Goal: Task Accomplishment & Management: Manage account settings

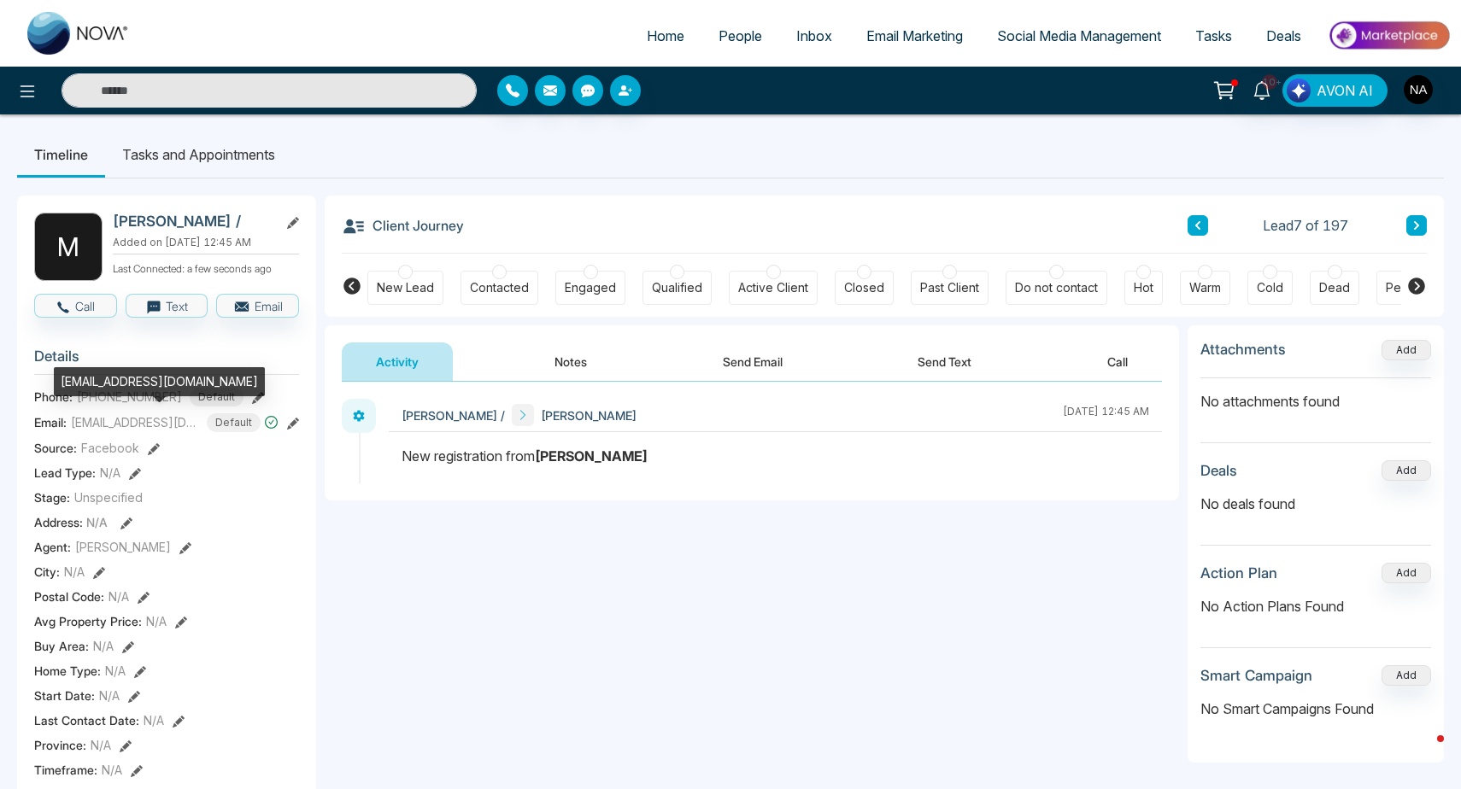
click at [102, 379] on div "[EMAIL_ADDRESS][DOMAIN_NAME]" at bounding box center [159, 381] width 211 height 29
copy div "[EMAIL_ADDRESS][DOMAIN_NAME]"
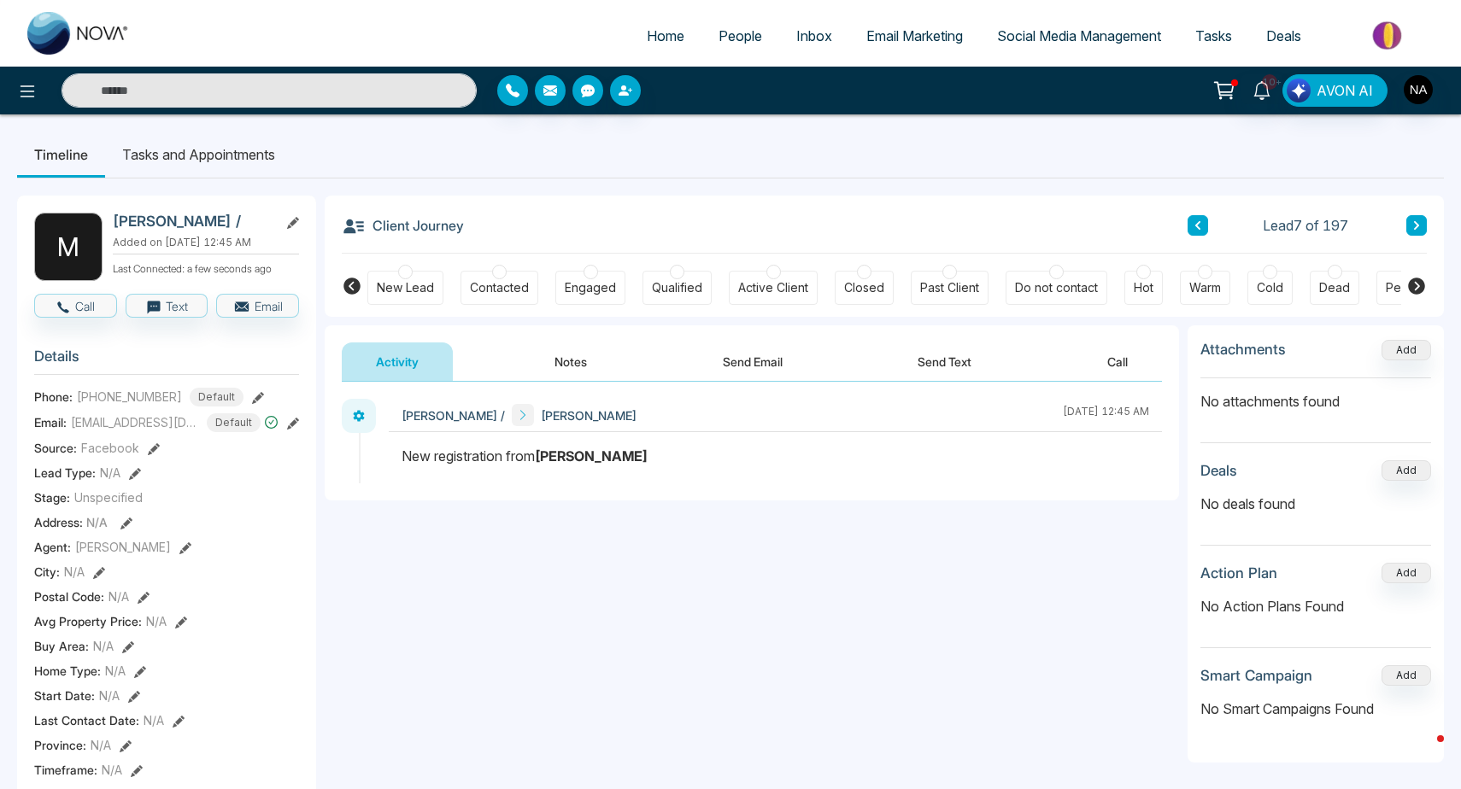
click at [1279, 292] on div "Cold" at bounding box center [1270, 287] width 26 height 17
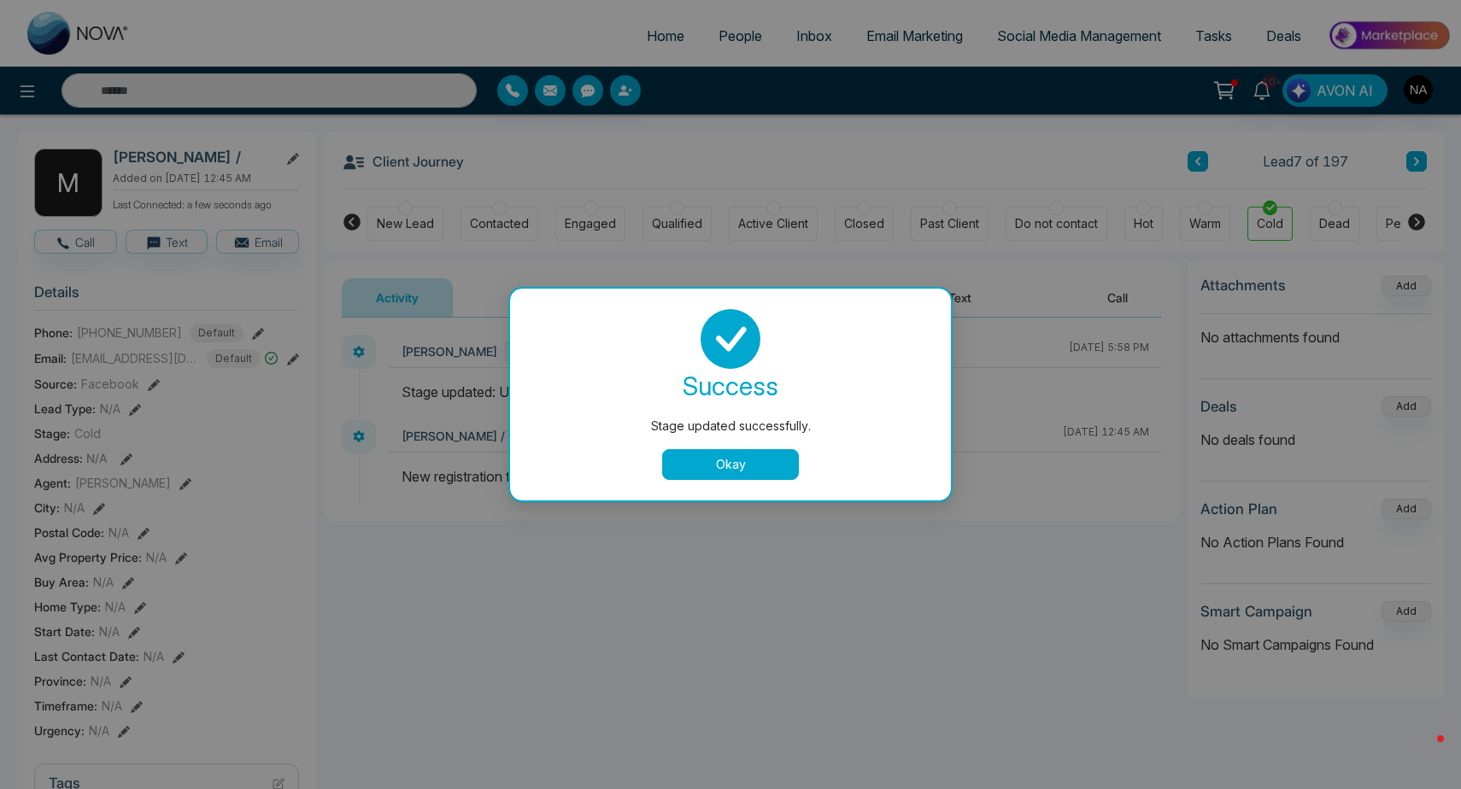
scroll to position [59, 0]
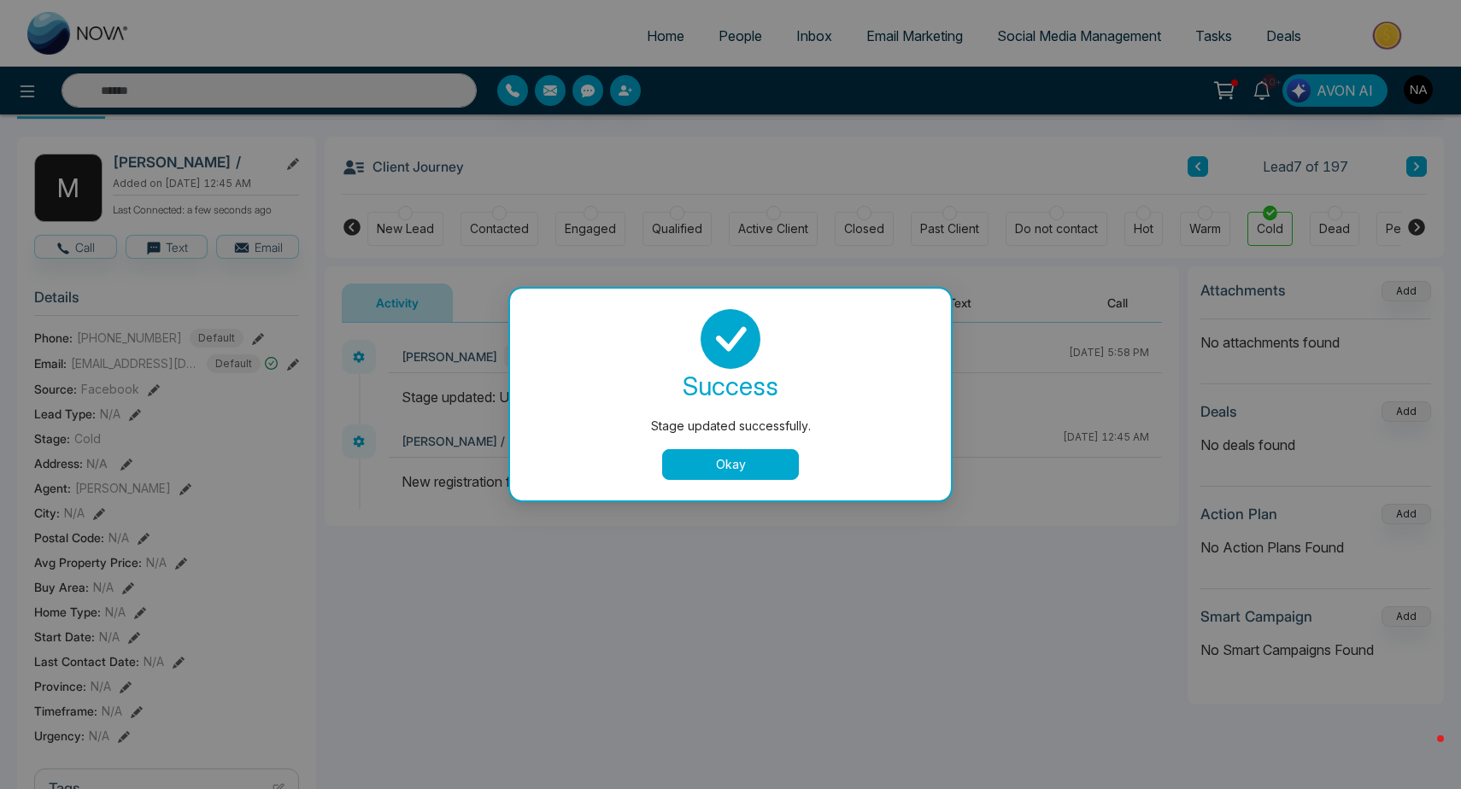
click at [726, 466] on button "Okay" at bounding box center [730, 464] width 137 height 31
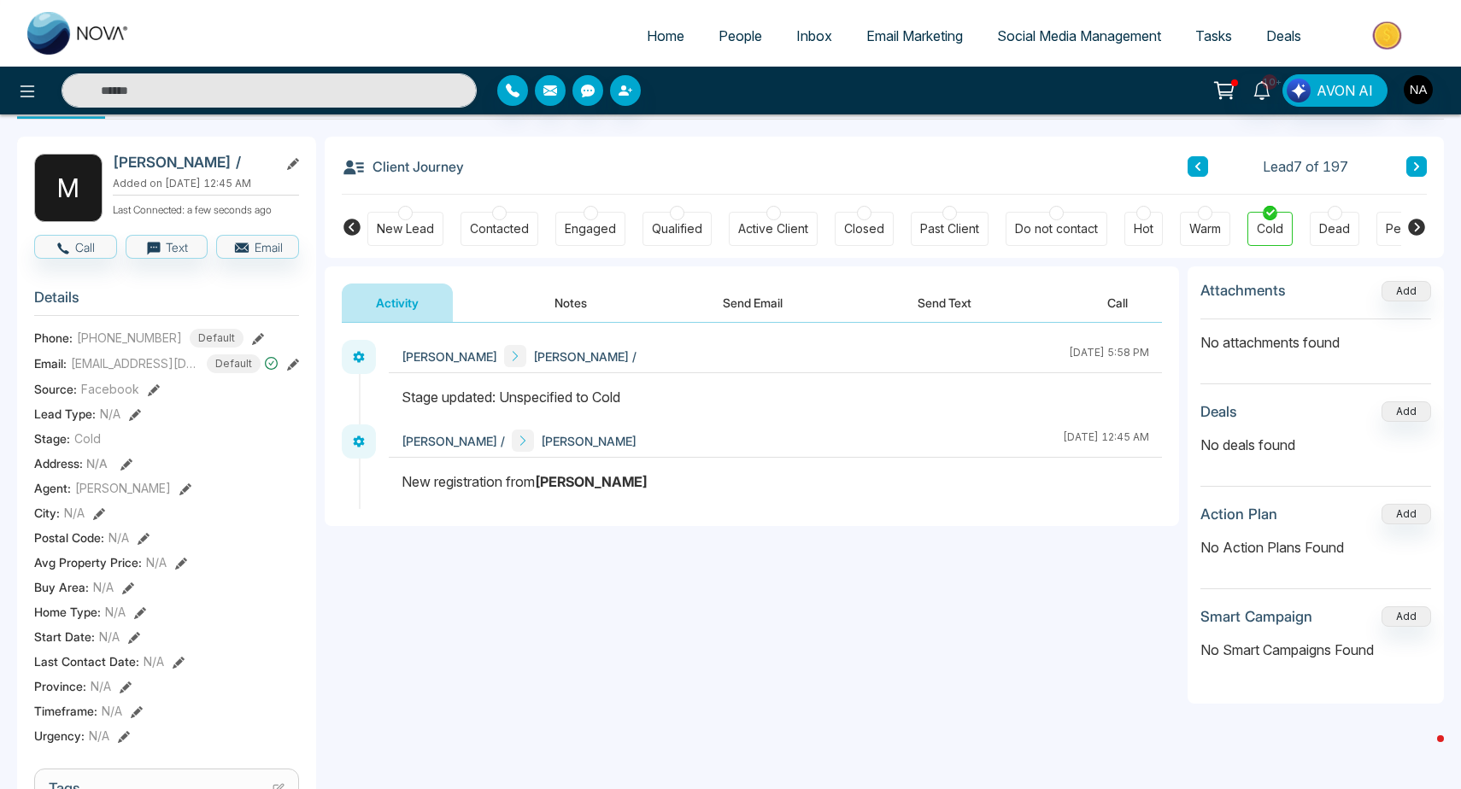
click at [560, 309] on button "Notes" at bounding box center [570, 303] width 101 height 38
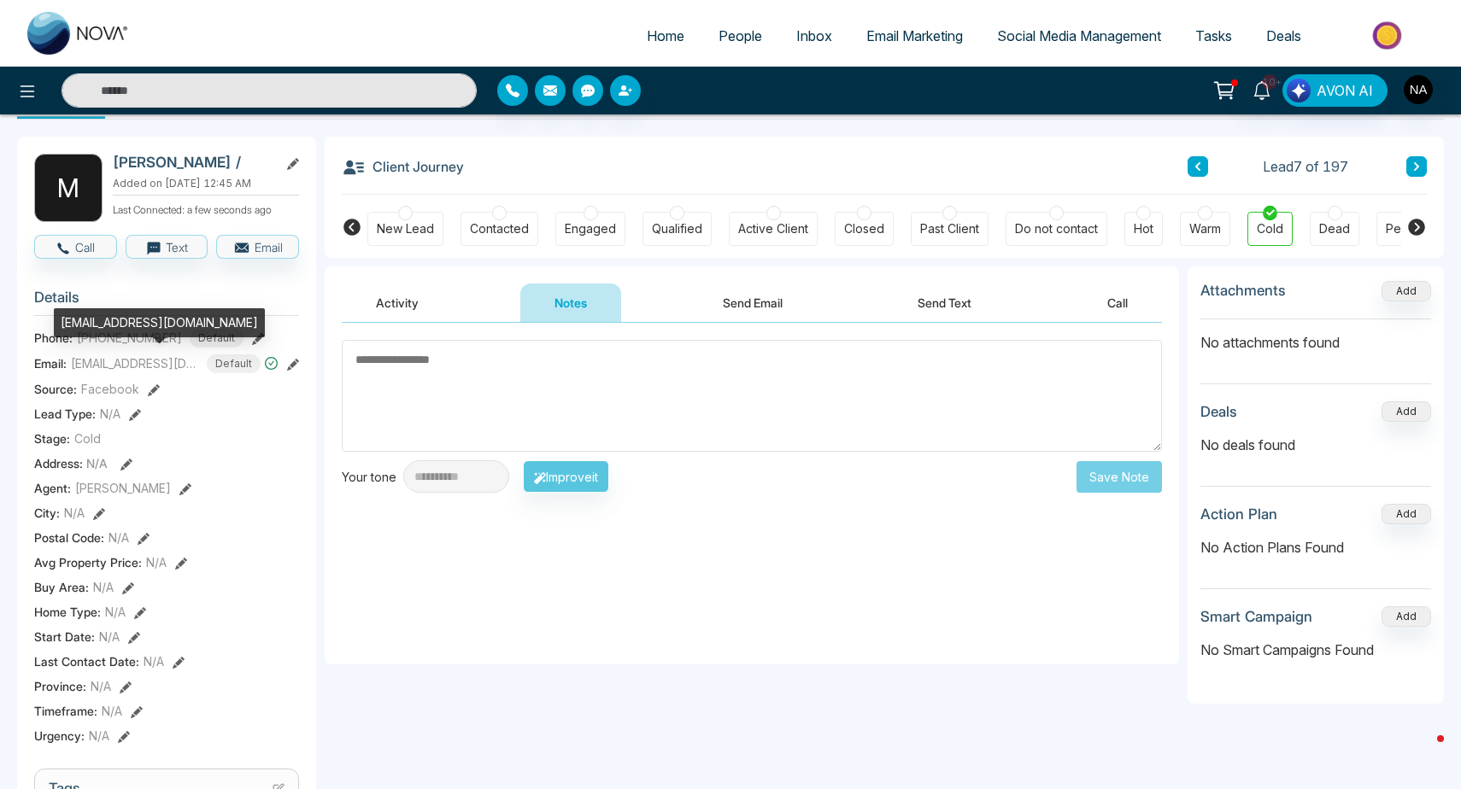
click at [127, 325] on div "[EMAIL_ADDRESS][DOMAIN_NAME]" at bounding box center [159, 322] width 211 height 29
copy div "[EMAIL_ADDRESS][DOMAIN_NAME]"
click at [1424, 174] on button at bounding box center [1416, 166] width 21 height 21
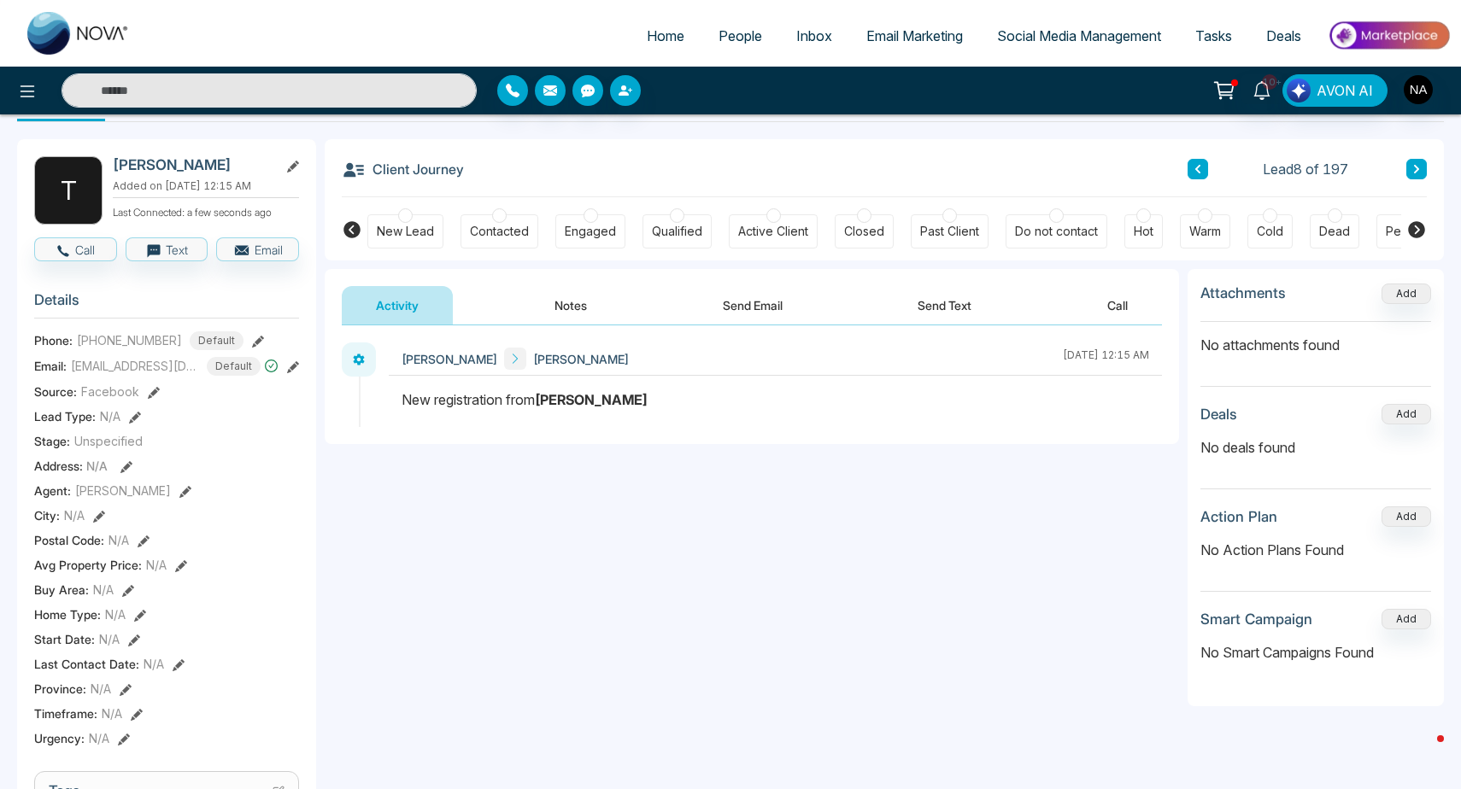
scroll to position [57, 0]
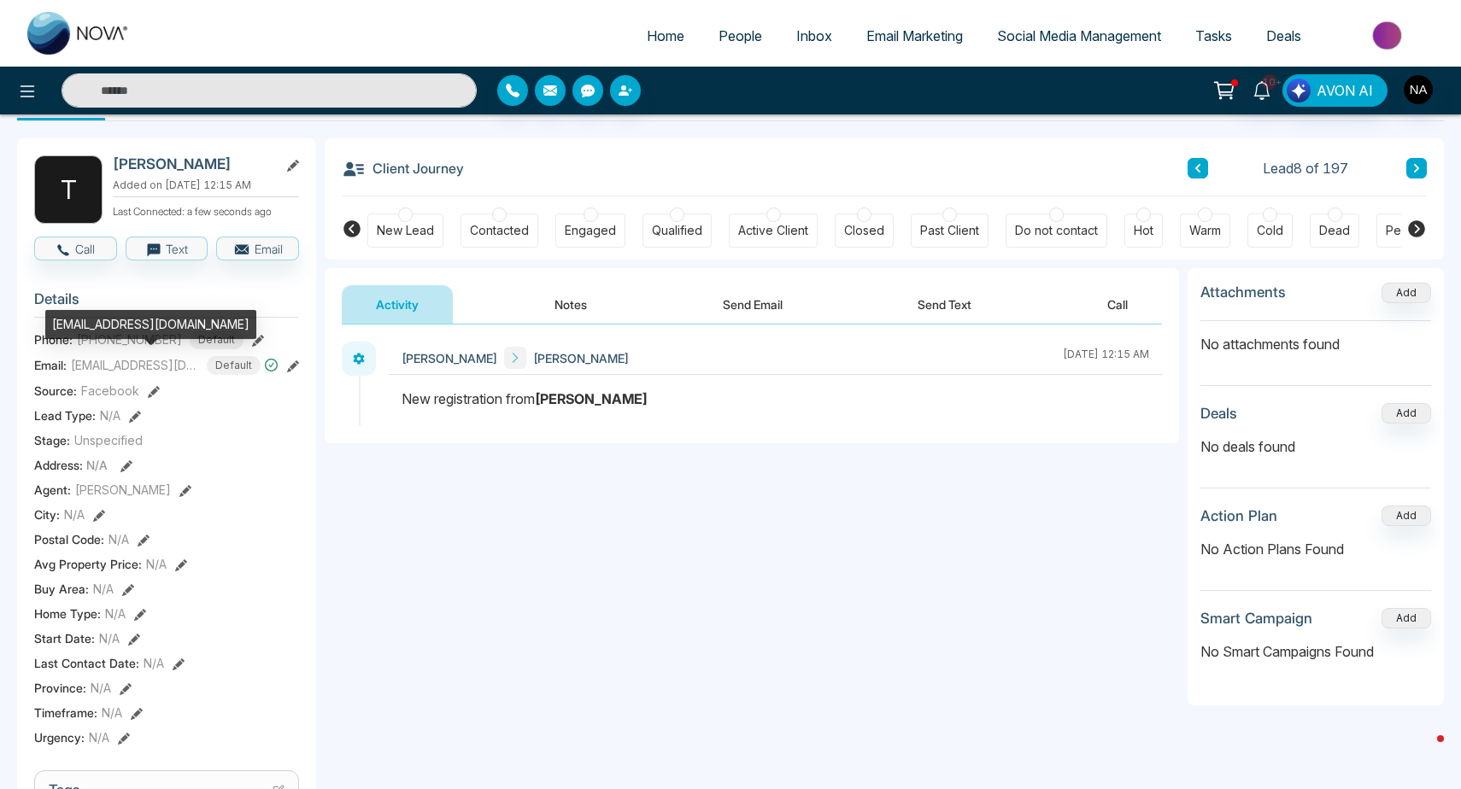
click at [119, 329] on div "[EMAIL_ADDRESS][DOMAIN_NAME]" at bounding box center [150, 324] width 211 height 29
copy div "[EMAIL_ADDRESS][DOMAIN_NAME]"
click at [388, 249] on div "New Lead Contacted Engaged Qualified Active Client Closed Past Client Do not co…" at bounding box center [884, 227] width 1034 height 63
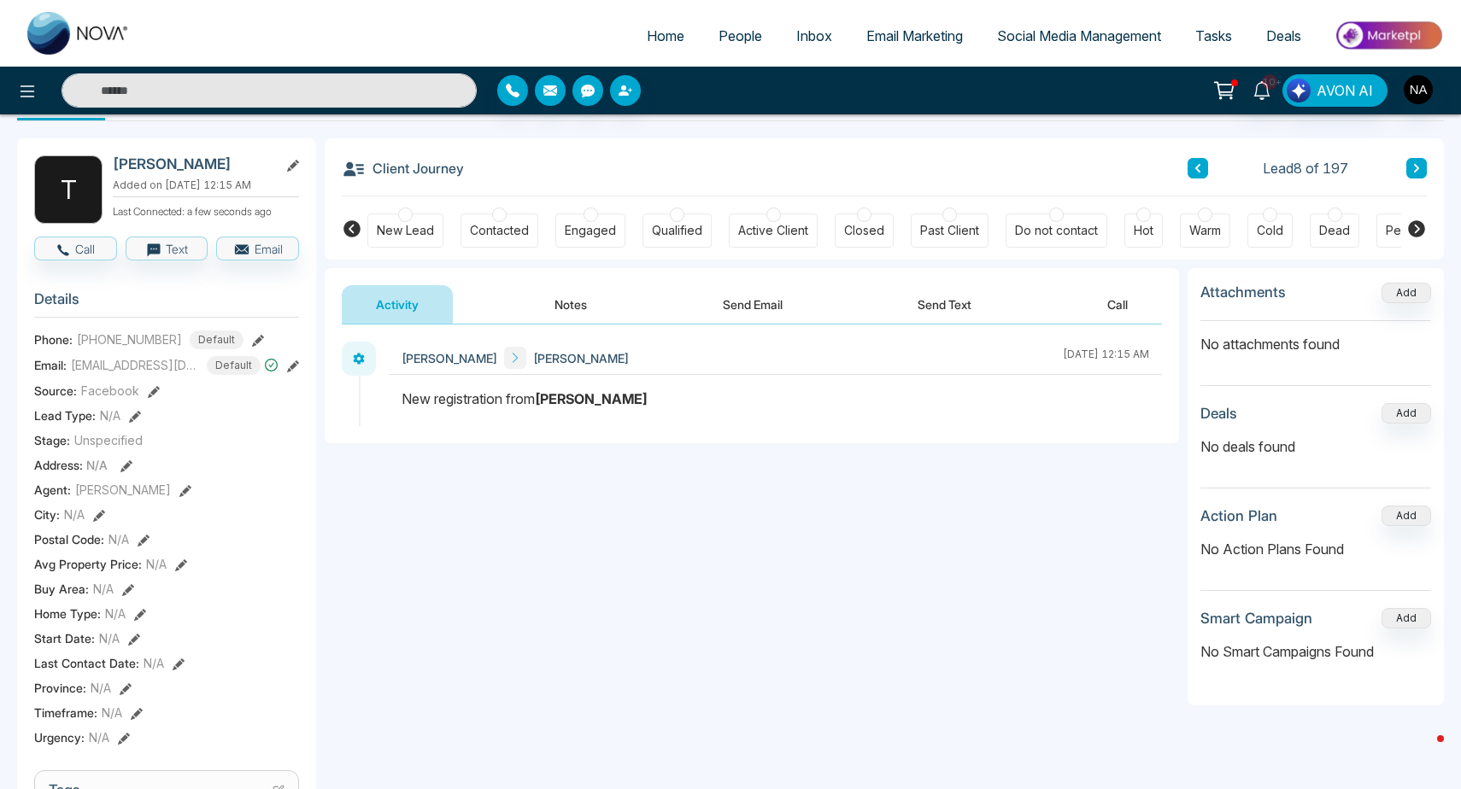
click at [390, 243] on div "New Lead" at bounding box center [405, 231] width 76 height 34
click at [566, 314] on body "Home People Inbox Email Marketing Social Media Management Tasks Deals 10+ AVON …" at bounding box center [730, 337] width 1461 height 789
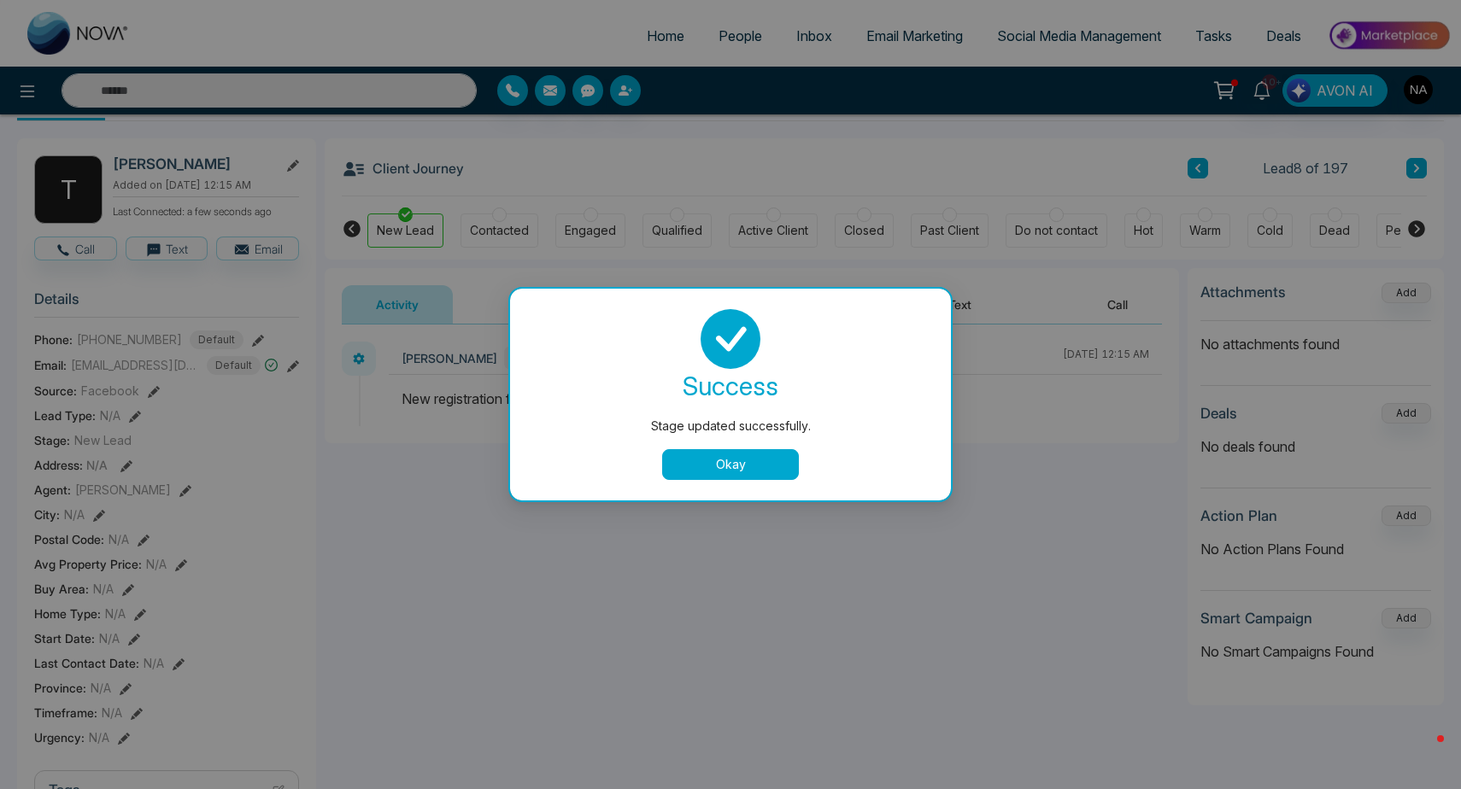
click at [708, 450] on button "Okay" at bounding box center [730, 464] width 137 height 31
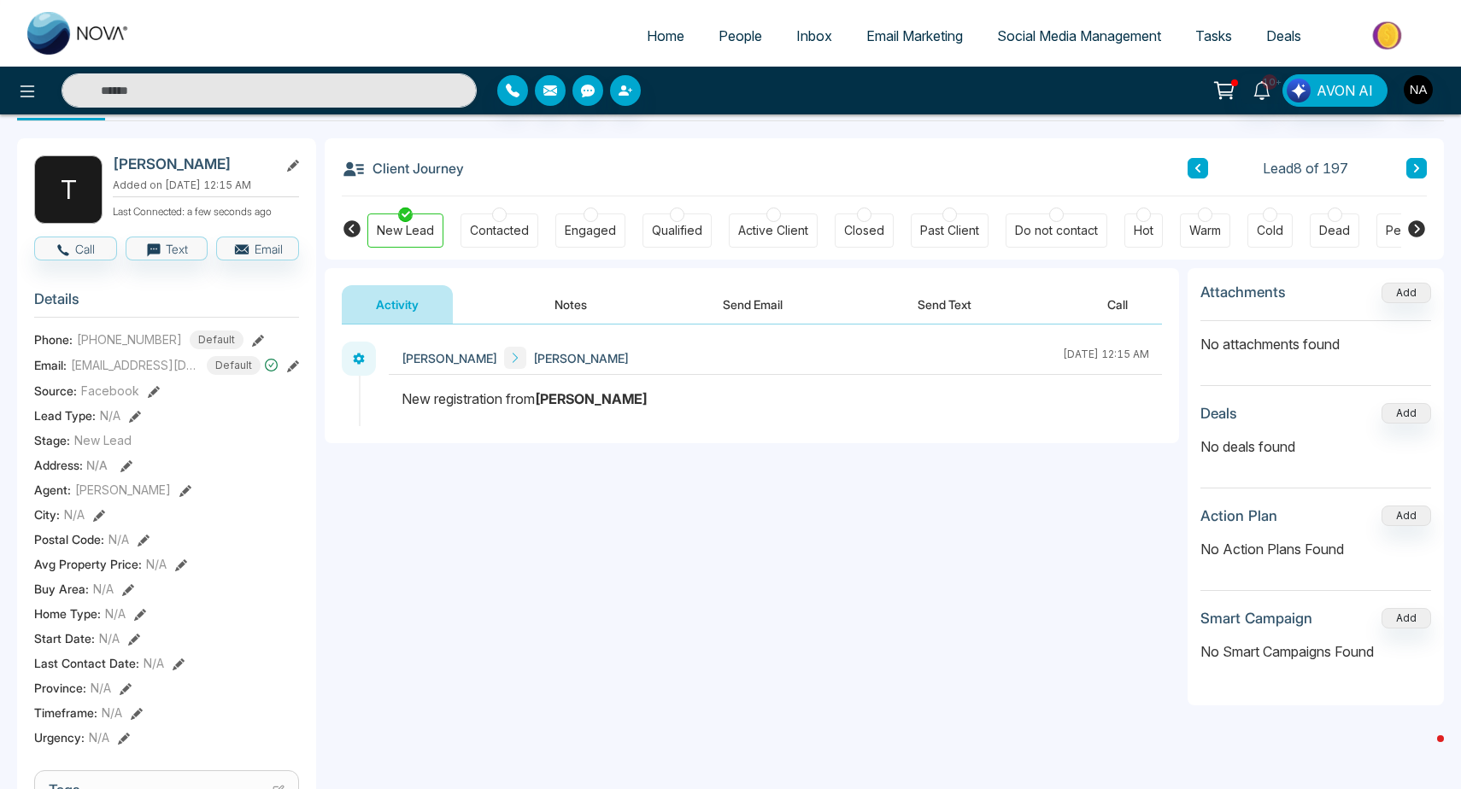
click at [595, 306] on button "Notes" at bounding box center [570, 304] width 101 height 38
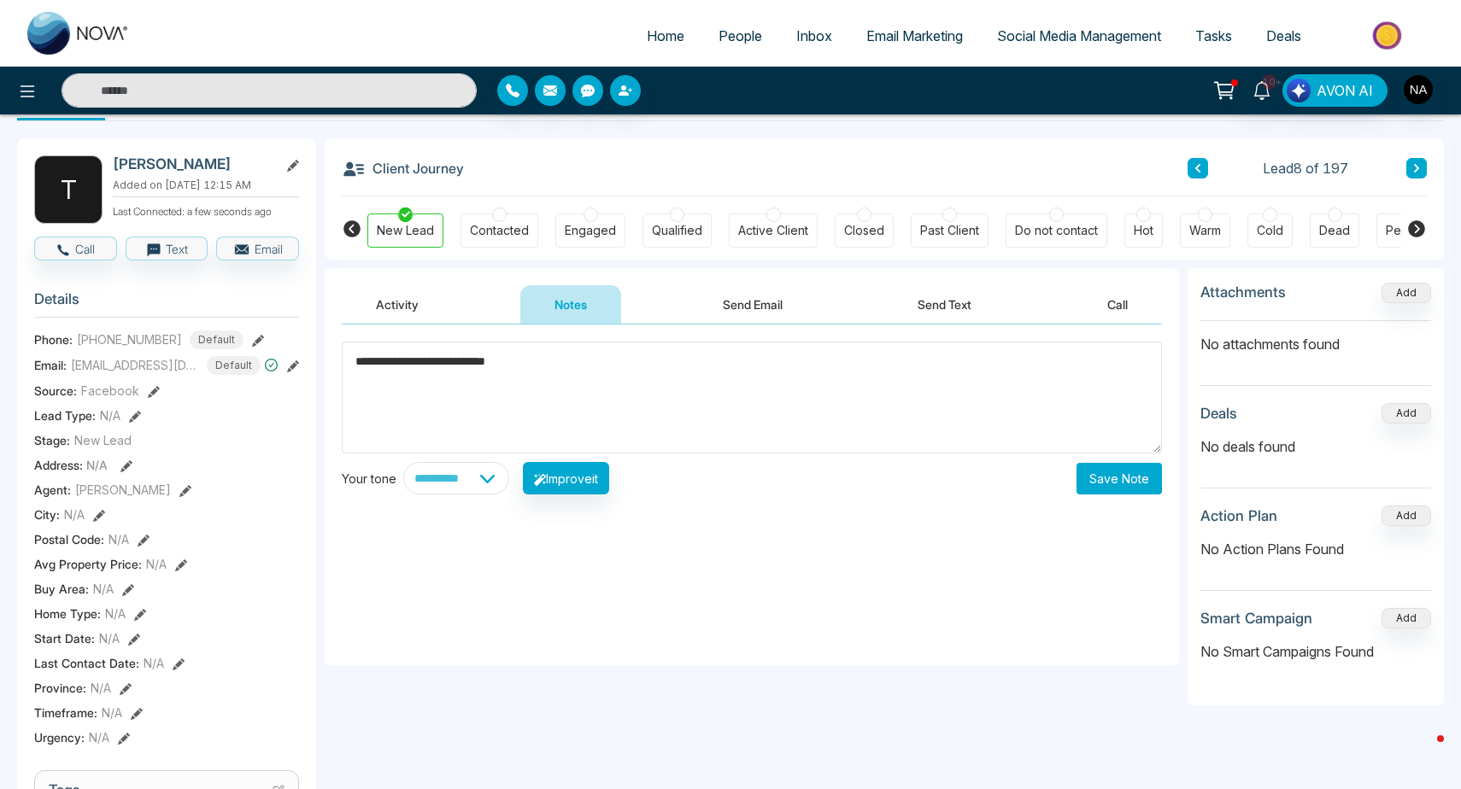
type textarea "**********"
click at [1156, 472] on button "Save Note" at bounding box center [1118, 479] width 85 height 32
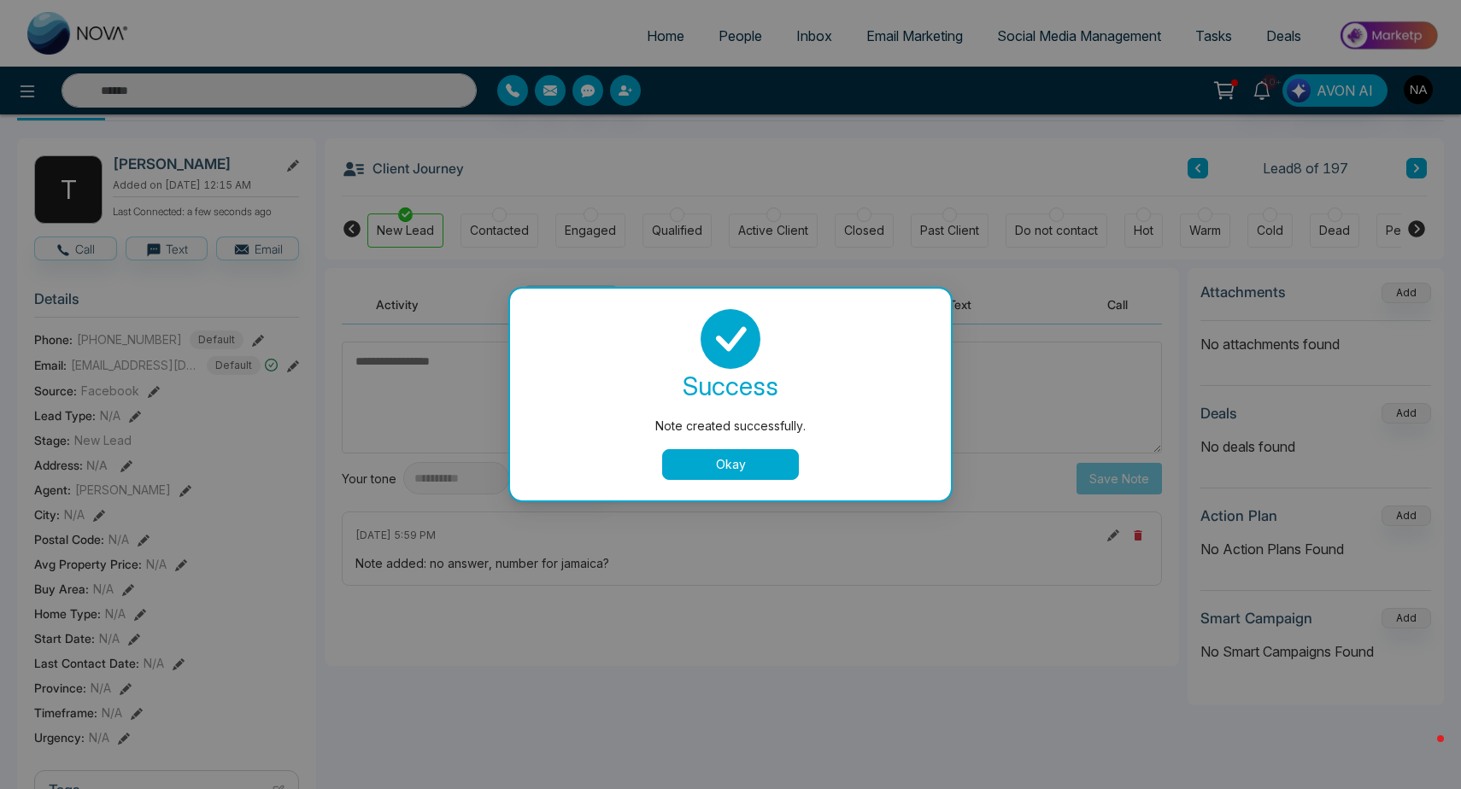
click at [717, 465] on button "Okay" at bounding box center [730, 464] width 137 height 31
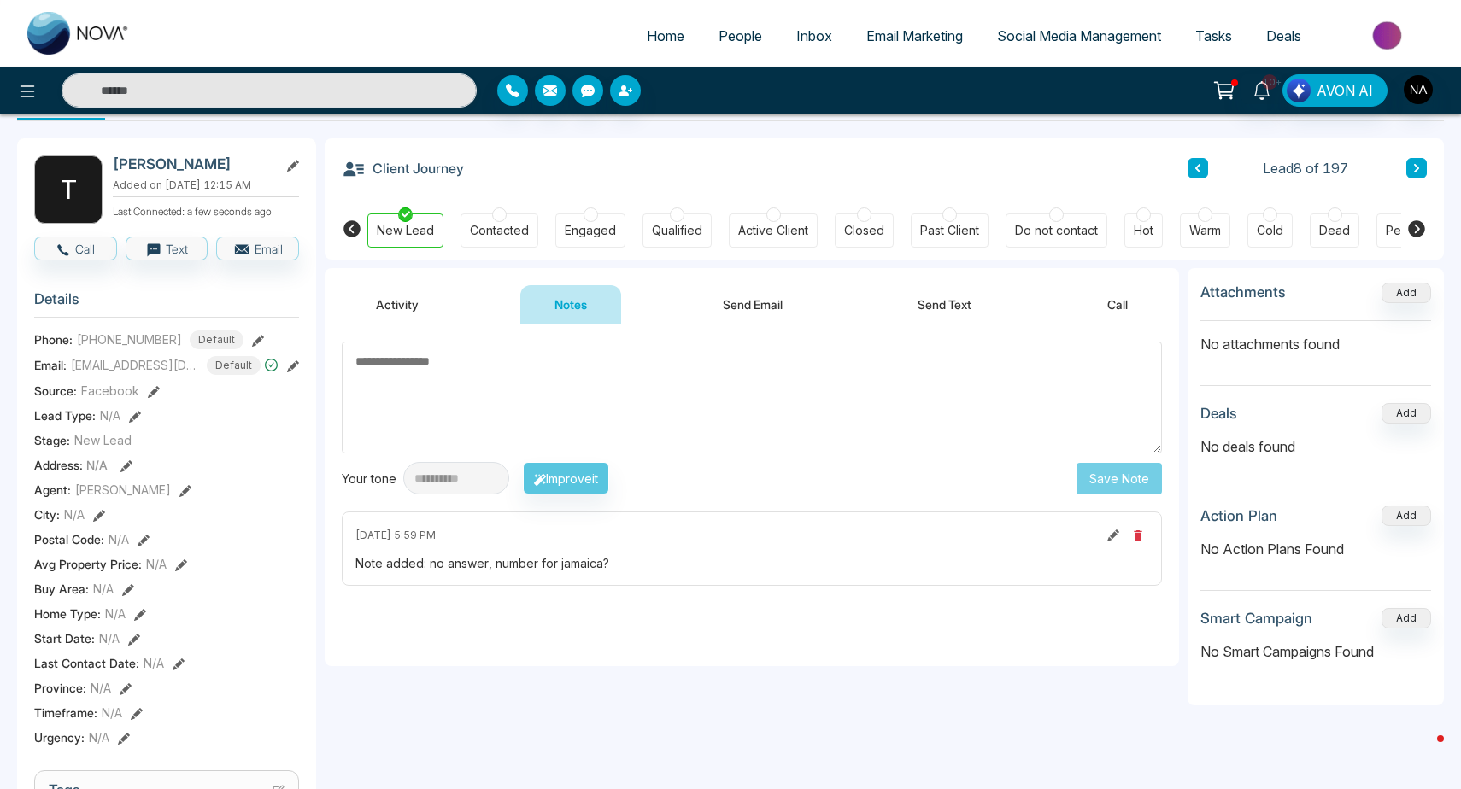
click at [1417, 167] on icon at bounding box center [1416, 168] width 5 height 9
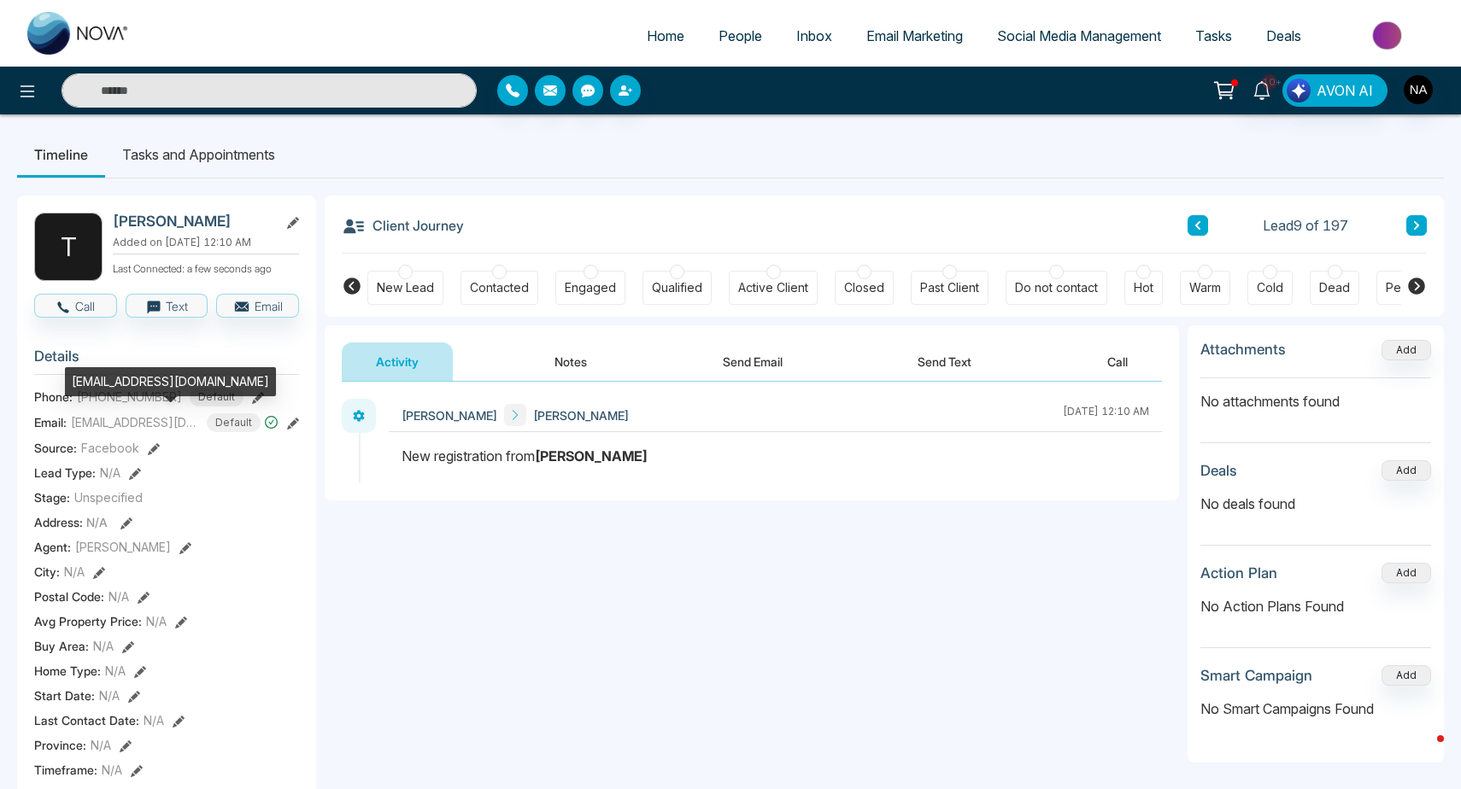
click at [120, 372] on div "[EMAIL_ADDRESS][DOMAIN_NAME]" at bounding box center [170, 381] width 211 height 29
click at [119, 379] on div "[EMAIL_ADDRESS][DOMAIN_NAME]" at bounding box center [170, 381] width 211 height 29
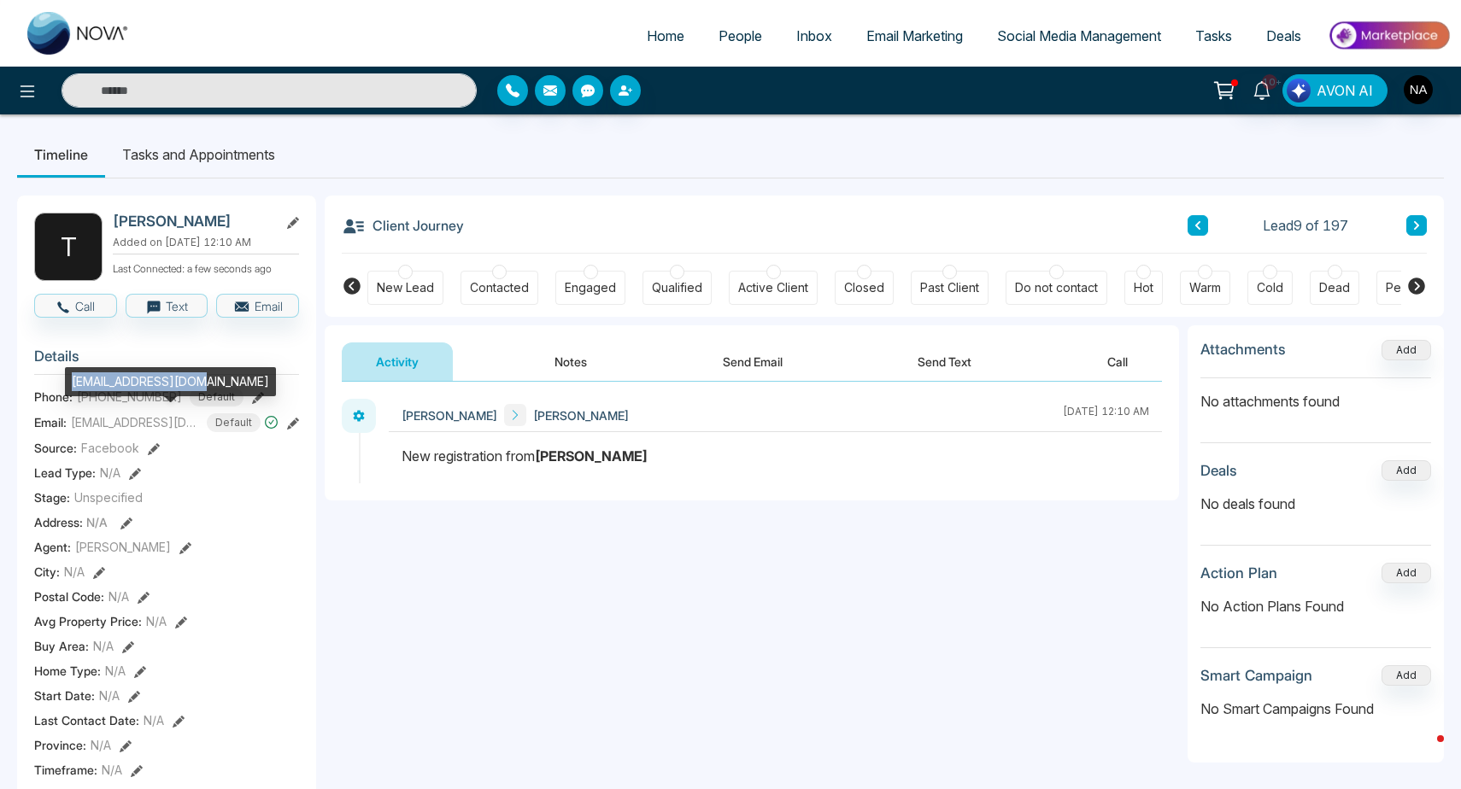
copy div "[EMAIL_ADDRESS][DOMAIN_NAME]"
click at [411, 286] on div "New Lead" at bounding box center [405, 287] width 57 height 17
click at [568, 374] on button "Notes" at bounding box center [570, 362] width 101 height 38
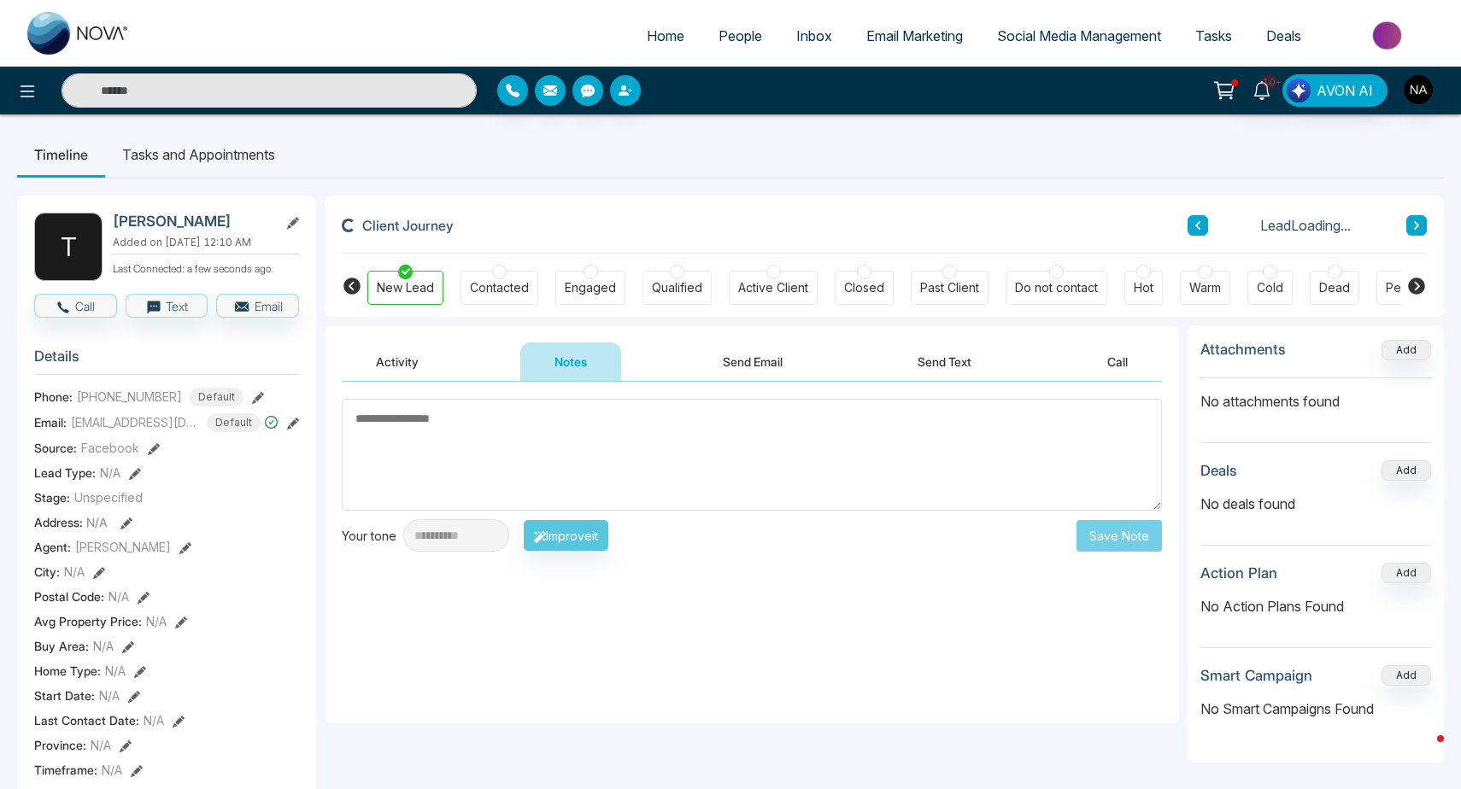
click at [493, 428] on body "**********" at bounding box center [730, 394] width 1461 height 789
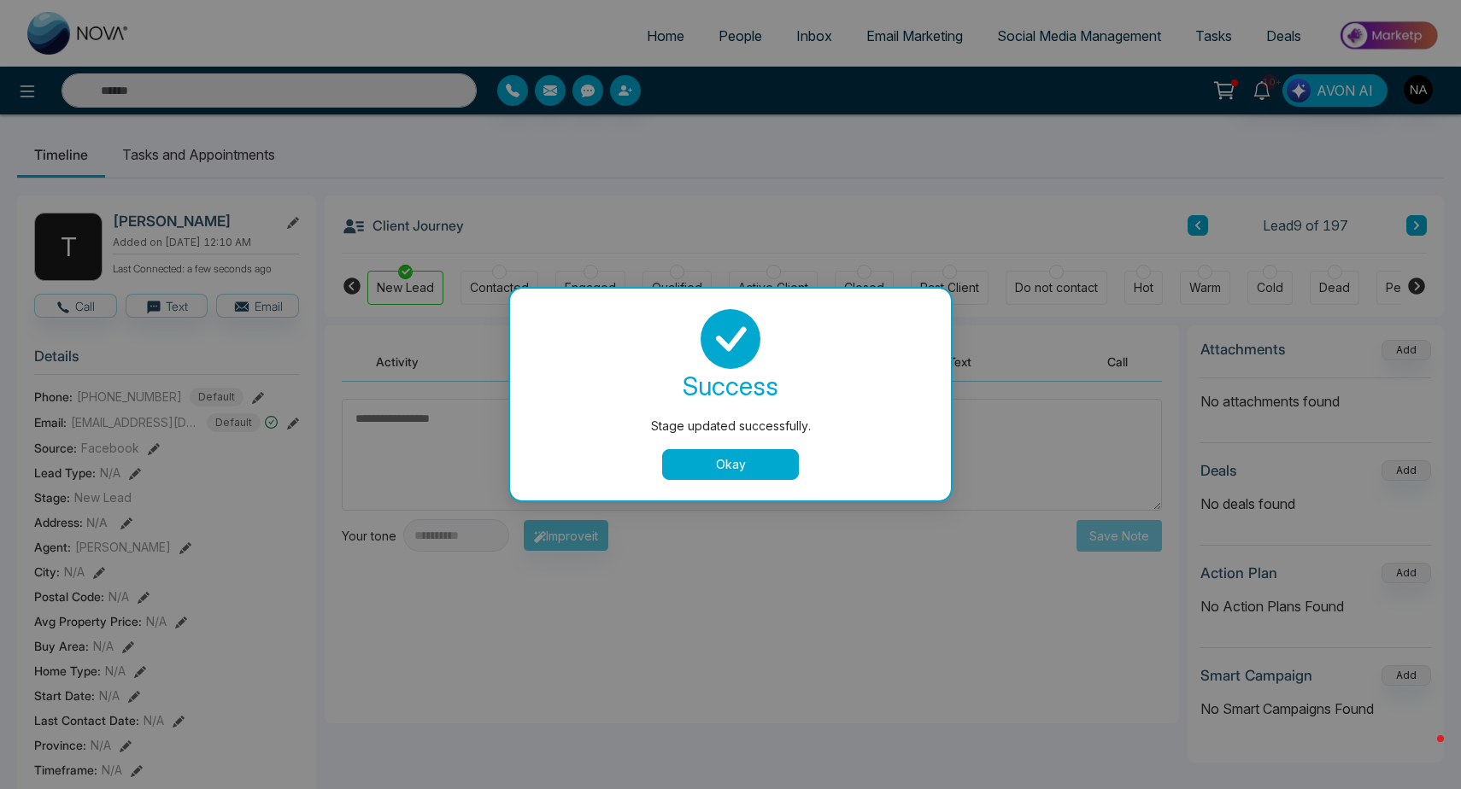
click at [493, 428] on div "Stage updated successfully. success Stage updated successfully. Okay" at bounding box center [730, 394] width 1461 height 789
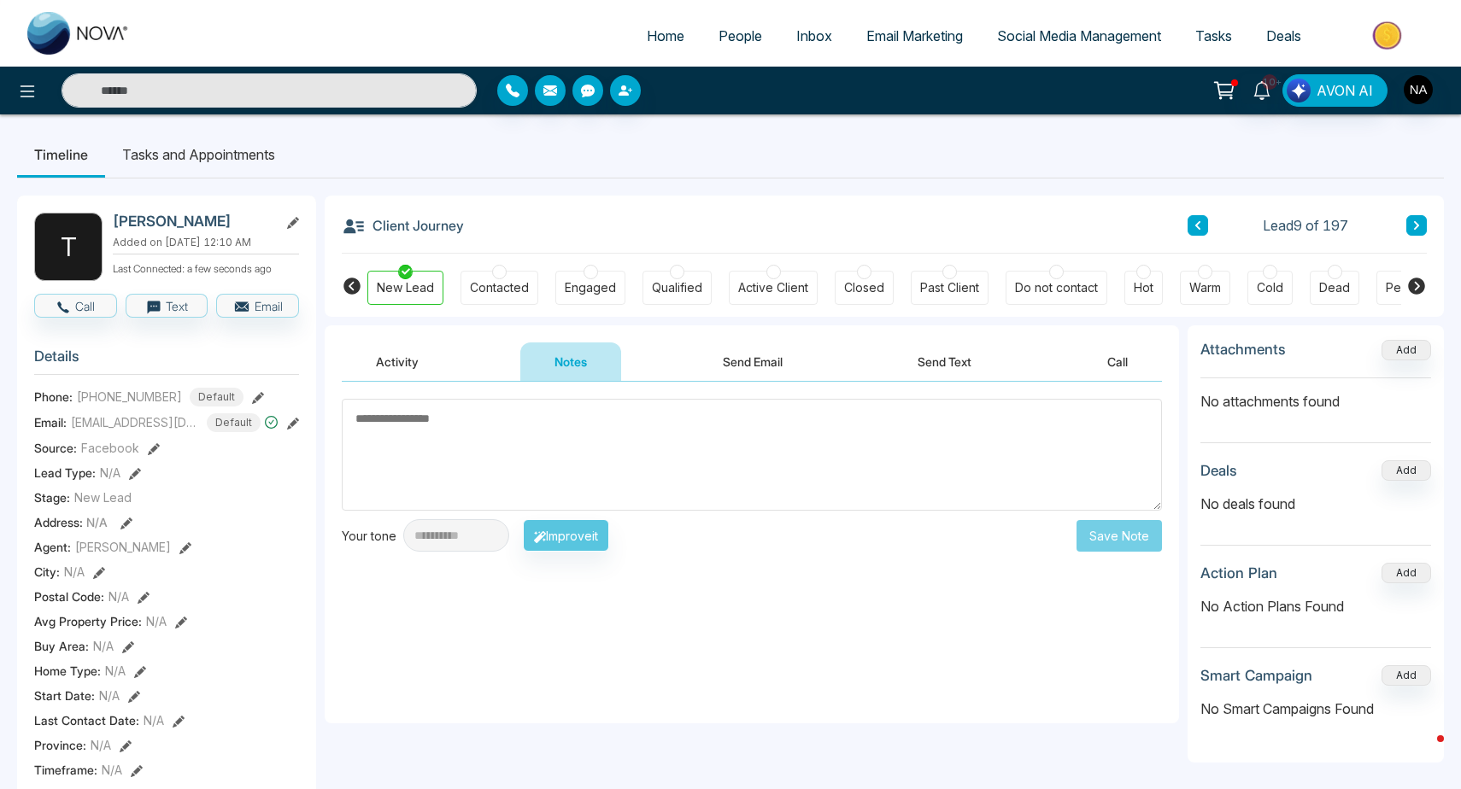
click at [539, 478] on textarea at bounding box center [752, 455] width 820 height 112
type textarea "*********"
click at [1128, 524] on button "Save Note" at bounding box center [1118, 536] width 85 height 32
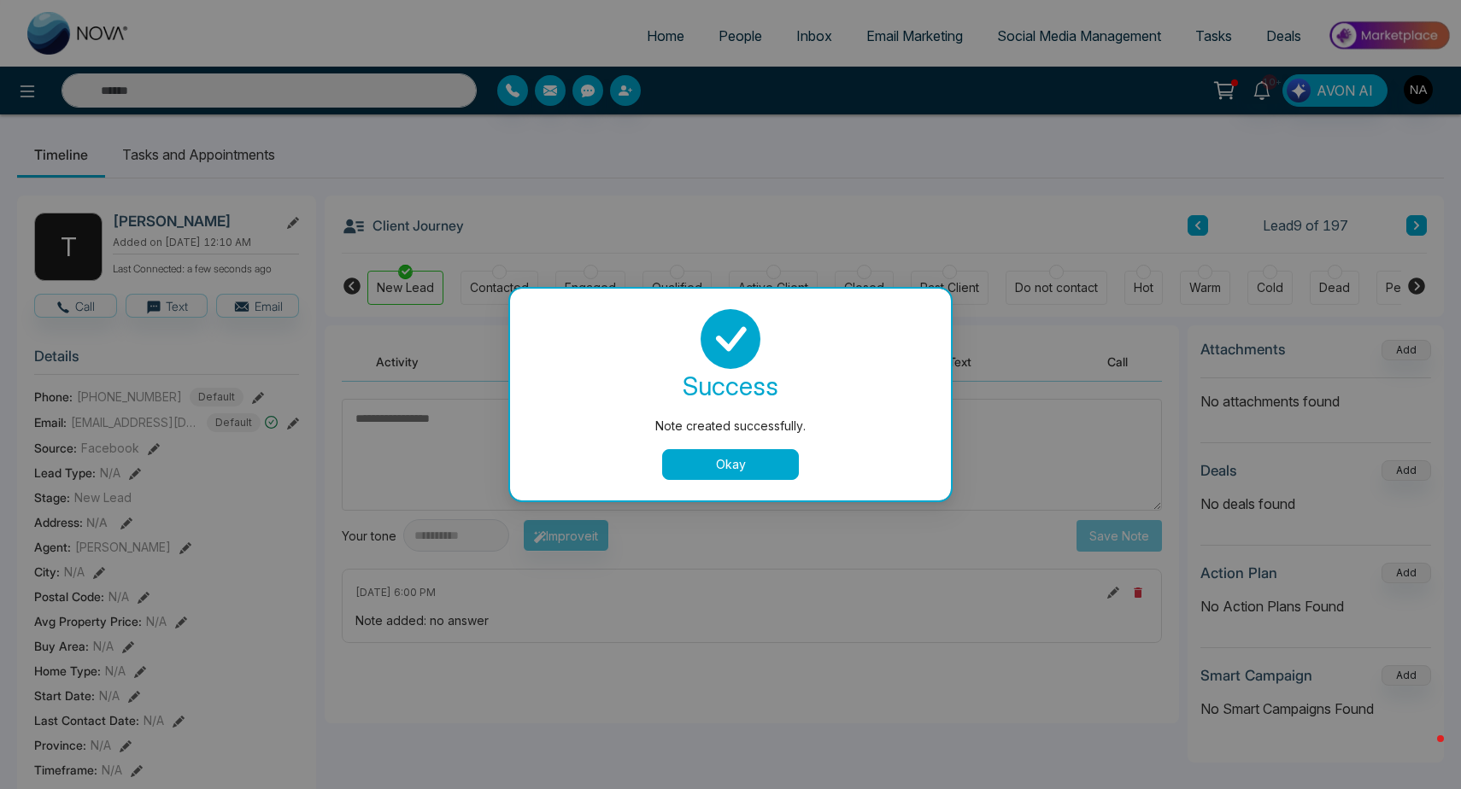
click at [701, 460] on button "Okay" at bounding box center [730, 464] width 137 height 31
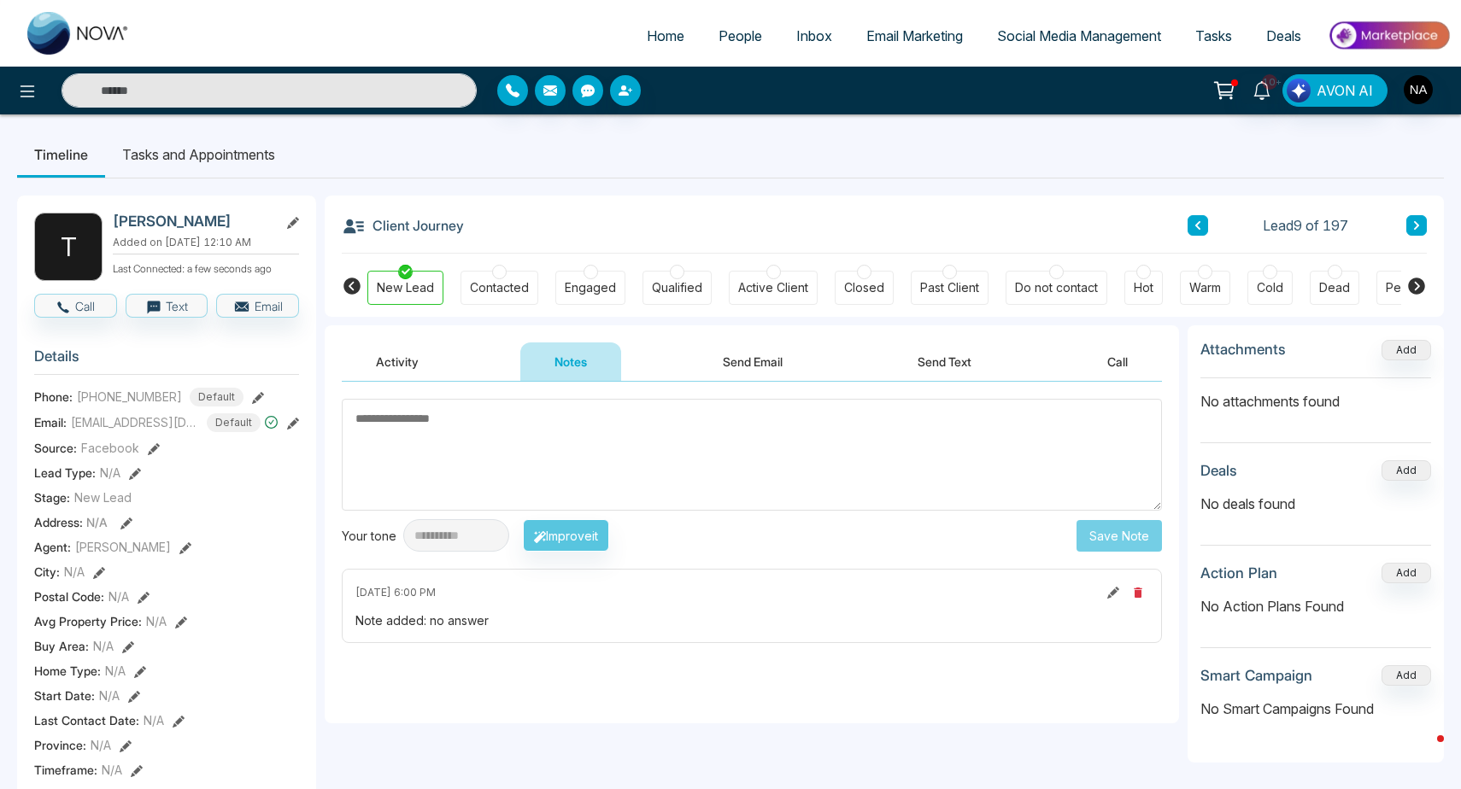
click at [1415, 231] on button at bounding box center [1416, 225] width 21 height 21
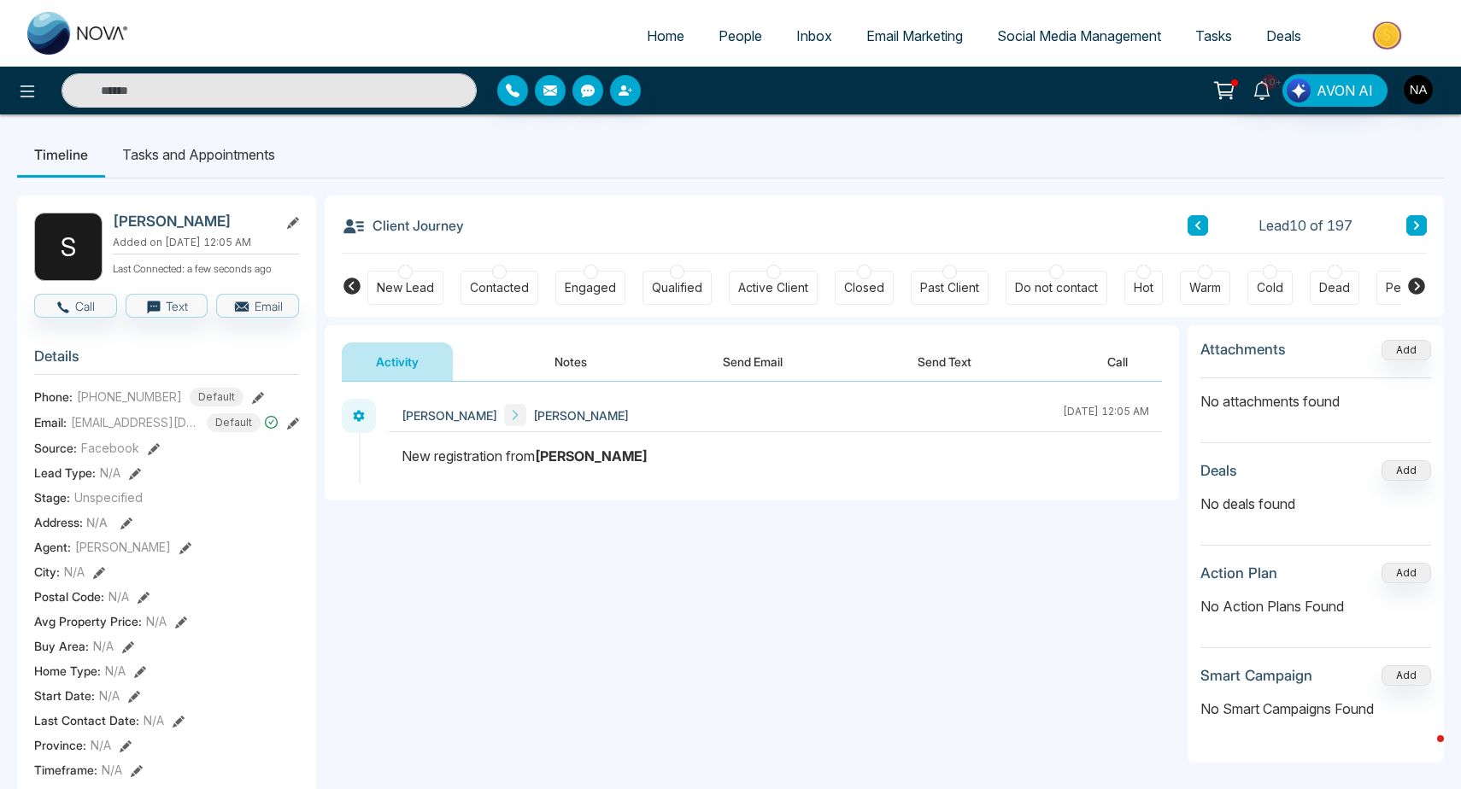
click at [594, 366] on button "Notes" at bounding box center [570, 362] width 101 height 38
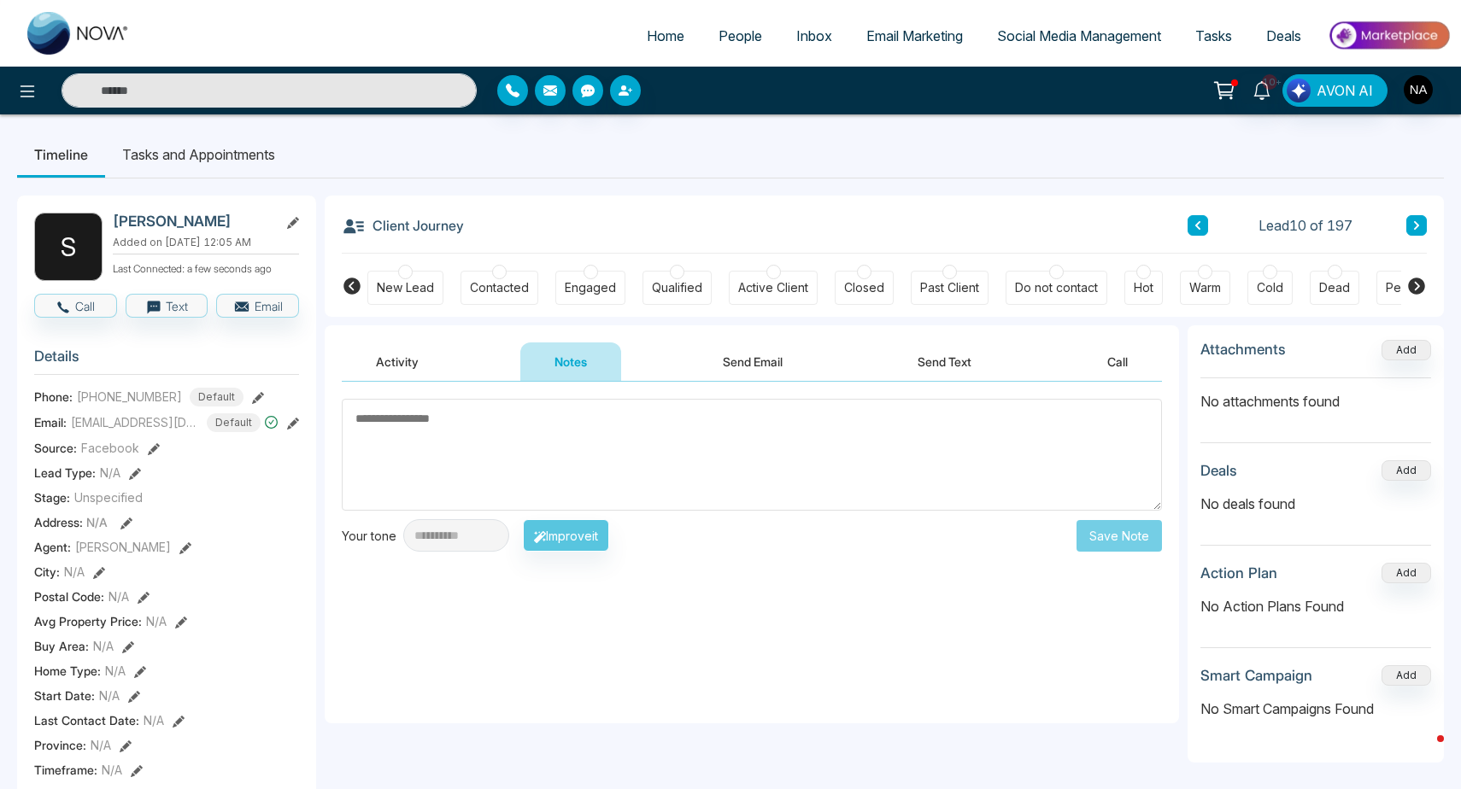
click at [411, 287] on div "New Lead" at bounding box center [405, 287] width 57 height 17
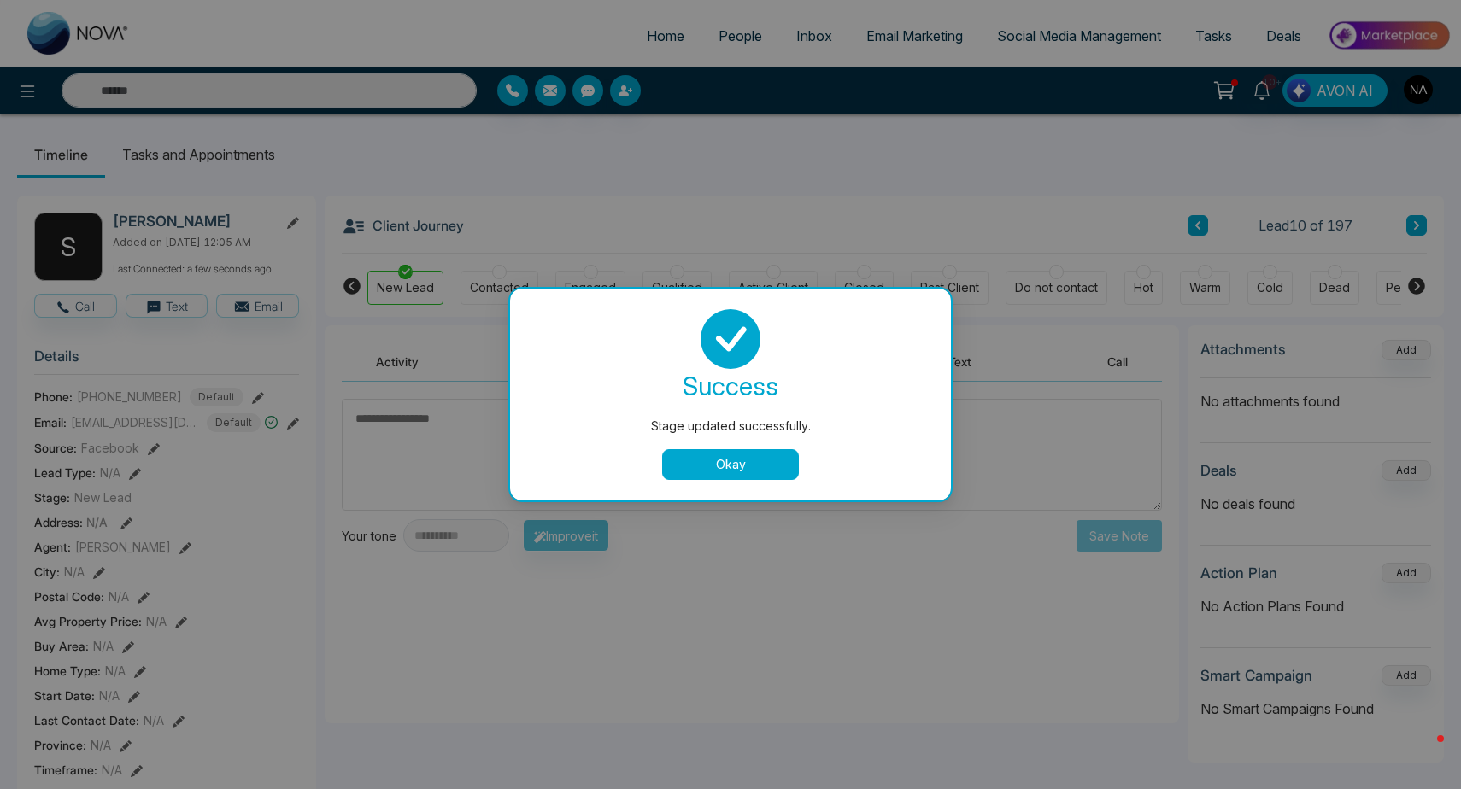
click at [712, 472] on button "Okay" at bounding box center [730, 464] width 137 height 31
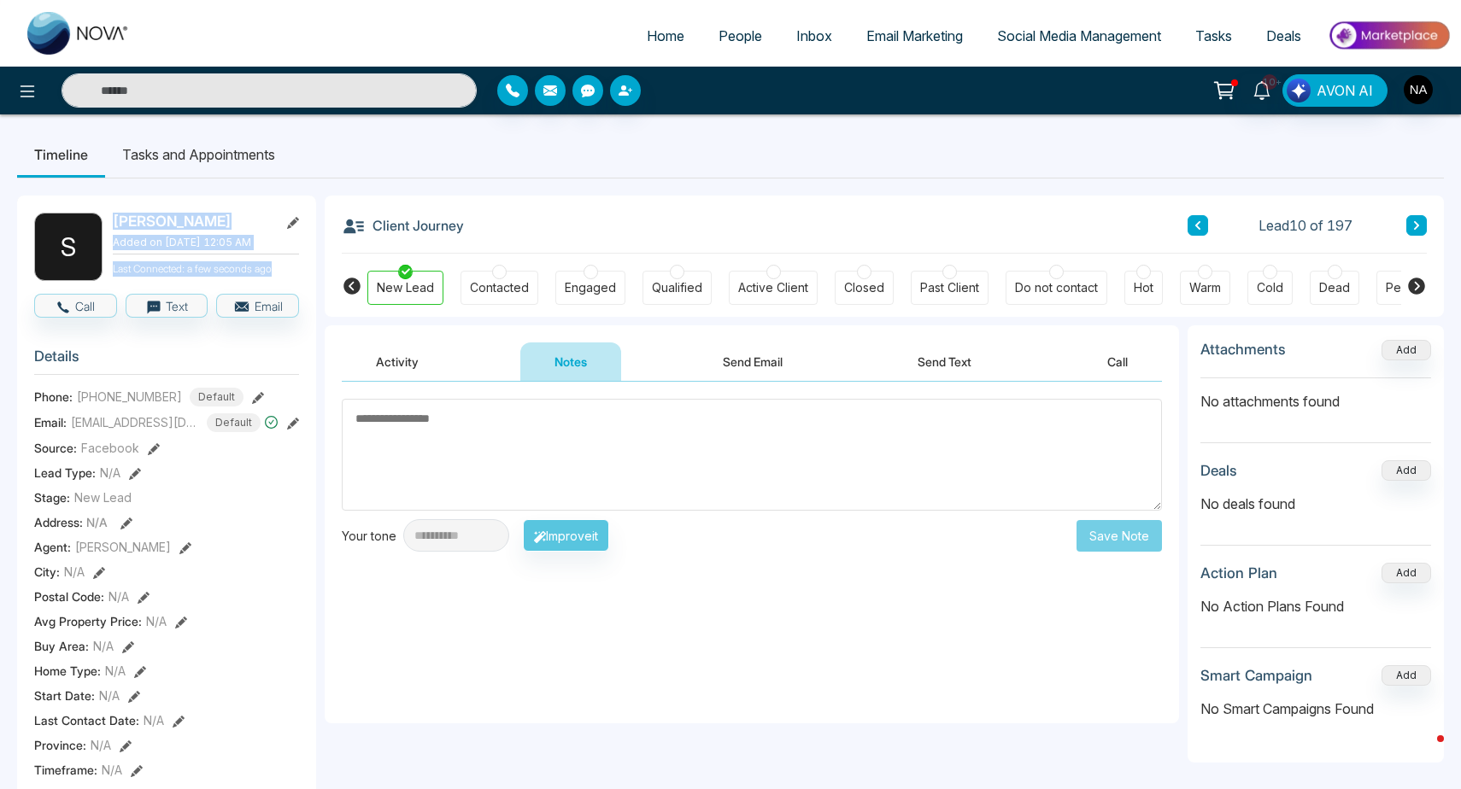
drag, startPoint x: 286, startPoint y: 269, endPoint x: 113, endPoint y: 217, distance: 181.1
click at [113, 217] on div "[PERSON_NAME] Added on [DATE] 12:05 AM Last Connected: a few seconds ago" at bounding box center [206, 247] width 186 height 68
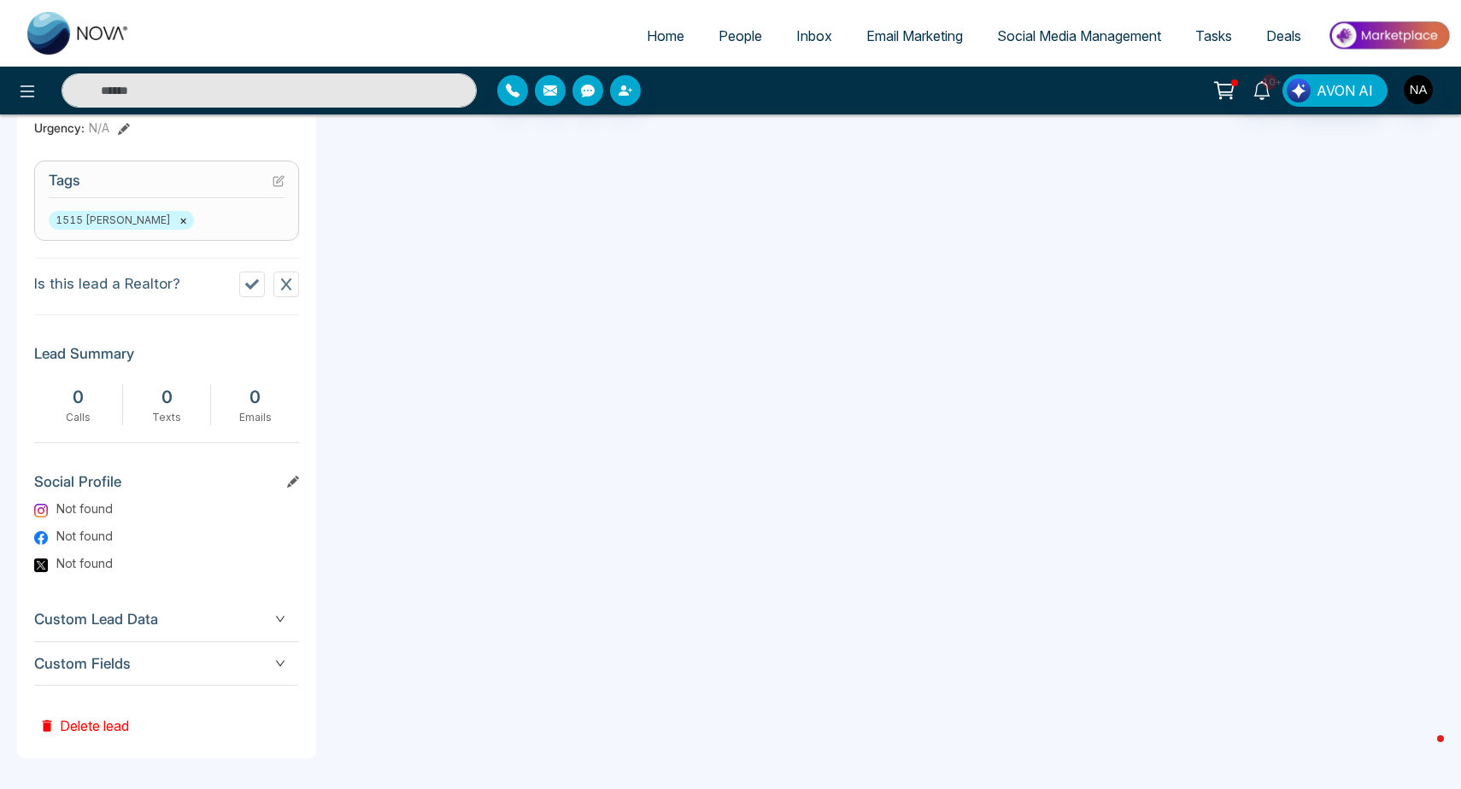
click at [173, 653] on span "Custom Fields" at bounding box center [166, 664] width 265 height 23
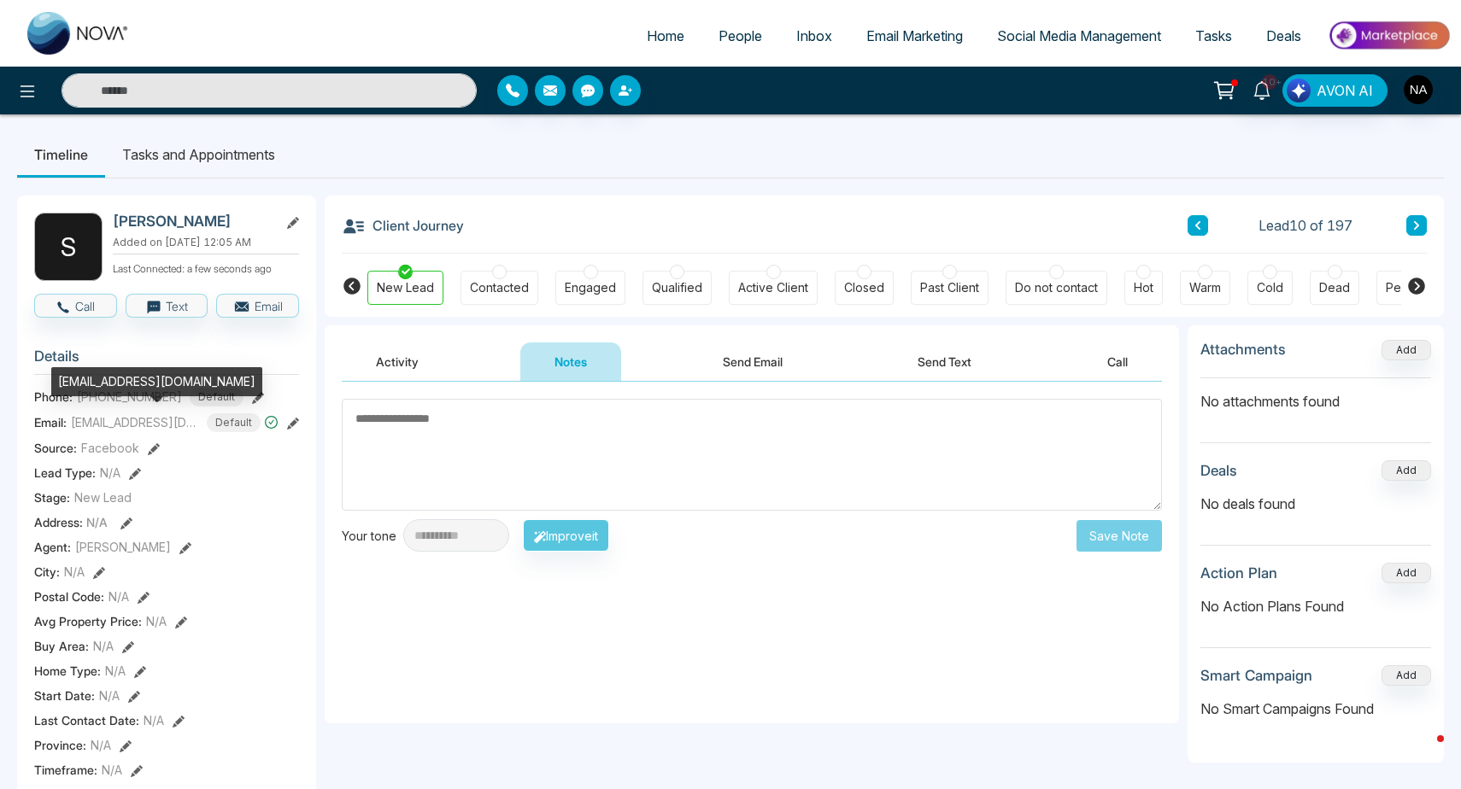
click at [140, 385] on div "[EMAIL_ADDRESS][DOMAIN_NAME]" at bounding box center [156, 381] width 211 height 29
copy div "[EMAIL_ADDRESS][DOMAIN_NAME]"
click at [1419, 234] on button at bounding box center [1416, 225] width 21 height 21
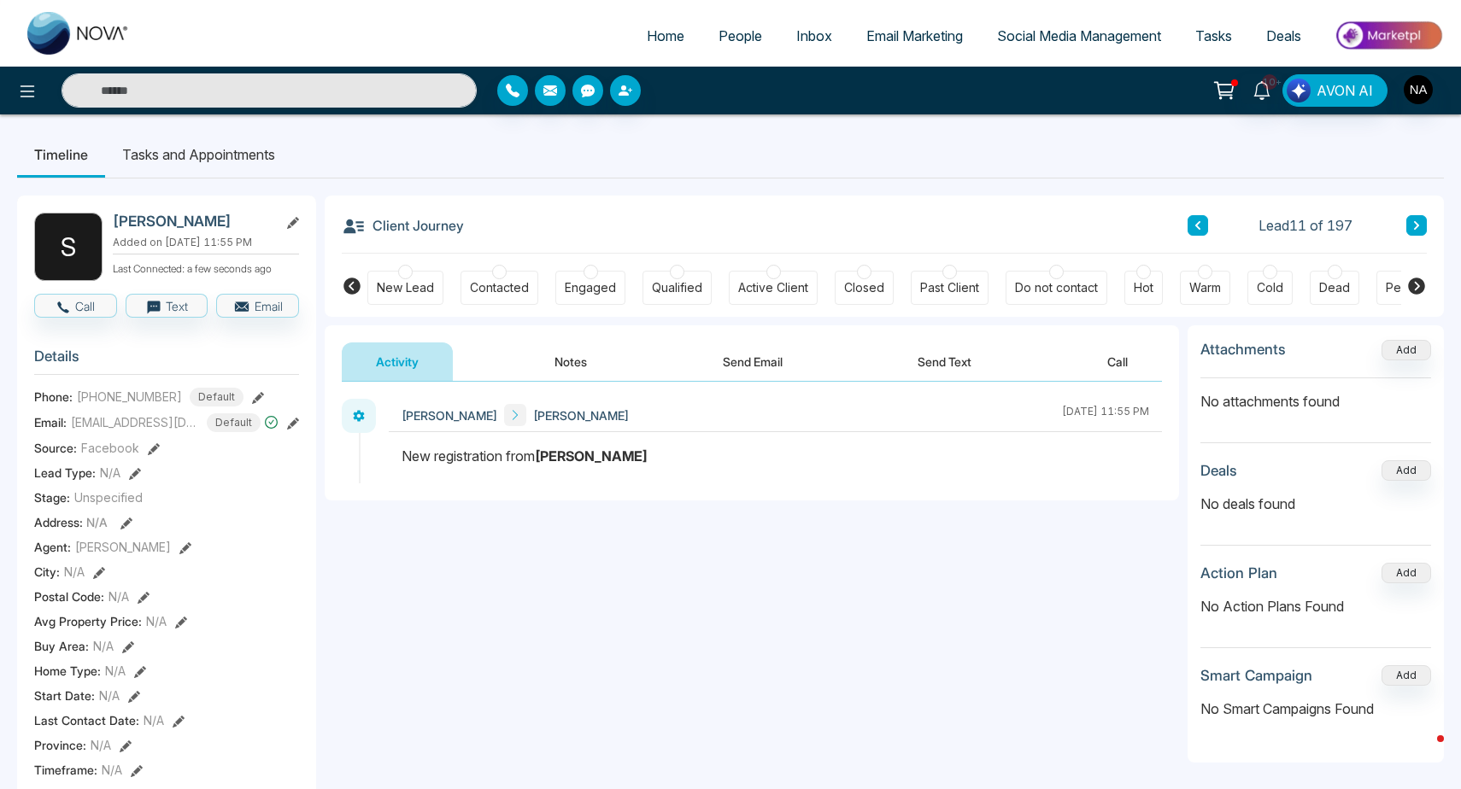
click at [520, 357] on button "Notes" at bounding box center [570, 362] width 101 height 38
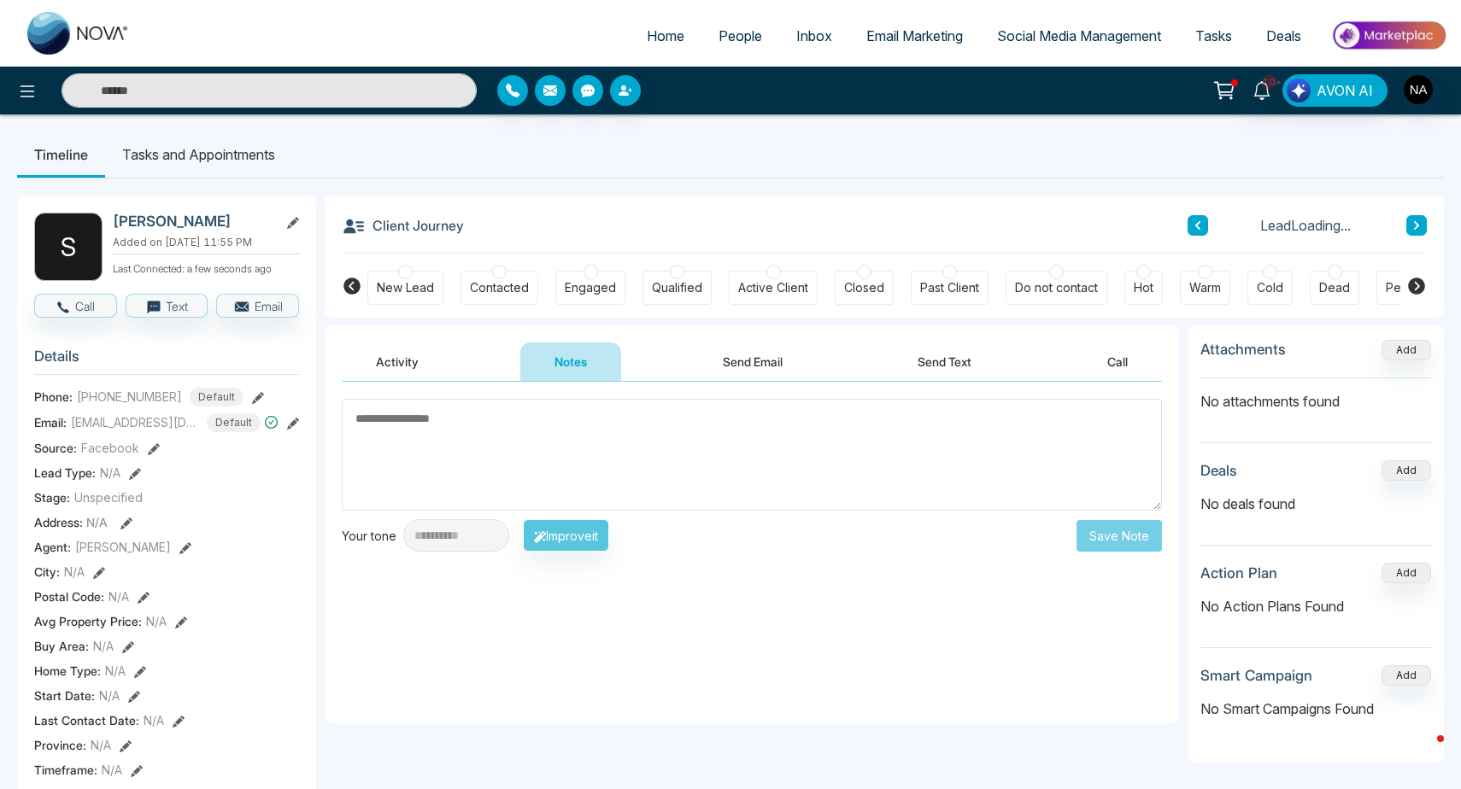
click at [395, 302] on div "New Lead" at bounding box center [405, 288] width 76 height 34
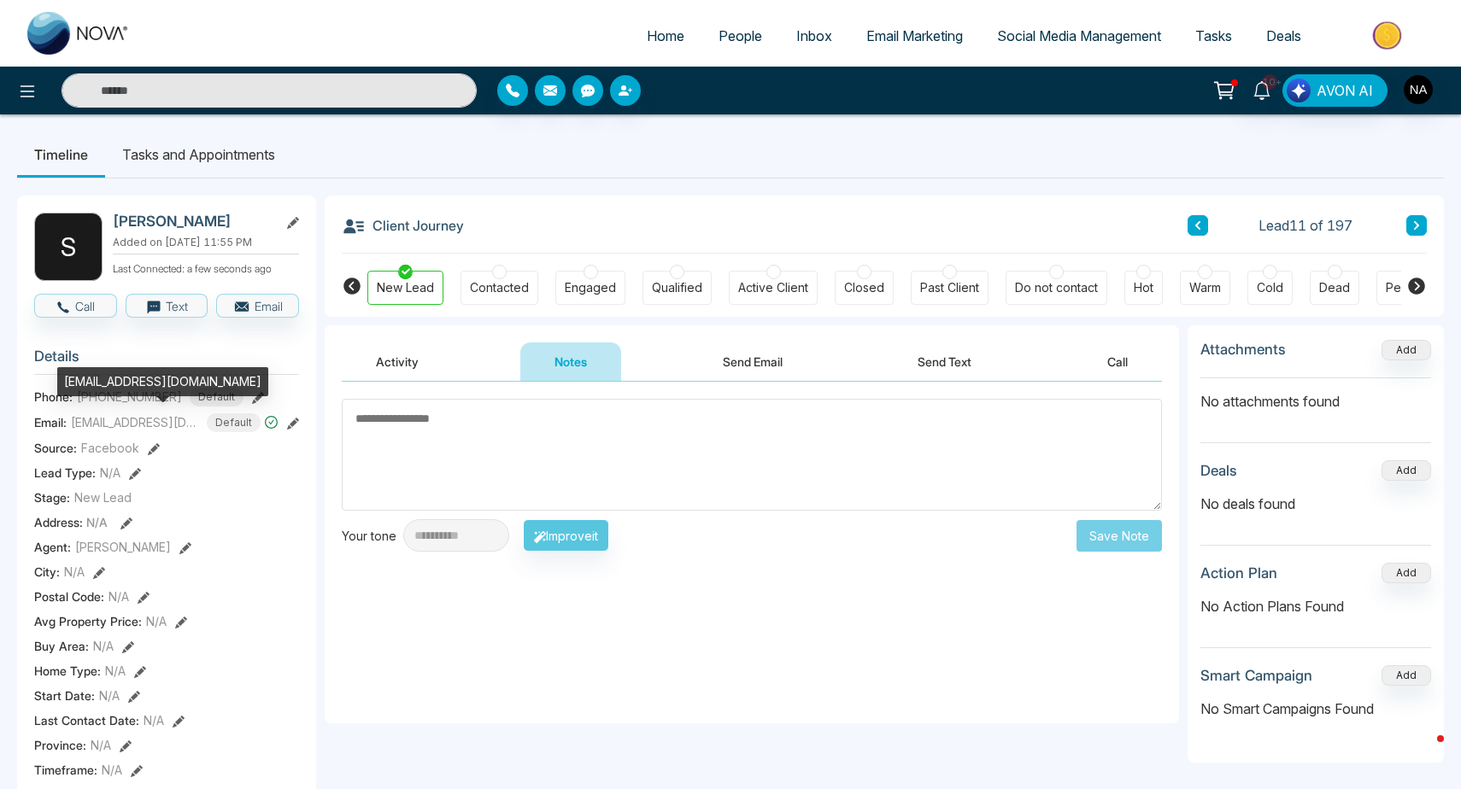
click at [120, 376] on div "[EMAIL_ADDRESS][DOMAIN_NAME]" at bounding box center [162, 381] width 211 height 29
copy div "[EMAIL_ADDRESS][DOMAIN_NAME]"
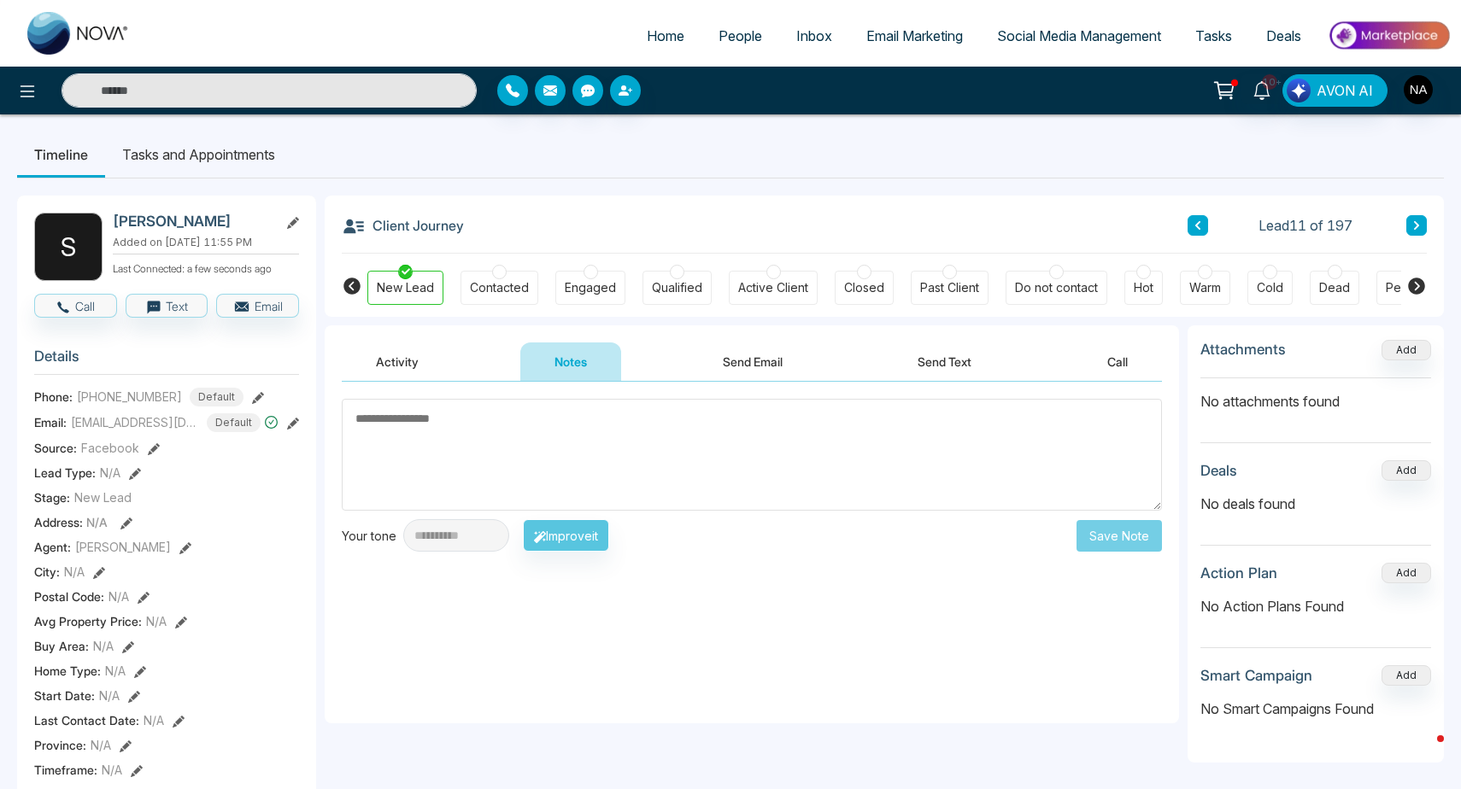
click at [601, 448] on textarea at bounding box center [752, 455] width 820 height 112
type textarea "*********"
click at [1110, 528] on button "Save Note" at bounding box center [1118, 536] width 85 height 32
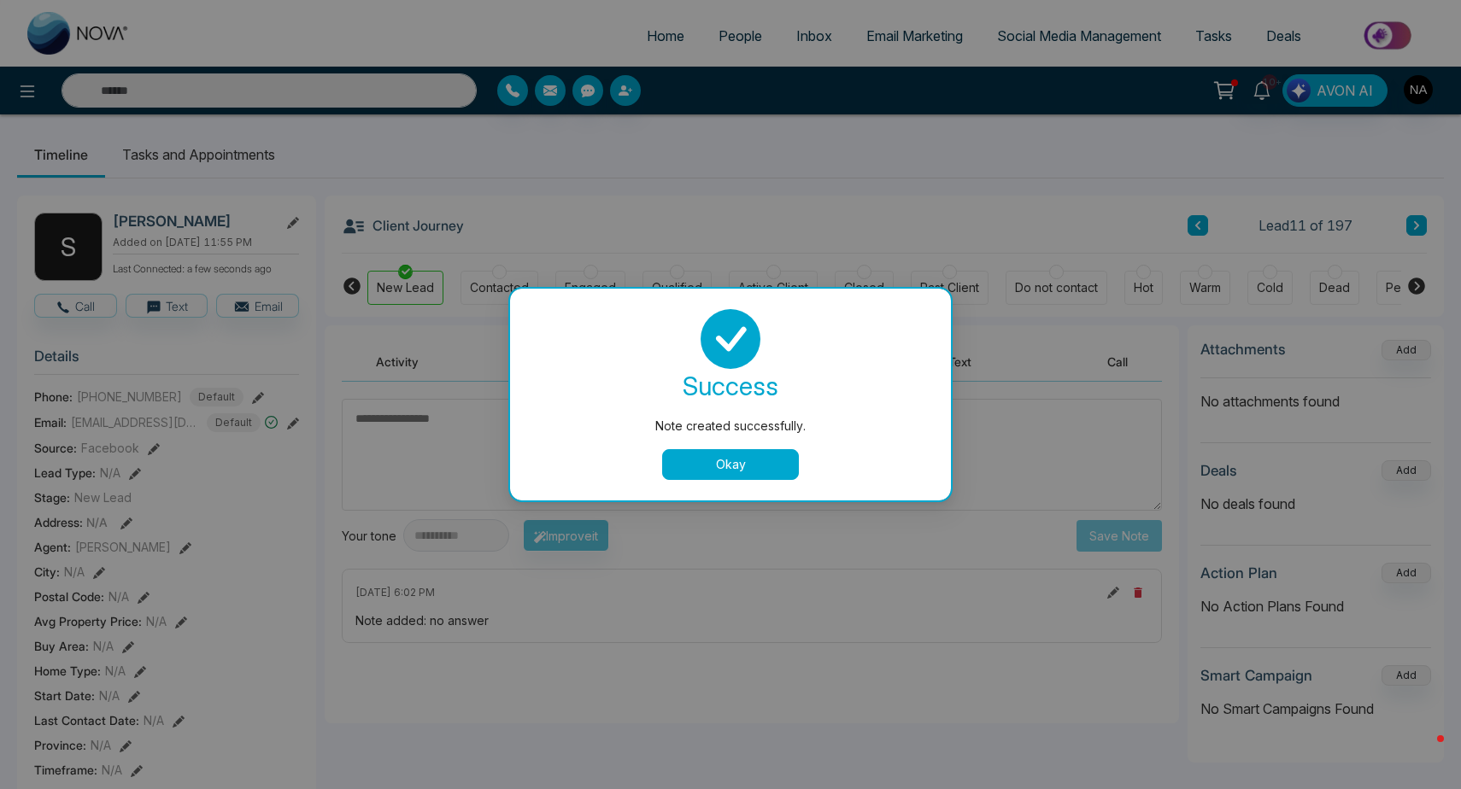
click at [764, 466] on button "Okay" at bounding box center [730, 464] width 137 height 31
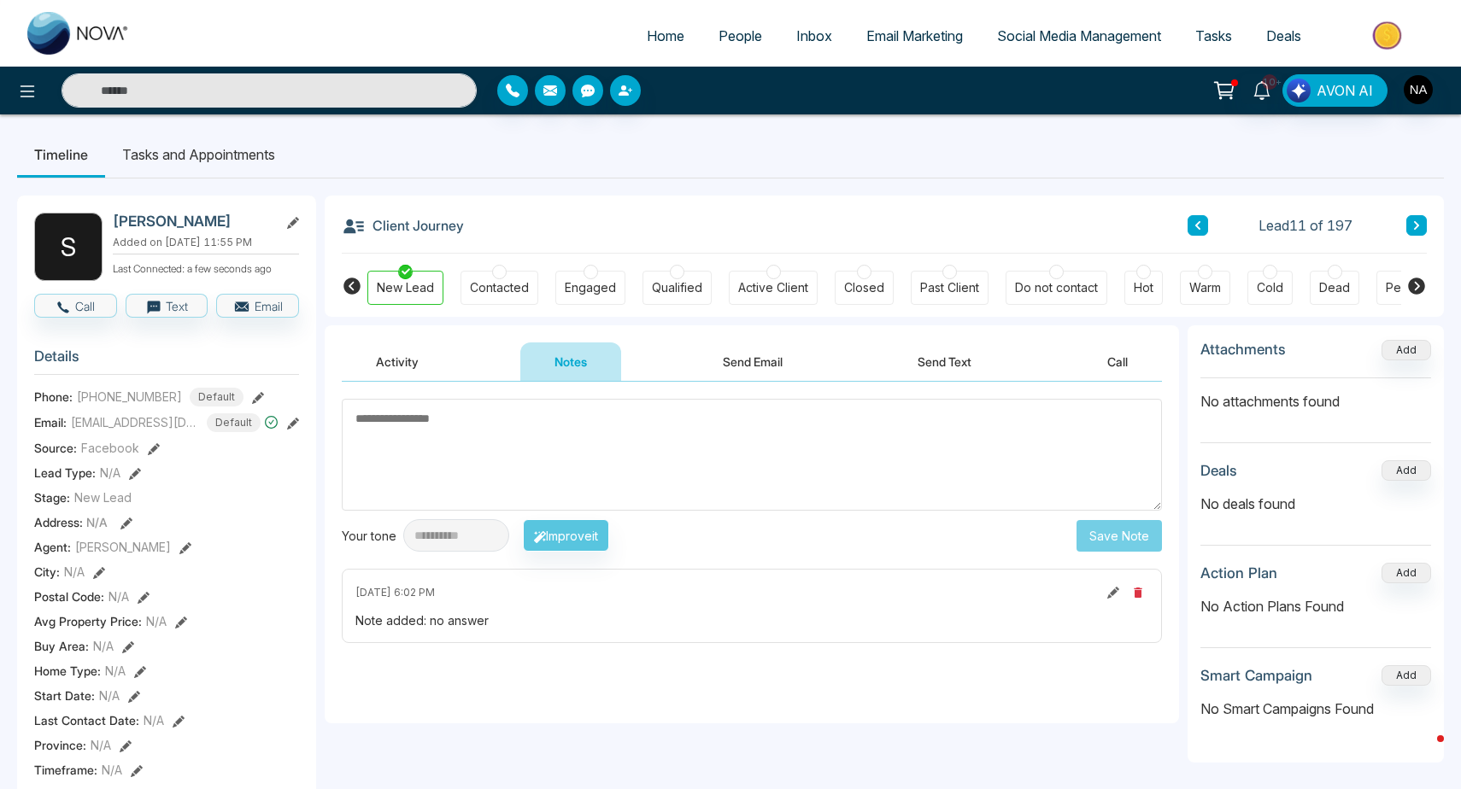
click at [1420, 234] on button at bounding box center [1416, 225] width 21 height 21
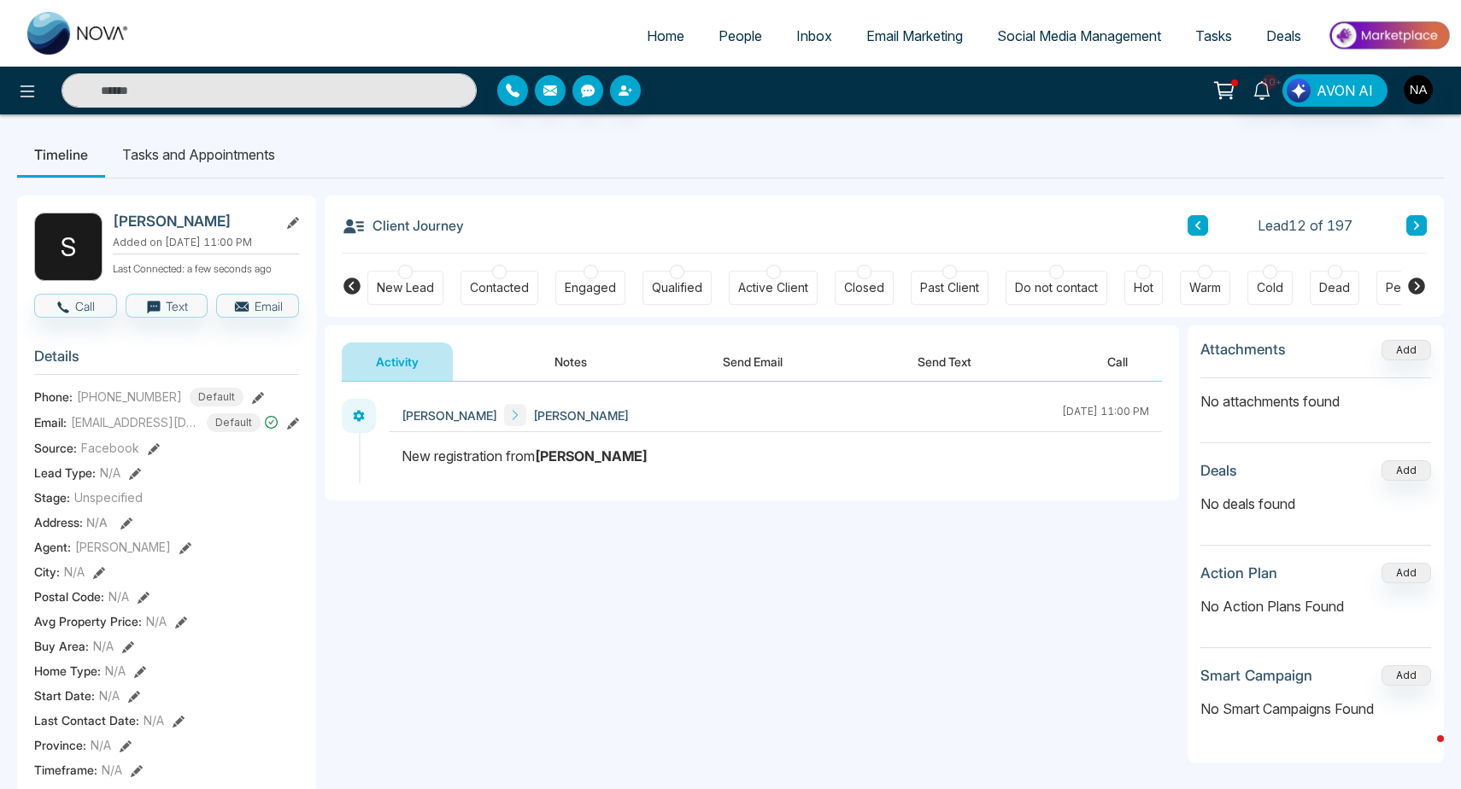
click at [549, 374] on button "Notes" at bounding box center [570, 362] width 101 height 38
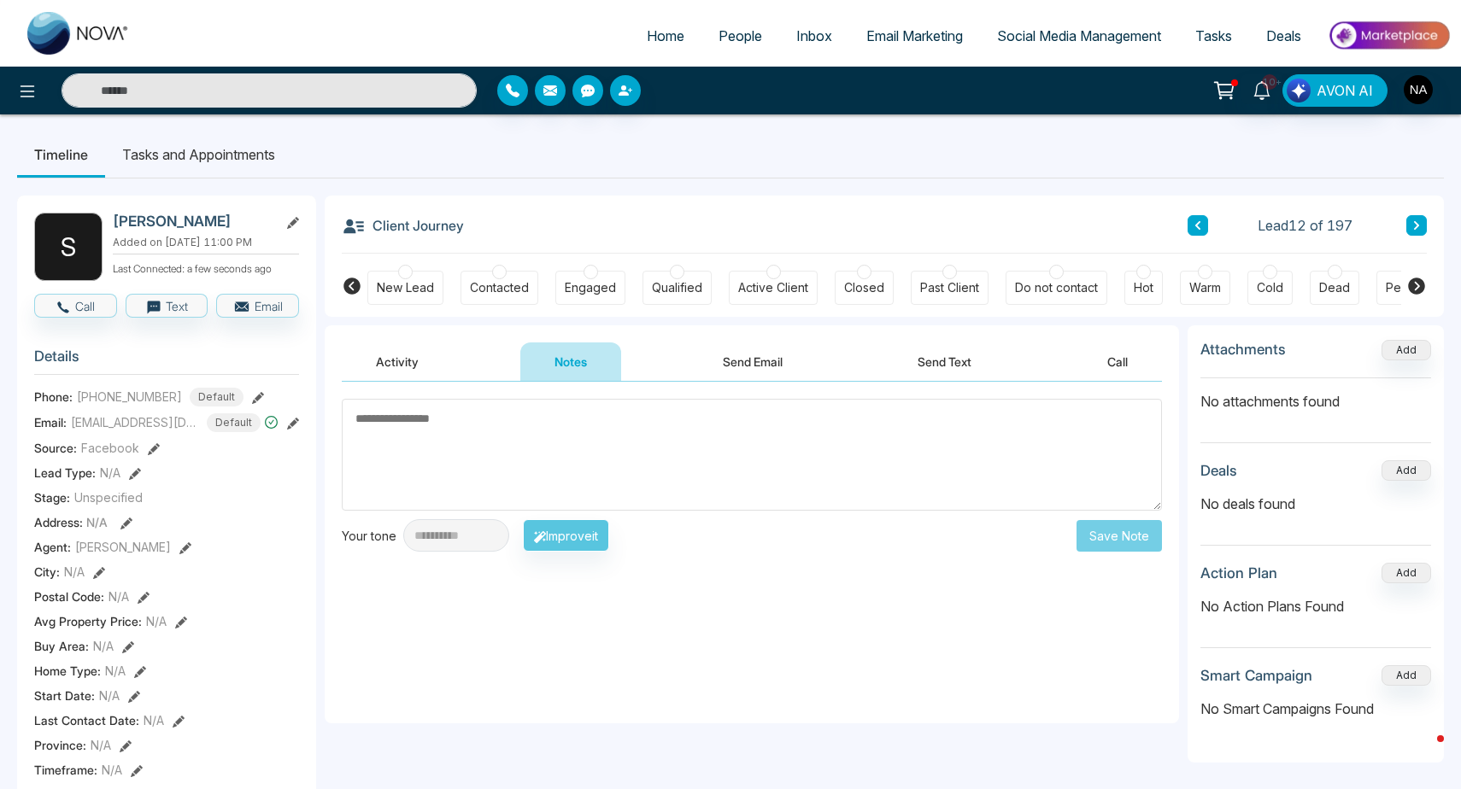
click at [408, 286] on div "New Lead" at bounding box center [405, 287] width 57 height 17
click at [458, 416] on textarea at bounding box center [752, 455] width 820 height 112
click at [127, 375] on div "[EMAIL_ADDRESS][DOMAIN_NAME]" at bounding box center [161, 381] width 211 height 29
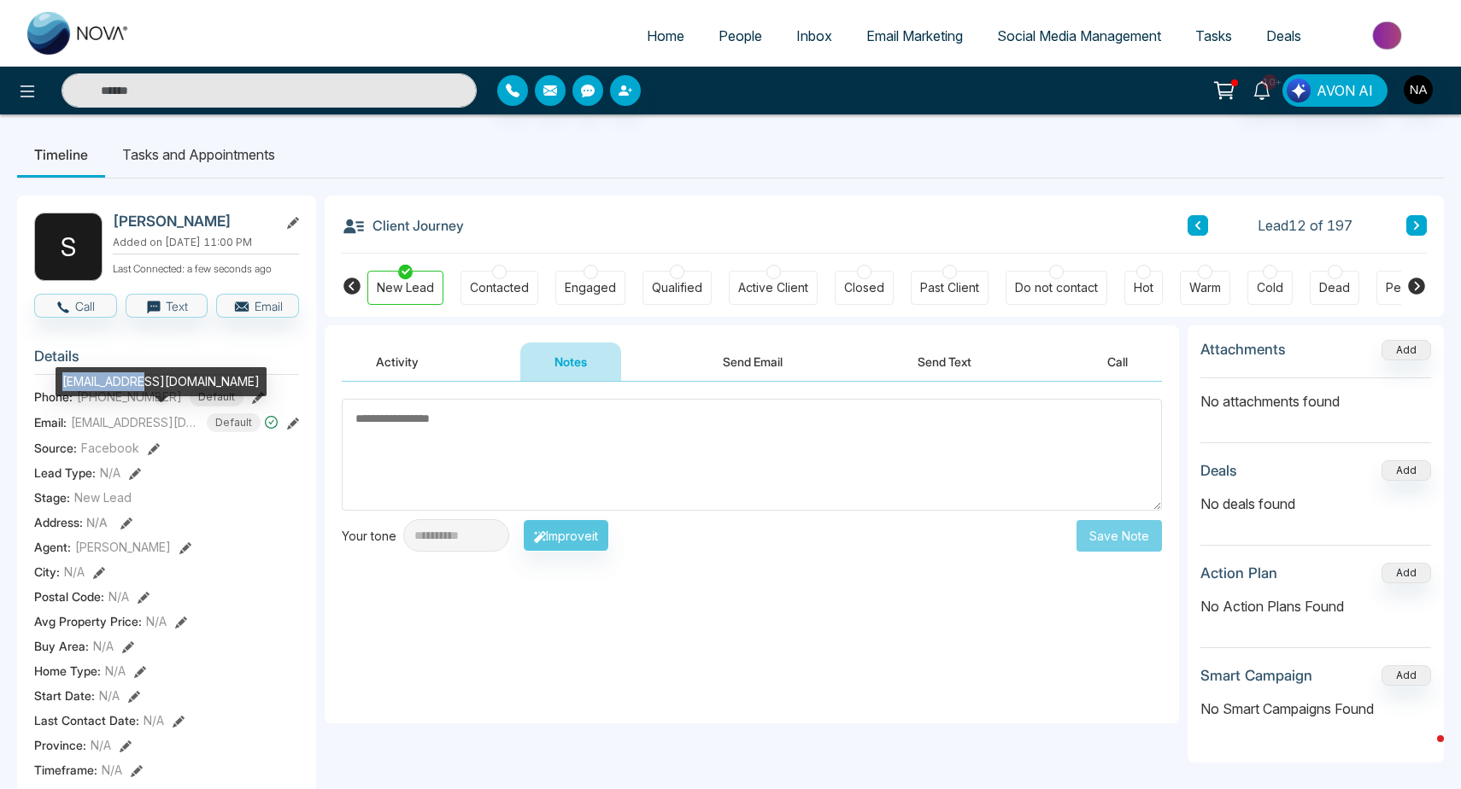
click at [127, 375] on div "[EMAIL_ADDRESS][DOMAIN_NAME]" at bounding box center [161, 381] width 211 height 29
click at [115, 375] on div "[EMAIL_ADDRESS][DOMAIN_NAME]" at bounding box center [161, 381] width 211 height 29
click at [115, 378] on div "[EMAIL_ADDRESS][DOMAIN_NAME]" at bounding box center [161, 381] width 211 height 29
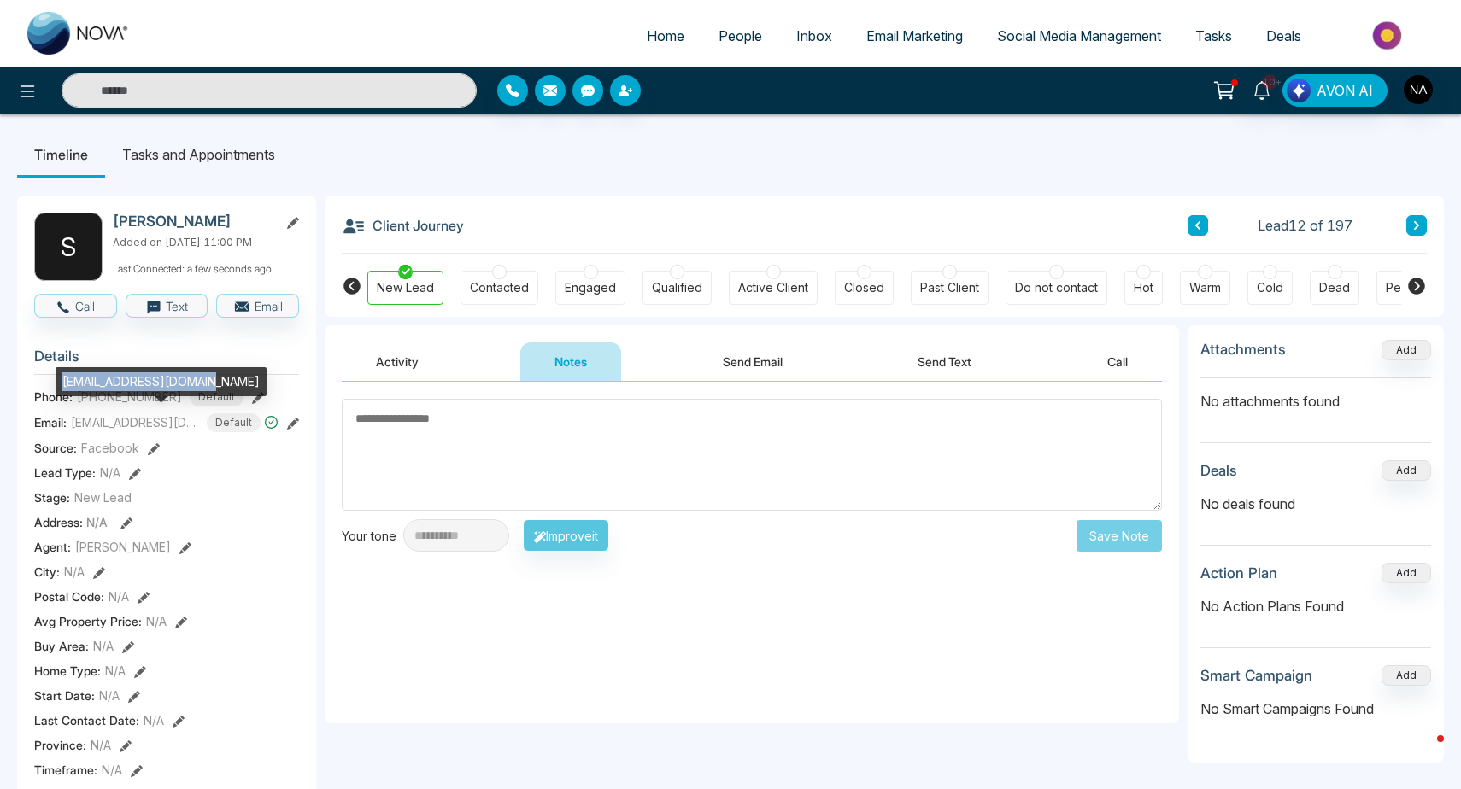
click at [115, 378] on div "[EMAIL_ADDRESS][DOMAIN_NAME]" at bounding box center [161, 381] width 211 height 29
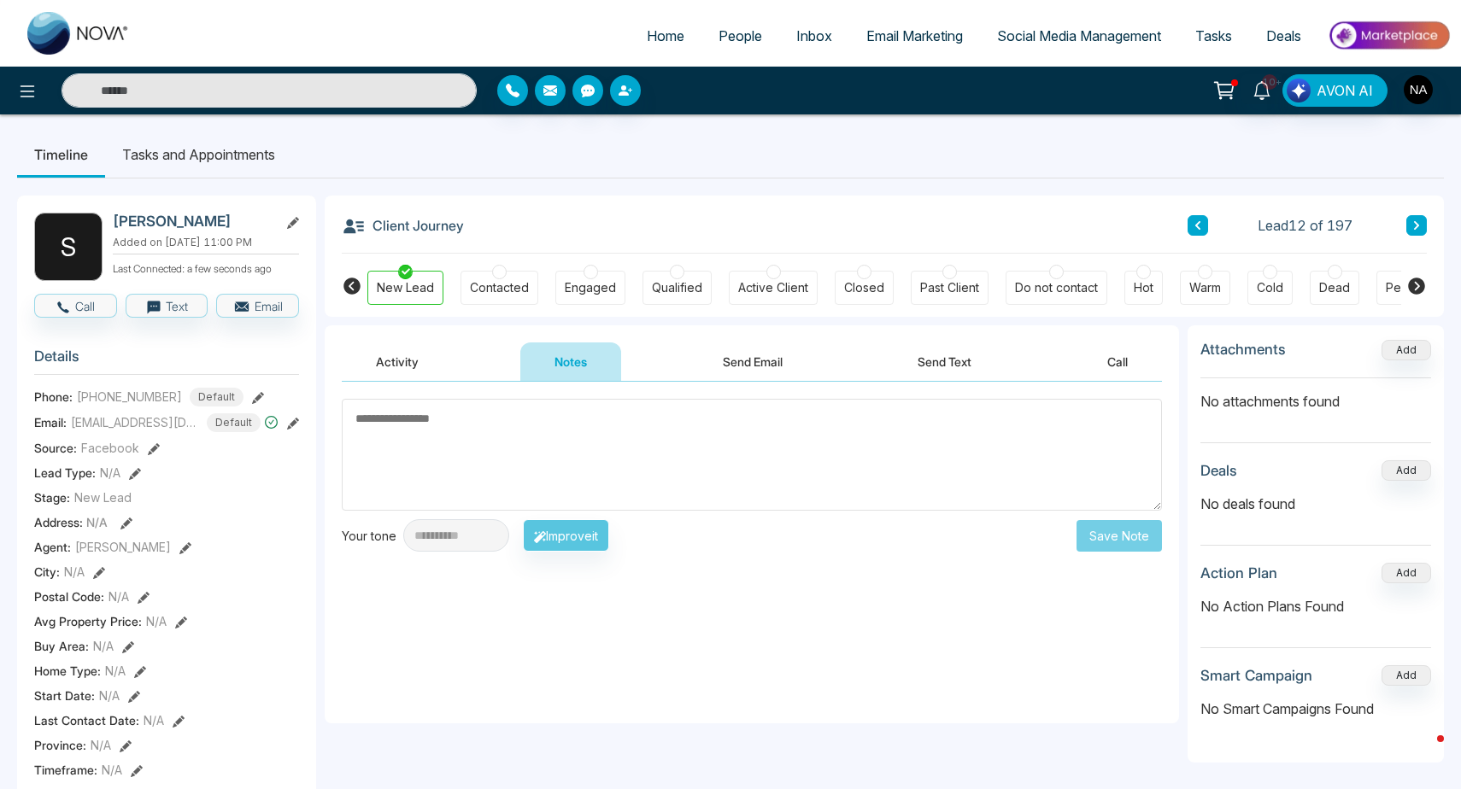
scroll to position [73, 0]
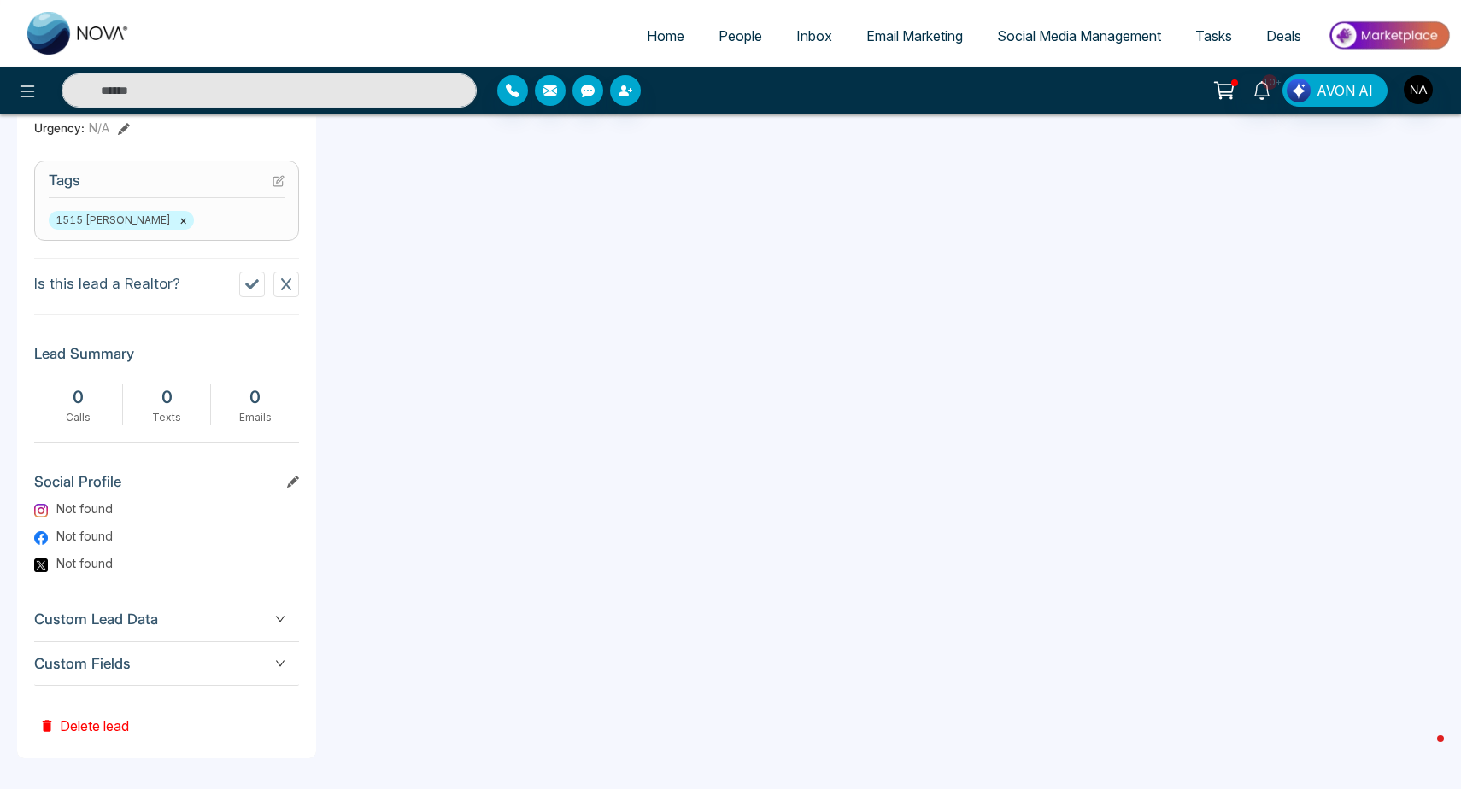
click at [143, 672] on div "Custom Fields" at bounding box center [166, 664] width 265 height 44
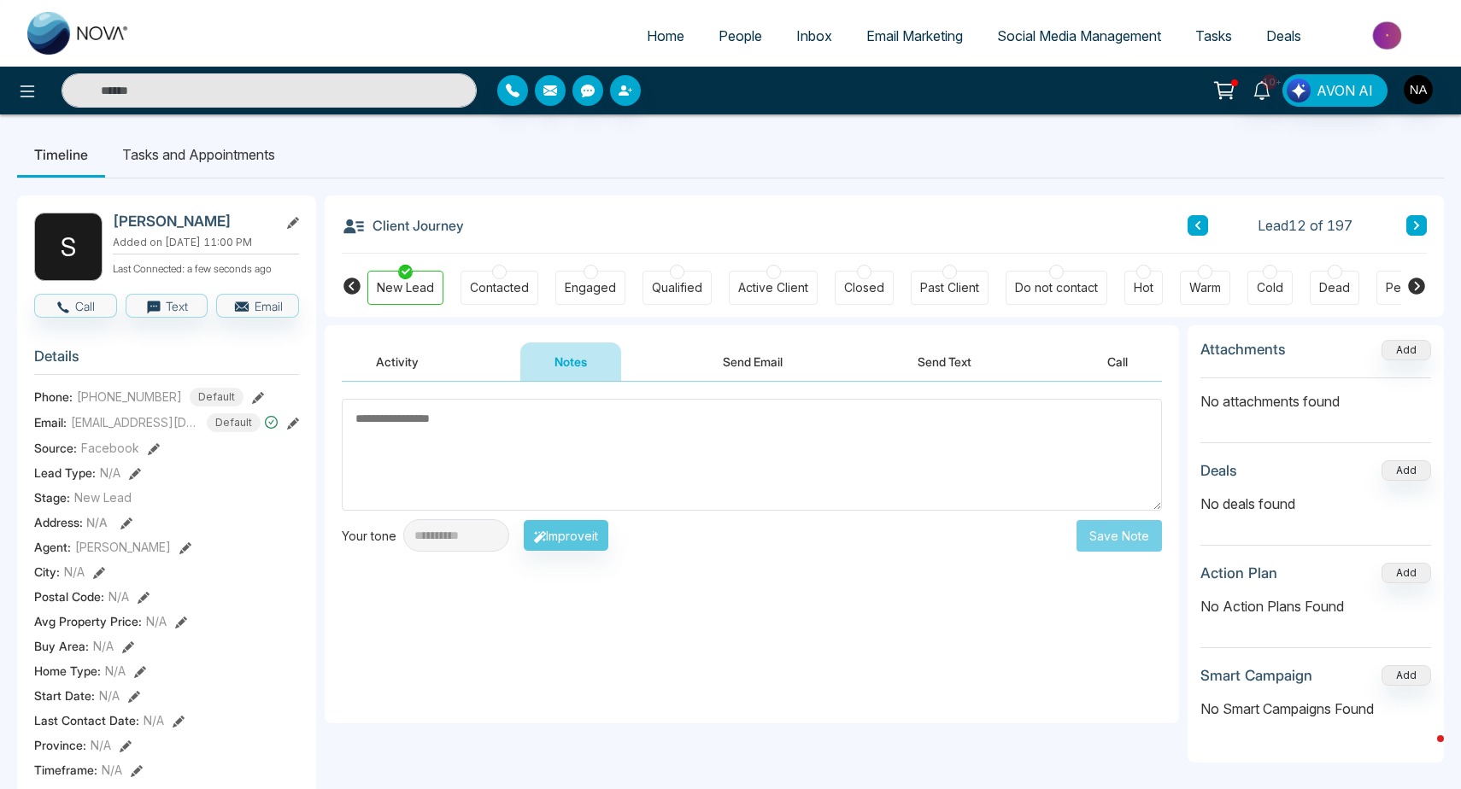
scroll to position [-1, 0]
click at [470, 469] on textarea at bounding box center [752, 455] width 820 height 112
type textarea "*"
type textarea "*********"
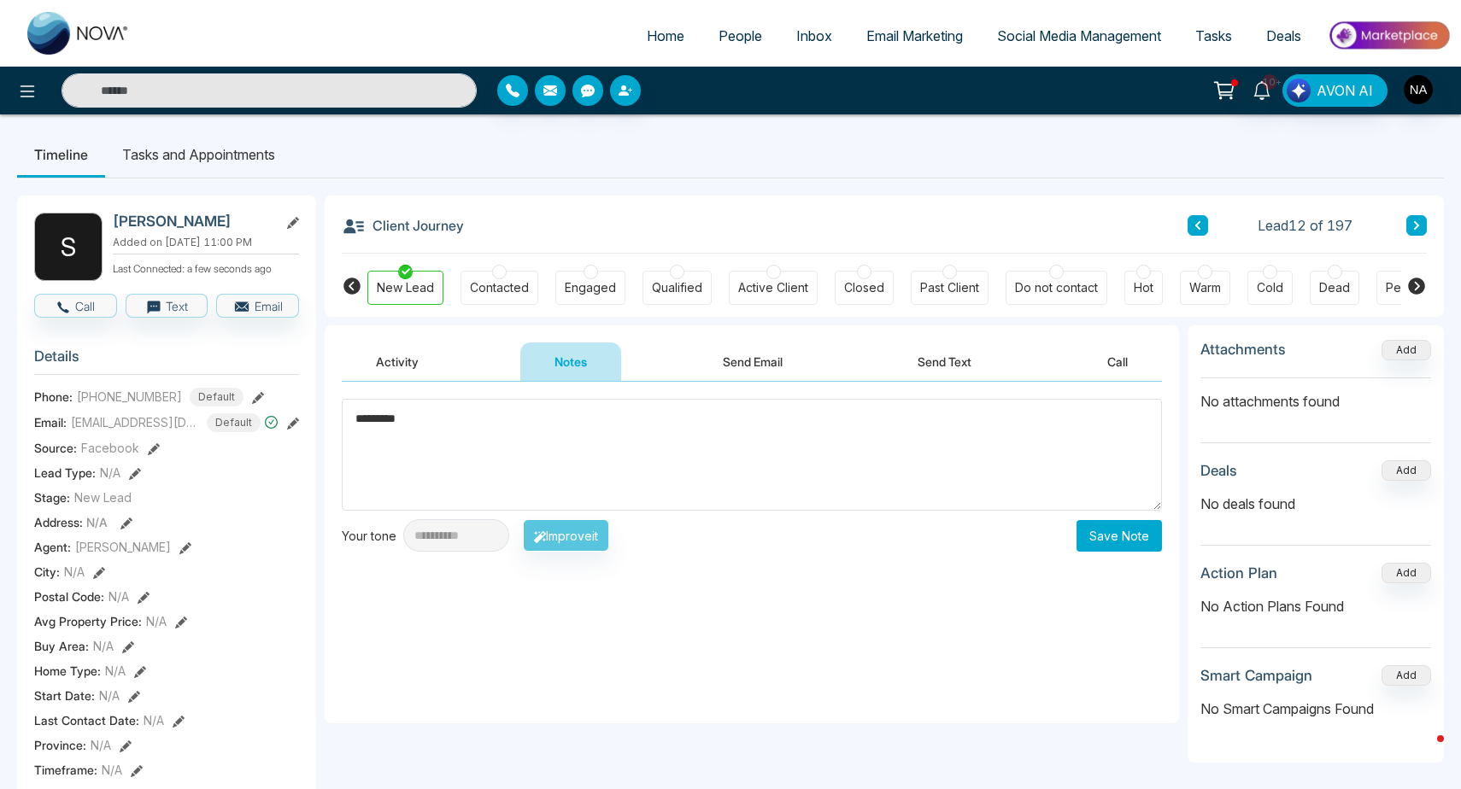
click at [1120, 533] on button "Save Note" at bounding box center [1118, 536] width 85 height 32
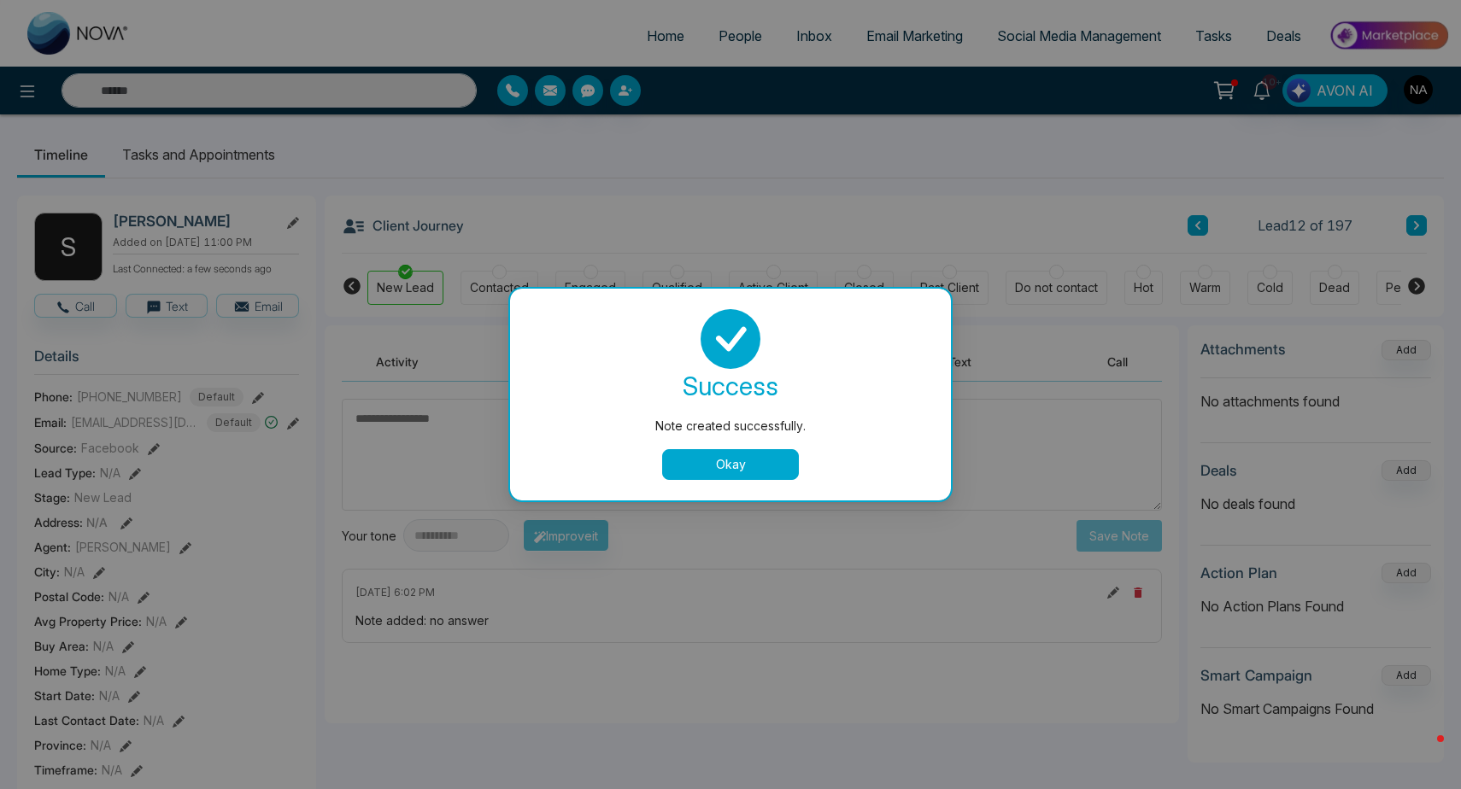
click at [735, 483] on div "success Note created successfully. Okay" at bounding box center [730, 395] width 441 height 212
click at [726, 467] on button "Okay" at bounding box center [730, 464] width 137 height 31
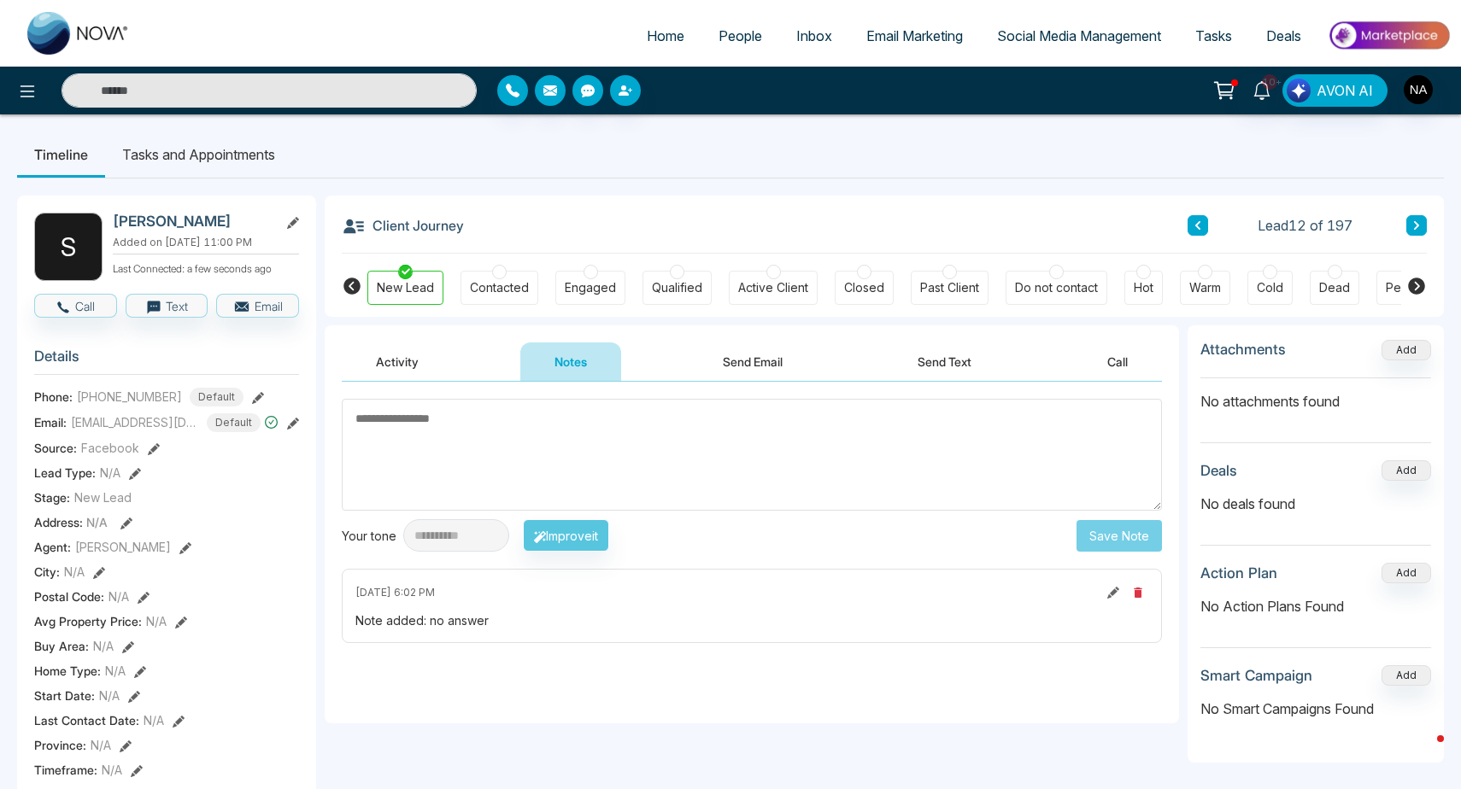
click at [1423, 230] on button at bounding box center [1416, 225] width 21 height 21
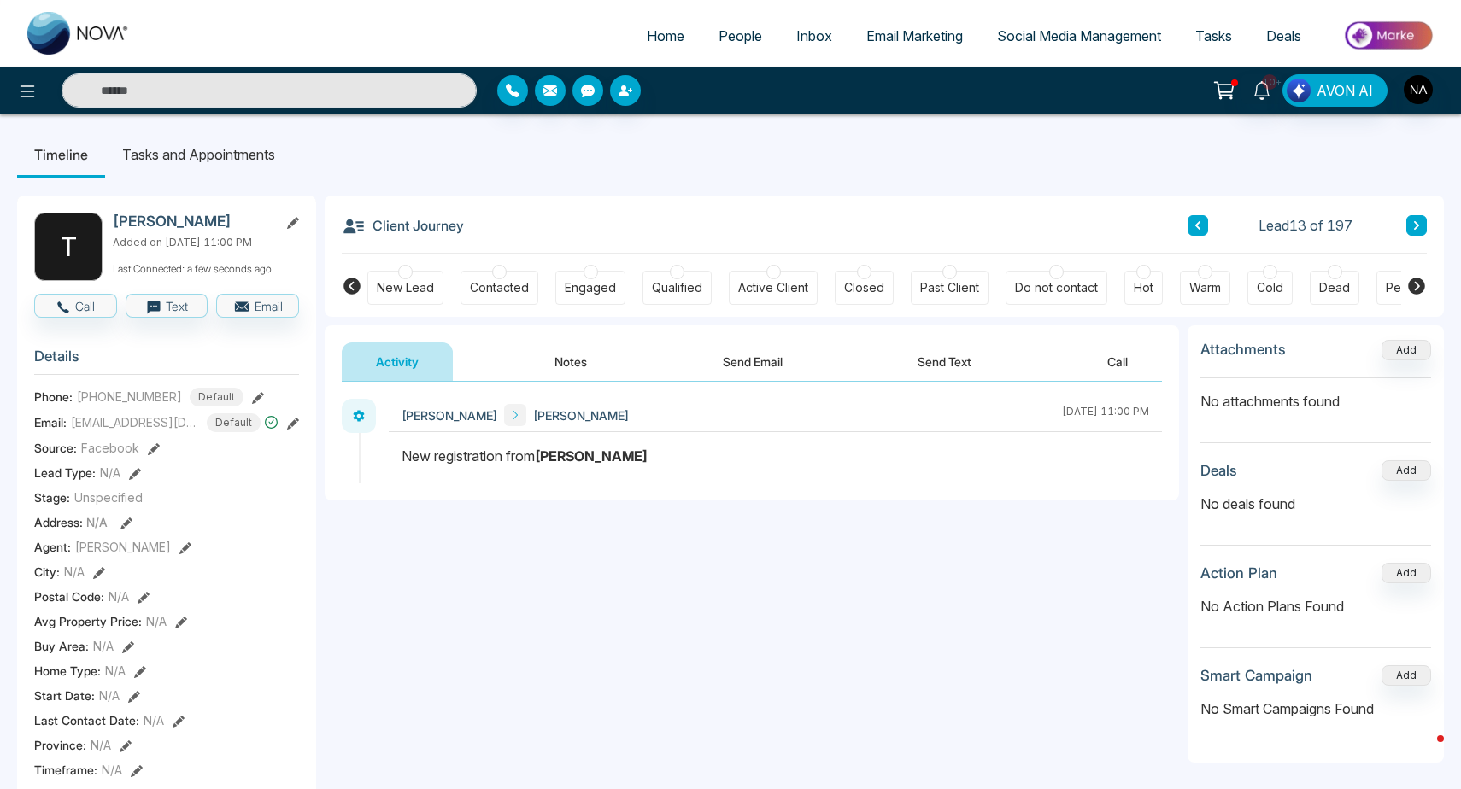
click at [571, 354] on button "Notes" at bounding box center [570, 362] width 101 height 38
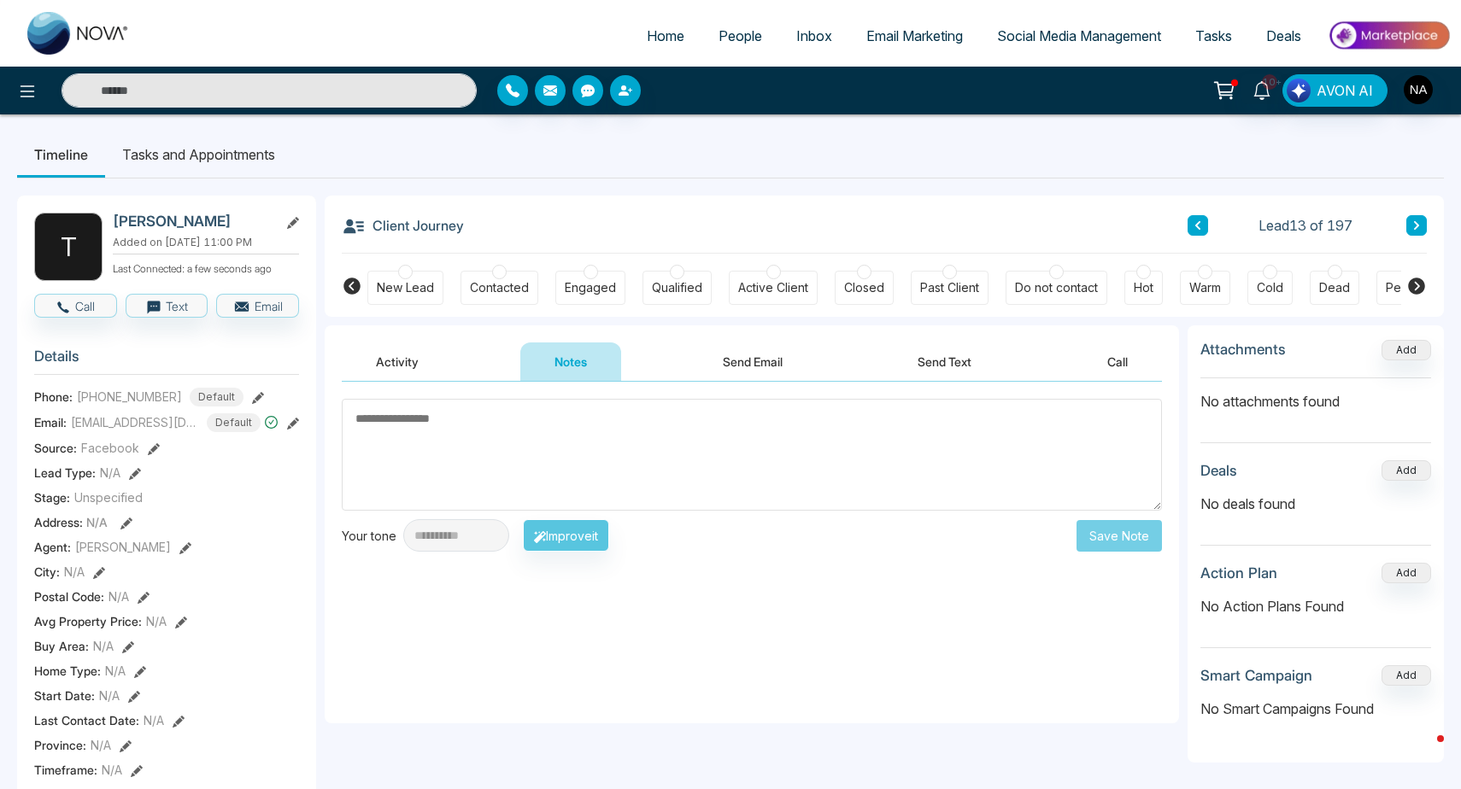
click at [1206, 221] on button at bounding box center [1197, 225] width 21 height 21
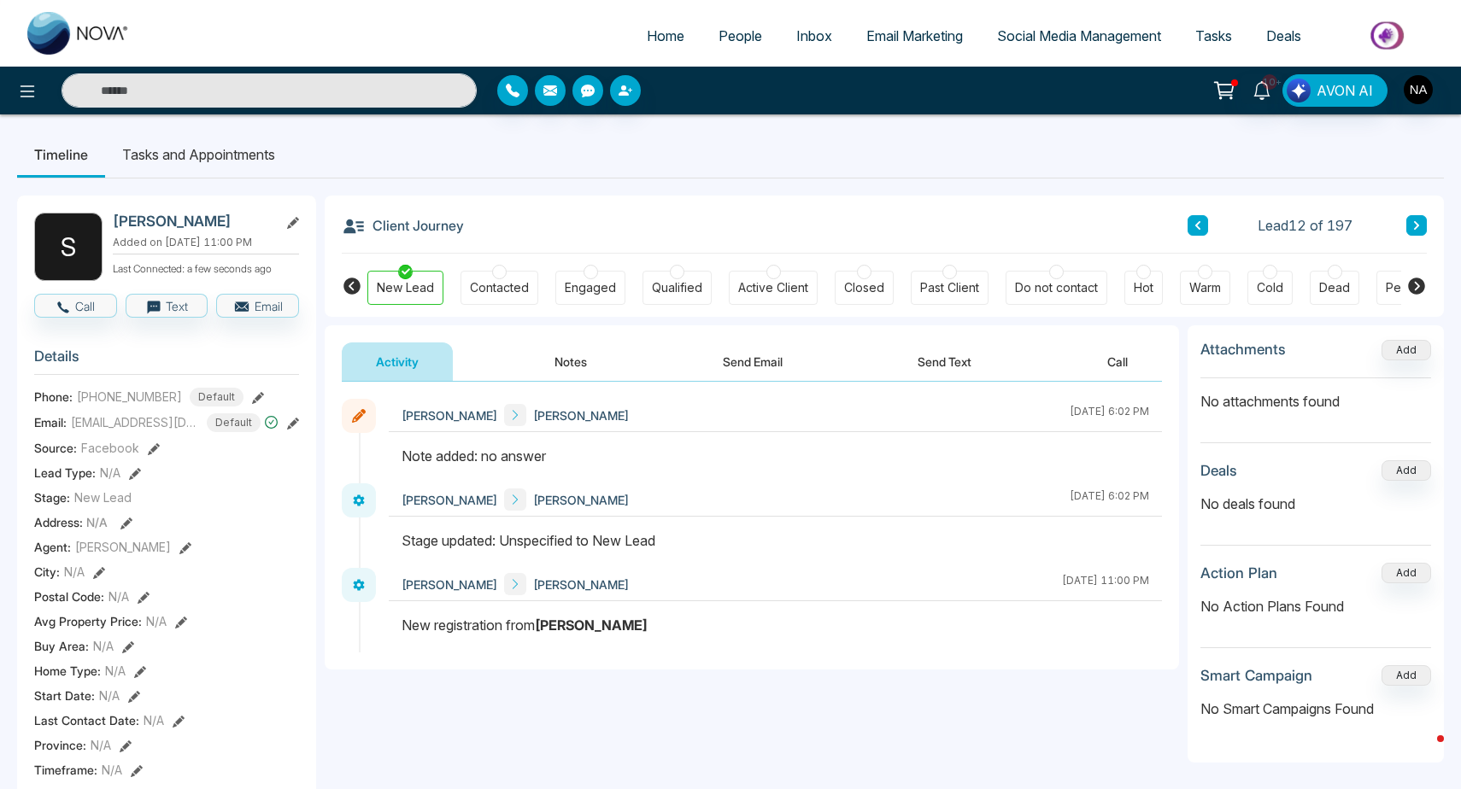
click at [1418, 229] on icon at bounding box center [1416, 225] width 9 height 10
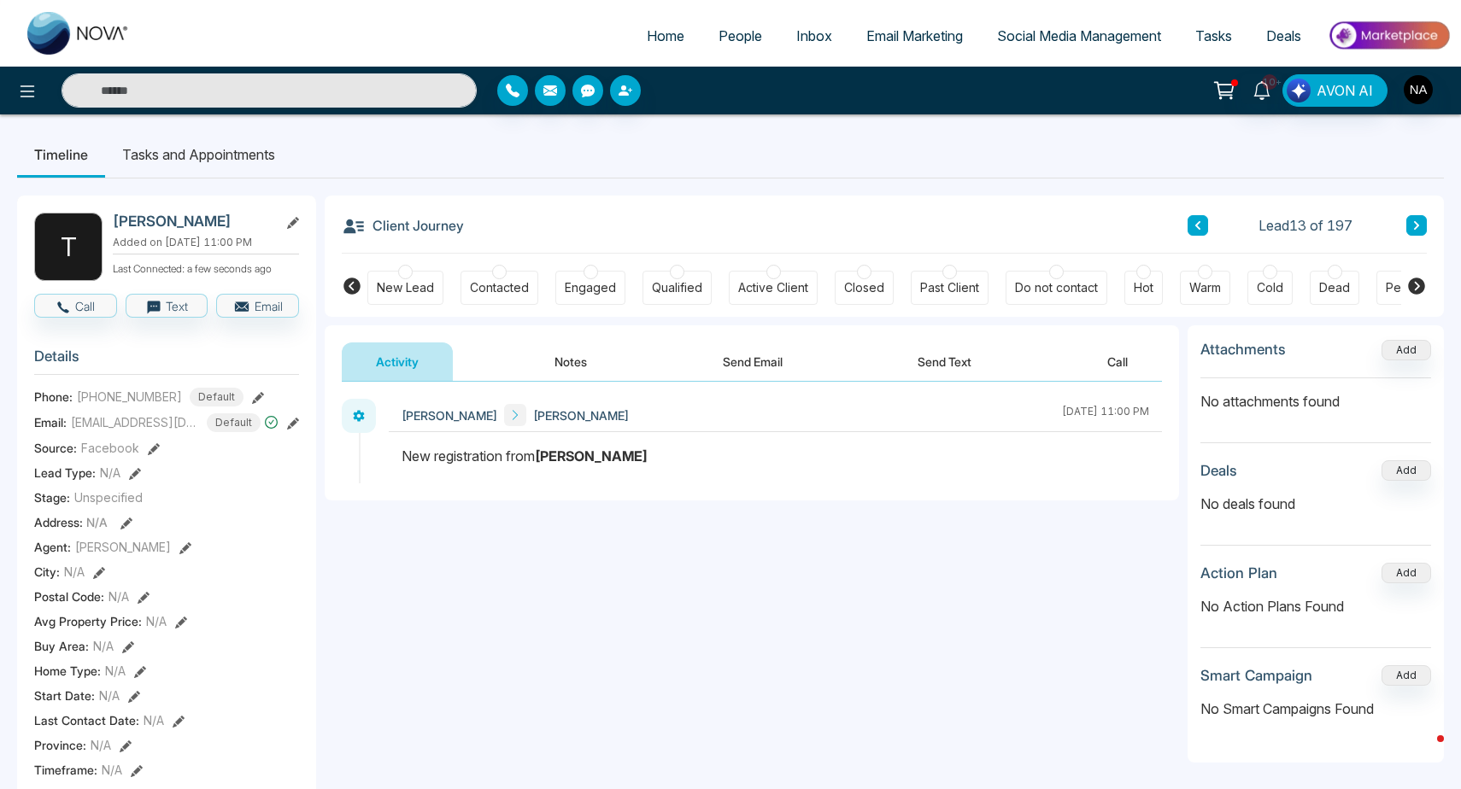
click at [388, 287] on div "New Lead" at bounding box center [405, 287] width 57 height 17
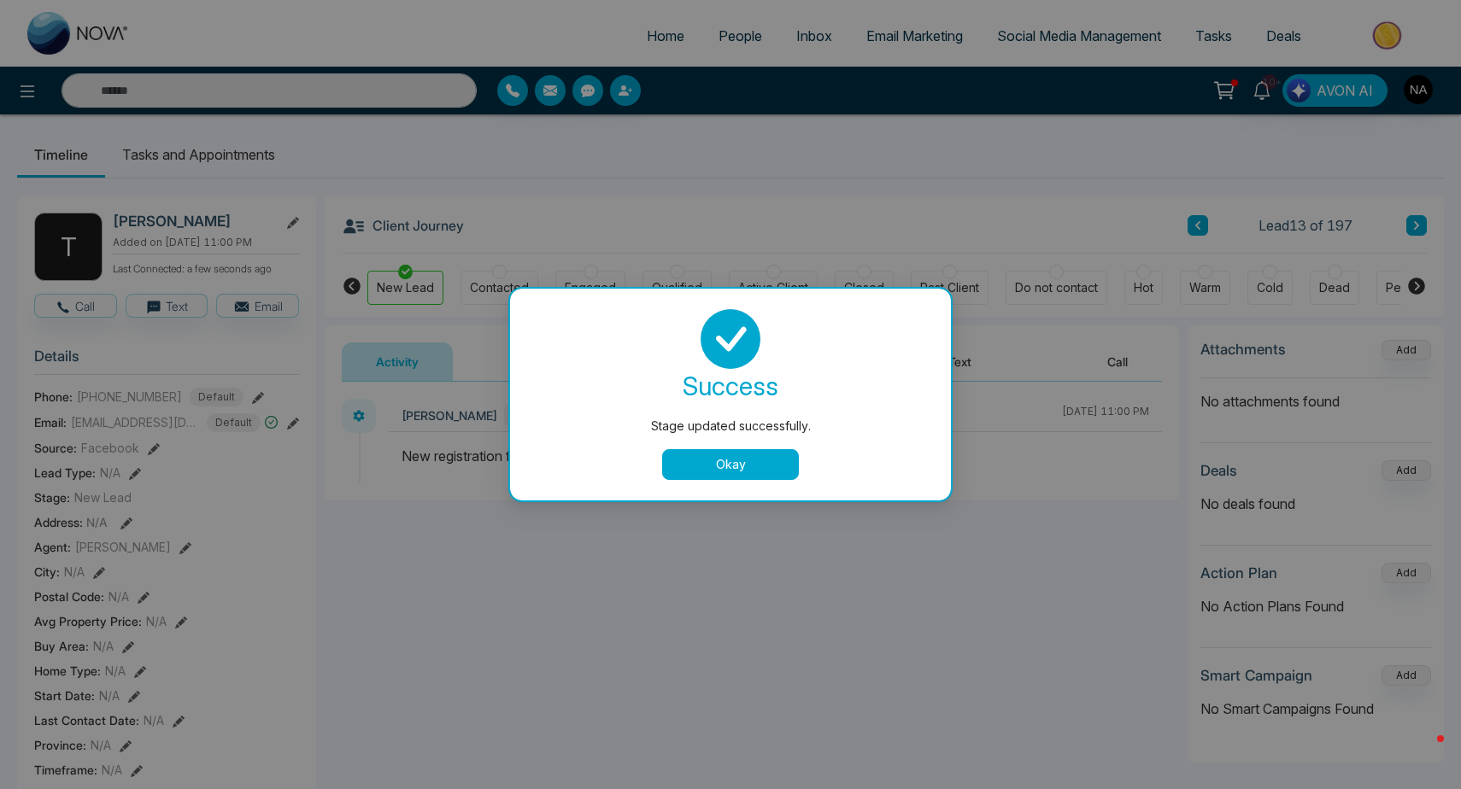
click at [597, 351] on div at bounding box center [730, 339] width 400 height 60
click at [713, 460] on button "Okay" at bounding box center [730, 464] width 137 height 31
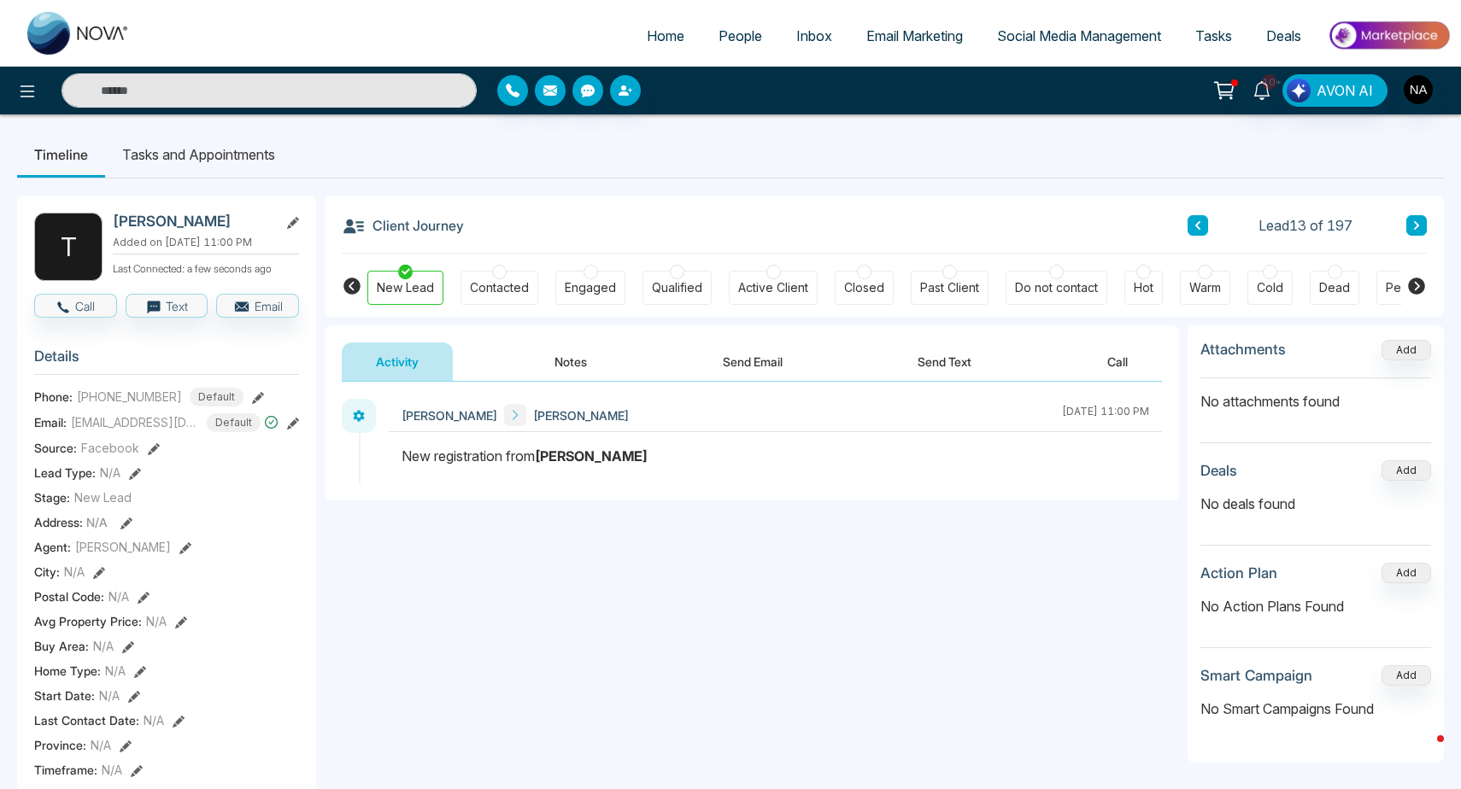
click at [570, 364] on button "Notes" at bounding box center [570, 362] width 101 height 38
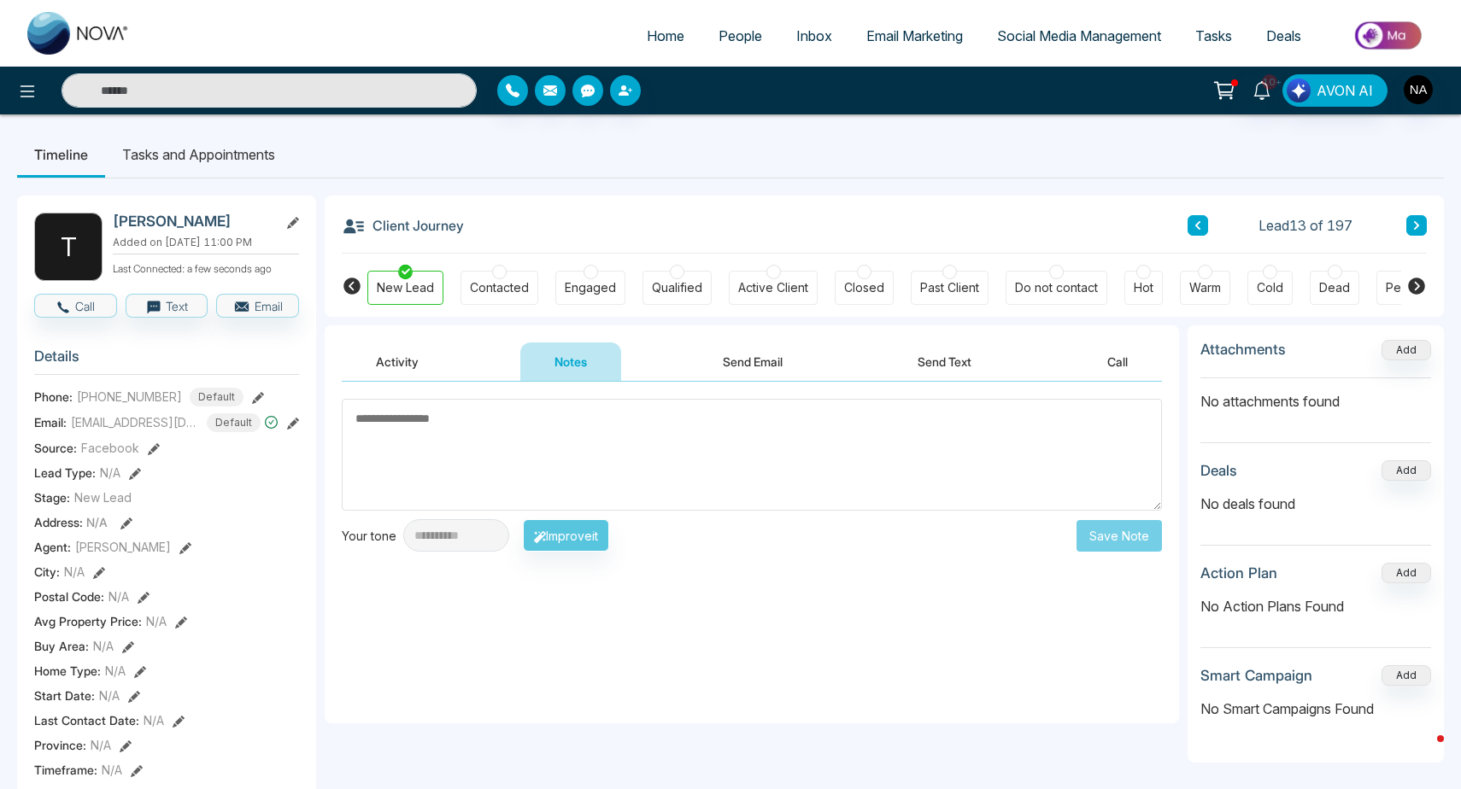
click at [511, 438] on textarea at bounding box center [752, 455] width 820 height 112
click at [108, 384] on div "[EMAIL_ADDRESS][DOMAIN_NAME]" at bounding box center [161, 381] width 211 height 29
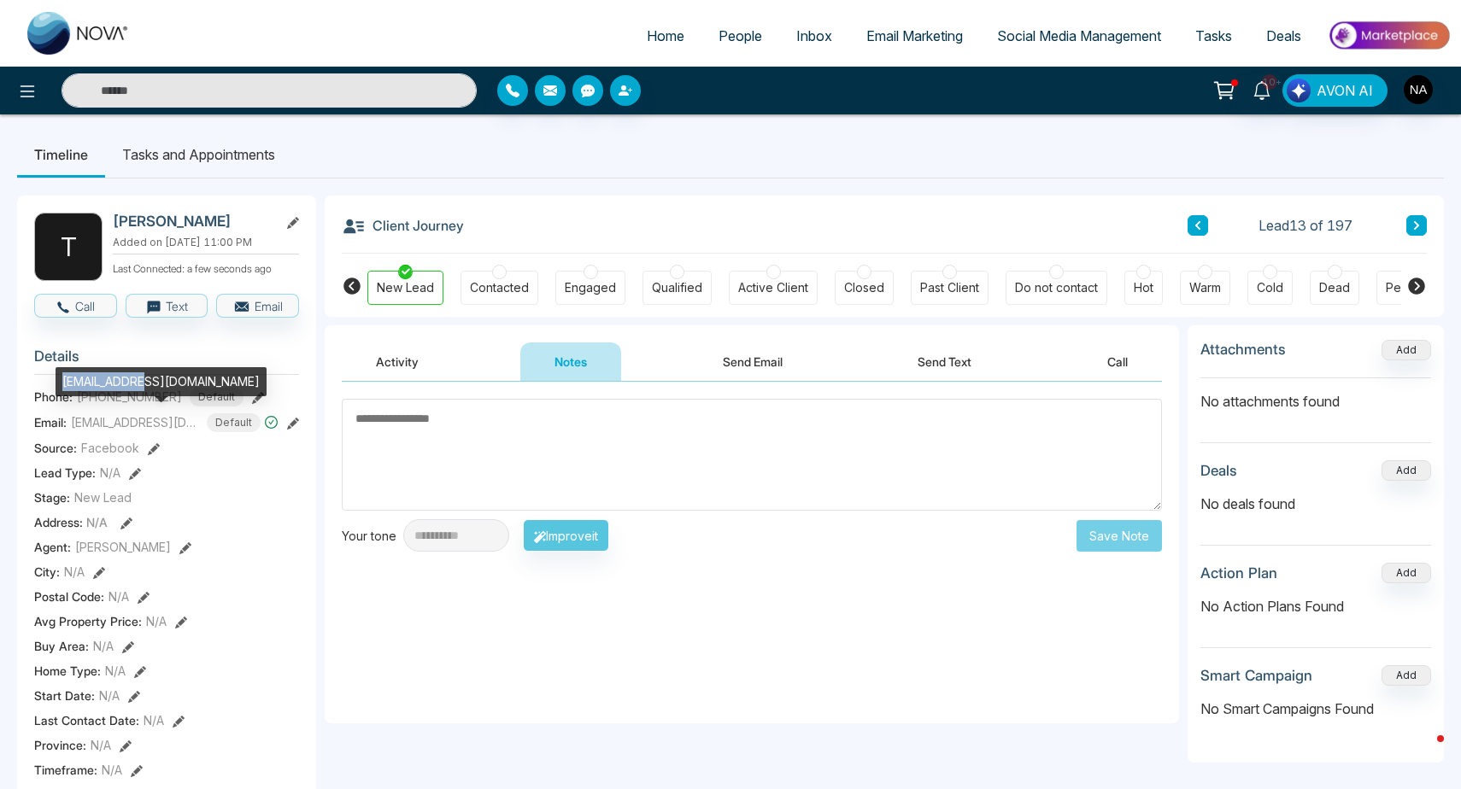
click at [108, 384] on div "[EMAIL_ADDRESS][DOMAIN_NAME]" at bounding box center [161, 381] width 211 height 29
copy div "[EMAIL_ADDRESS][DOMAIN_NAME]"
click at [970, 474] on textarea at bounding box center [752, 455] width 820 height 112
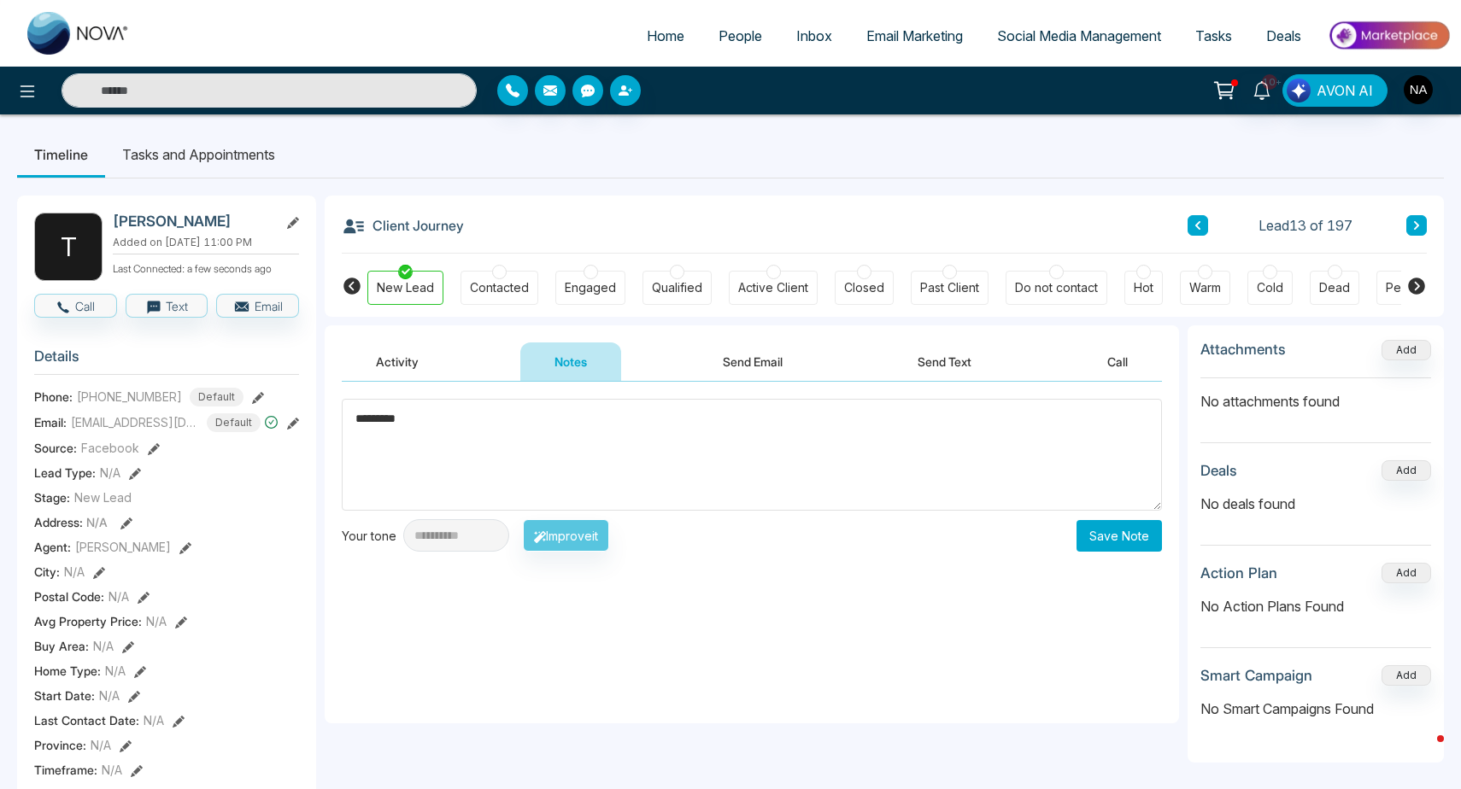
type textarea "*********"
click at [1124, 546] on button "Save Note" at bounding box center [1118, 536] width 85 height 32
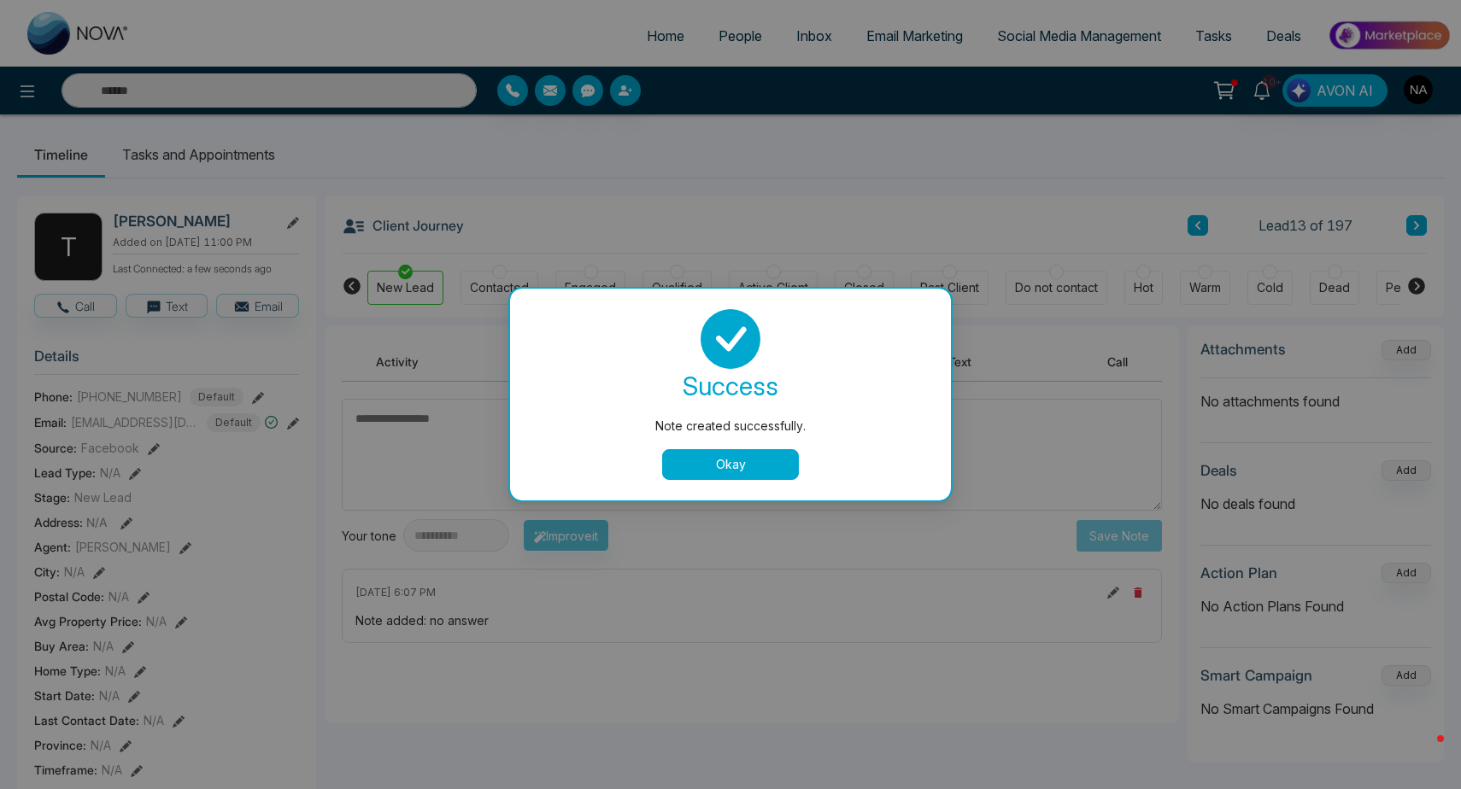
click at [1275, 314] on div "Note created successfully. success Note created successfully. Okay" at bounding box center [730, 394] width 1461 height 789
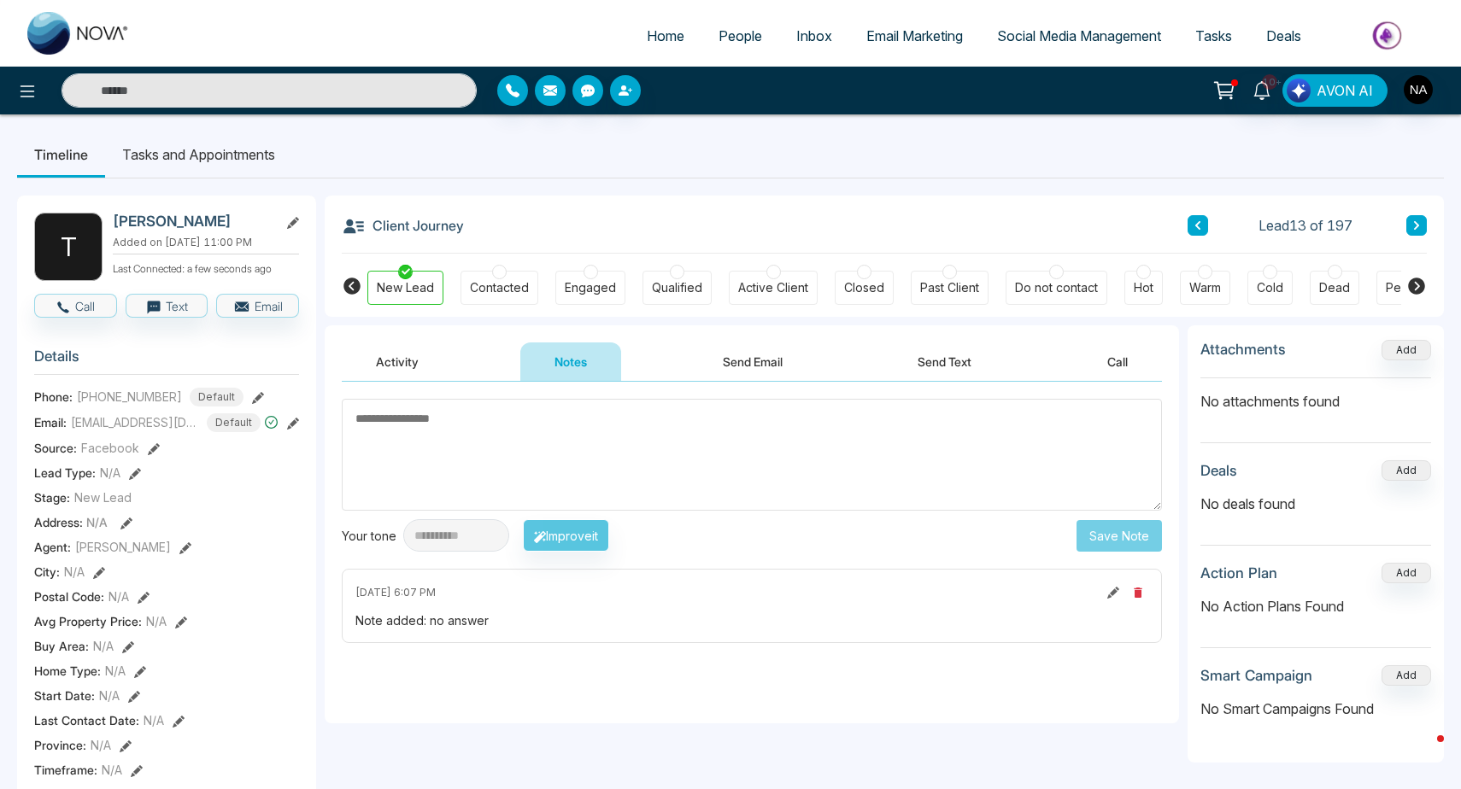
click at [1414, 228] on icon at bounding box center [1416, 225] width 9 height 10
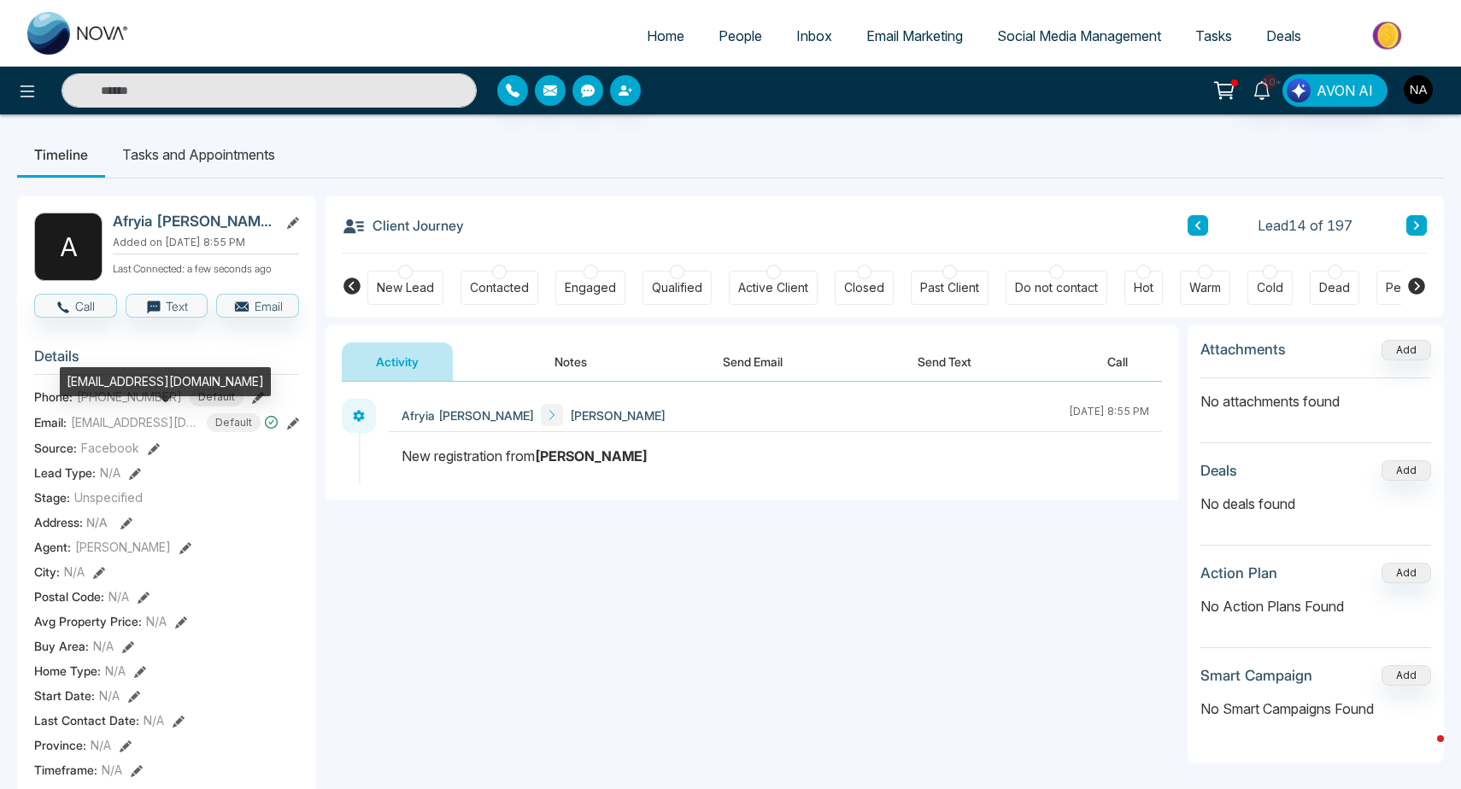
click at [102, 384] on div "[EMAIL_ADDRESS][DOMAIN_NAME]" at bounding box center [165, 381] width 211 height 29
click at [126, 382] on div "[EMAIL_ADDRESS][DOMAIN_NAME]" at bounding box center [165, 381] width 211 height 29
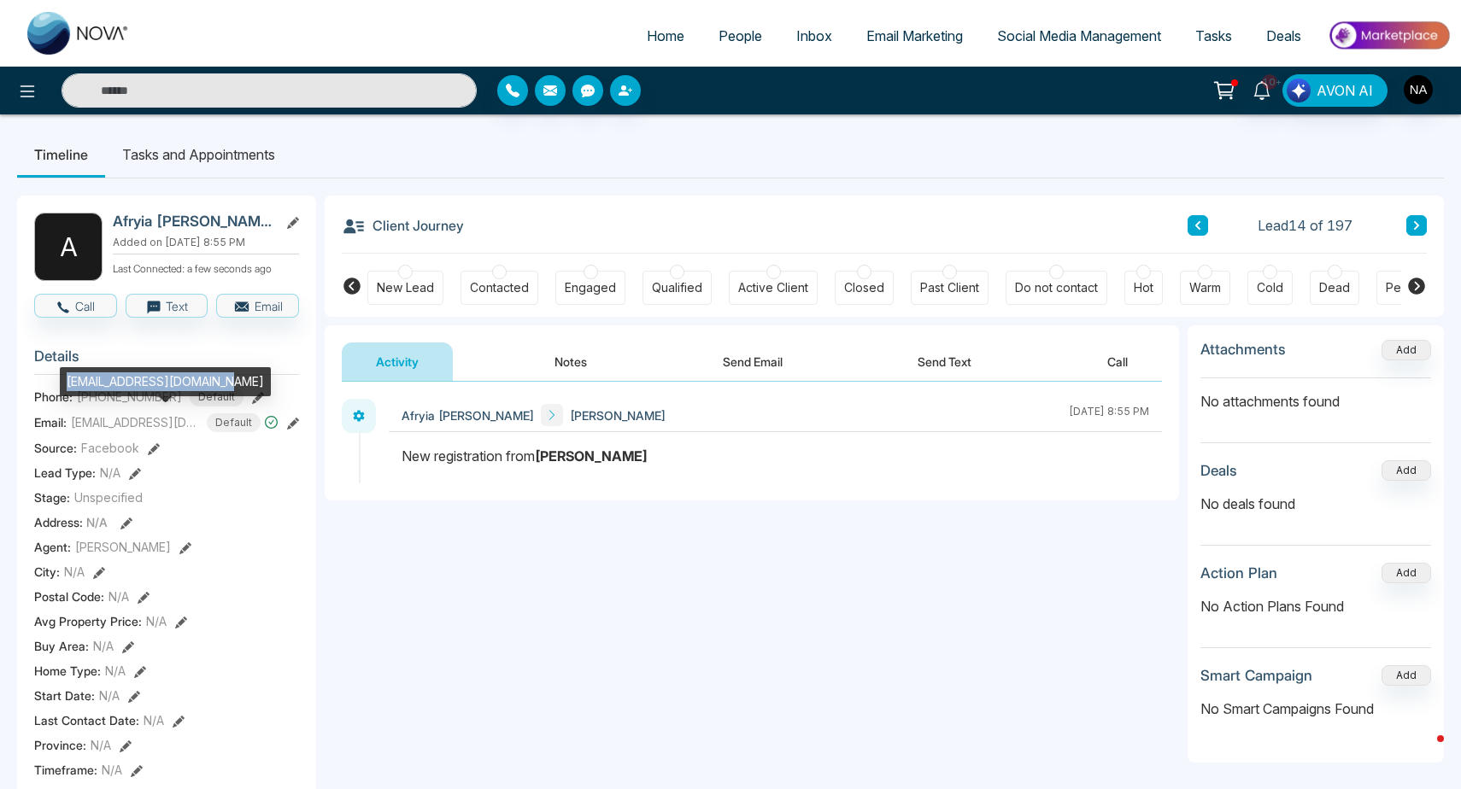
click at [126, 382] on div "[EMAIL_ADDRESS][DOMAIN_NAME]" at bounding box center [165, 381] width 211 height 29
click at [595, 370] on button "Notes" at bounding box center [570, 362] width 101 height 38
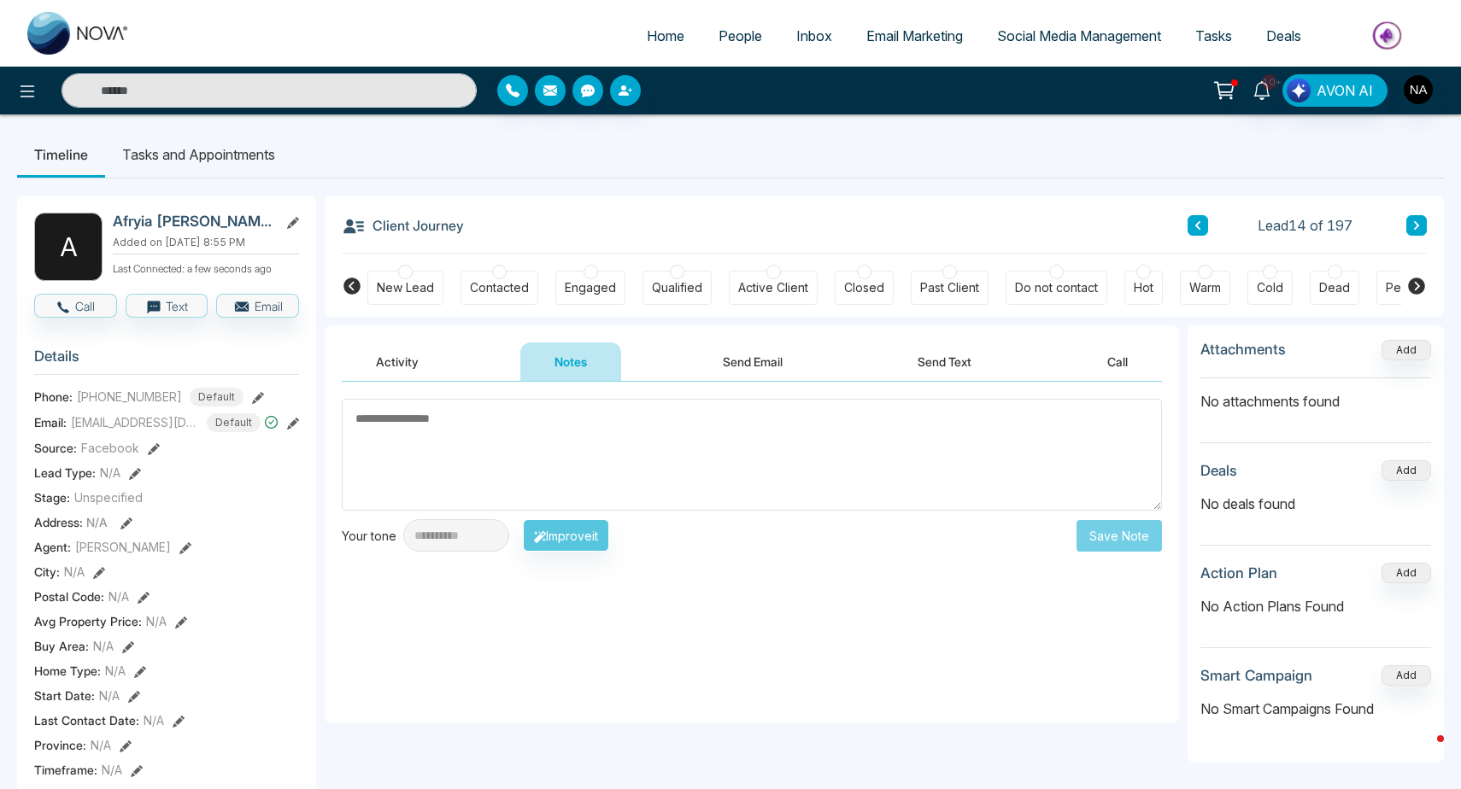
click at [400, 279] on div "New Lead" at bounding box center [405, 287] width 57 height 17
click at [120, 375] on div "[EMAIL_ADDRESS][DOMAIN_NAME]" at bounding box center [165, 381] width 211 height 29
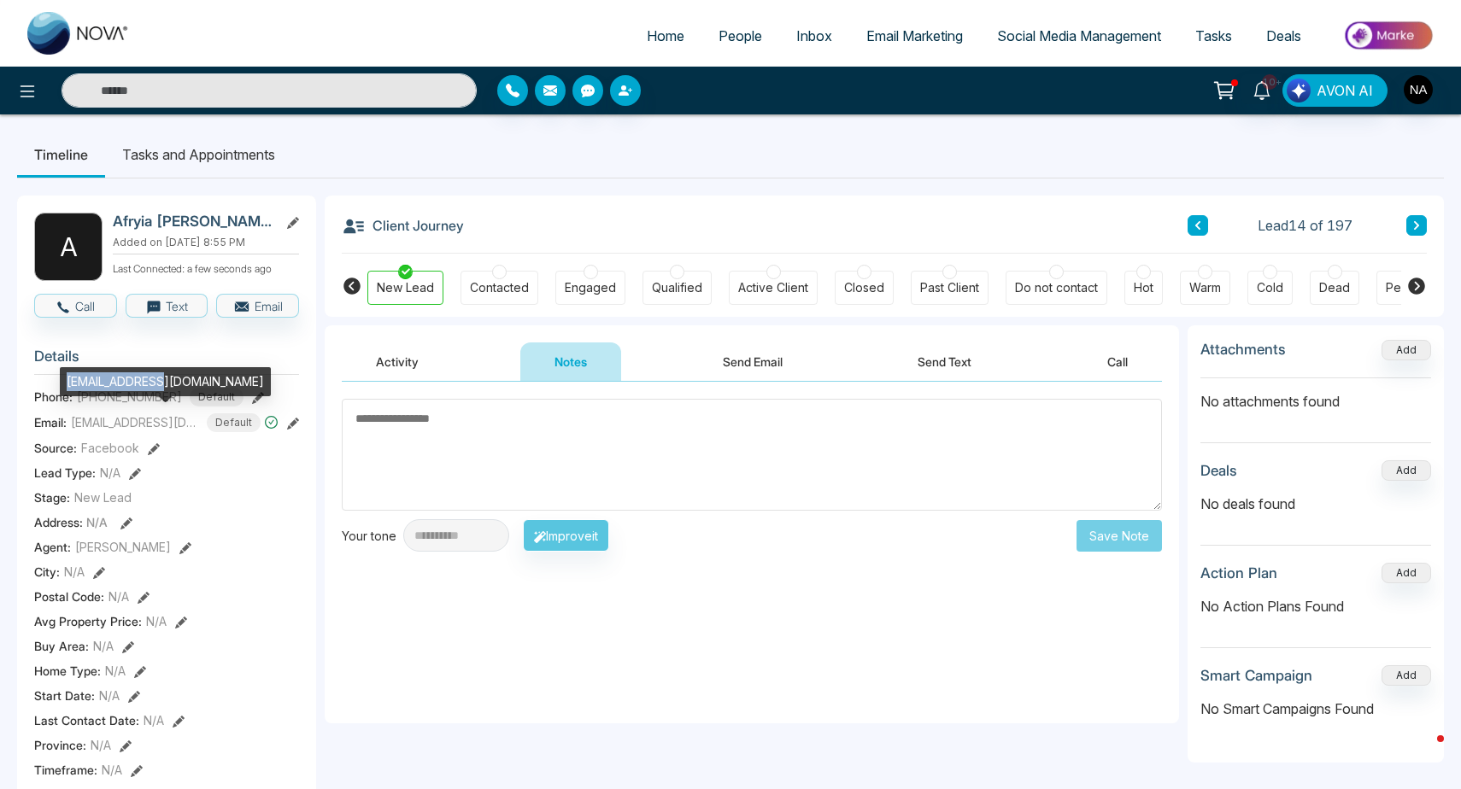
click at [120, 375] on div "[EMAIL_ADDRESS][DOMAIN_NAME]" at bounding box center [165, 381] width 211 height 29
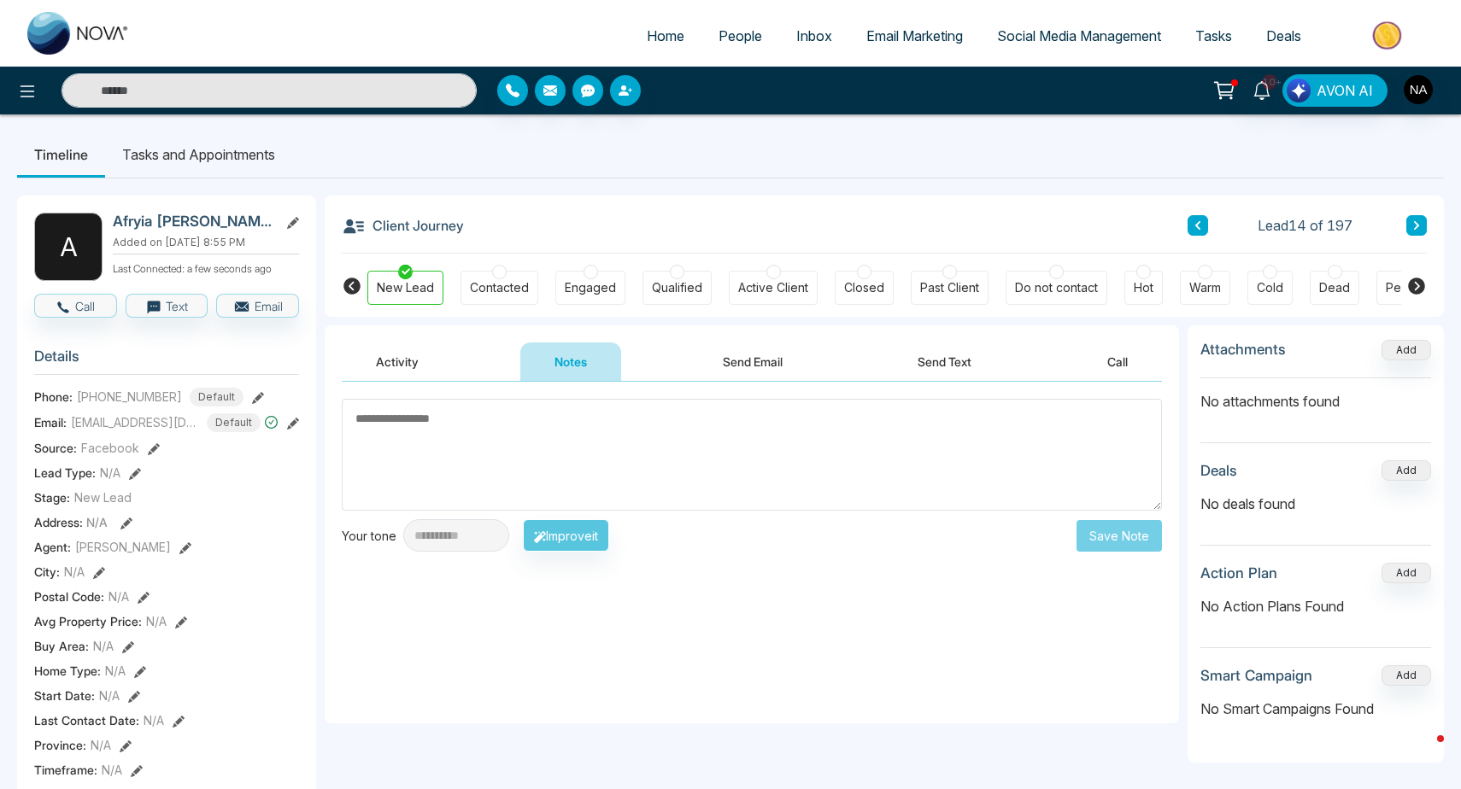
click at [686, 473] on textarea at bounding box center [752, 455] width 820 height 112
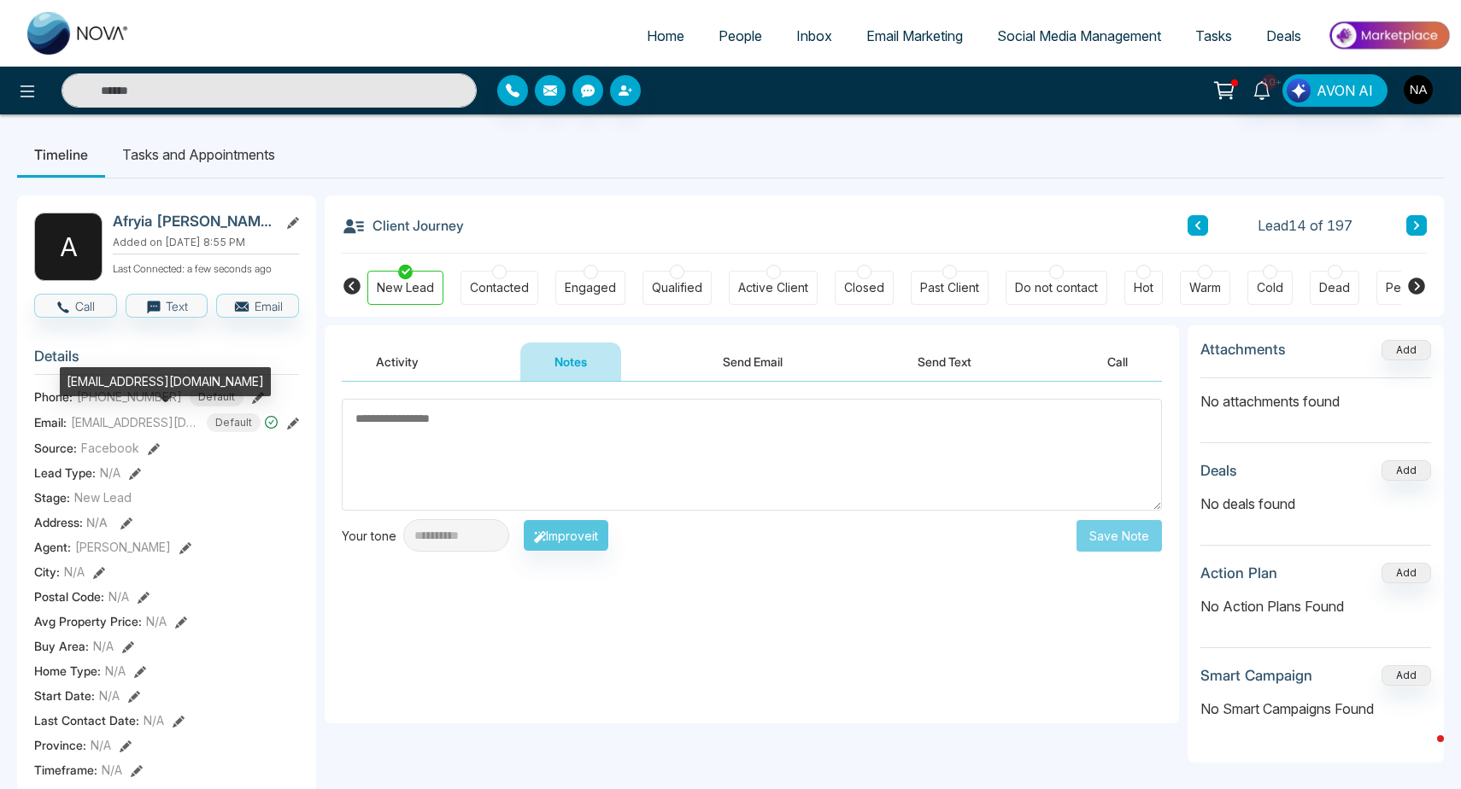
click at [125, 384] on div "[EMAIL_ADDRESS][DOMAIN_NAME]" at bounding box center [165, 381] width 211 height 29
click at [173, 392] on div "[EMAIL_ADDRESS][DOMAIN_NAME]" at bounding box center [165, 381] width 211 height 29
click at [100, 373] on div "[EMAIL_ADDRESS][DOMAIN_NAME]" at bounding box center [165, 381] width 211 height 29
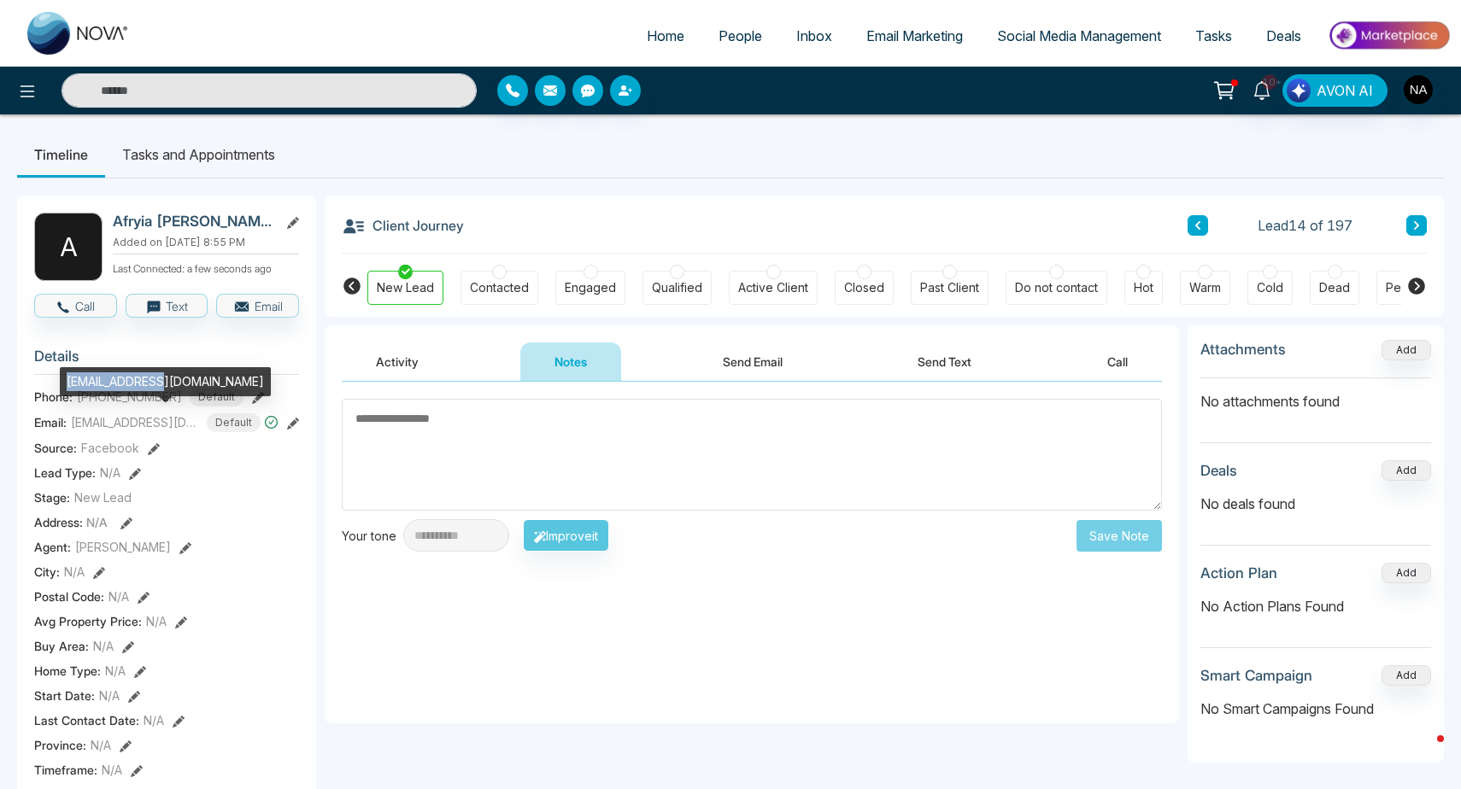
click at [100, 373] on div "[EMAIL_ADDRESS][DOMAIN_NAME]" at bounding box center [165, 381] width 211 height 29
click at [105, 378] on div "[EMAIL_ADDRESS][DOMAIN_NAME]" at bounding box center [165, 381] width 211 height 29
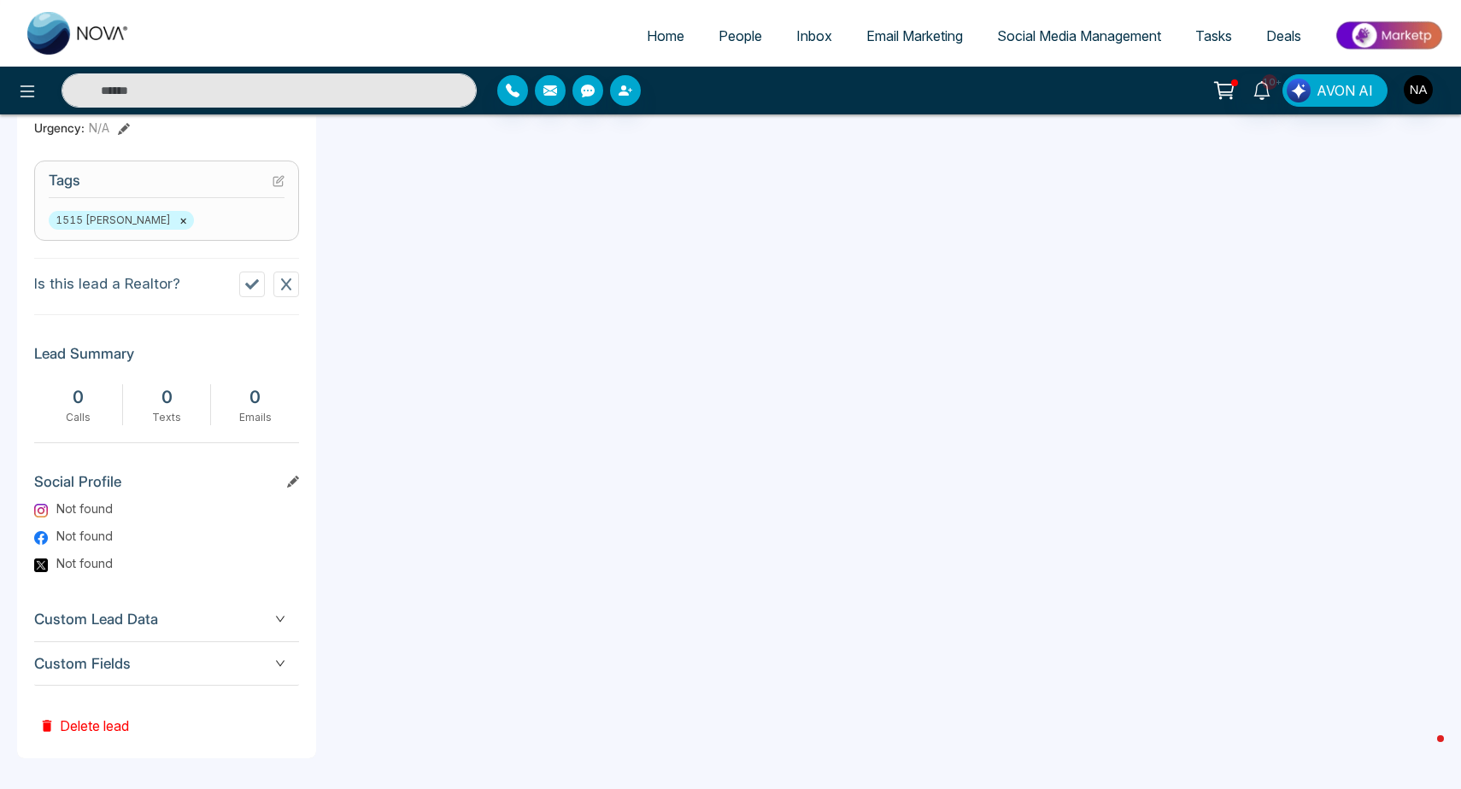
click at [274, 667] on span "Custom Fields" at bounding box center [166, 664] width 265 height 23
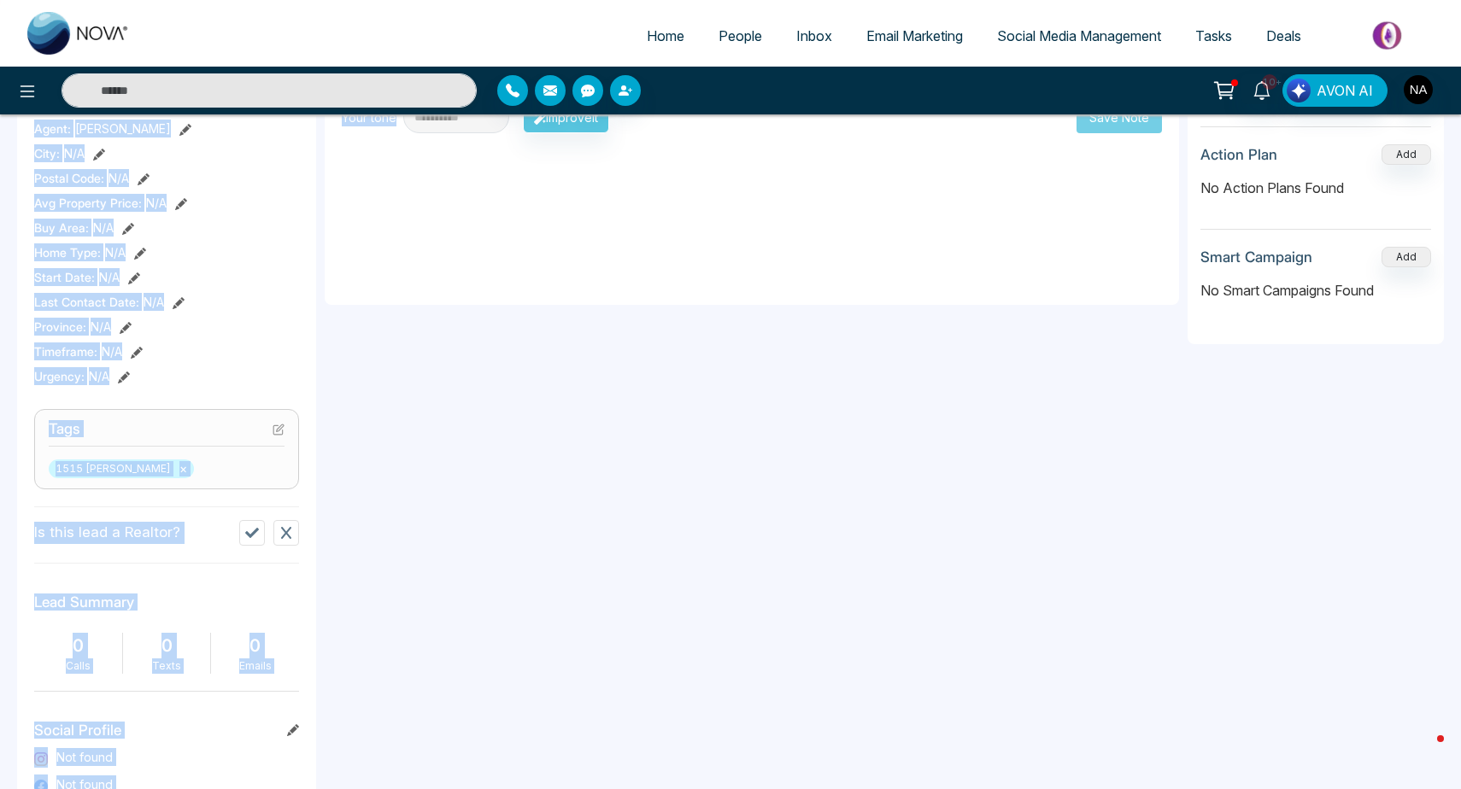
scroll to position [485, 0]
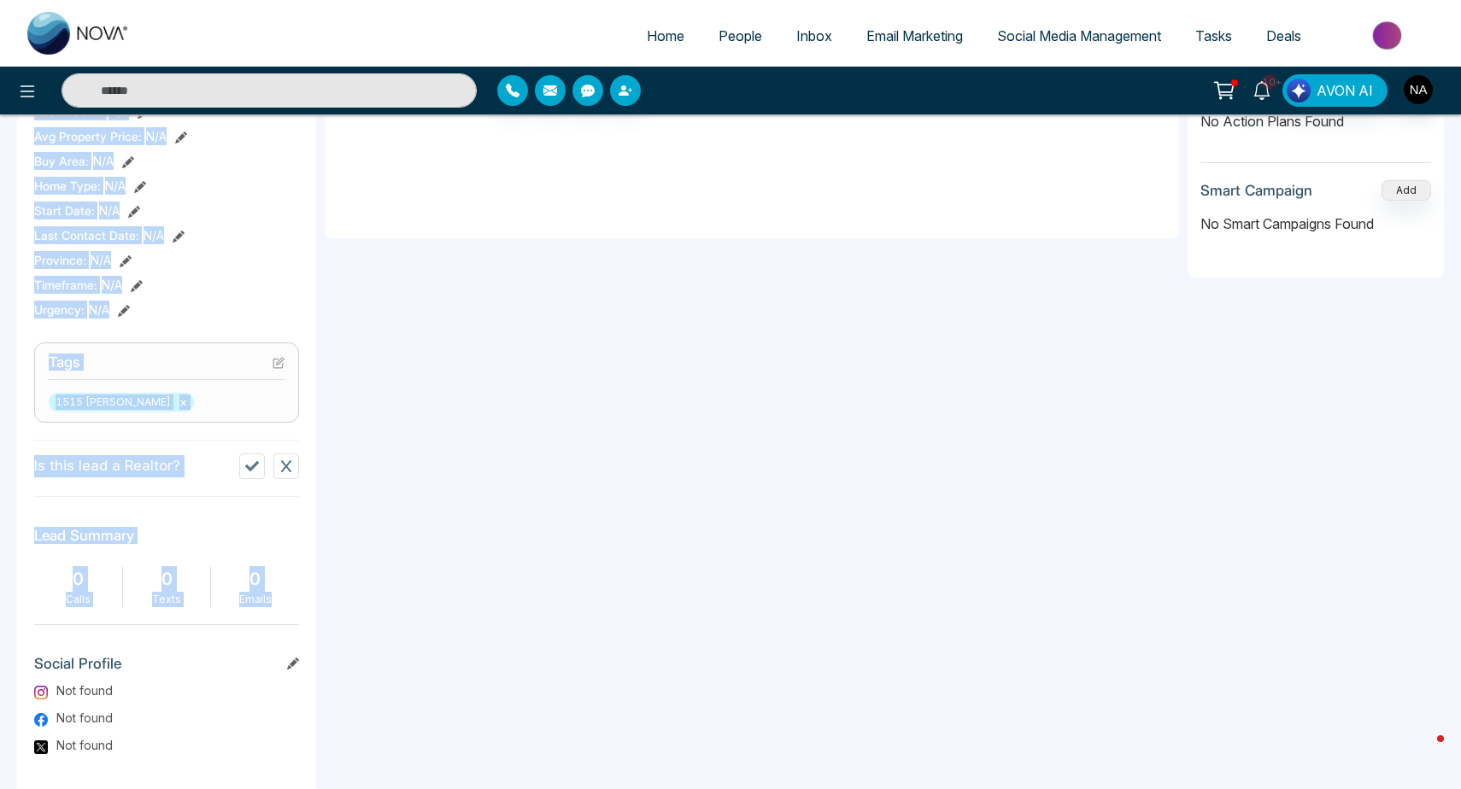
drag, startPoint x: 114, startPoint y: 222, endPoint x: 280, endPoint y: 598, distance: 410.8
click at [280, 598] on div "A Afryia [PERSON_NAME] Added on [DATE] 8:55 PM Last Connected: a few seconds ag…" at bounding box center [166, 397] width 299 height 1374
click at [280, 598] on div "Emails" at bounding box center [255, 599] width 71 height 15
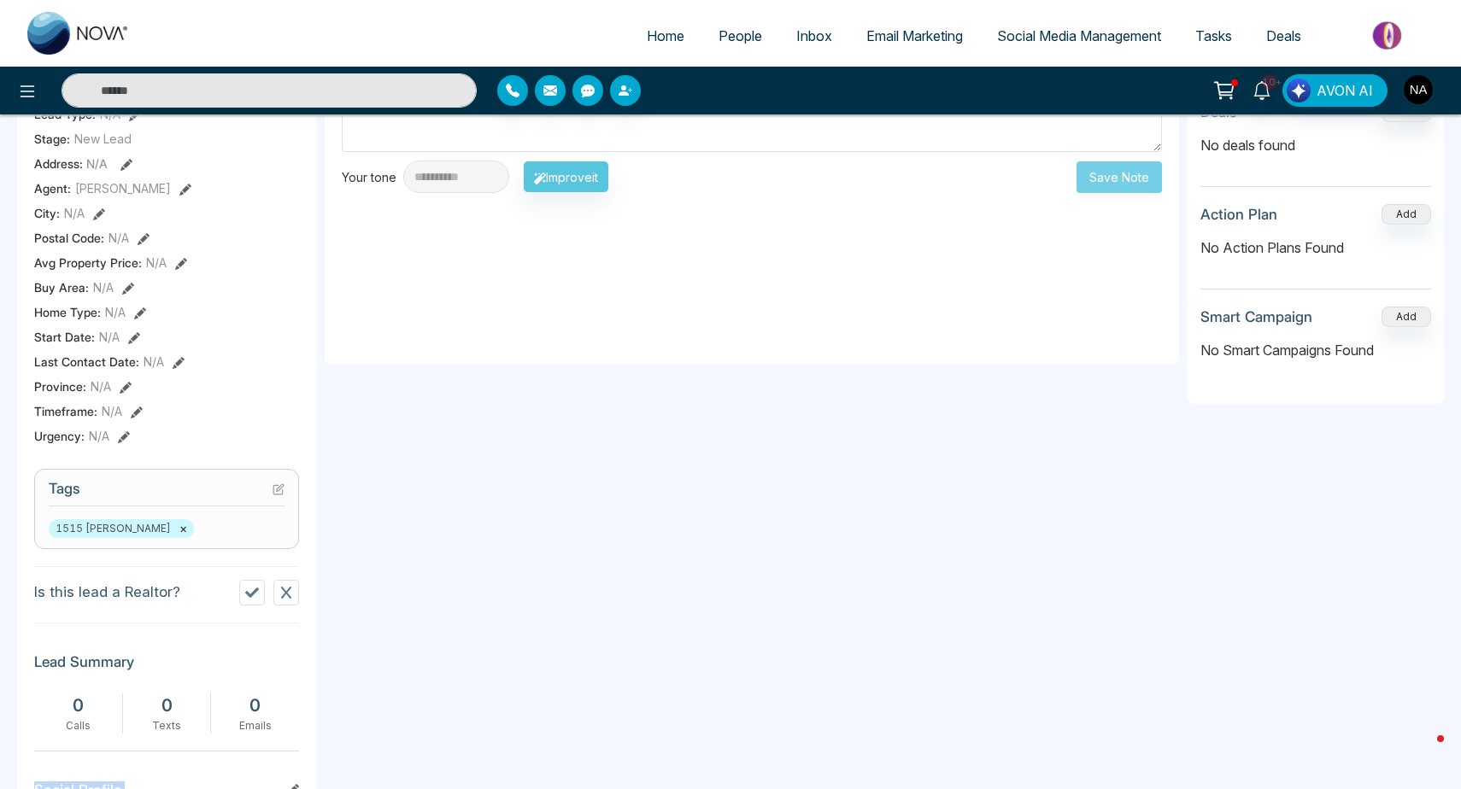
drag, startPoint x: 280, startPoint y: 598, endPoint x: 107, endPoint y: -39, distance: 660.4
click at [107, 0] on html "Home People Inbox Email Marketing Social Media Management Tasks Deals 10+ AVON …" at bounding box center [730, 35] width 1461 height 789
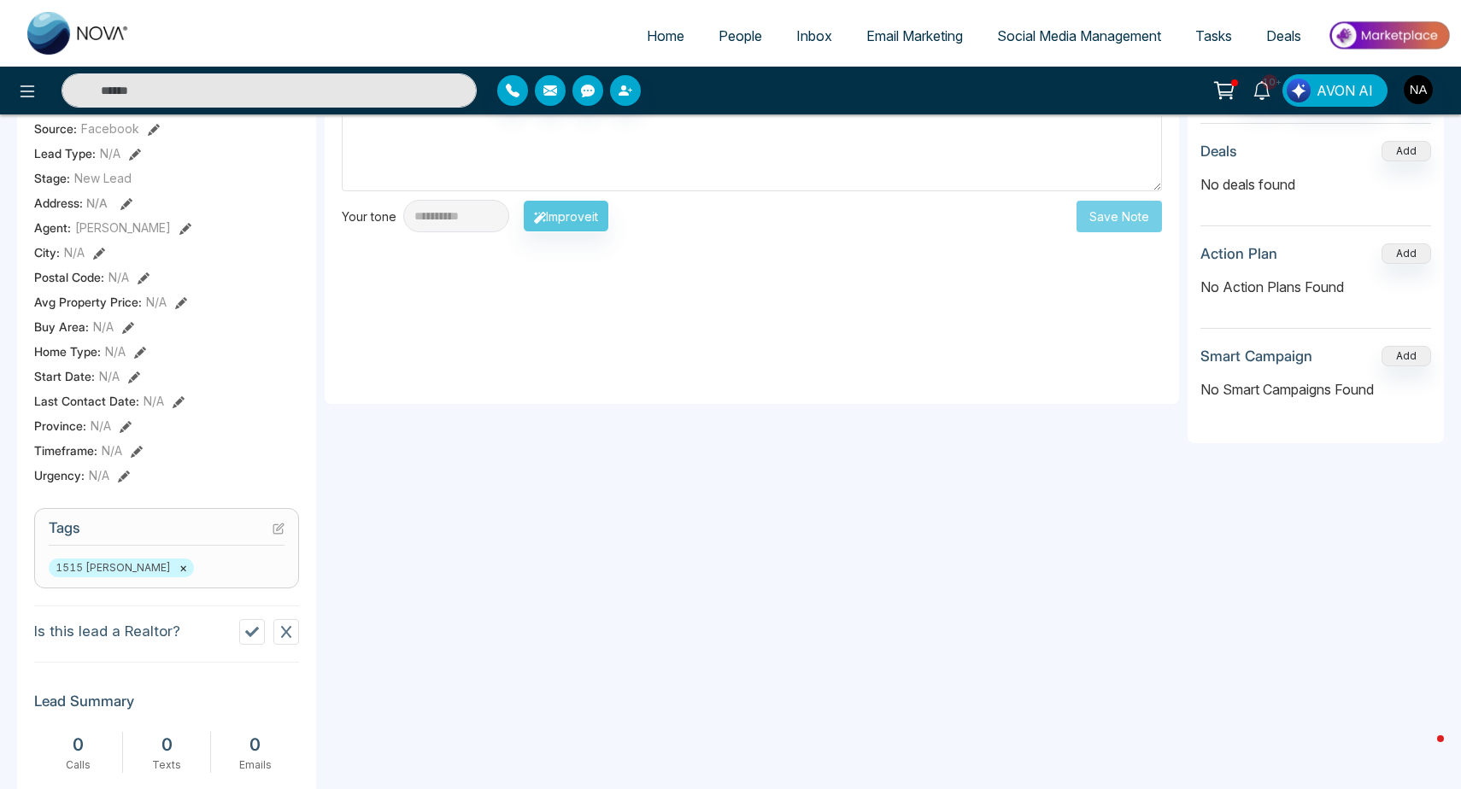
click at [198, 480] on div "Urgency : N/A" at bounding box center [166, 475] width 265 height 18
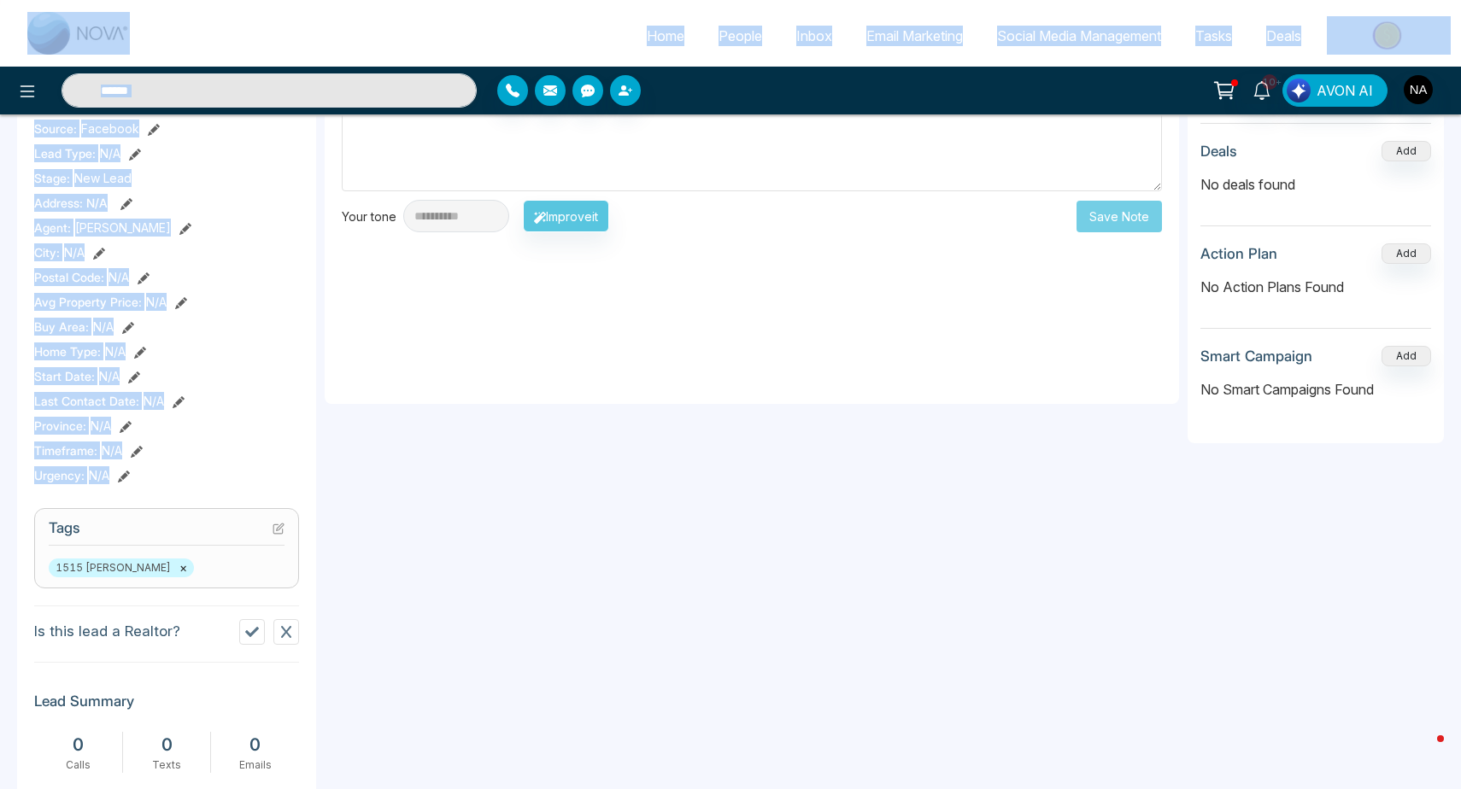
drag, startPoint x: 198, startPoint y: 480, endPoint x: 43, endPoint y: 51, distance: 456.1
click at [43, 51] on div "Home People Inbox Email Marketing Social Media Management Tasks Deals 10+ AVON …" at bounding box center [730, 483] width 1461 height 1604
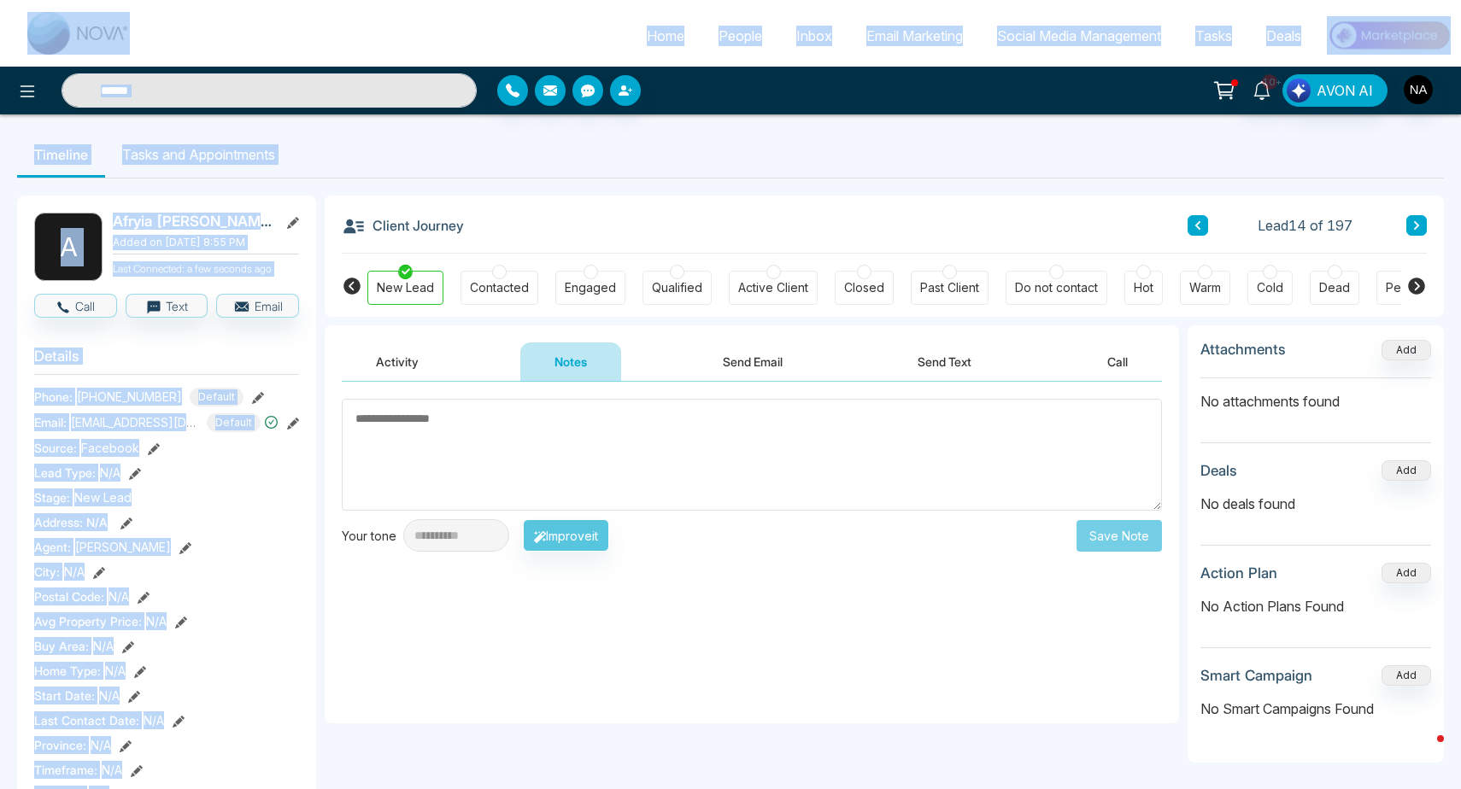
scroll to position [0, 0]
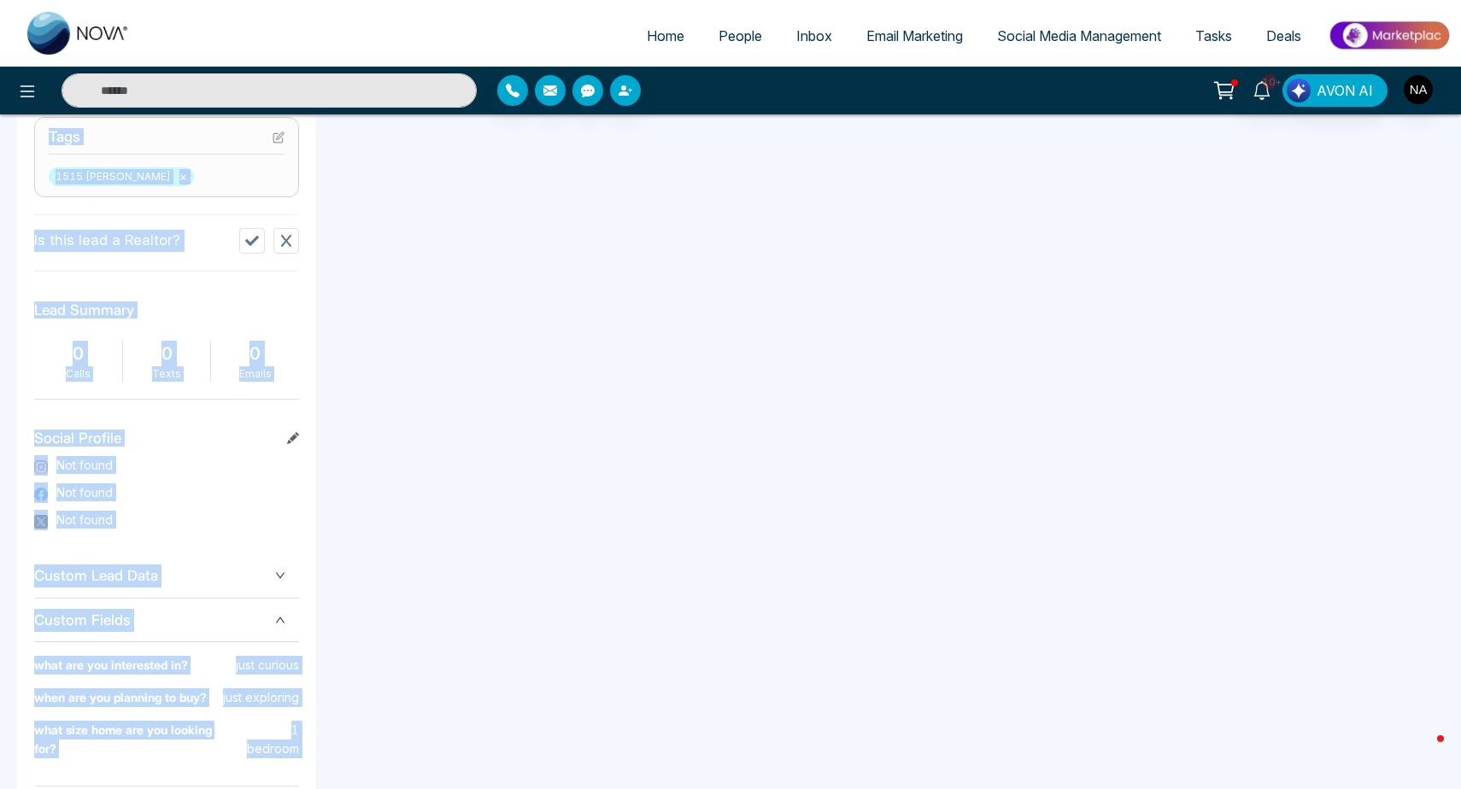
scroll to position [771, 0]
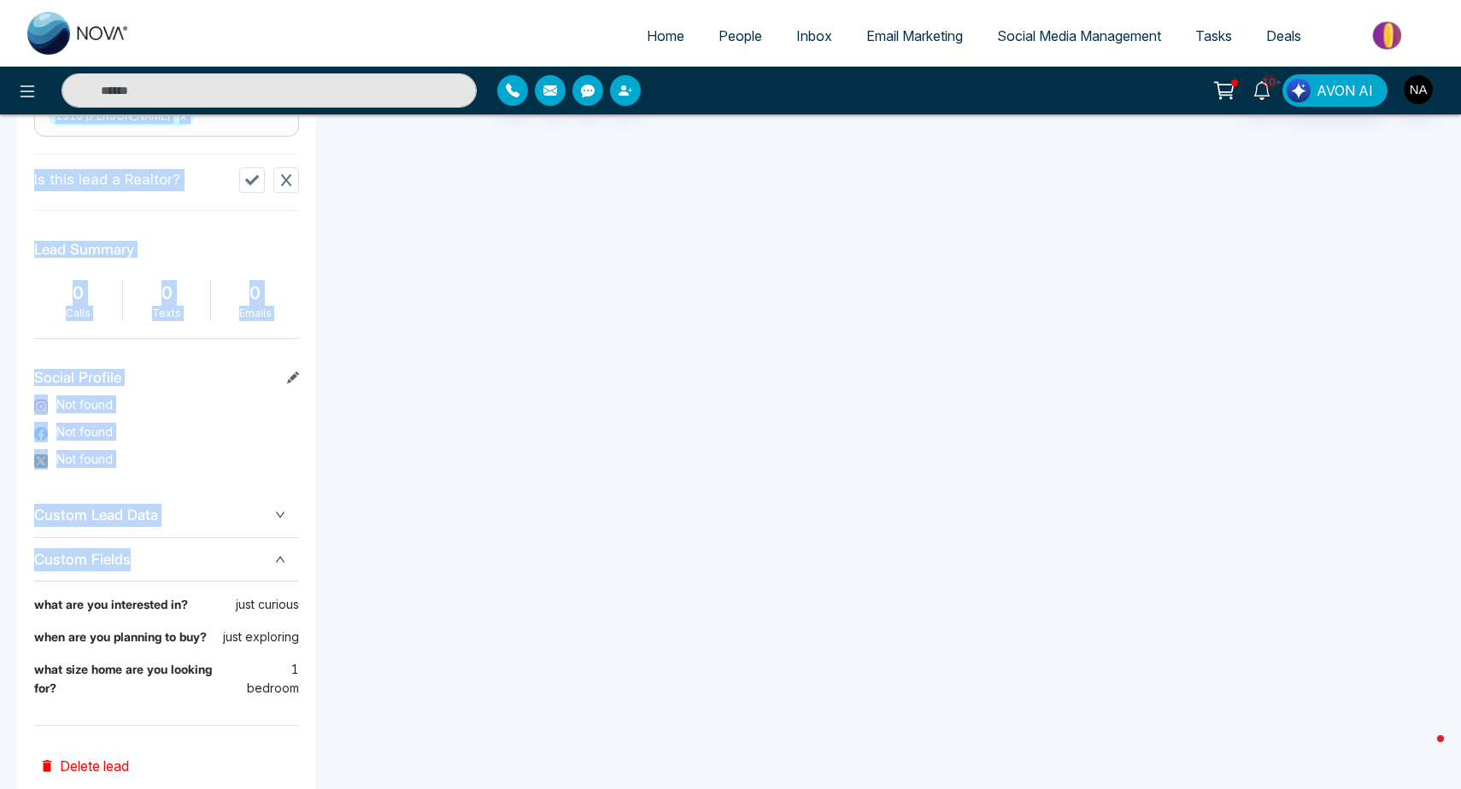
drag, startPoint x: 24, startPoint y: 217, endPoint x: 155, endPoint y: 544, distance: 352.3
click at [155, 544] on div "A Afryia [PERSON_NAME] Added on [DATE] 8:55 PM Last Connected: a few seconds ag…" at bounding box center [166, 111] width 299 height 1374
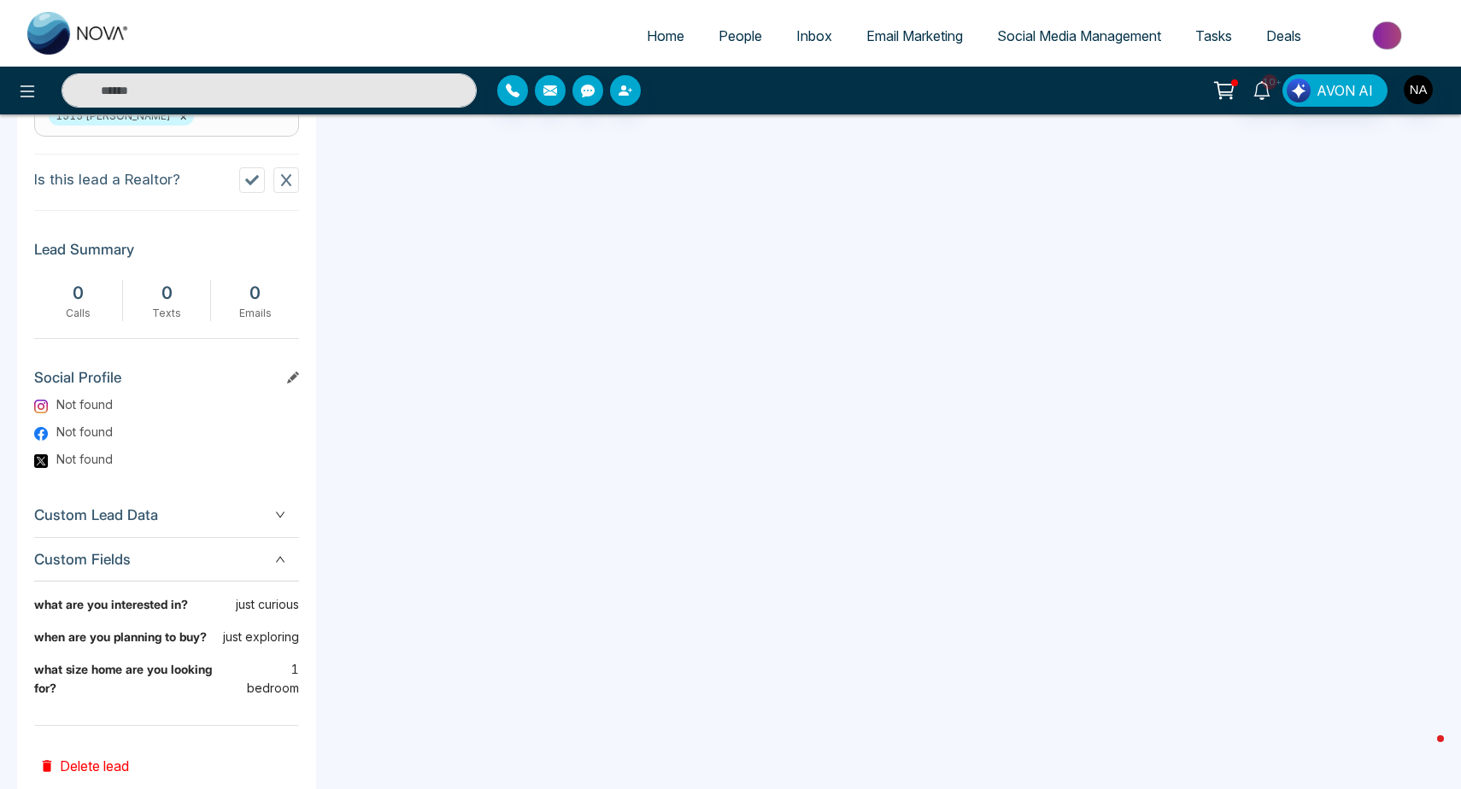
click at [459, 507] on div "**********" at bounding box center [752, 174] width 854 height 1241
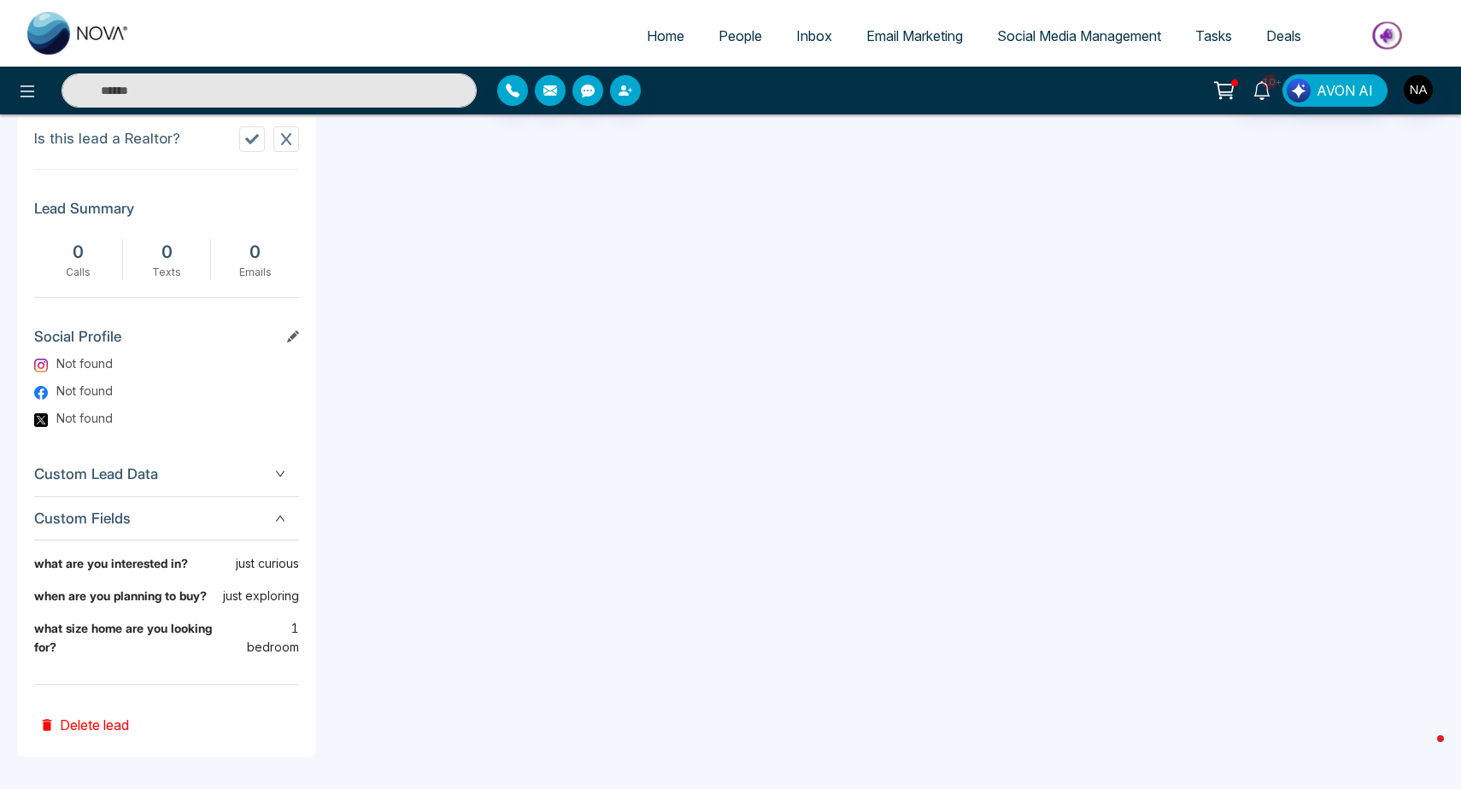
scroll to position [812, 0]
click at [282, 528] on div "Custom Fields" at bounding box center [166, 520] width 265 height 44
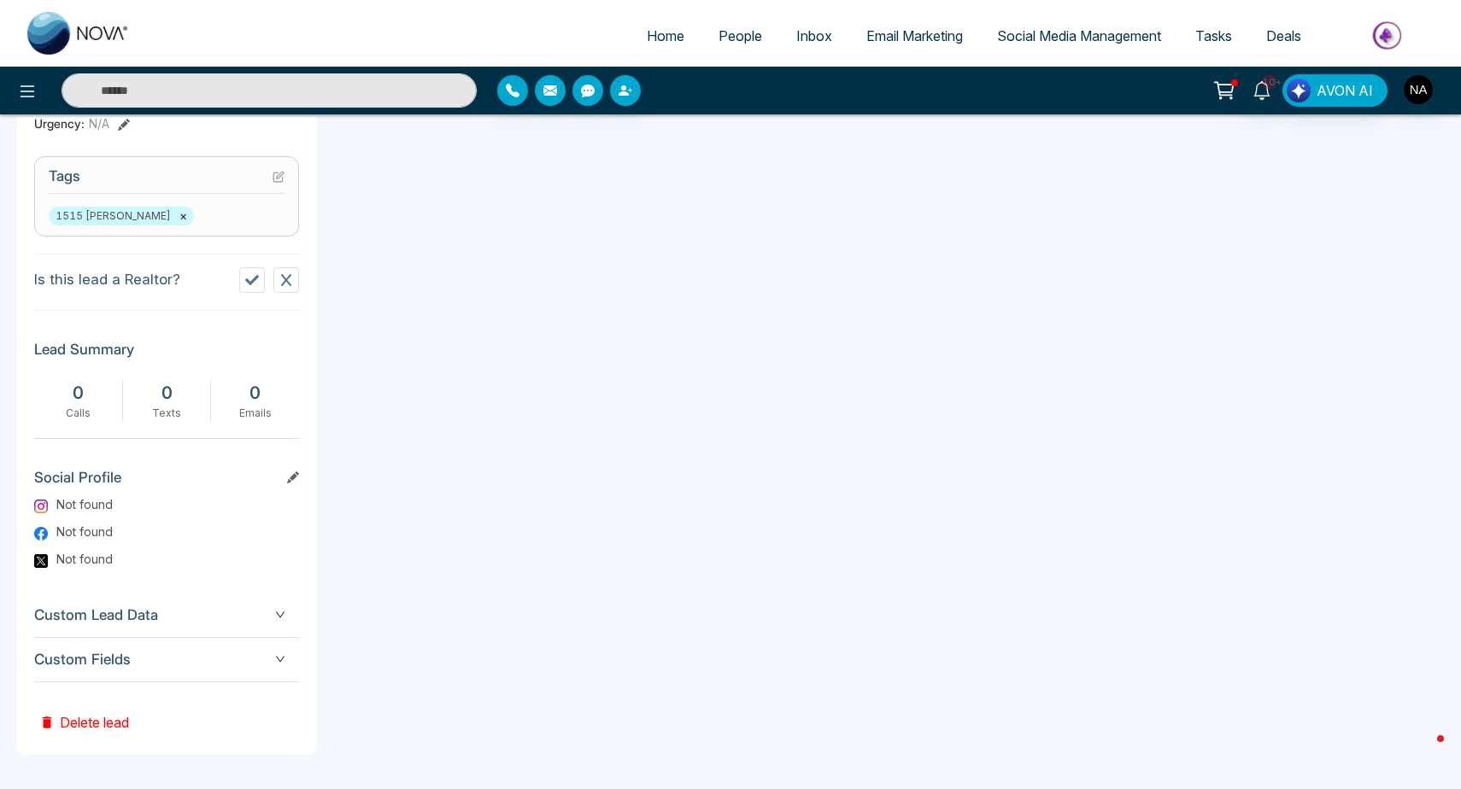
scroll to position [667, 0]
click at [282, 528] on div "A Afryia [PERSON_NAME] Added on [DATE] 8:55 PM Last Connected: a few seconds ag…" at bounding box center [166, 143] width 299 height 1231
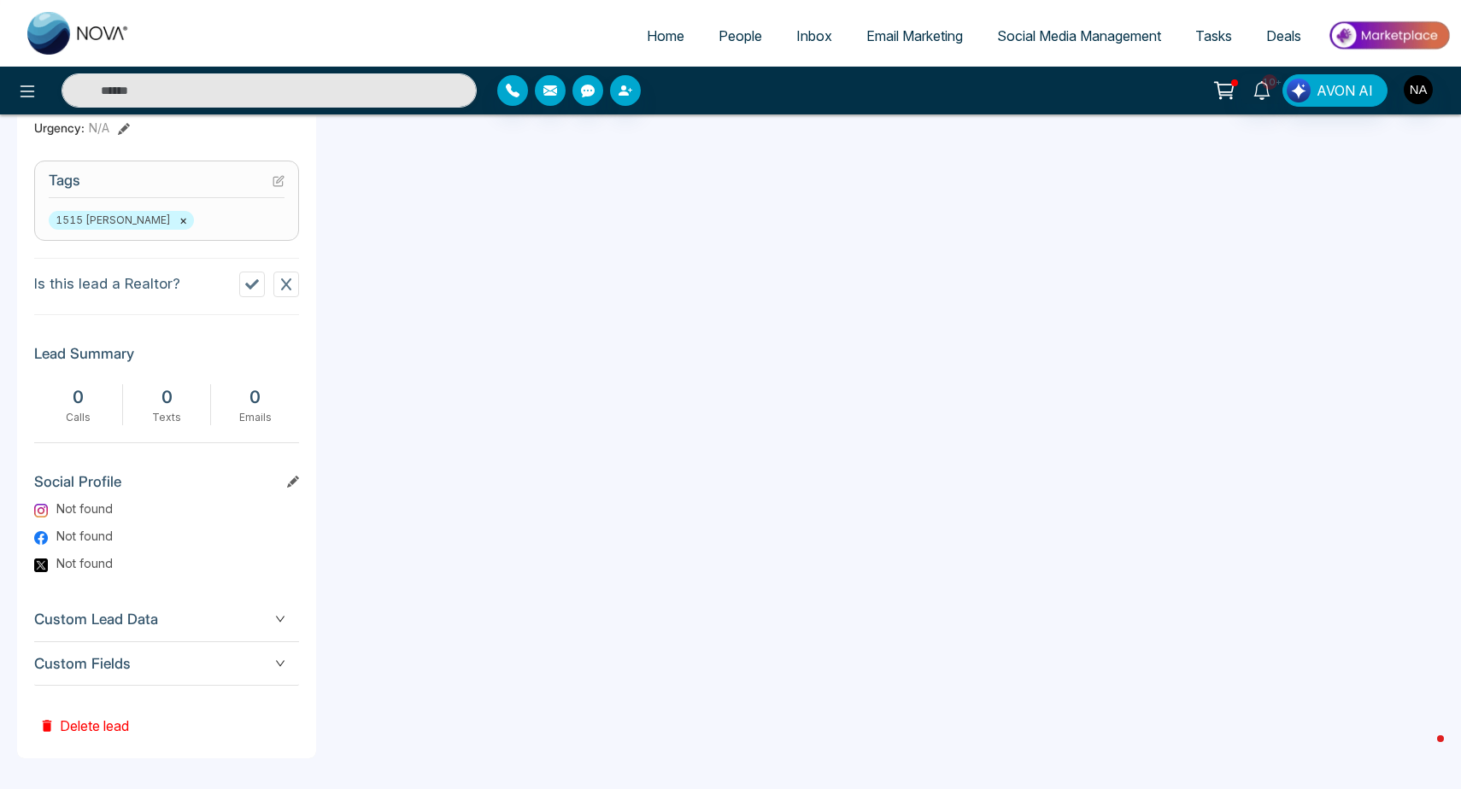
click at [256, 674] on div "Custom Fields" at bounding box center [166, 664] width 265 height 44
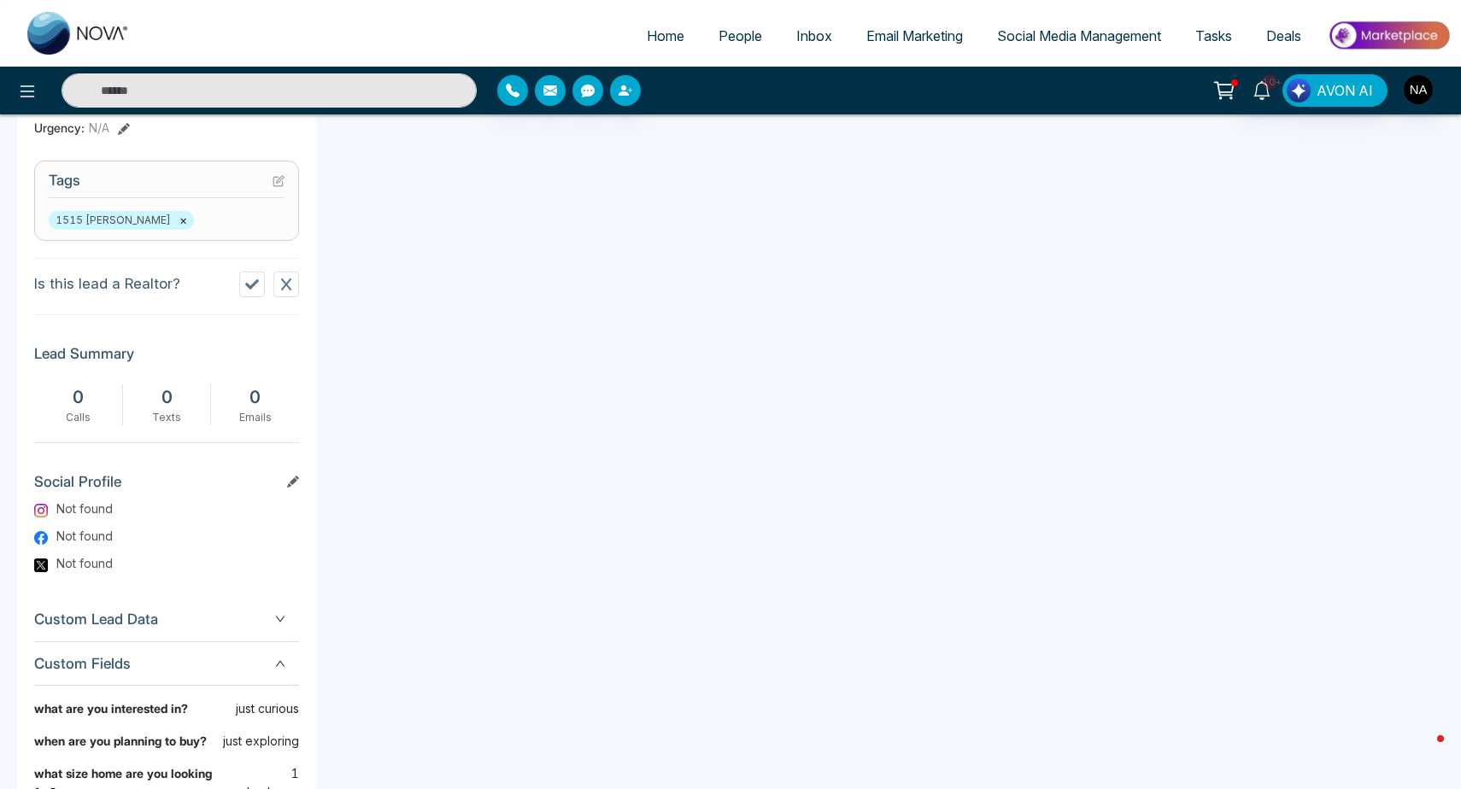
click at [256, 674] on div "Custom Fields" at bounding box center [166, 664] width 265 height 44
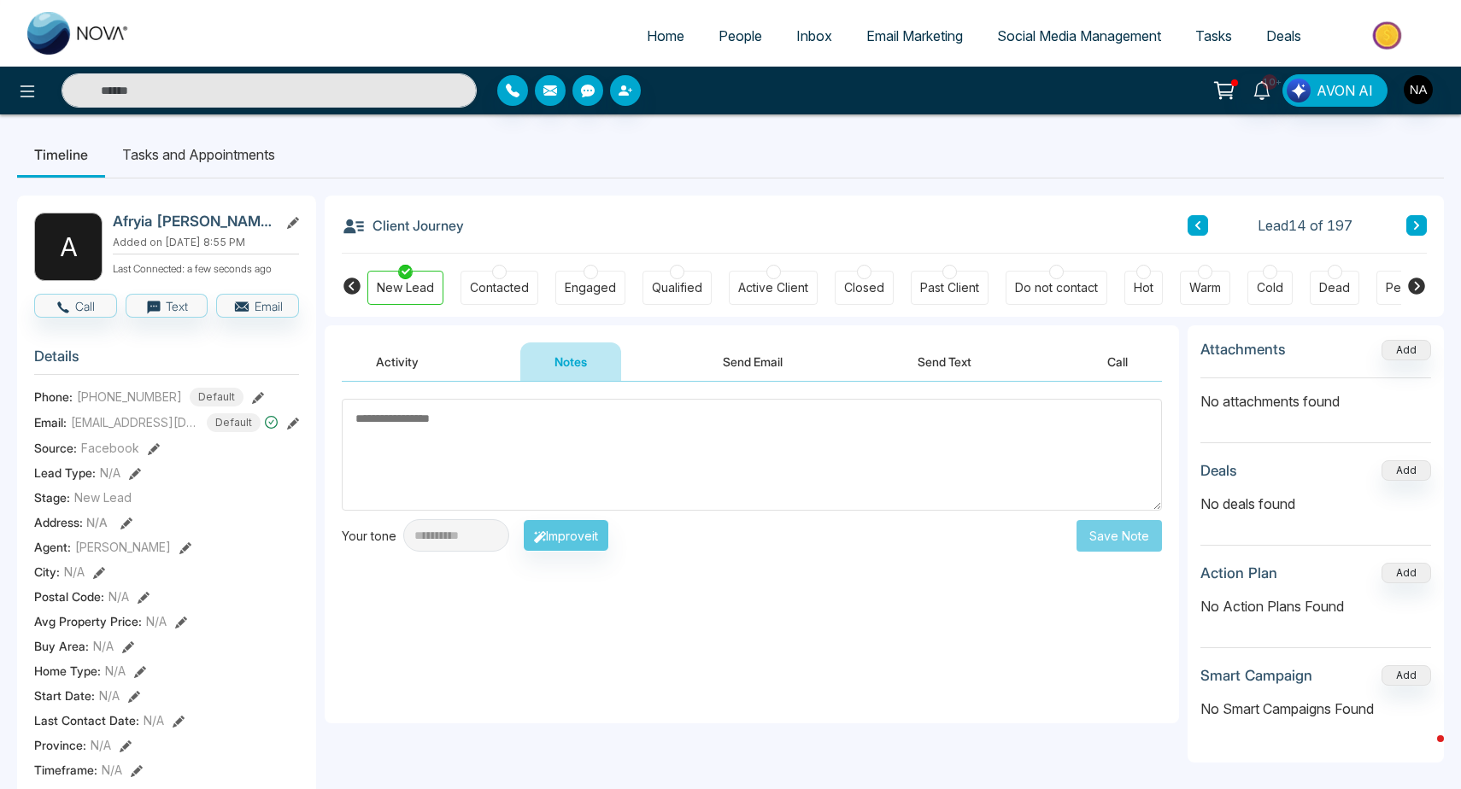
scroll to position [0, 0]
drag, startPoint x: 114, startPoint y: 221, endPoint x: 271, endPoint y: 222, distance: 156.3
click at [271, 222] on h2 "Afryia [PERSON_NAME]" at bounding box center [192, 221] width 159 height 17
drag, startPoint x: 266, startPoint y: 221, endPoint x: 109, endPoint y: 231, distance: 156.7
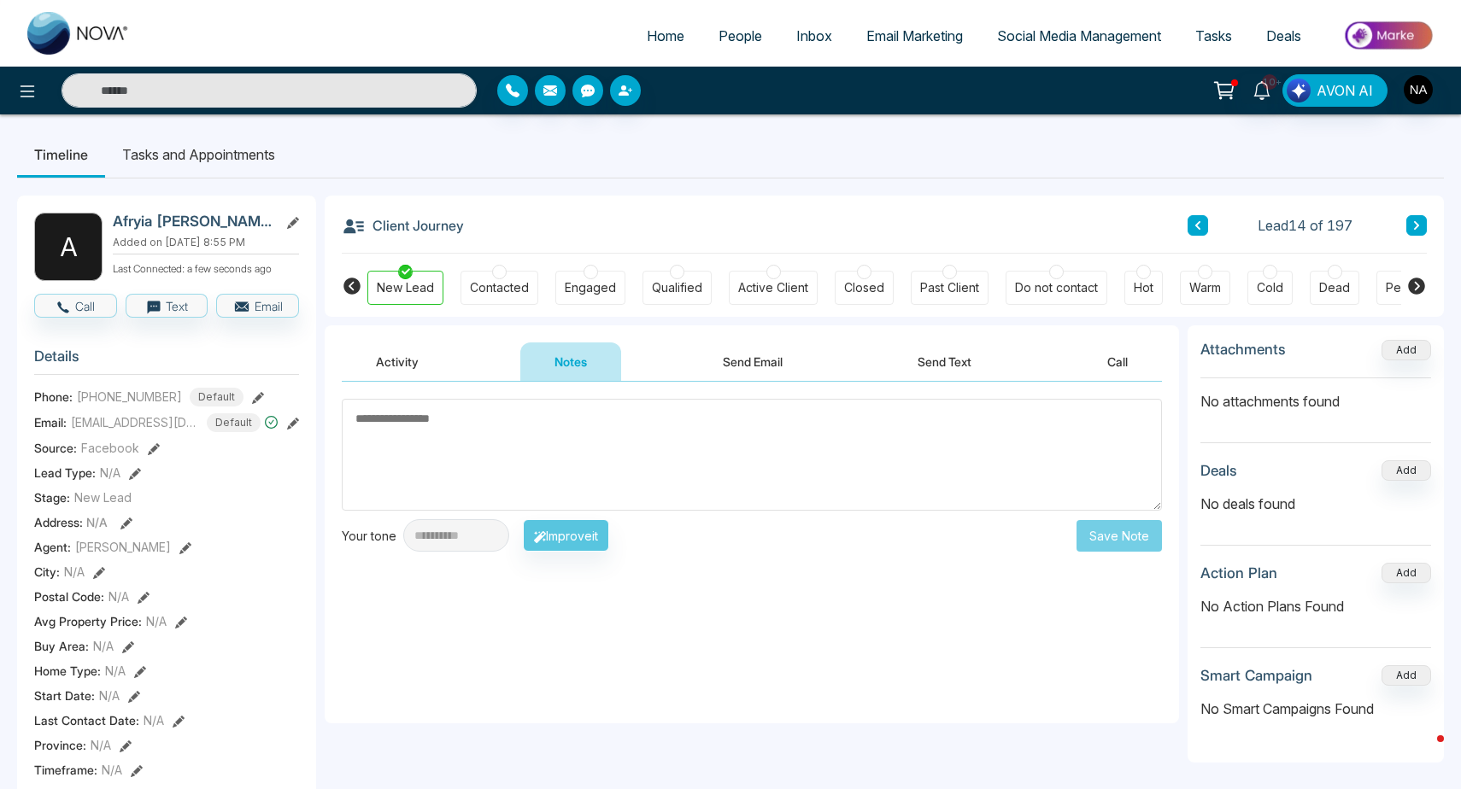
click at [109, 231] on div "A Afryia [PERSON_NAME] Added on [DATE] 8:55 PM Last Connected: a few seconds ago" at bounding box center [166, 247] width 265 height 68
drag, startPoint x: 114, startPoint y: 219, endPoint x: 295, endPoint y: 245, distance: 183.0
click at [295, 245] on div "Afryia [PERSON_NAME] Added on [DATE] 8:55 PM Last Connected: a few seconds ago" at bounding box center [206, 247] width 186 height 68
click at [133, 226] on h2 "Afryia [PERSON_NAME]" at bounding box center [192, 221] width 159 height 17
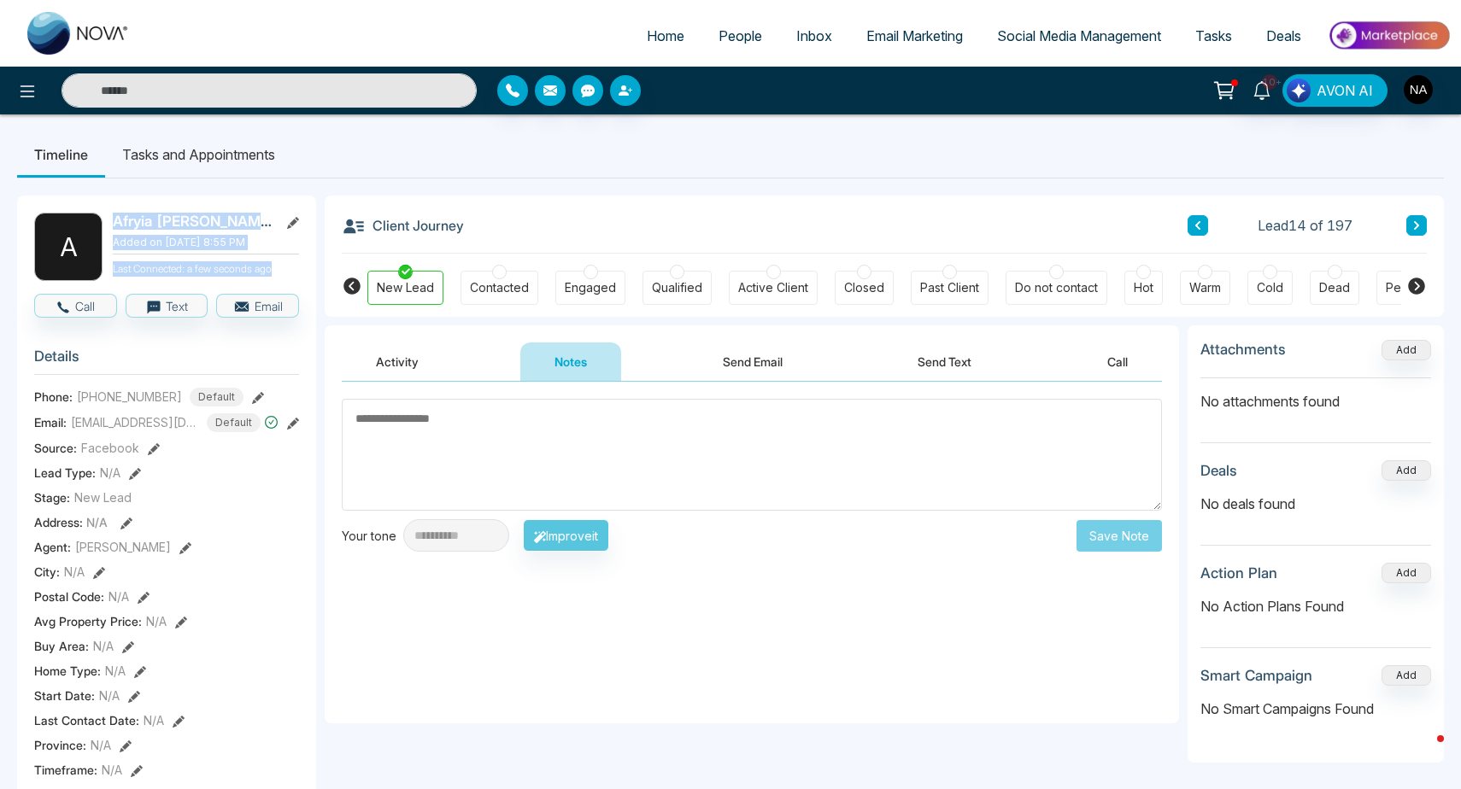
drag, startPoint x: 114, startPoint y: 220, endPoint x: 284, endPoint y: 263, distance: 174.7
click at [284, 263] on div "Afryia [PERSON_NAME] Added on [DATE] 8:55 PM Last Connected: a few seconds ago" at bounding box center [206, 247] width 186 height 68
click at [284, 264] on p "Last Connected: a few seconds ago" at bounding box center [206, 267] width 186 height 19
drag, startPoint x: 284, startPoint y: 267, endPoint x: 114, endPoint y: 226, distance: 174.0
click at [114, 226] on div "Afryia [PERSON_NAME] Added on [DATE] 8:55 PM Last Connected: a few seconds ago" at bounding box center [206, 247] width 186 height 68
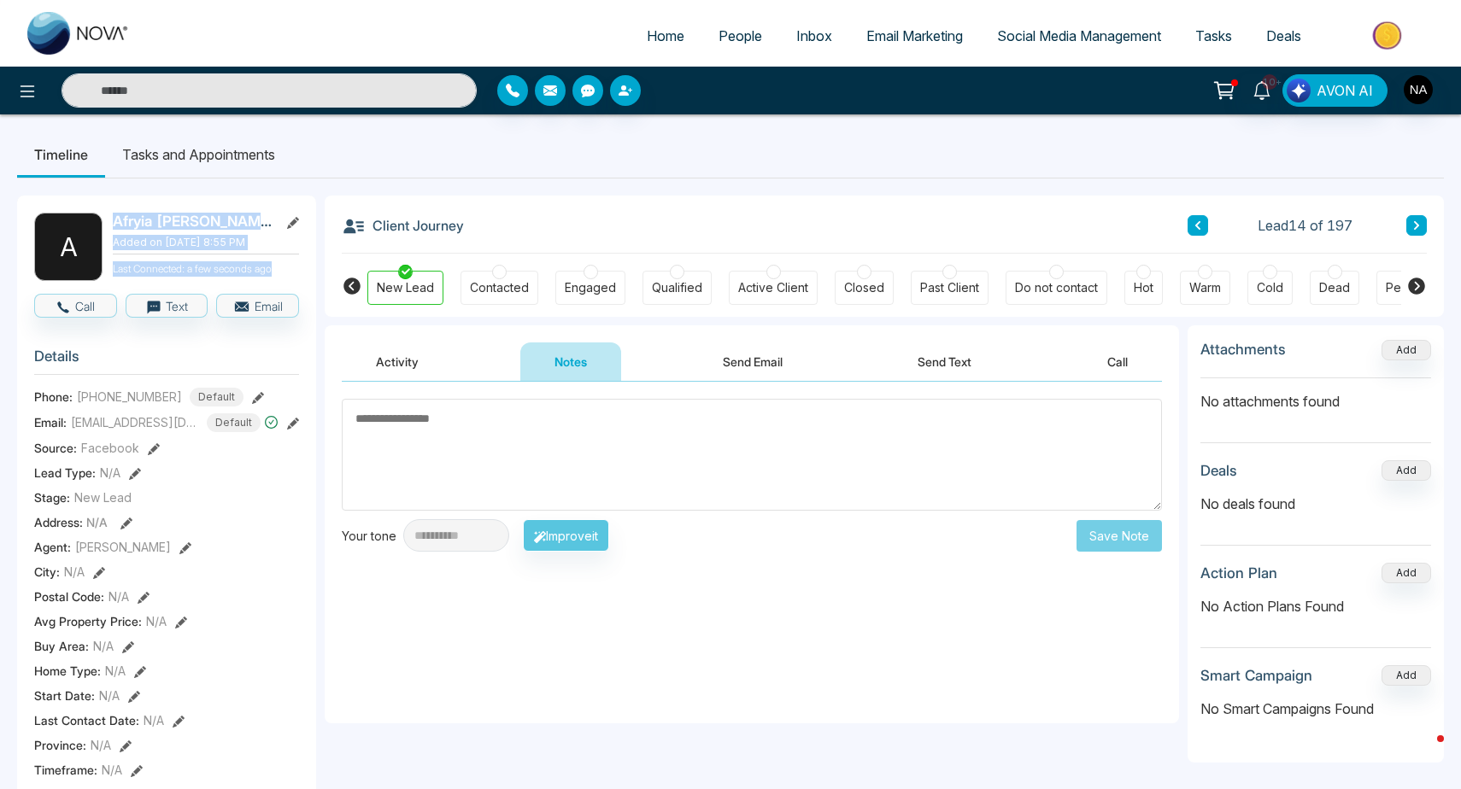
click at [114, 226] on h2 "Afryia [PERSON_NAME]" at bounding box center [192, 221] width 159 height 17
drag, startPoint x: 114, startPoint y: 226, endPoint x: 296, endPoint y: 272, distance: 186.7
click at [296, 272] on div "Afryia [PERSON_NAME] Added on [DATE] 8:55 PM Last Connected: a few seconds ago" at bounding box center [206, 247] width 186 height 68
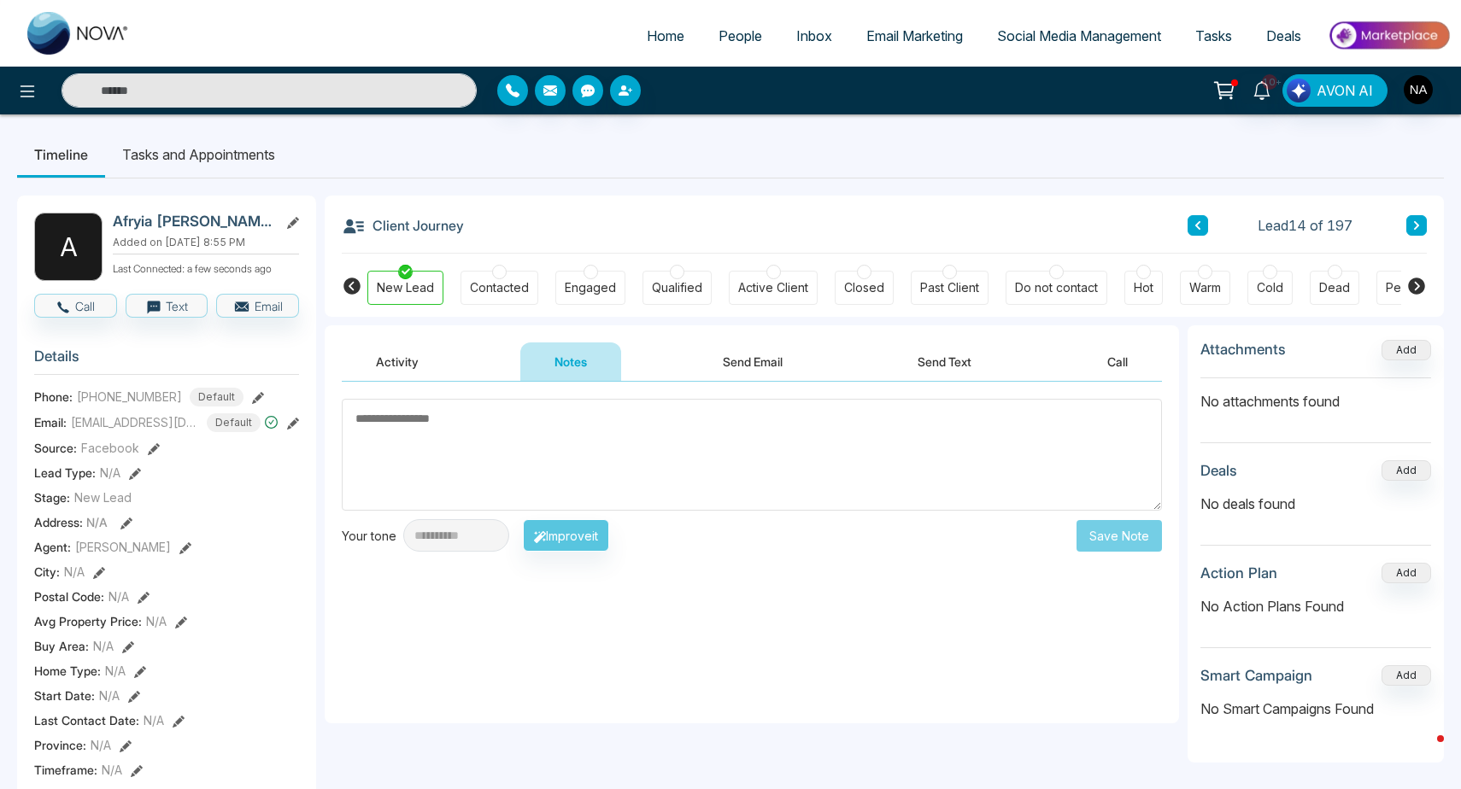
click at [997, 479] on textarea at bounding box center [752, 455] width 820 height 112
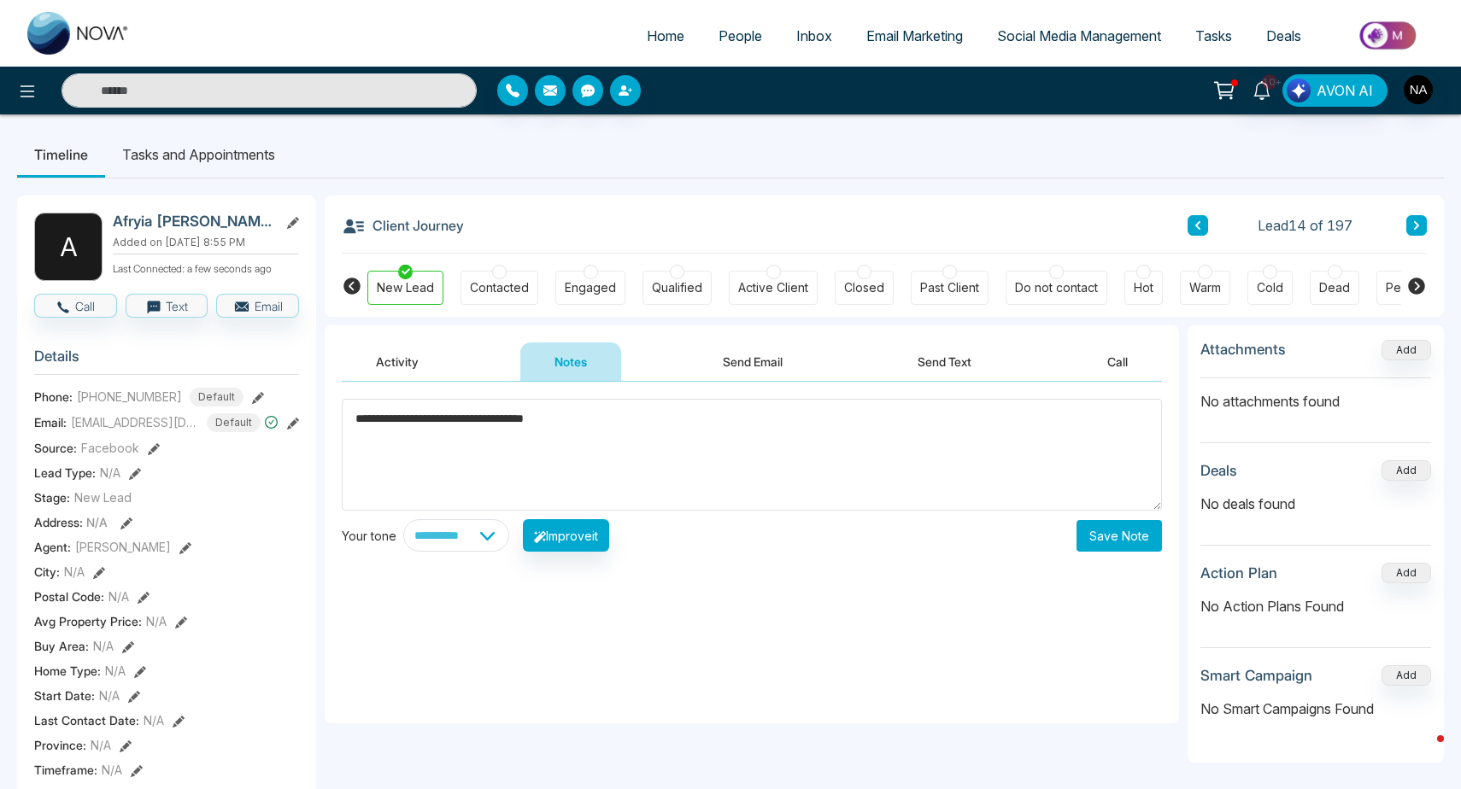
type textarea "**********"
click at [1131, 539] on button "Save Note" at bounding box center [1118, 536] width 85 height 32
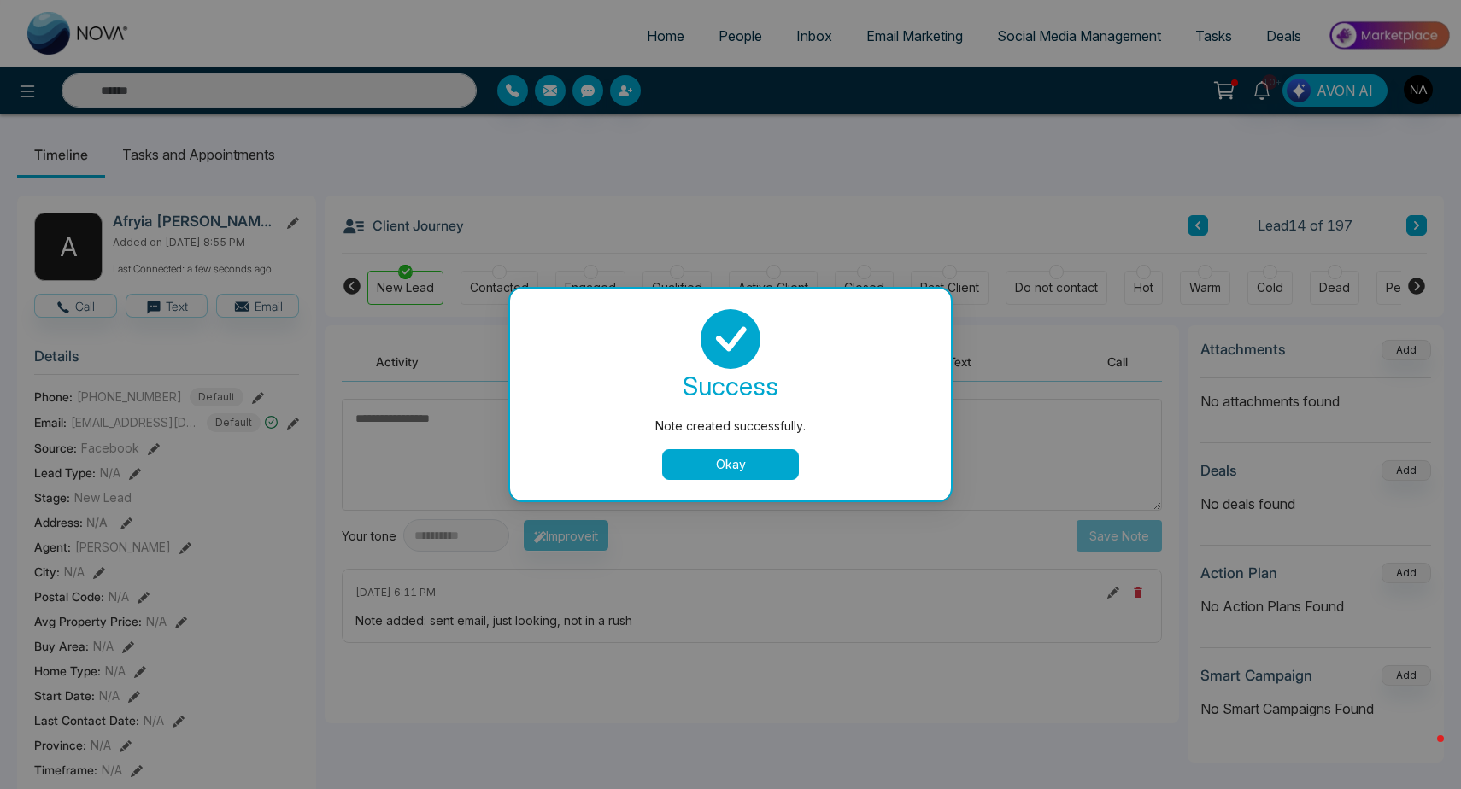
click at [781, 469] on button "Okay" at bounding box center [730, 464] width 137 height 31
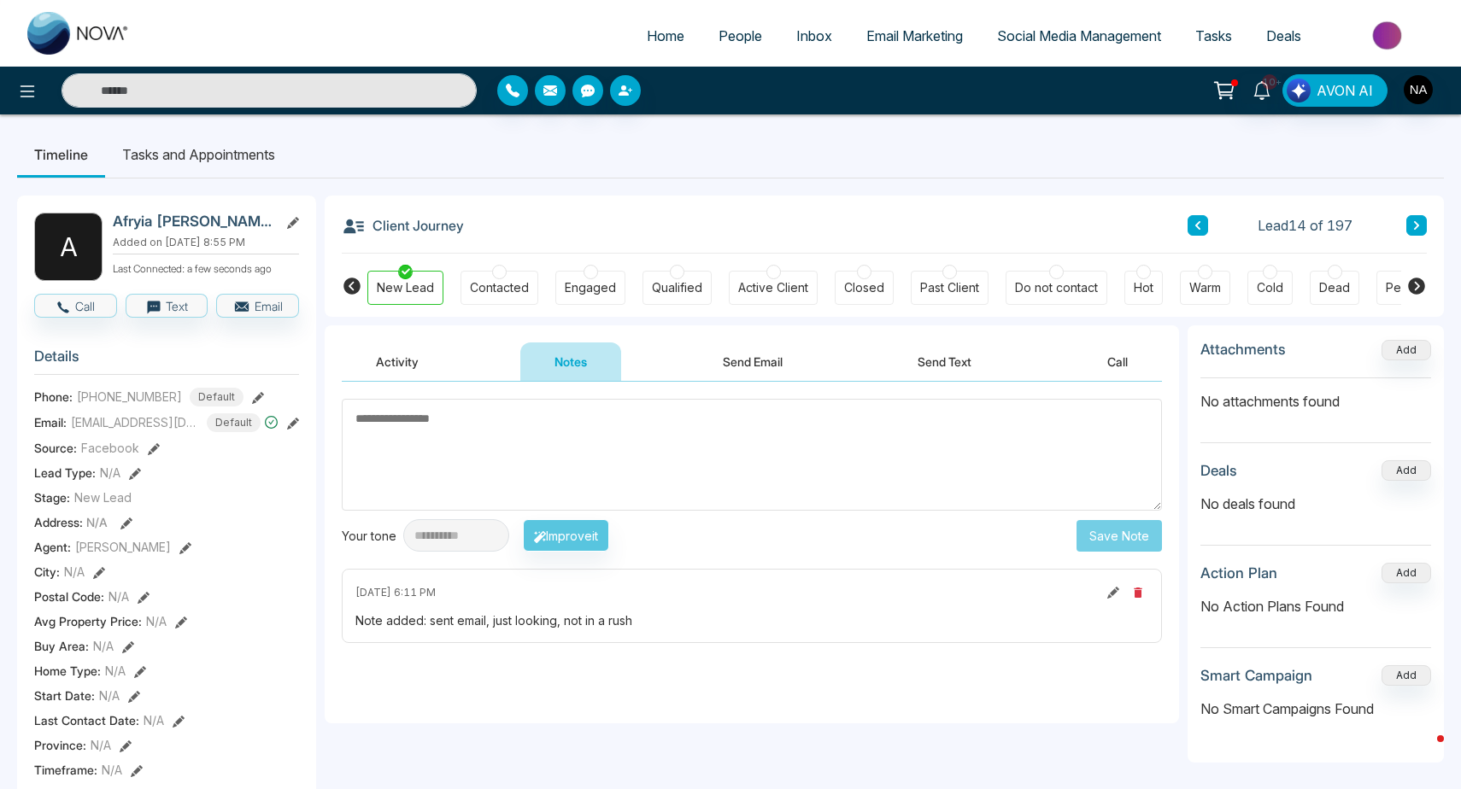
click at [1414, 221] on icon at bounding box center [1416, 225] width 9 height 10
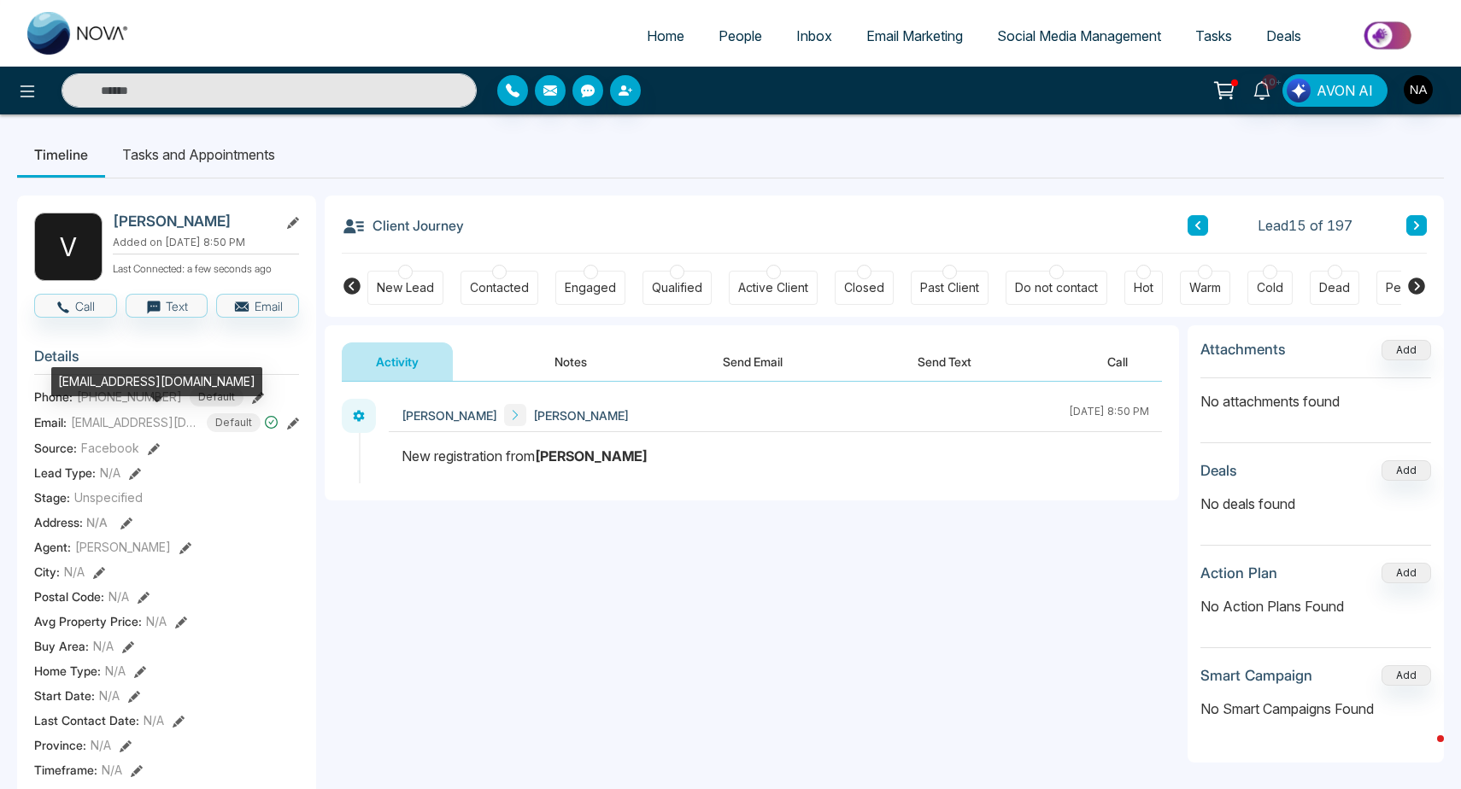
click at [132, 384] on div "[EMAIL_ADDRESS][DOMAIN_NAME]" at bounding box center [156, 381] width 211 height 29
click at [114, 379] on div "[EMAIL_ADDRESS][DOMAIN_NAME]" at bounding box center [156, 381] width 211 height 29
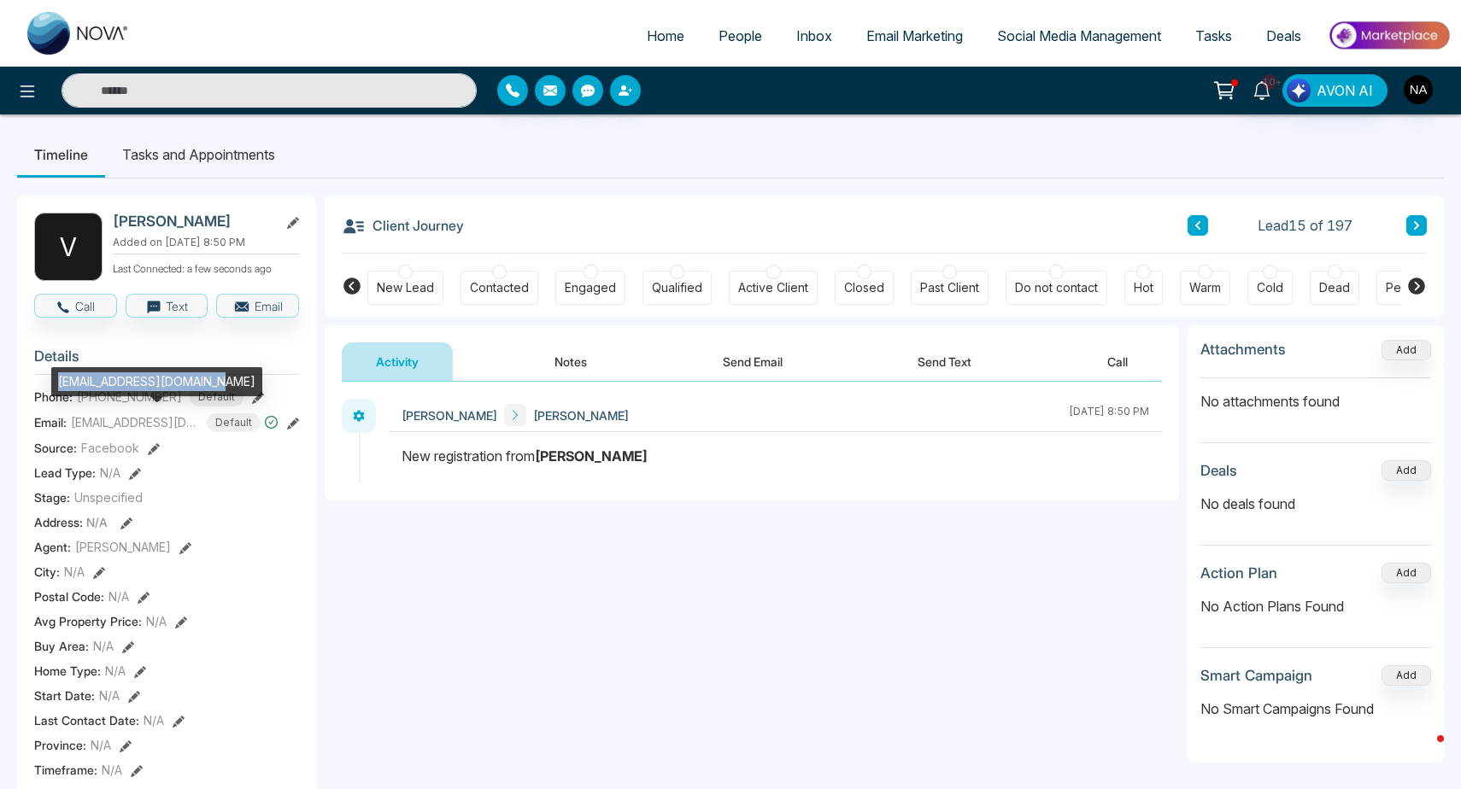
click at [114, 379] on div "[EMAIL_ADDRESS][DOMAIN_NAME]" at bounding box center [156, 381] width 211 height 29
click at [1264, 79] on span "10+" at bounding box center [1269, 81] width 15 height 15
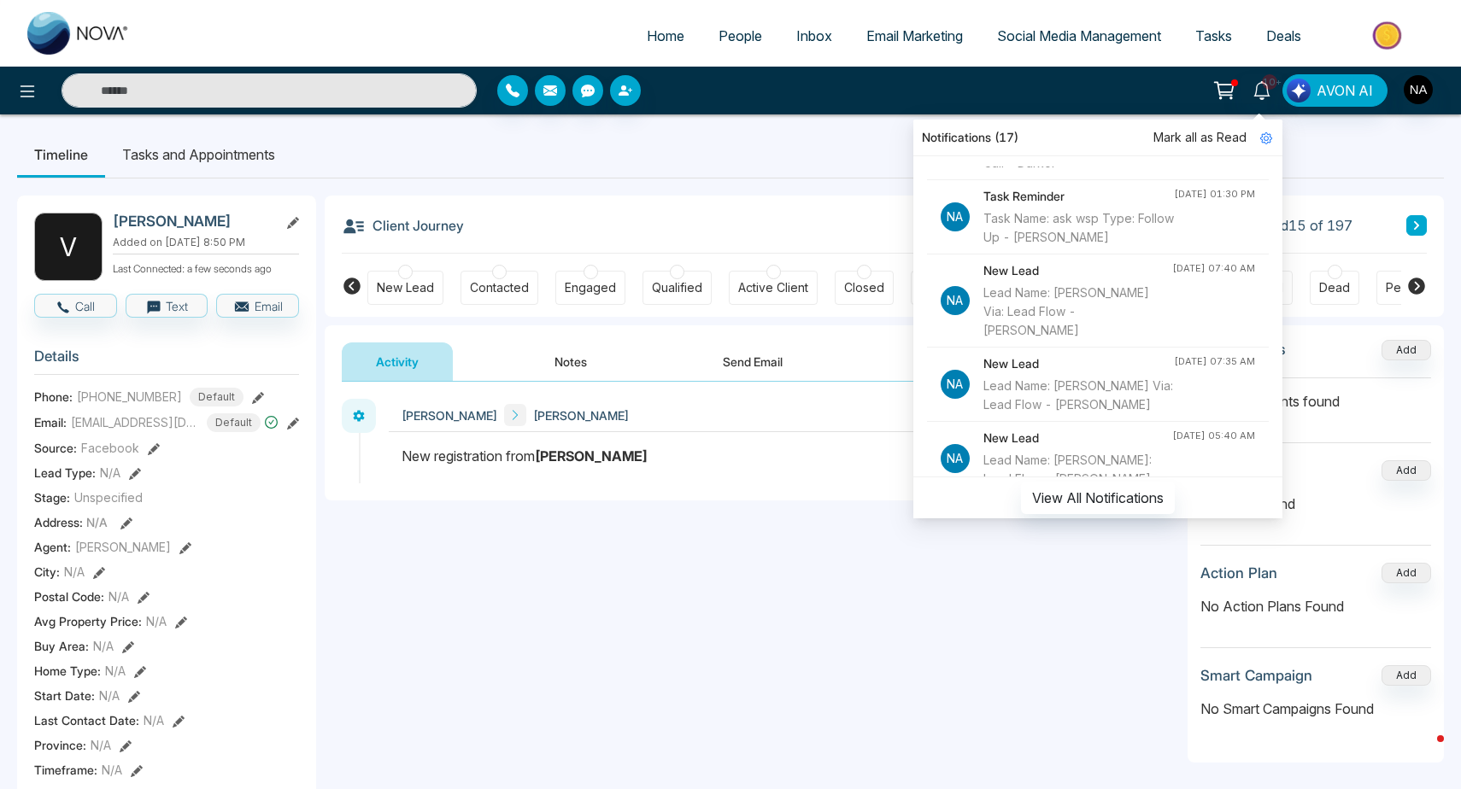
scroll to position [211, 0]
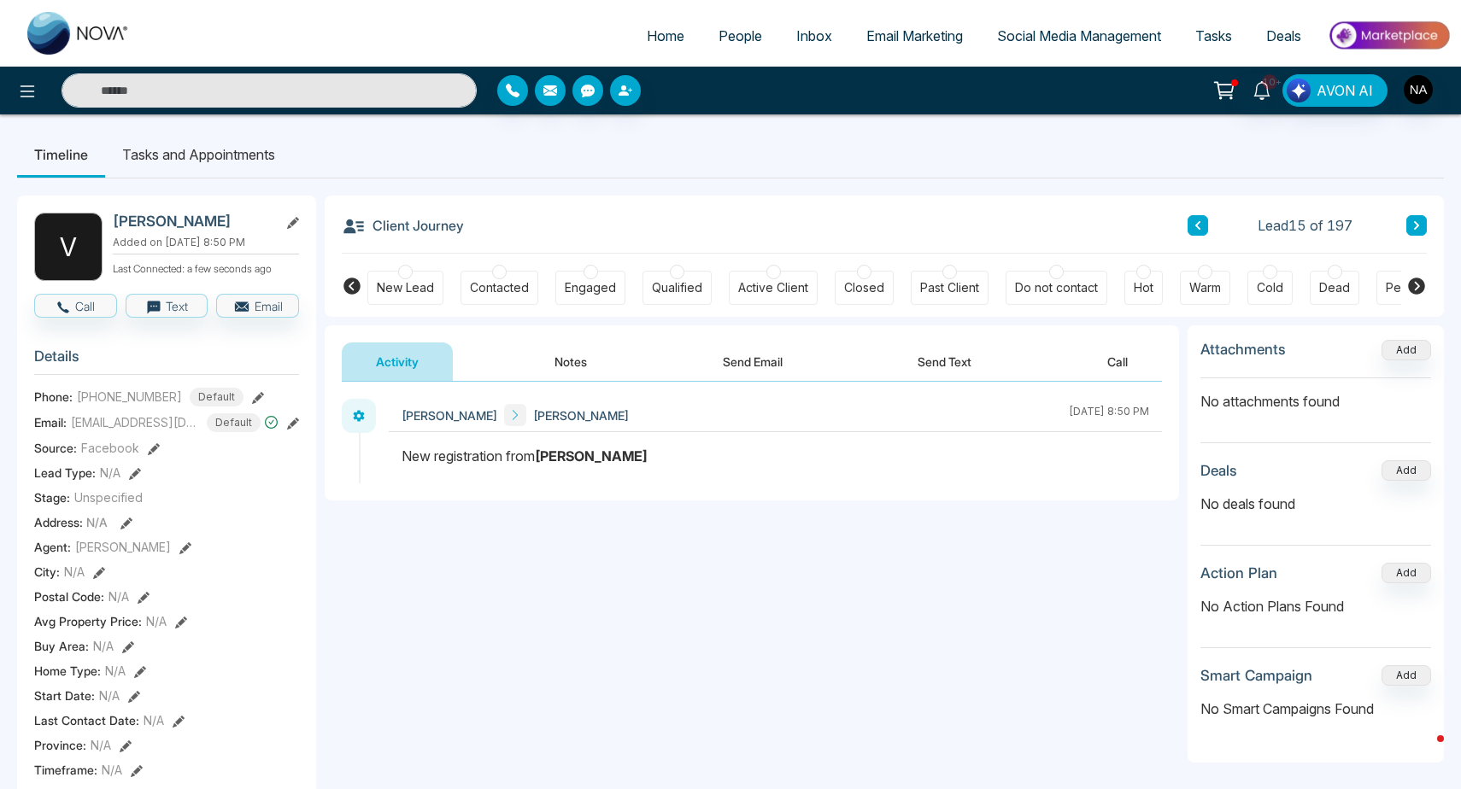
click at [810, 178] on nav "Timeline Tasks and Appointments" at bounding box center [730, 155] width 1427 height 47
click at [531, 350] on button "Notes" at bounding box center [570, 362] width 101 height 38
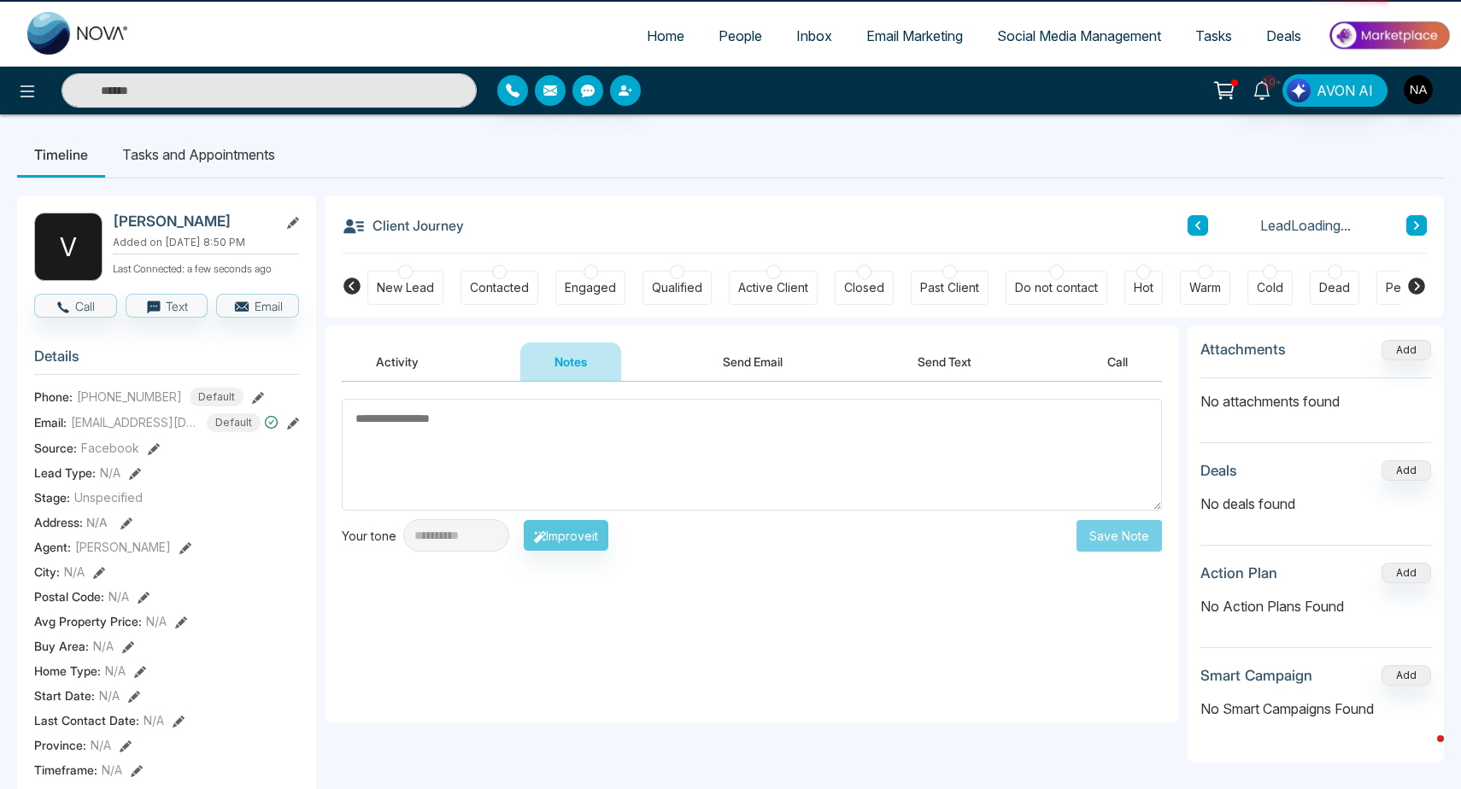
click at [404, 283] on div "New Lead" at bounding box center [405, 287] width 57 height 17
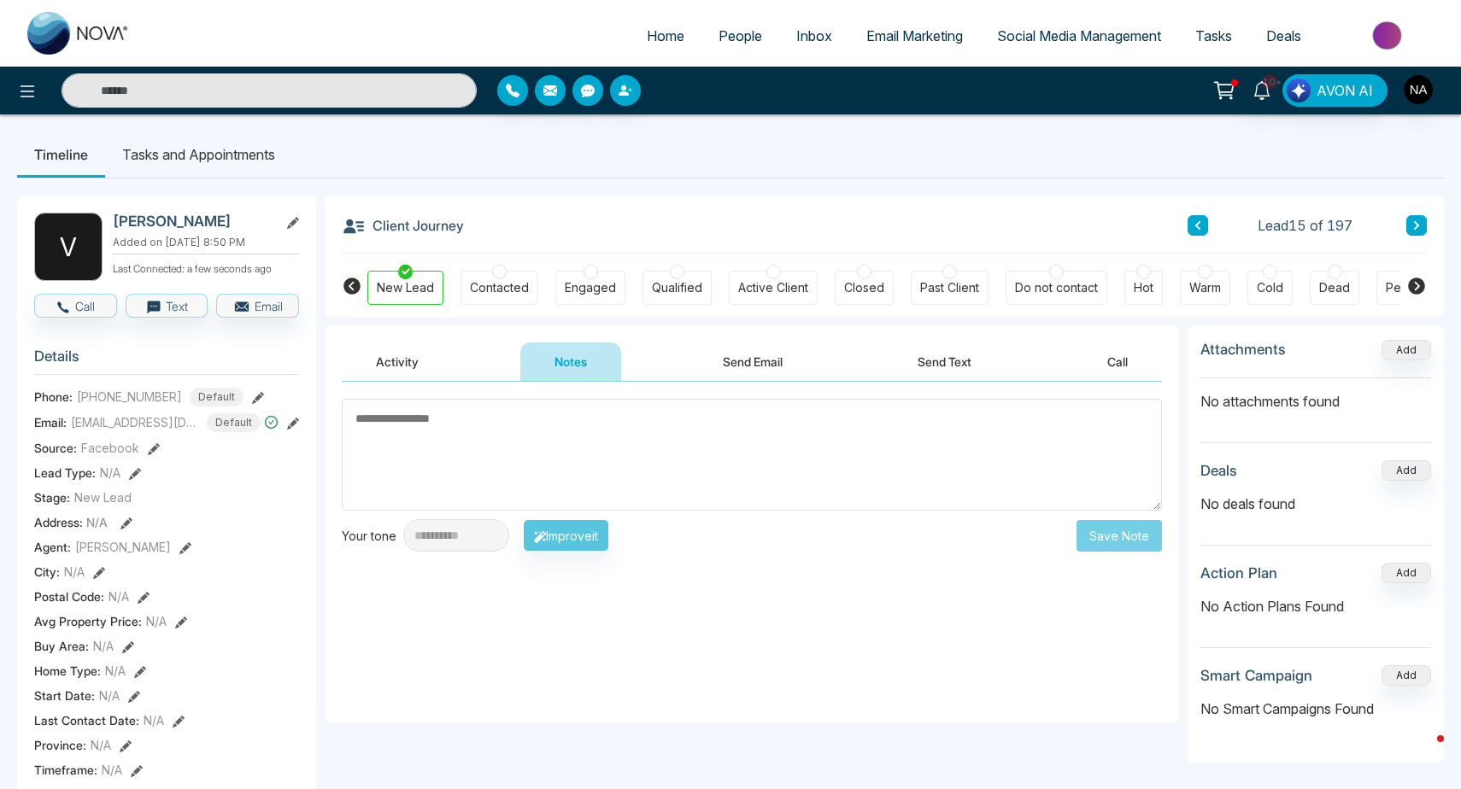
click at [478, 489] on textarea at bounding box center [752, 455] width 820 height 112
type textarea "*********"
click at [1146, 545] on button "Save Note" at bounding box center [1118, 536] width 85 height 32
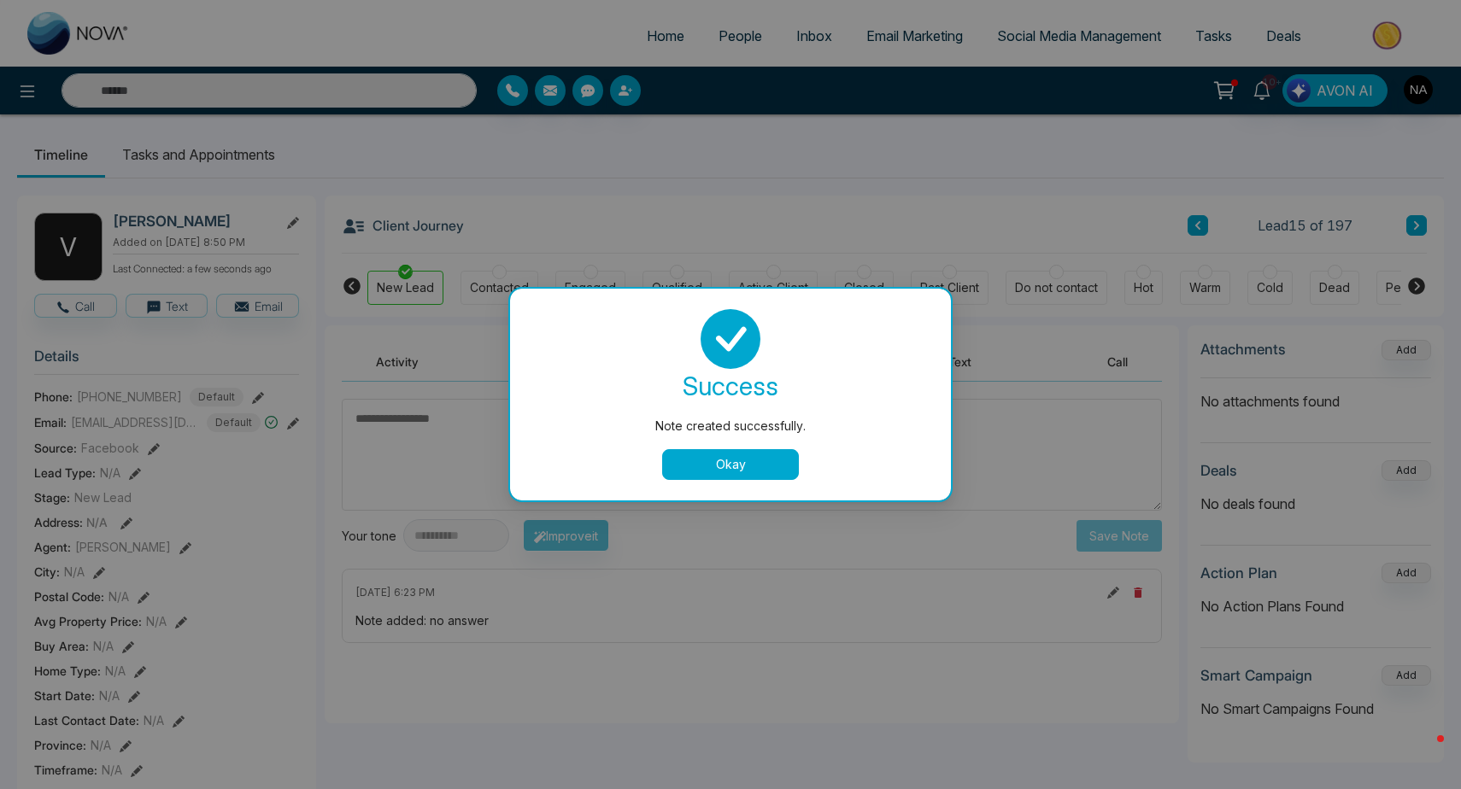
click at [990, 483] on div "Note created successfully. success Note created successfully. Okay" at bounding box center [730, 394] width 1461 height 789
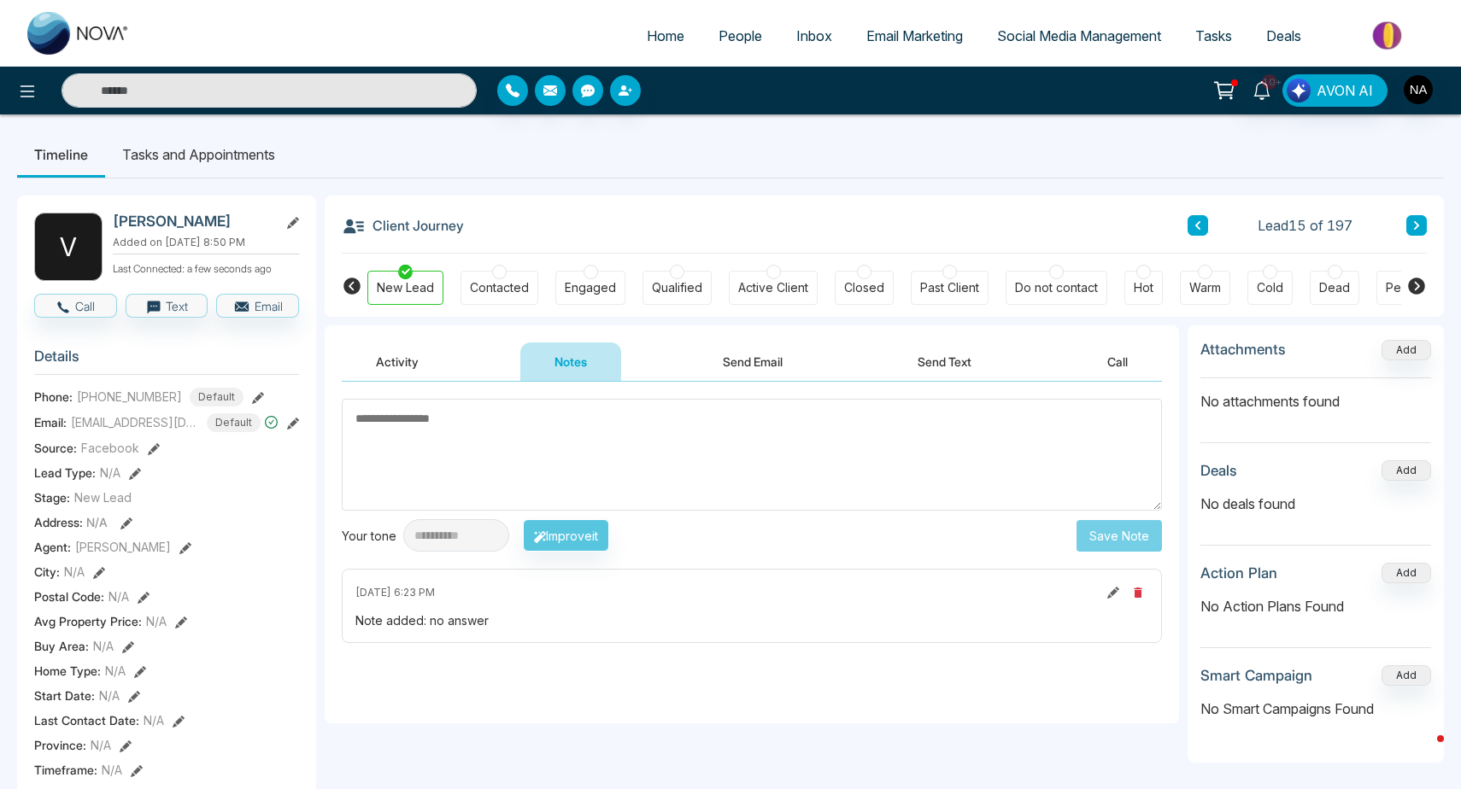
click at [1426, 226] on button at bounding box center [1416, 225] width 21 height 21
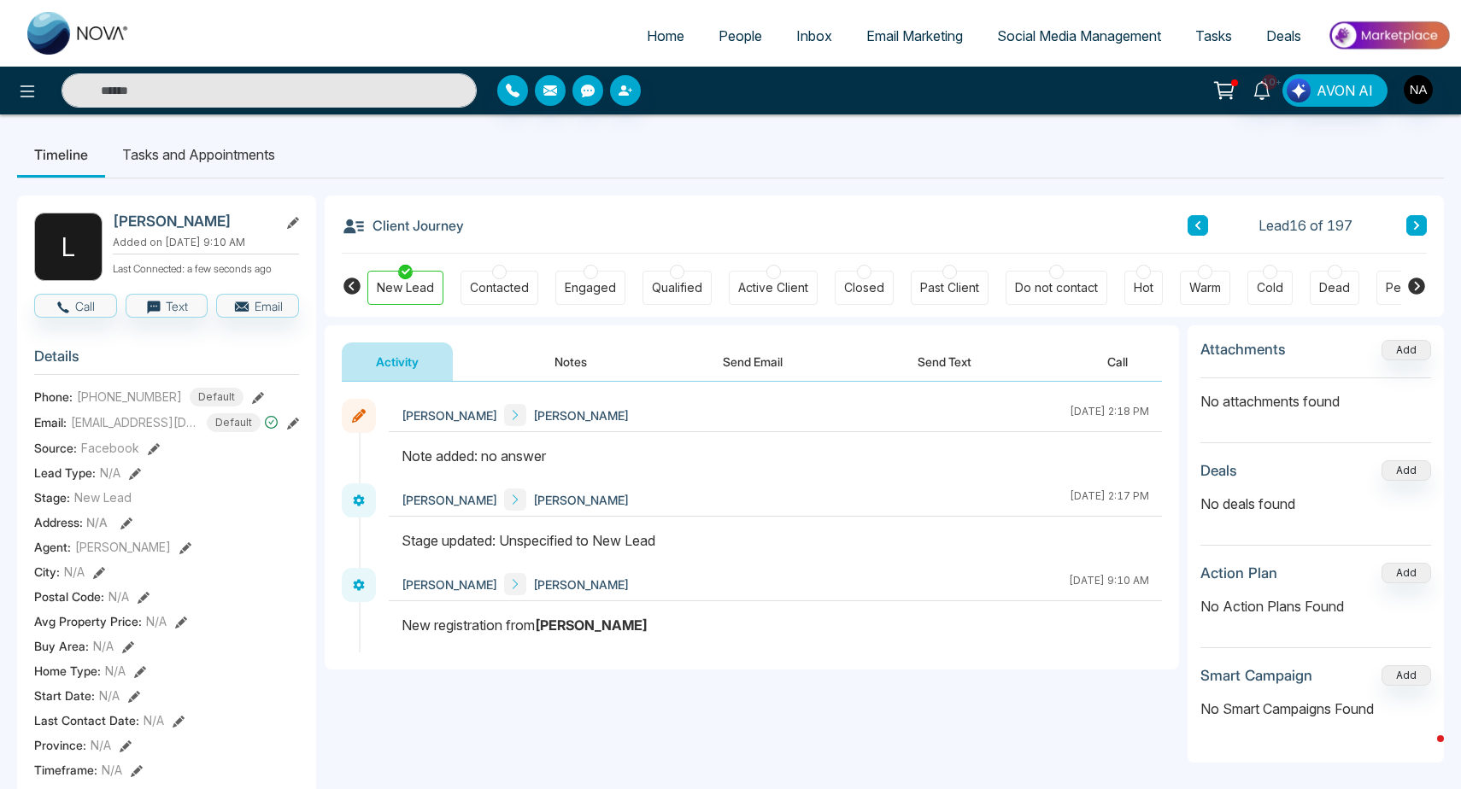
click at [752, 41] on link "People" at bounding box center [740, 36] width 78 height 32
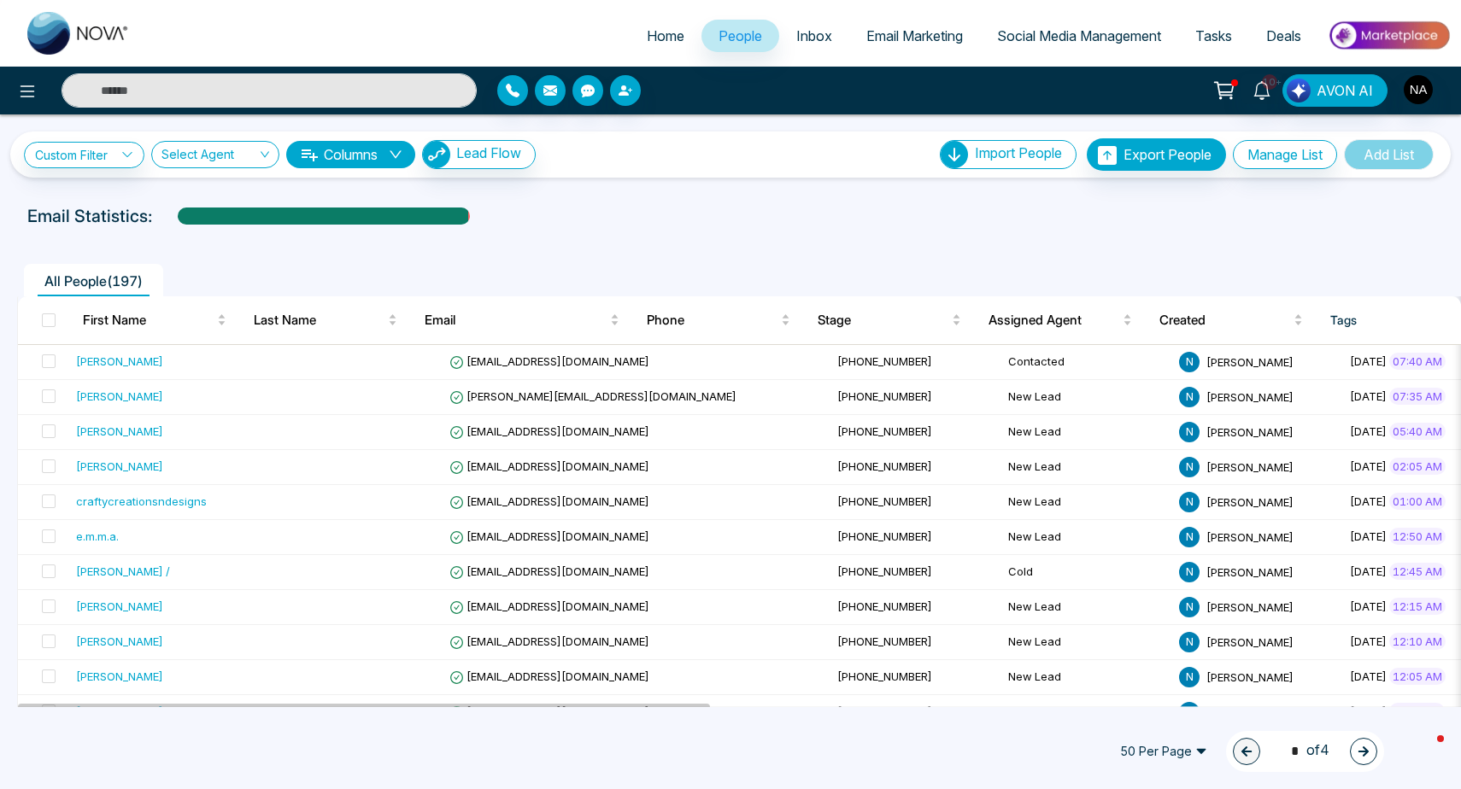
click at [288, 78] on input "text" at bounding box center [269, 90] width 415 height 34
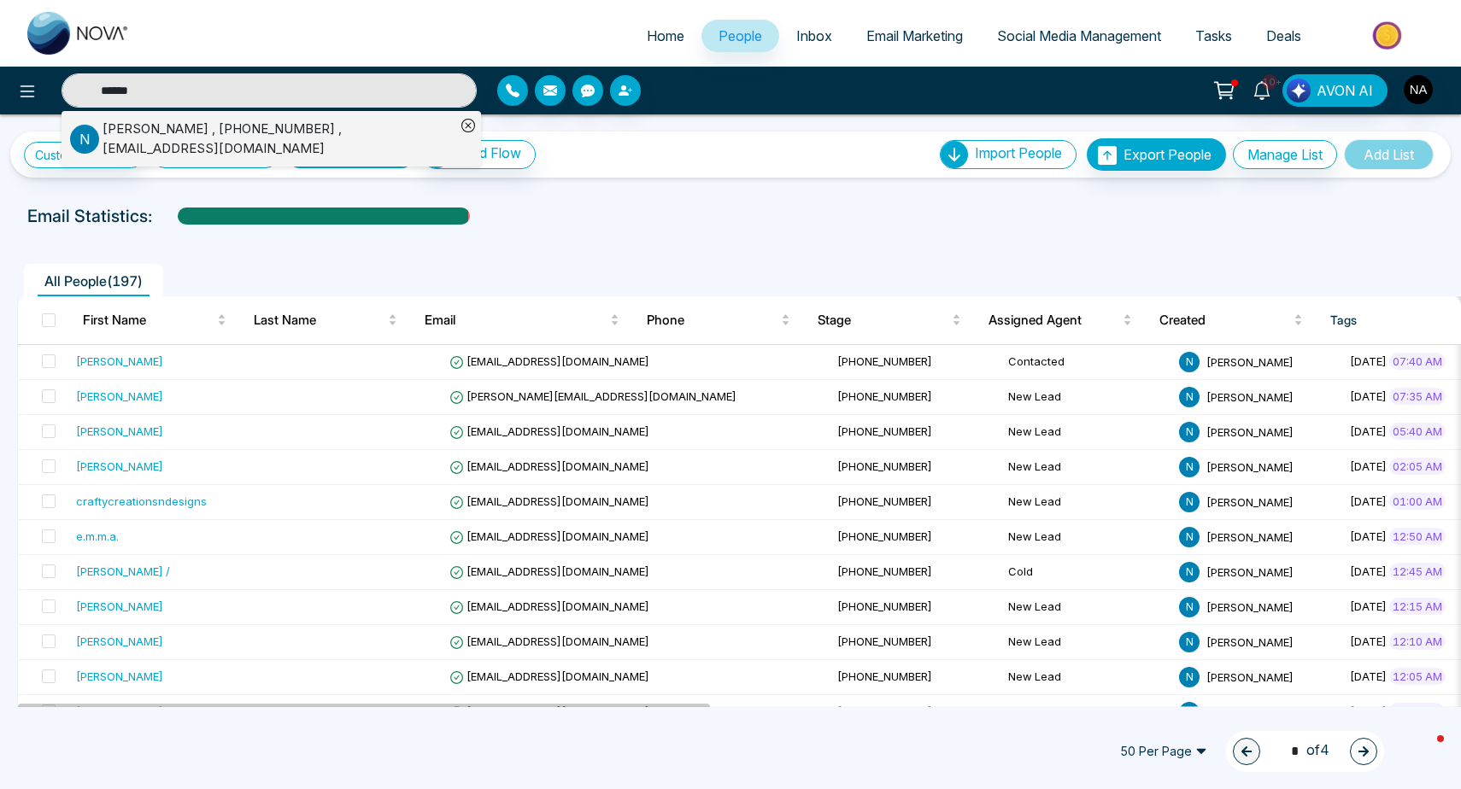
type input "******"
click at [160, 127] on div "[PERSON_NAME] , [PHONE_NUMBER] , [PERSON_NAME][EMAIL_ADDRESS][DOMAIN_NAME]" at bounding box center [279, 139] width 353 height 38
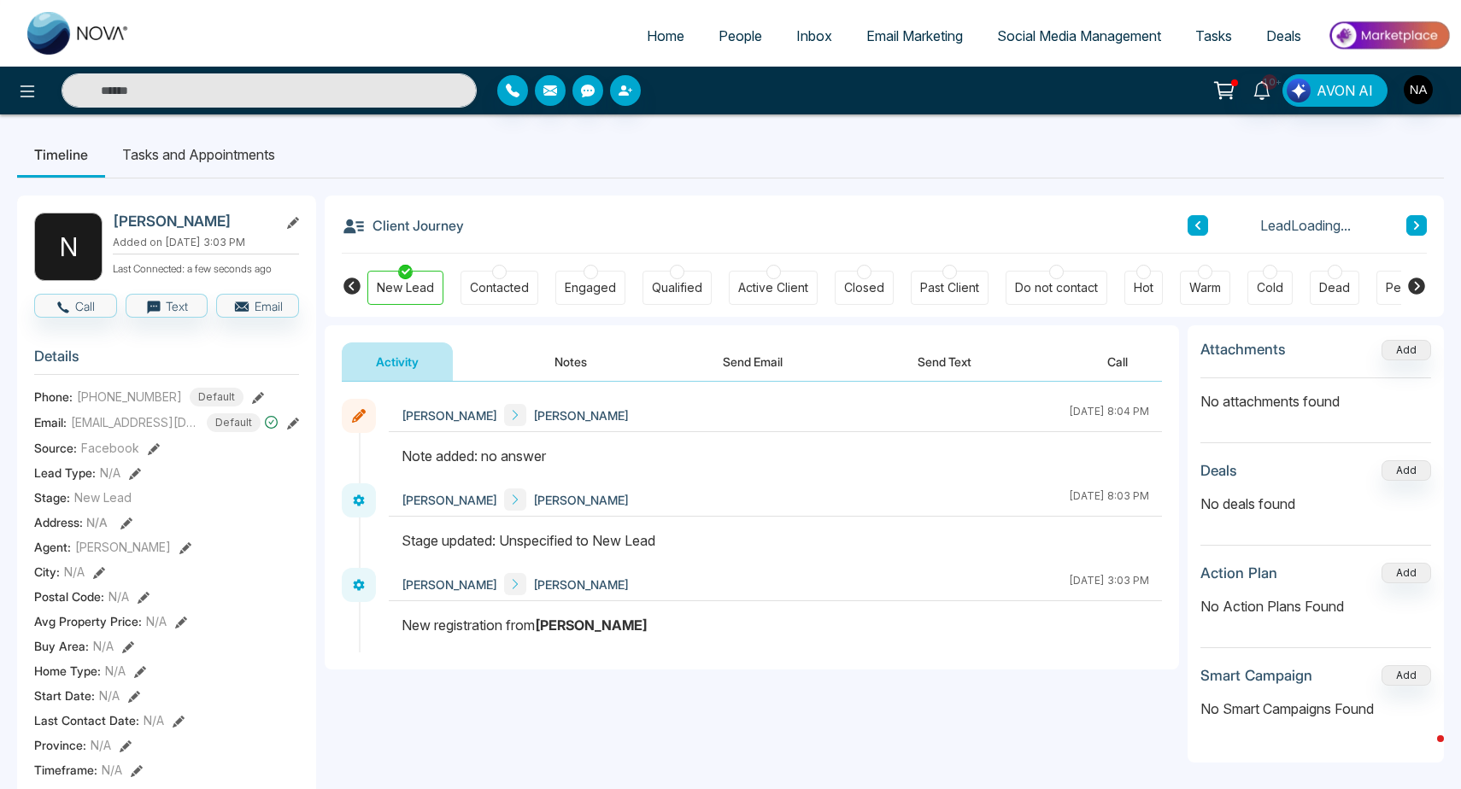
click at [572, 357] on button "Notes" at bounding box center [570, 362] width 101 height 38
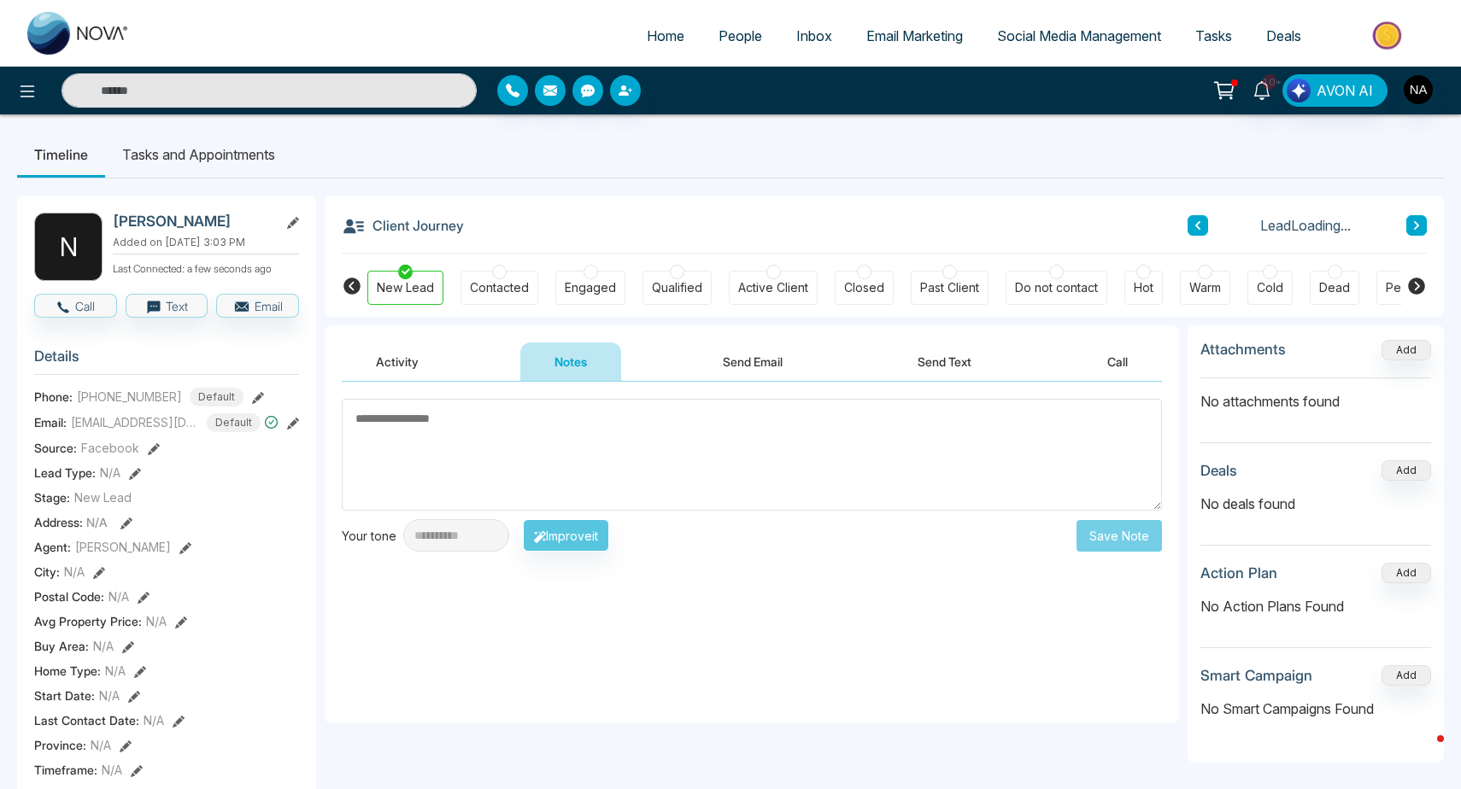
click at [583, 460] on textarea at bounding box center [752, 455] width 820 height 112
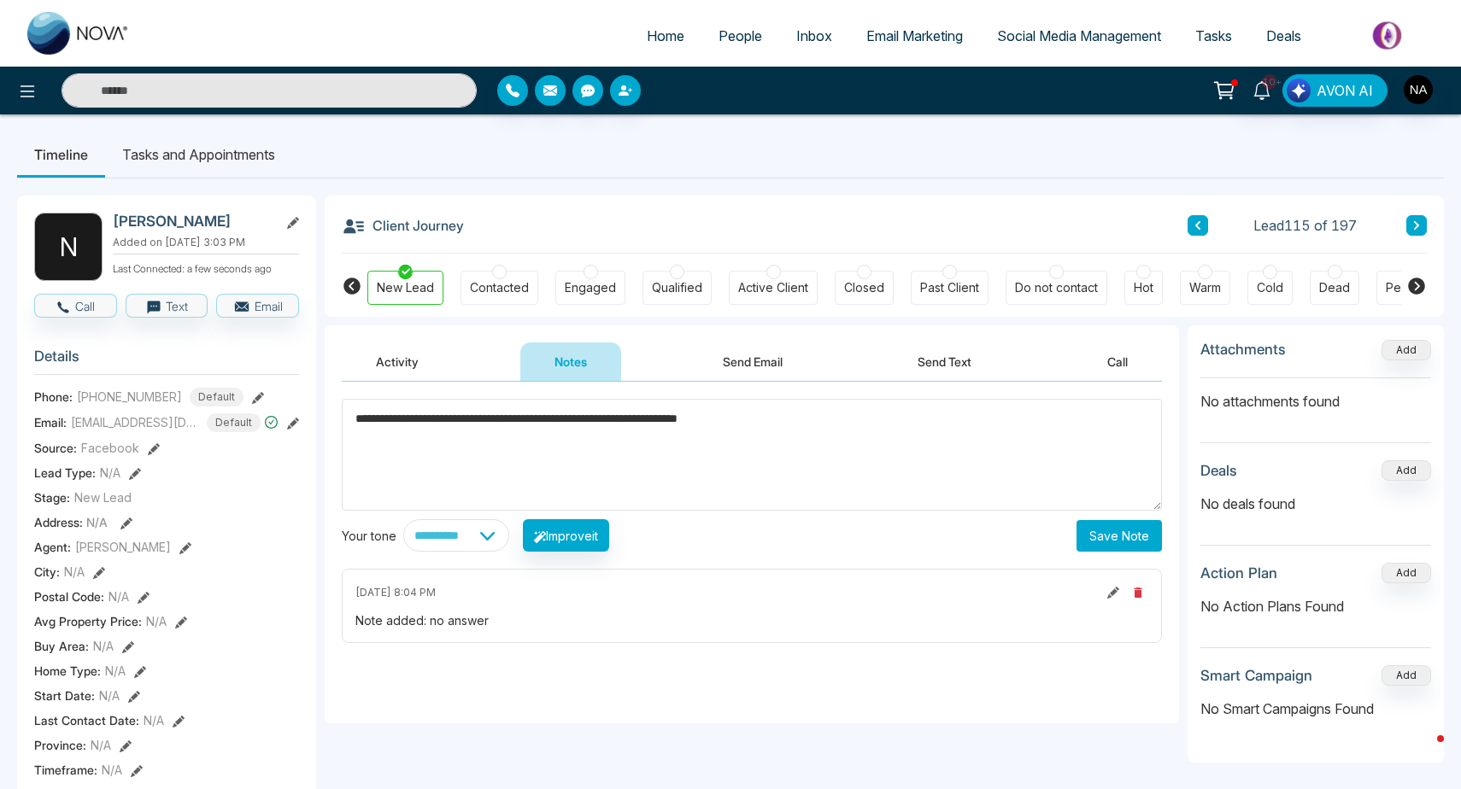
type textarea "**********"
click at [1118, 533] on button "Save Note" at bounding box center [1118, 536] width 85 height 32
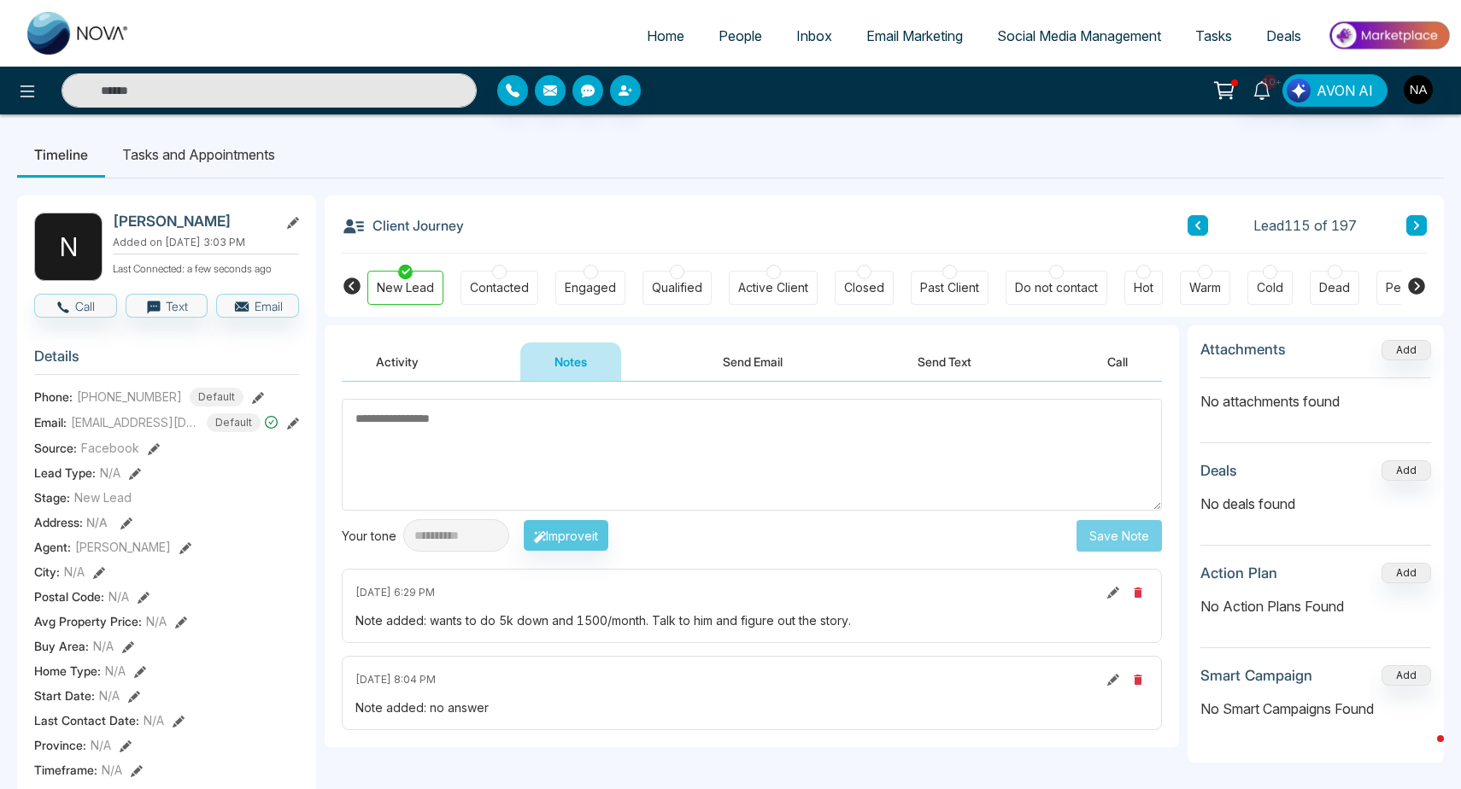
click at [715, 465] on textarea at bounding box center [752, 455] width 820 height 112
click at [1255, 88] on icon at bounding box center [1261, 90] width 19 height 19
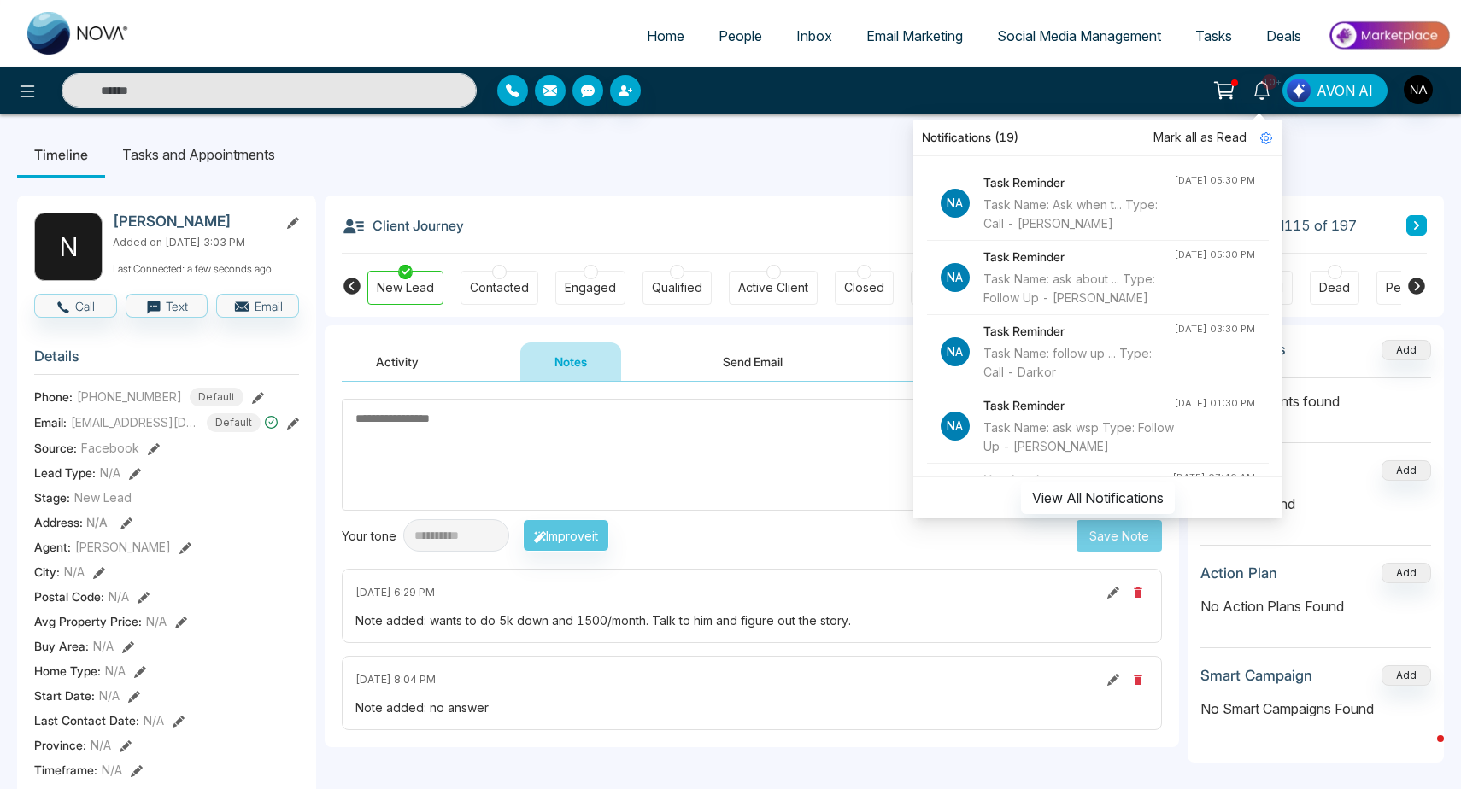
click at [917, 98] on div "10+ Notifications (19) [PERSON_NAME] all as Read Na Task Reminder Task Name: As…" at bounding box center [1156, 90] width 589 height 32
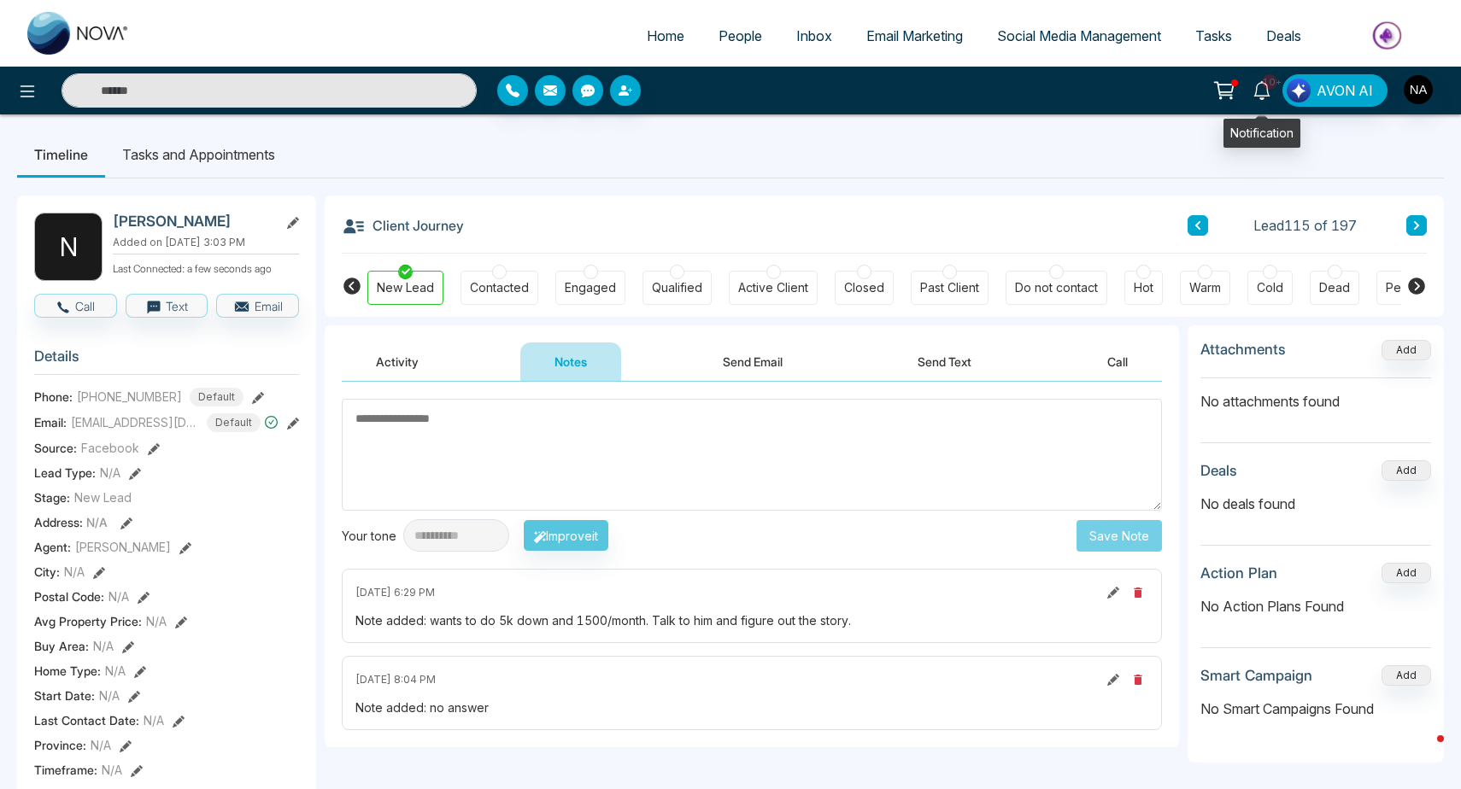
click at [1259, 83] on icon at bounding box center [1261, 90] width 19 height 19
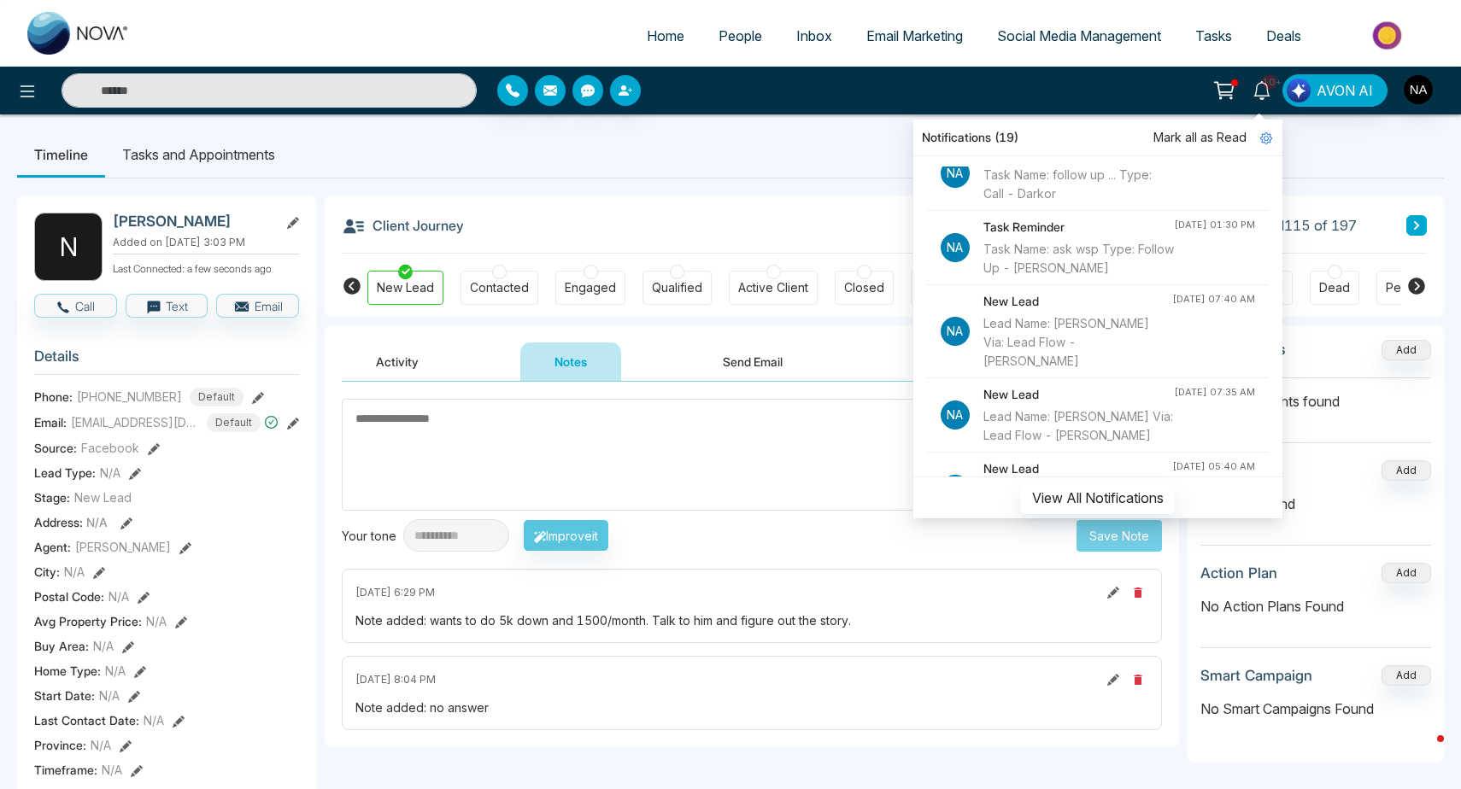
scroll to position [182, 0]
click at [1111, 273] on div "Task Name: ask wsp Type: Follow Up - [PERSON_NAME]" at bounding box center [1078, 256] width 190 height 38
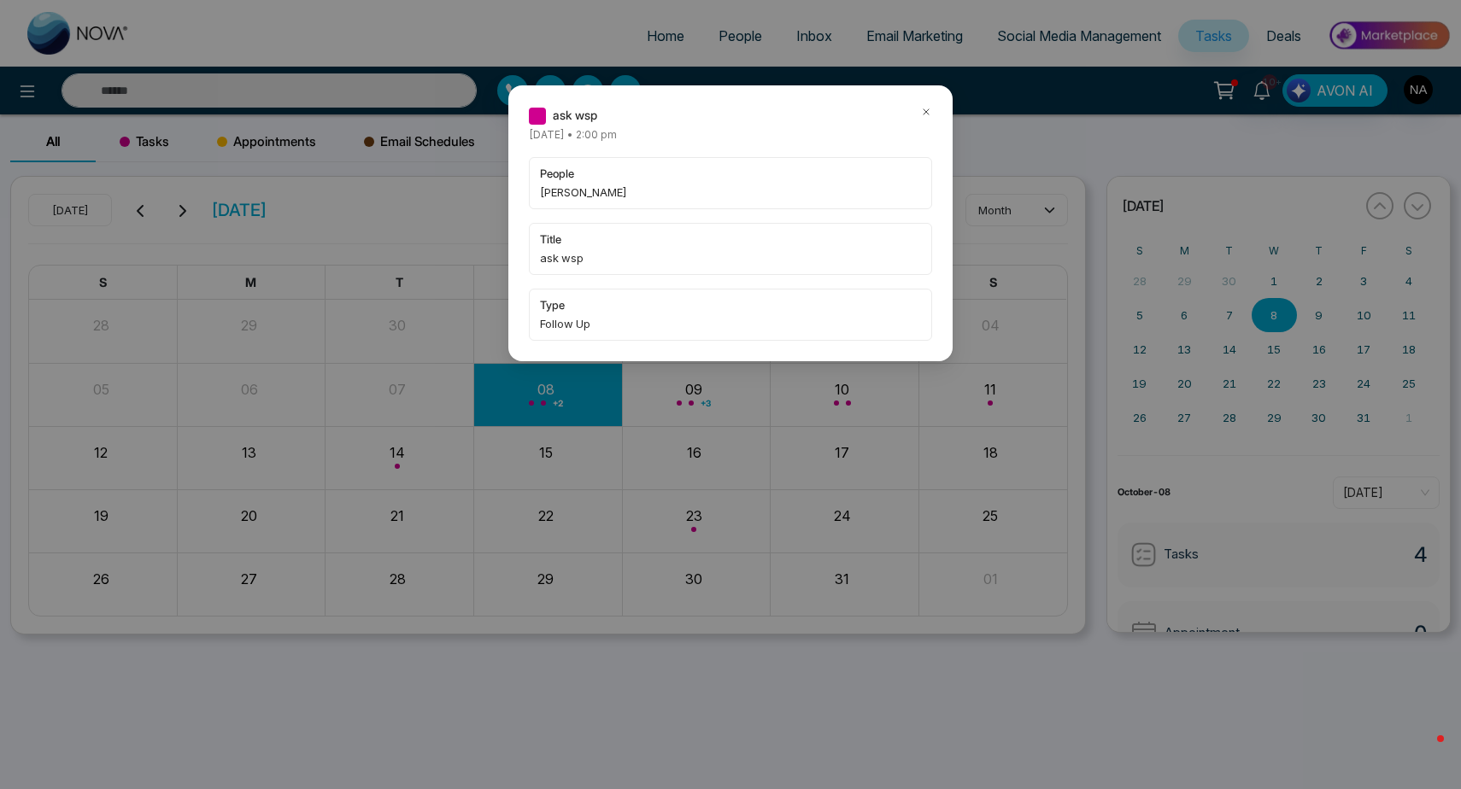
click at [926, 110] on icon at bounding box center [926, 112] width 12 height 12
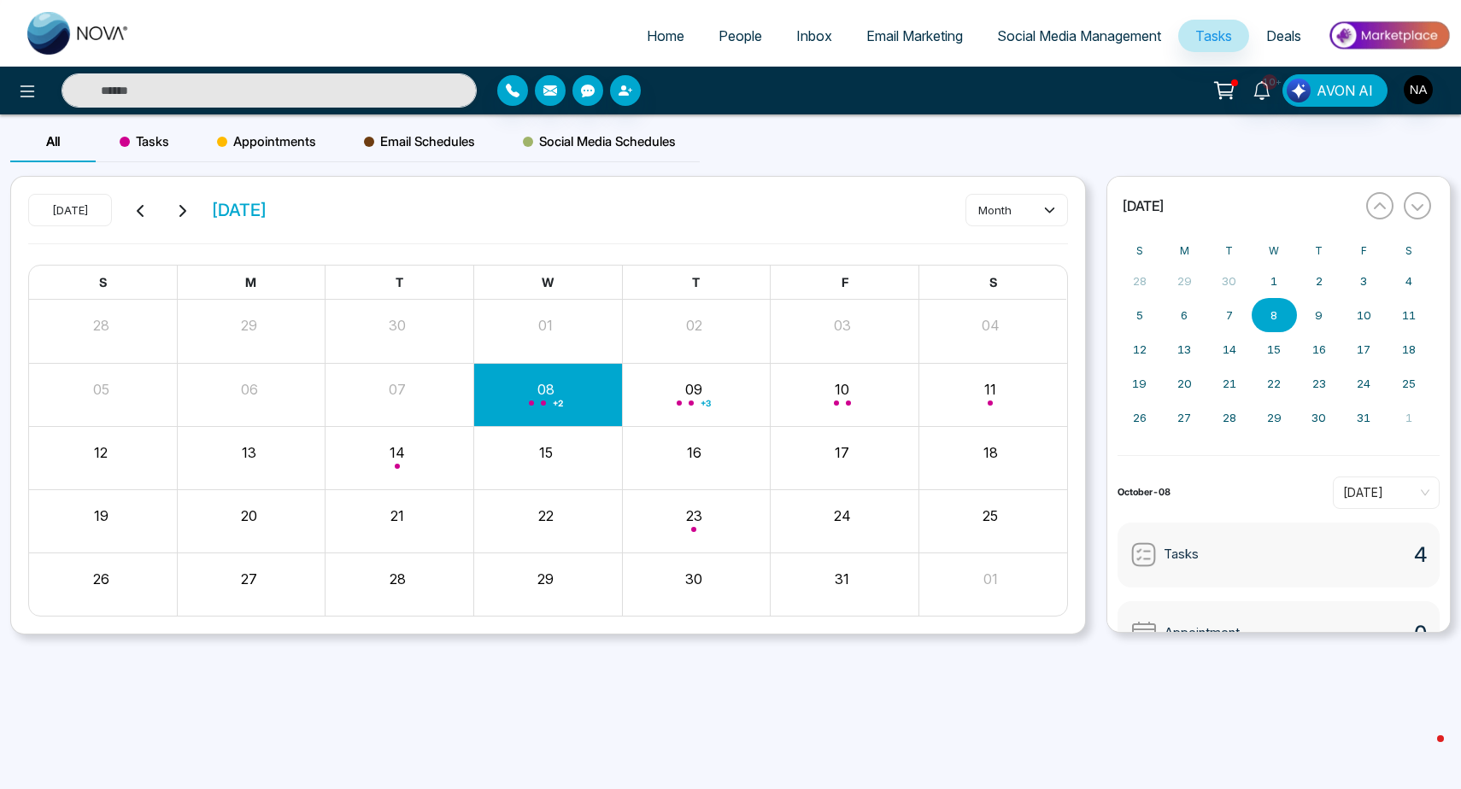
click at [542, 409] on div "+ 2" at bounding box center [548, 394] width 149 height 41
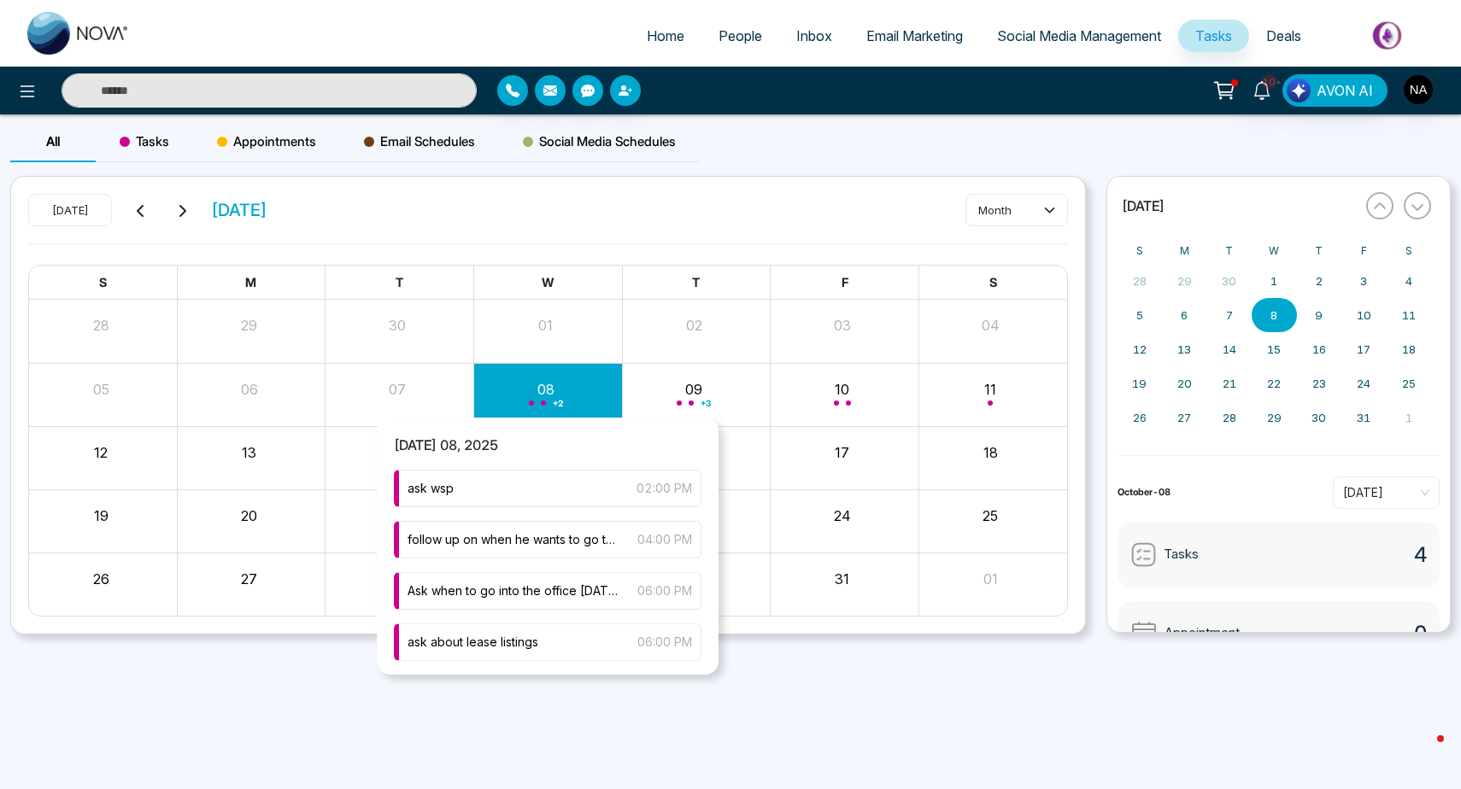
click at [537, 391] on div "+ 2" at bounding box center [548, 394] width 149 height 41
click at [451, 477] on div "ask wsp 02:00 PM" at bounding box center [548, 489] width 308 height 38
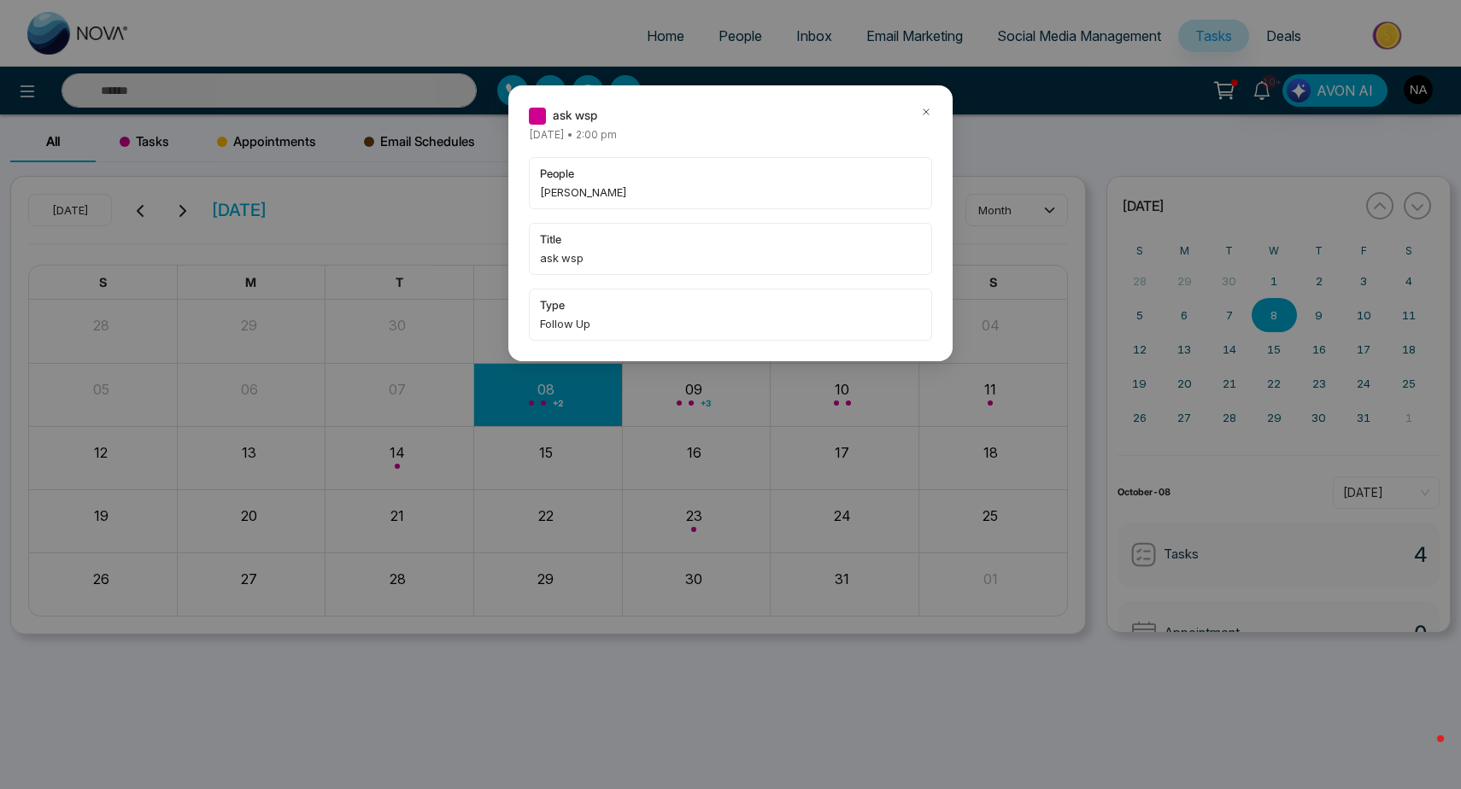
click at [556, 211] on div "people [PERSON_NAME] title ask wsp type Follow Up" at bounding box center [730, 249] width 403 height 184
click at [556, 197] on span "[PERSON_NAME]" at bounding box center [730, 192] width 381 height 17
click at [918, 115] on div "ask wsp" at bounding box center [730, 115] width 403 height 19
click at [932, 108] on div "ask wsp [DATE] • 2:00 pm people [PERSON_NAME] title ask wsp type Follow Up" at bounding box center [730, 223] width 444 height 276
click at [926, 110] on icon at bounding box center [926, 112] width 12 height 12
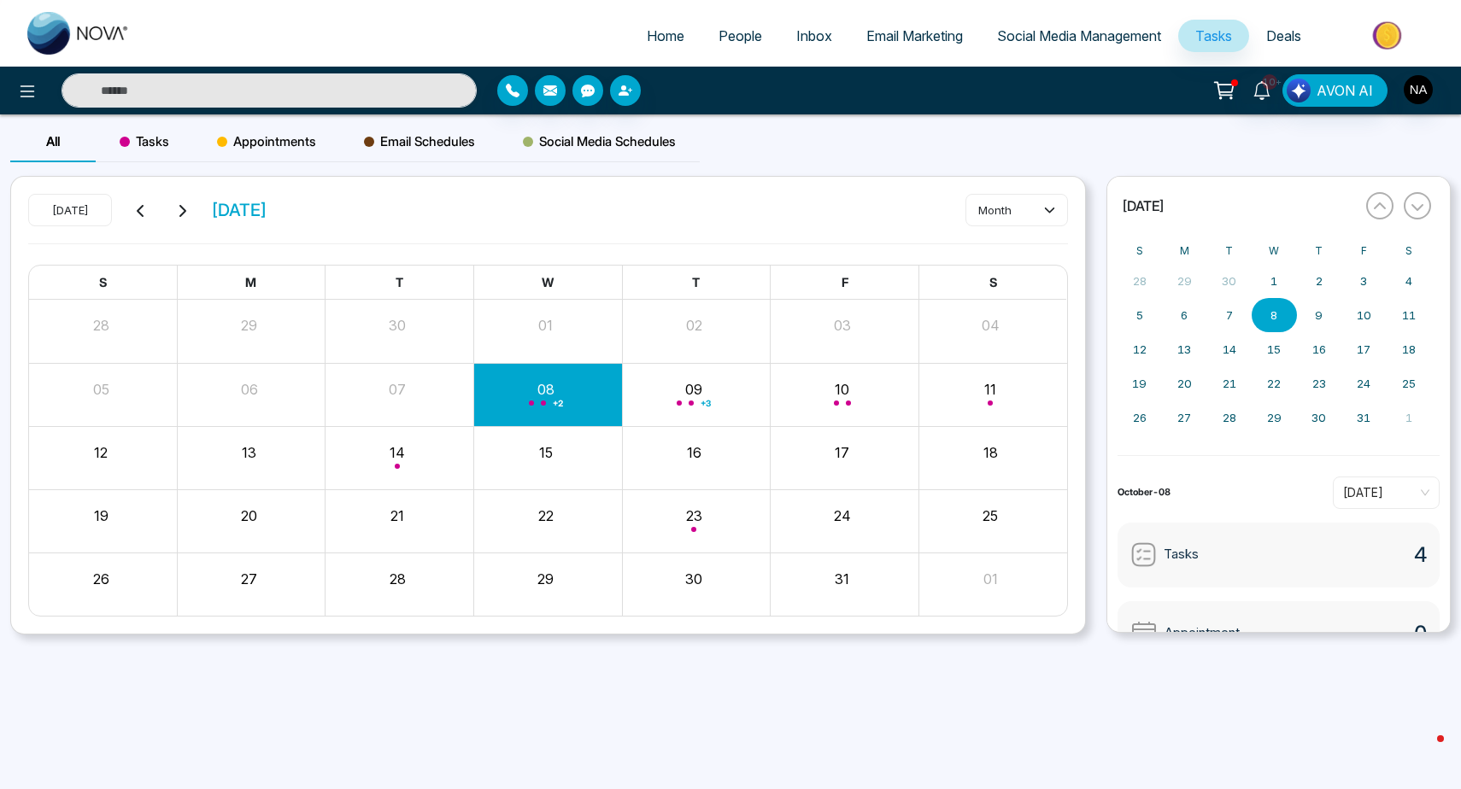
click at [1262, 103] on link "10+" at bounding box center [1261, 89] width 41 height 30
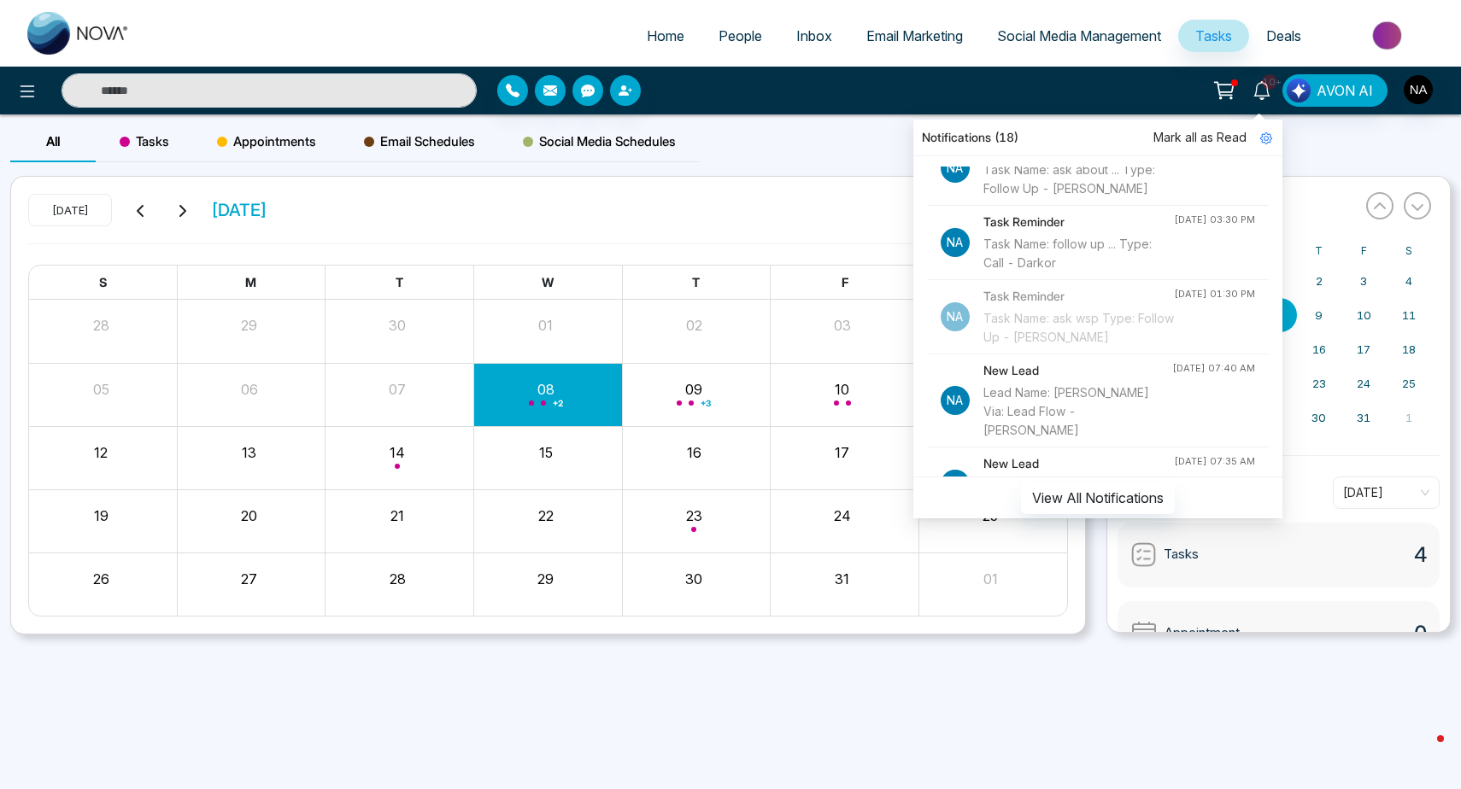
scroll to position [112, 0]
click at [1076, 270] on div "Task Name: follow up ... Type: Call - Darkor" at bounding box center [1078, 251] width 190 height 38
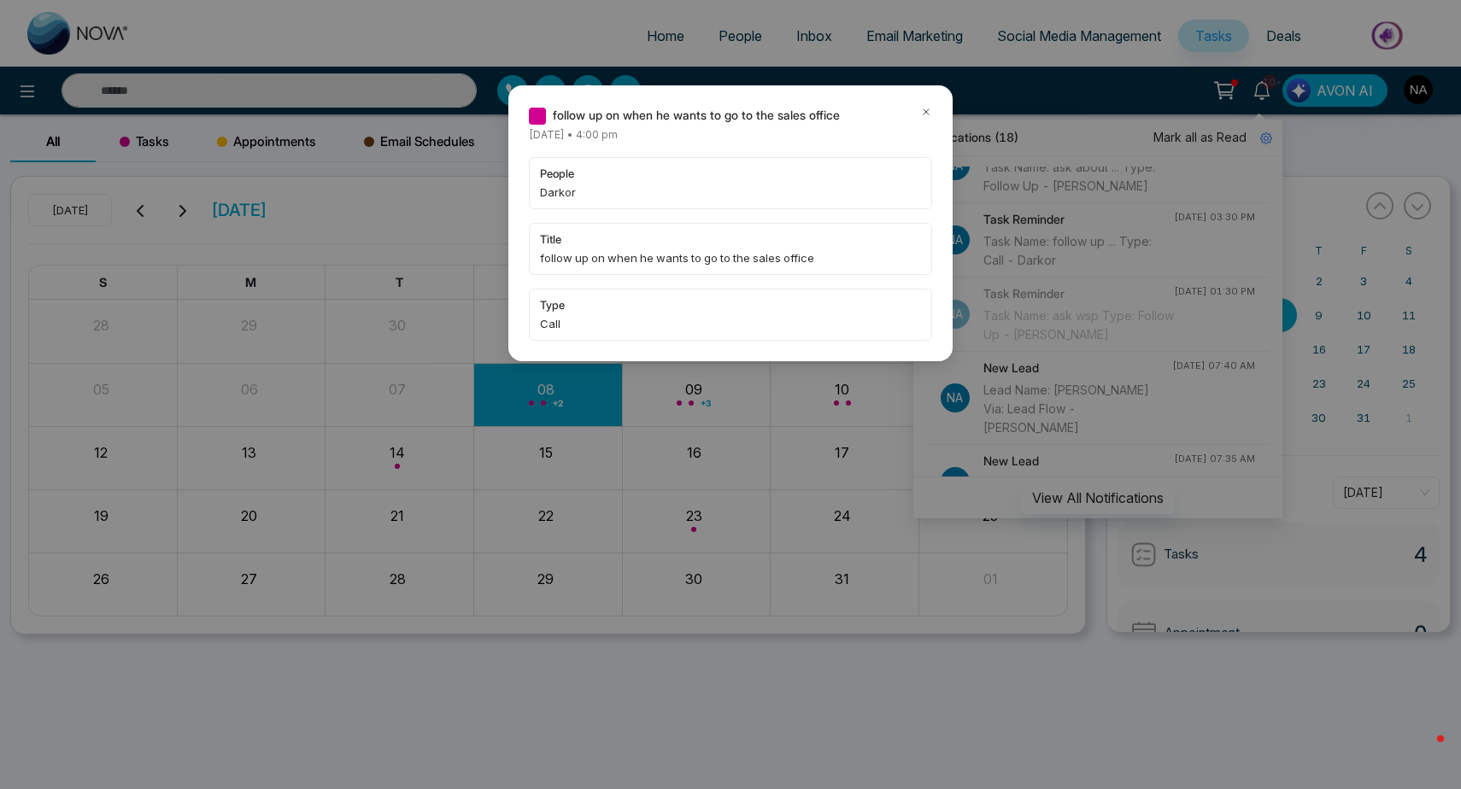
click at [930, 117] on icon at bounding box center [926, 112] width 12 height 12
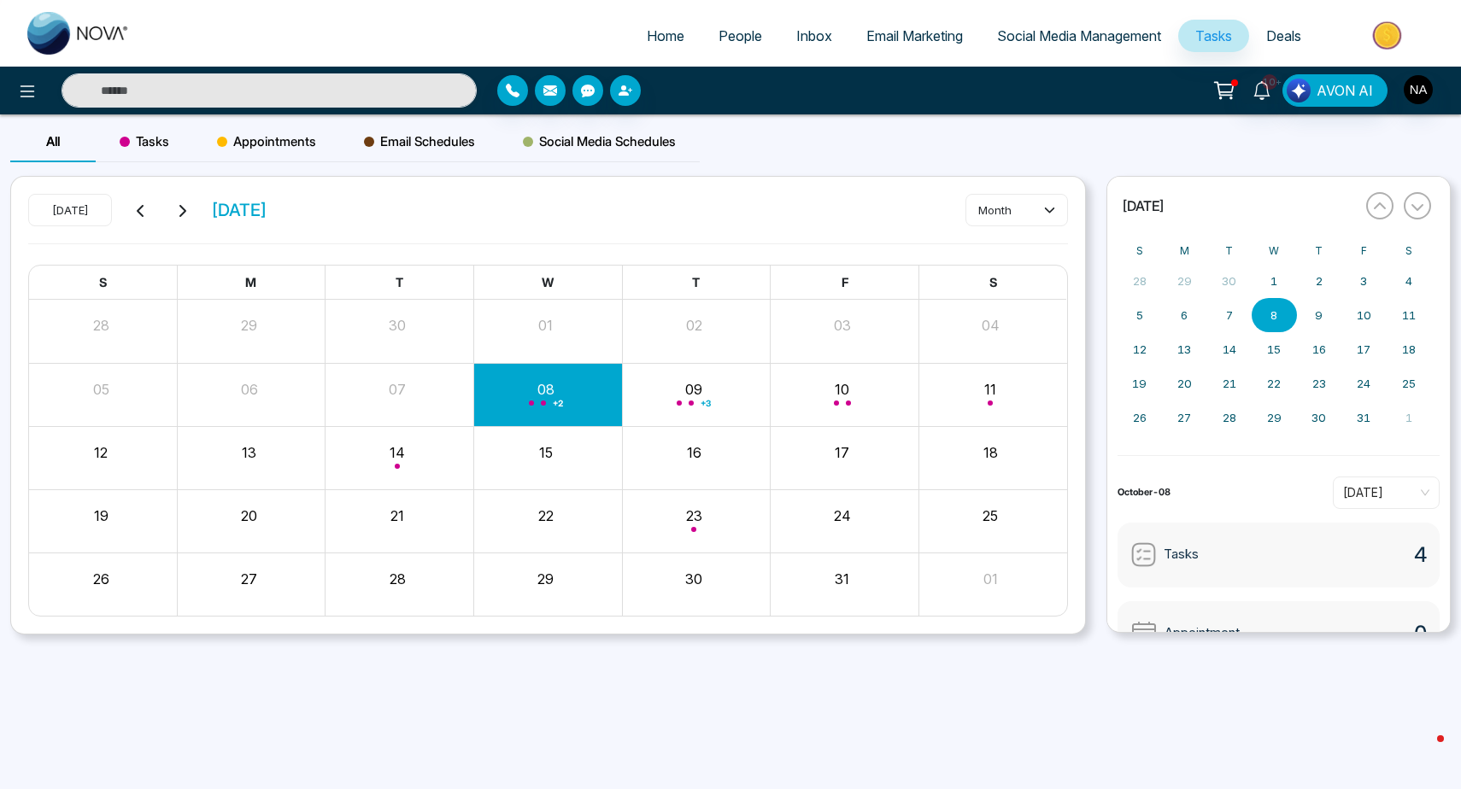
click at [1269, 84] on span "10+" at bounding box center [1269, 81] width 15 height 15
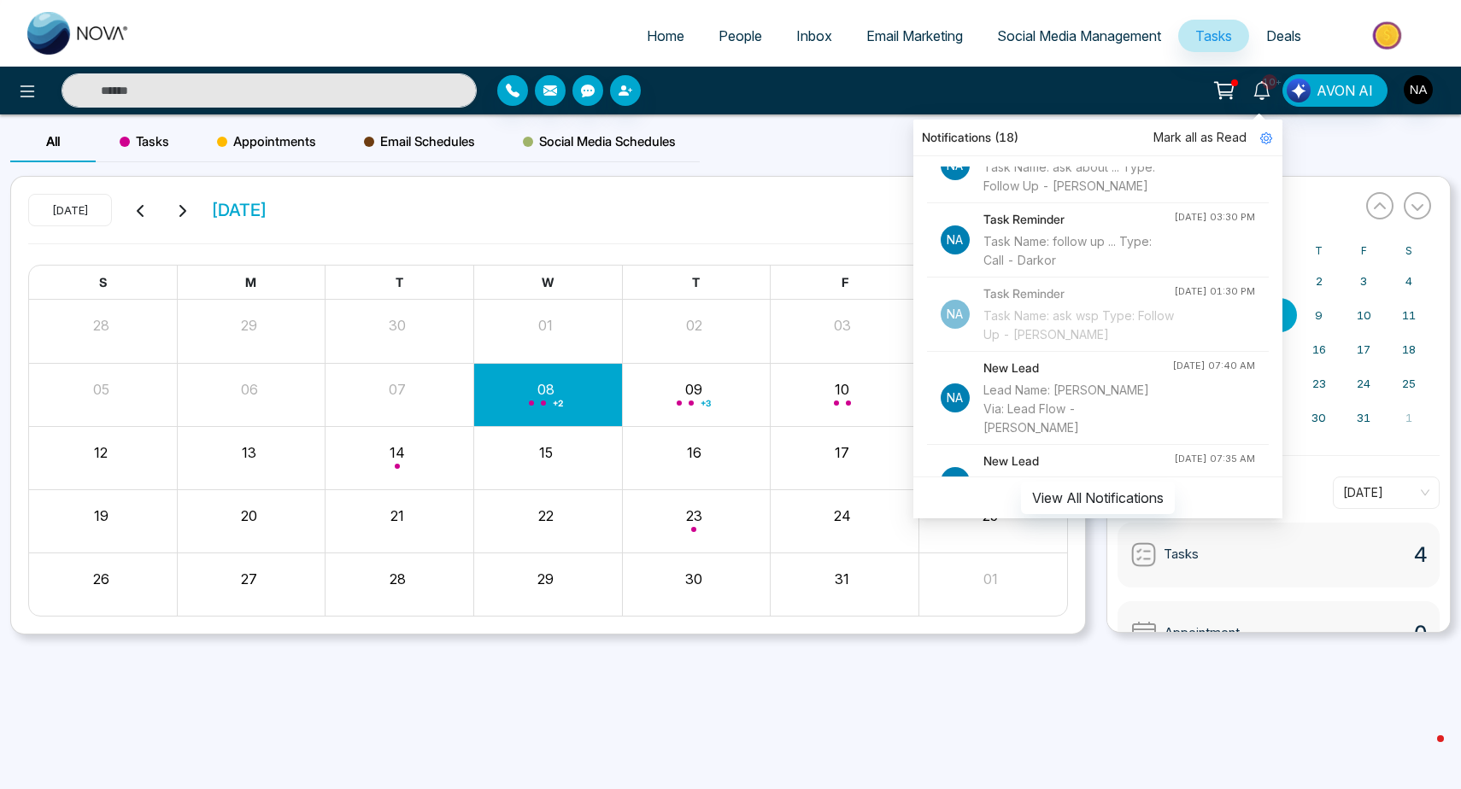
click at [1090, 270] on div "Task Name: follow up ... Type: Call - Darkor" at bounding box center [1078, 251] width 190 height 38
click at [978, 261] on div "Na Task Reminder Task Name: follow up ... Type: Call - Darkor" at bounding box center [1057, 240] width 233 height 60
click at [1066, 250] on div "Task Reminder Task Name: follow up ... Type: Call - Darkor" at bounding box center [1078, 240] width 190 height 60
click at [1146, 270] on div "Task Name: follow up ... Type: Call - Darkor" at bounding box center [1078, 251] width 190 height 38
click at [569, 397] on div "+ 2" at bounding box center [548, 394] width 149 height 41
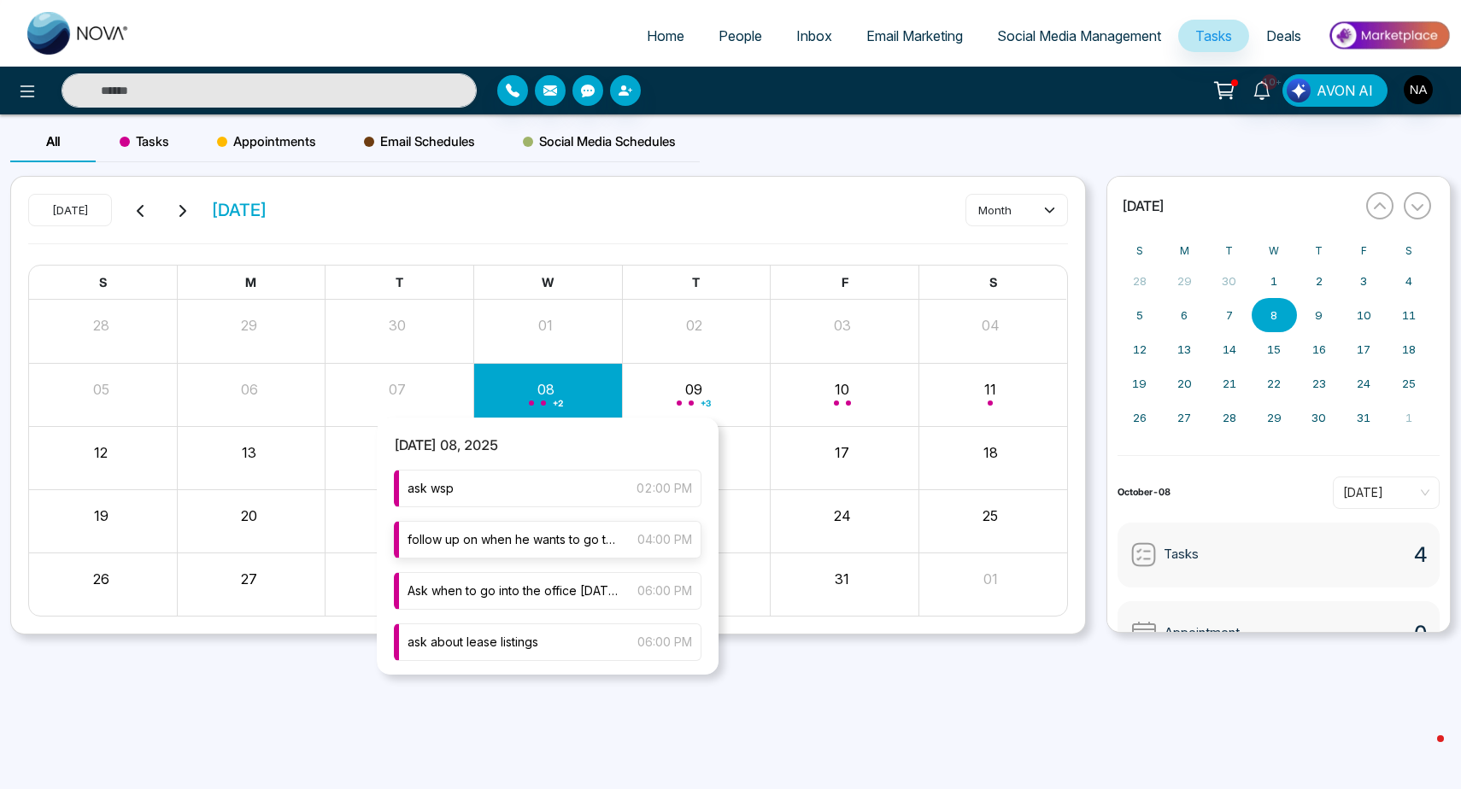
click at [500, 538] on span "follow up on when he wants to go to the sales office" at bounding box center [513, 539] width 213 height 19
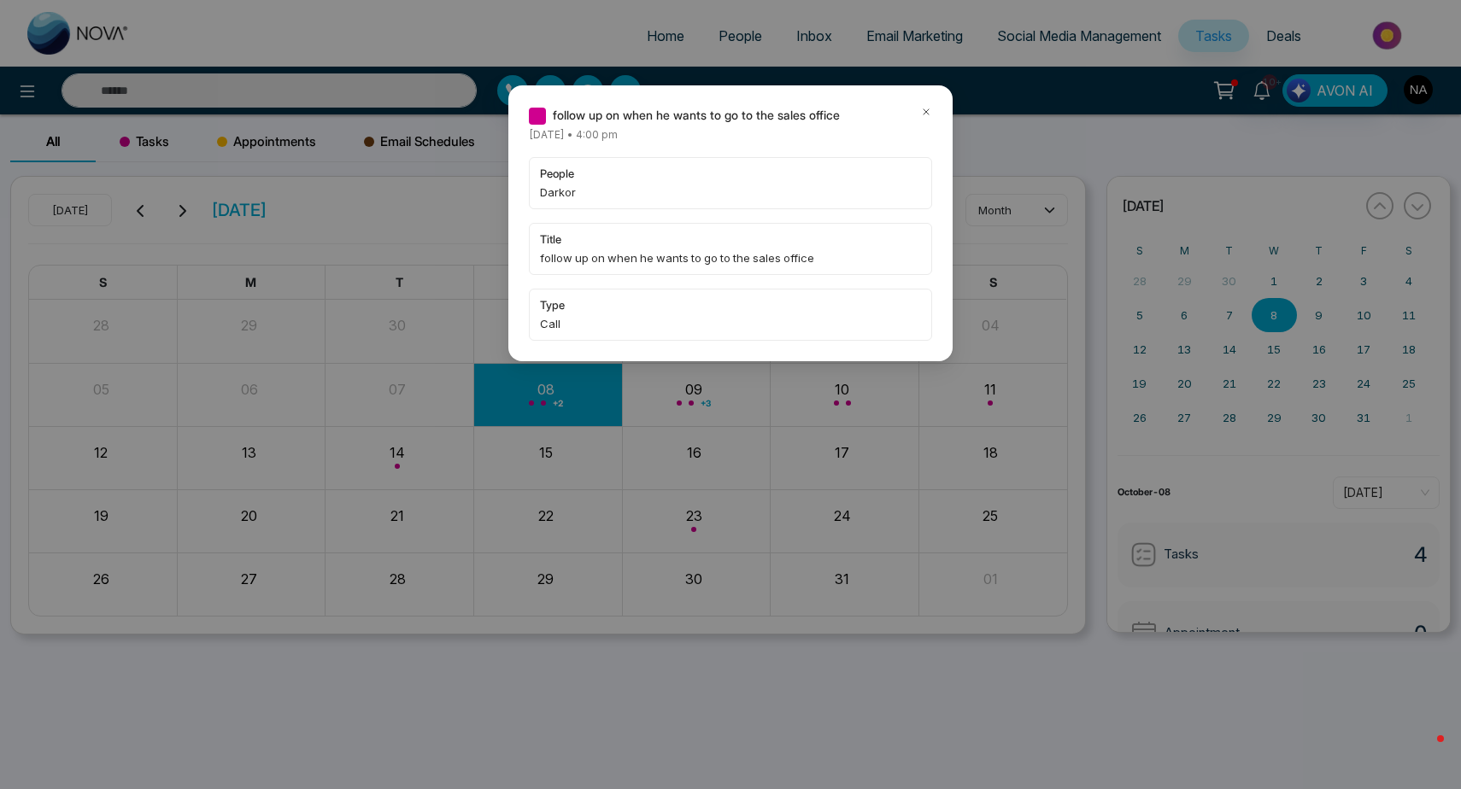
click at [923, 109] on icon at bounding box center [925, 111] width 5 height 5
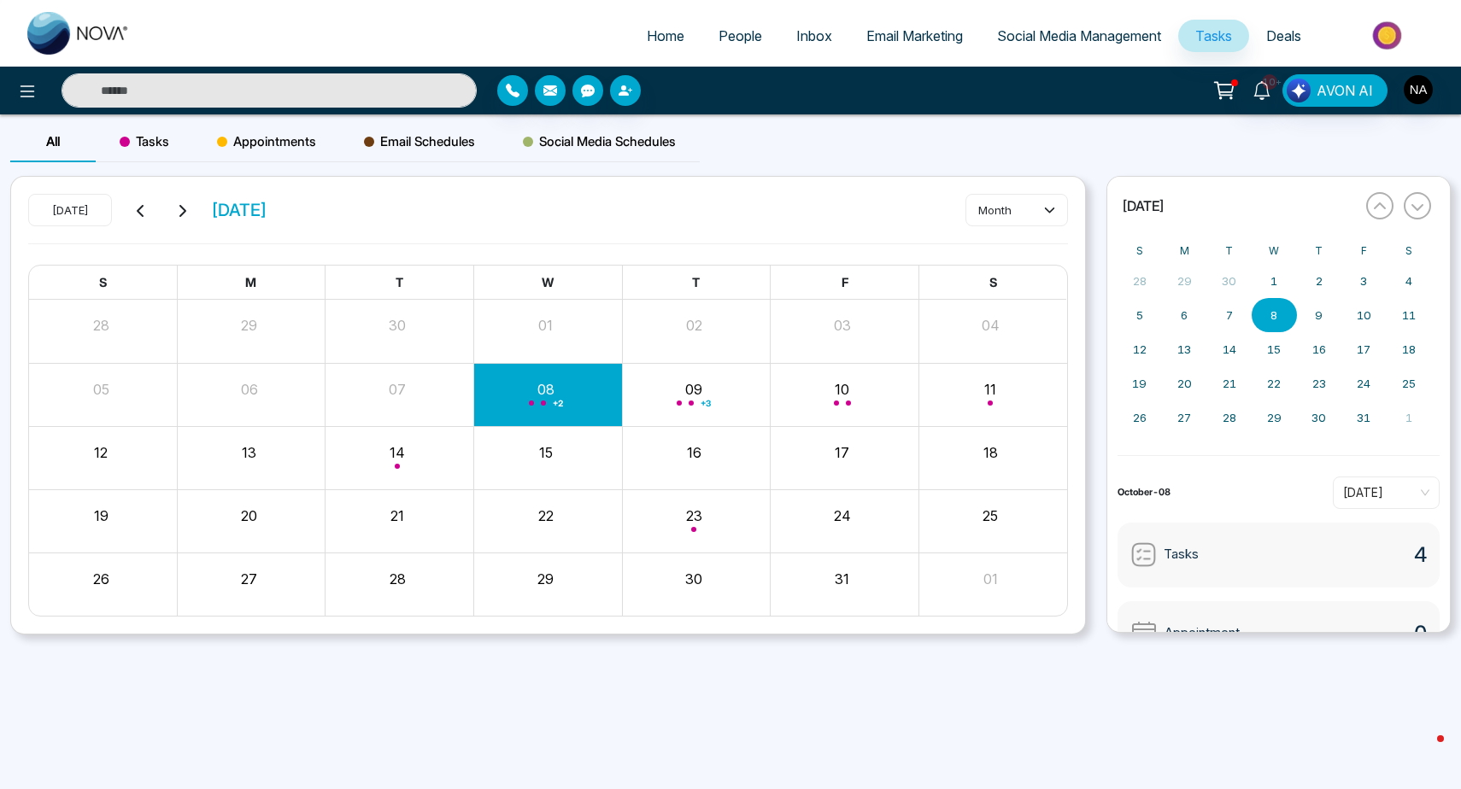
click at [446, 102] on input "text" at bounding box center [269, 90] width 415 height 34
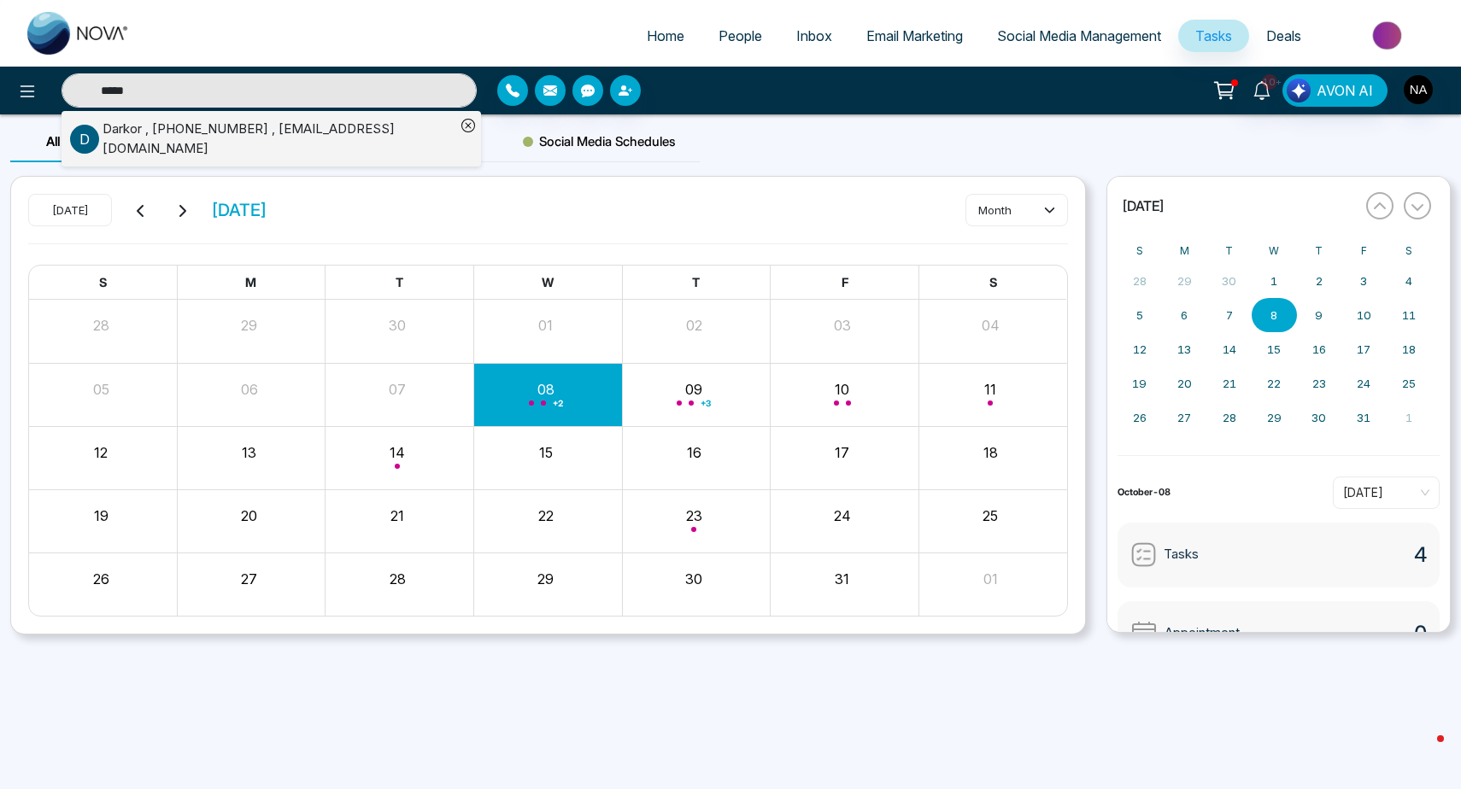
type input "*****"
click at [225, 152] on div "Darkor , [PHONE_NUMBER] , [EMAIL_ADDRESS][DOMAIN_NAME]" at bounding box center [279, 139] width 353 height 38
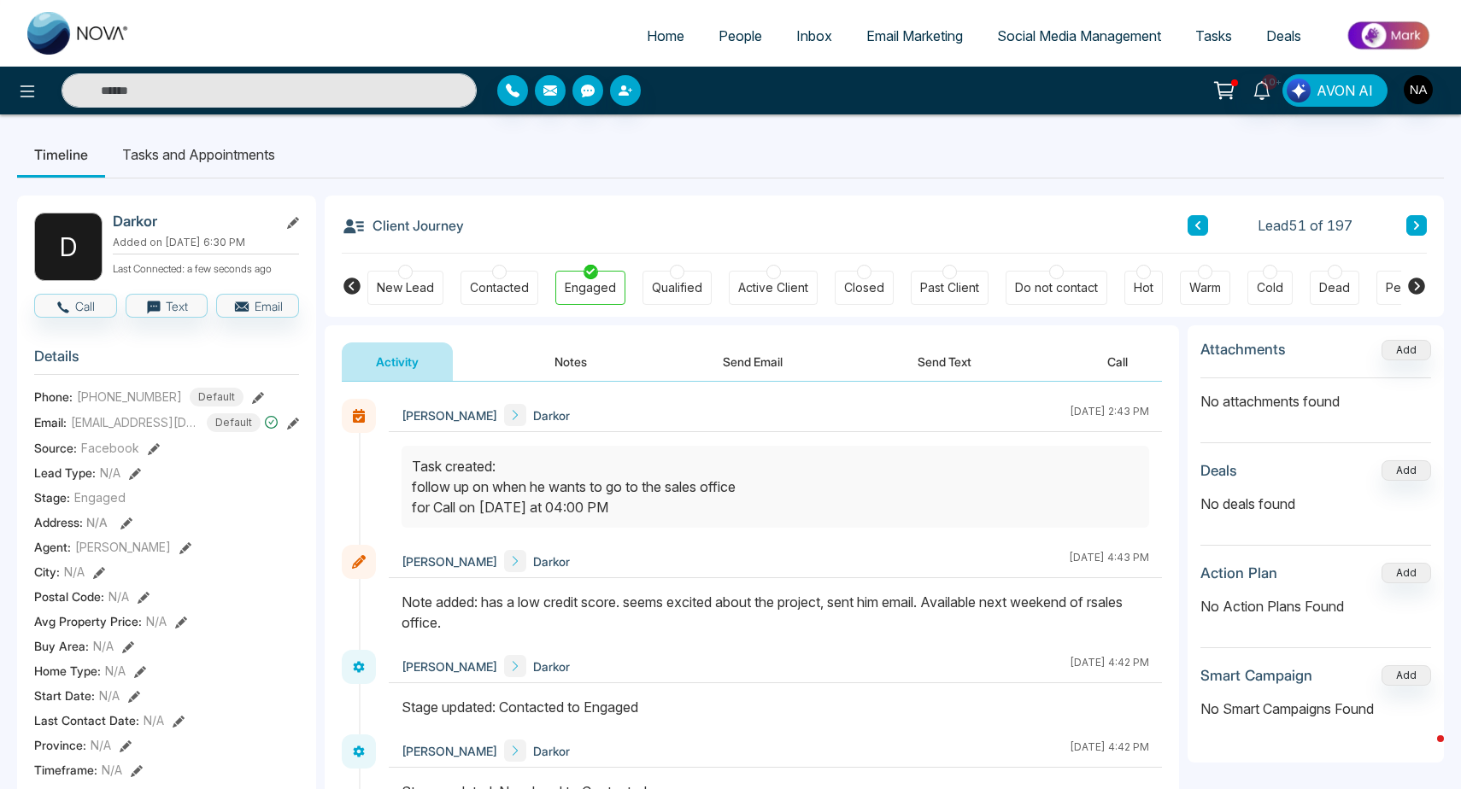
click at [149, 140] on li "Tasks and Appointments" at bounding box center [198, 155] width 187 height 46
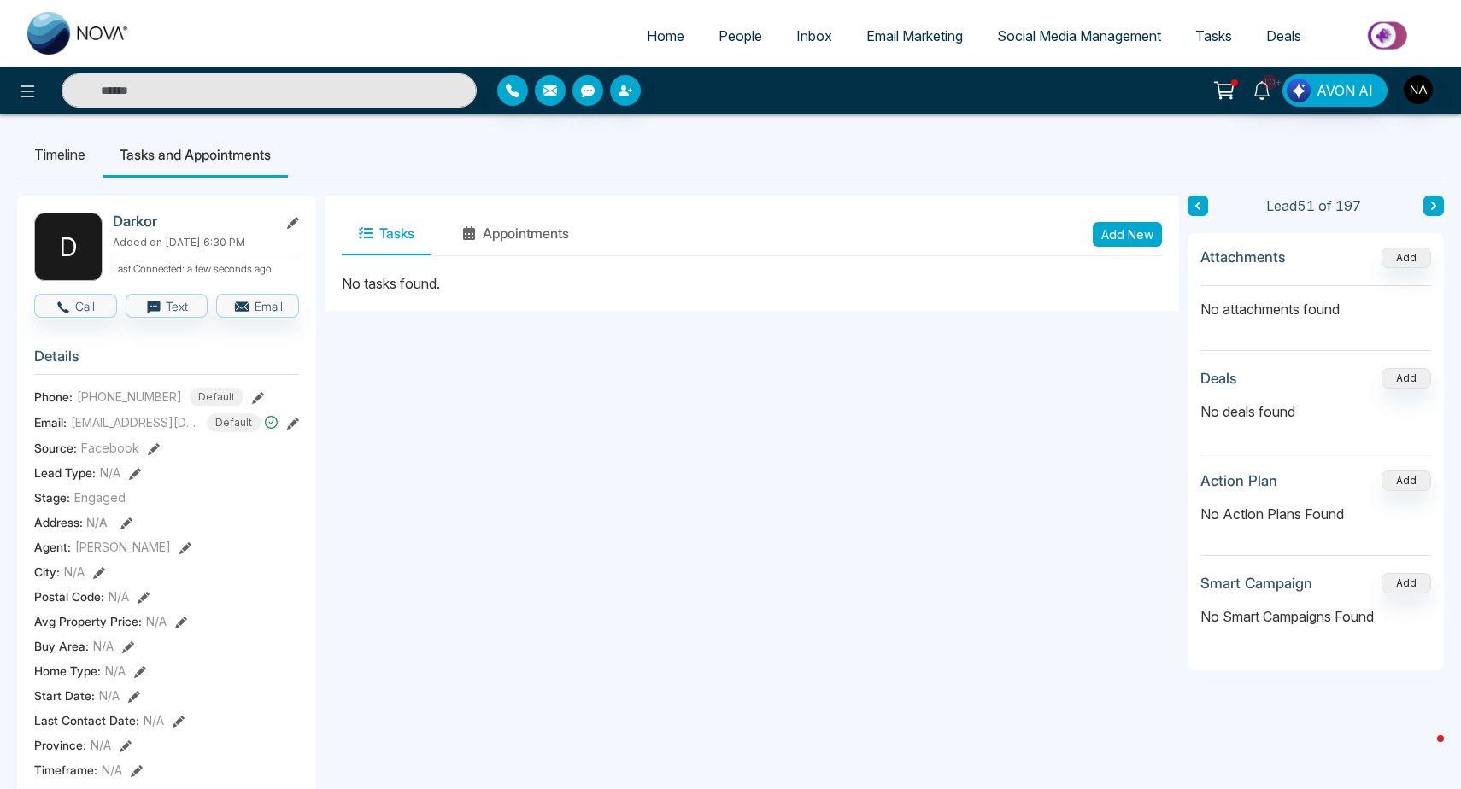
click at [1131, 237] on button "Add New" at bounding box center [1127, 234] width 69 height 25
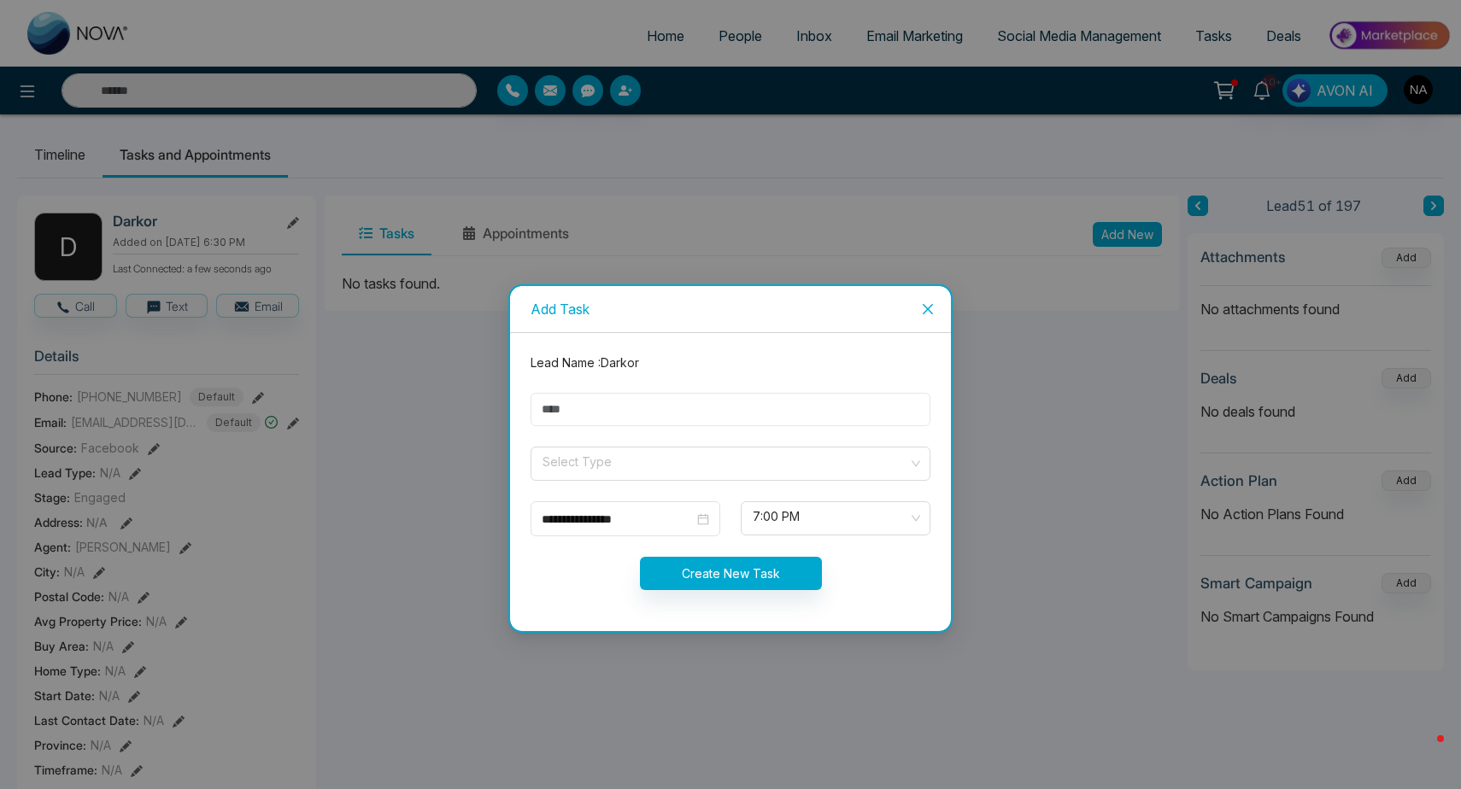
click at [612, 425] on input "text" at bounding box center [730, 409] width 400 height 33
type input "*"
type input "**********"
click at [592, 468] on input "search" at bounding box center [724, 461] width 367 height 26
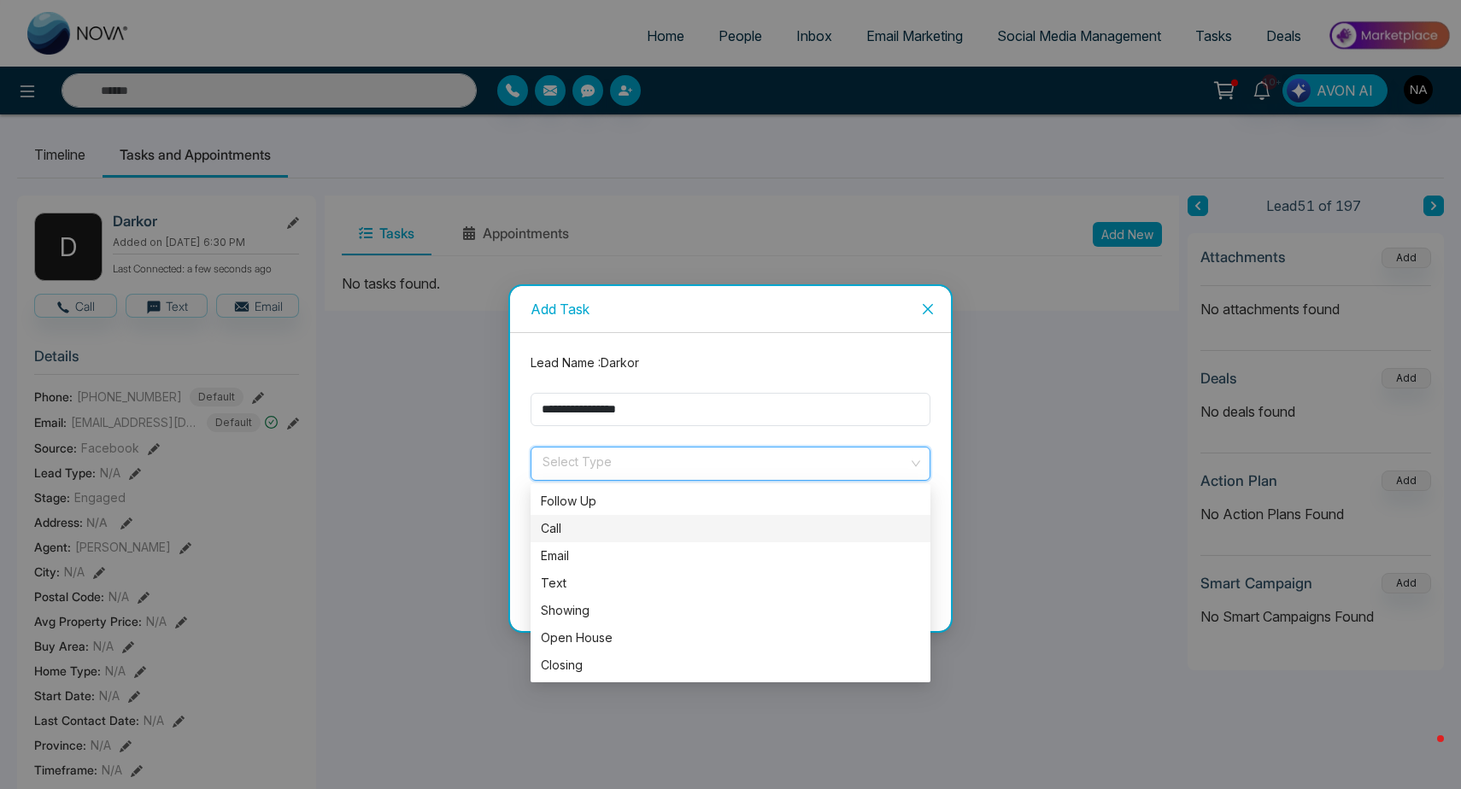
click at [570, 519] on div "Call" at bounding box center [730, 528] width 379 height 19
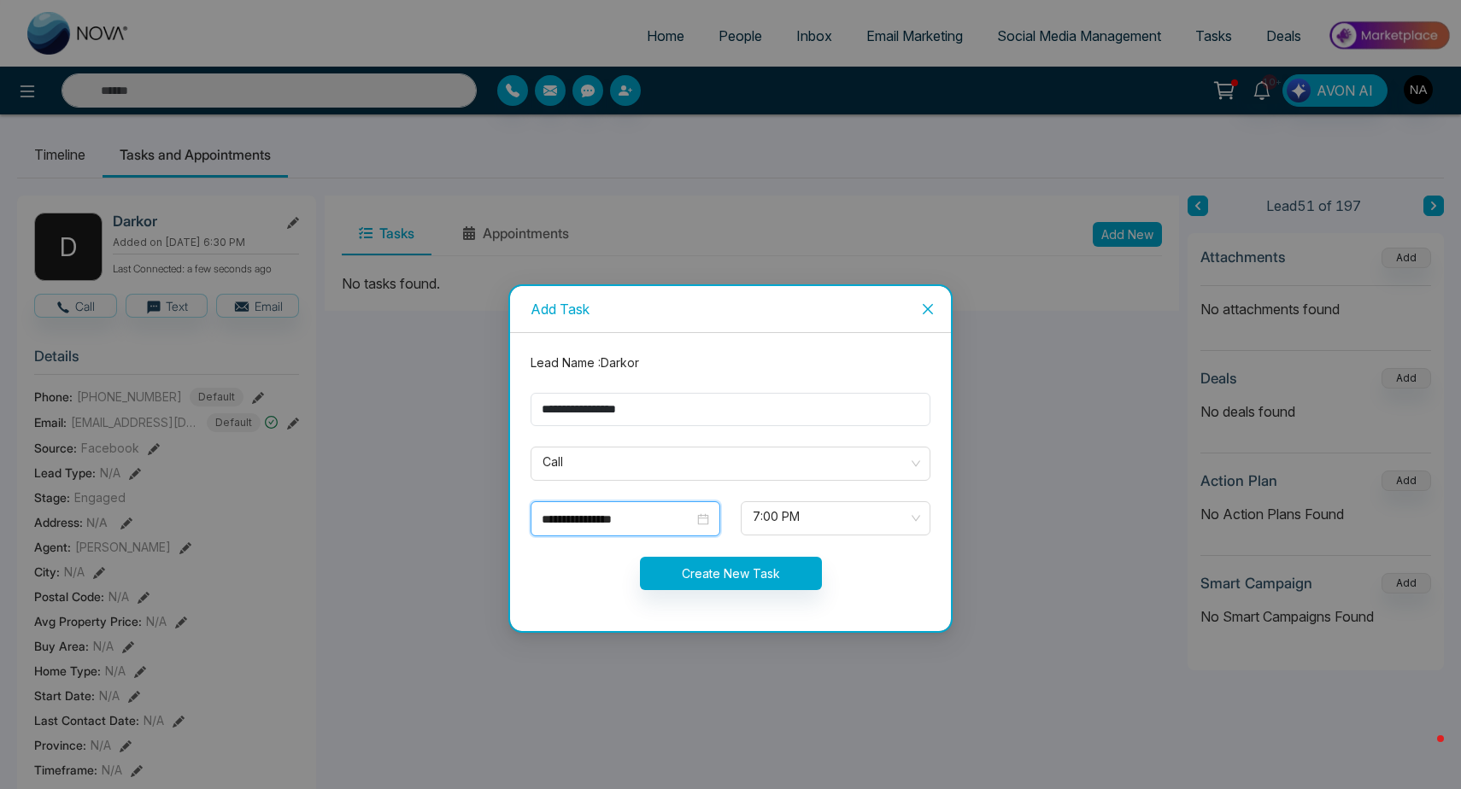
click at [563, 525] on input "**********" at bounding box center [618, 519] width 152 height 19
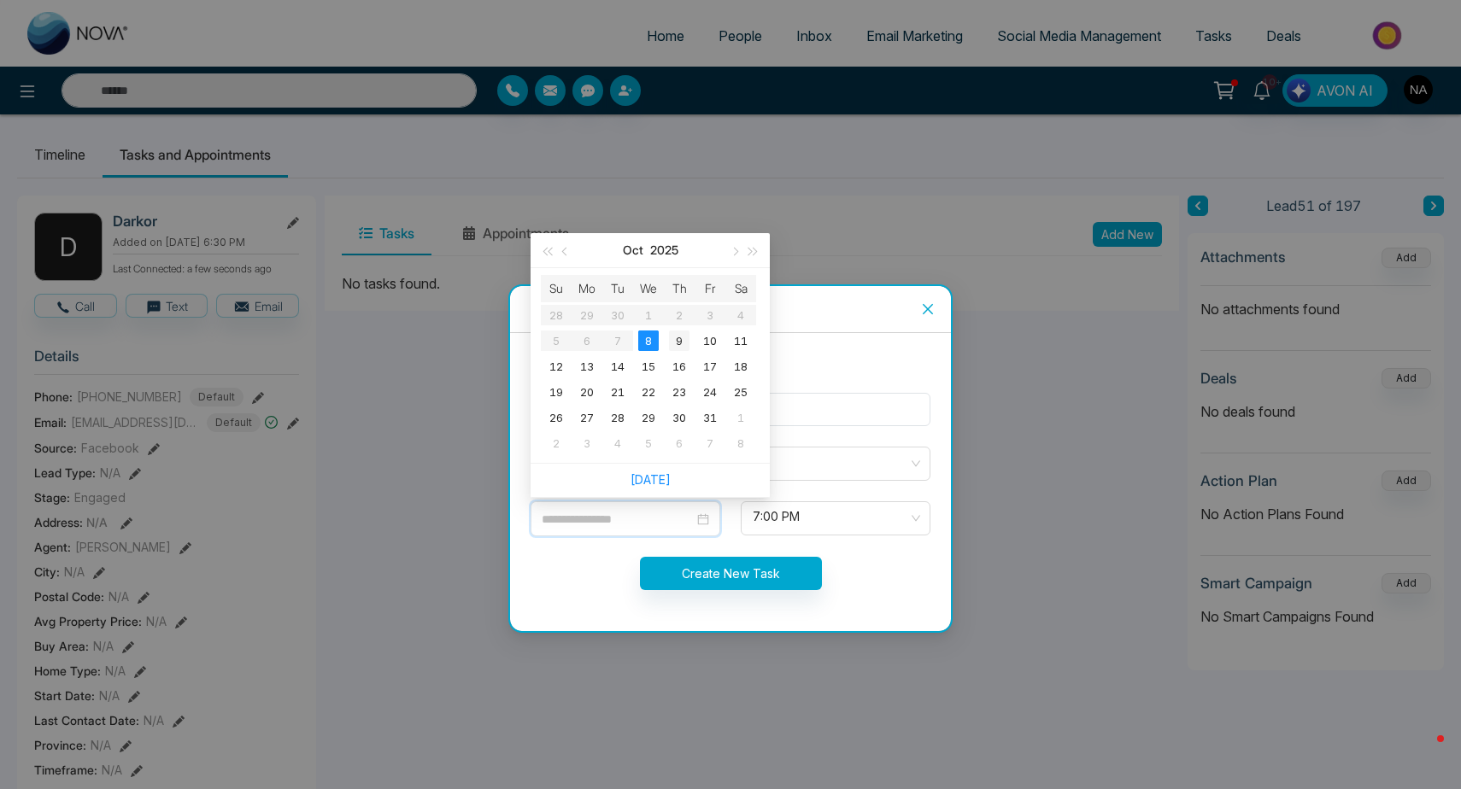
type input "**********"
click at [674, 343] on div "9" at bounding box center [679, 341] width 21 height 21
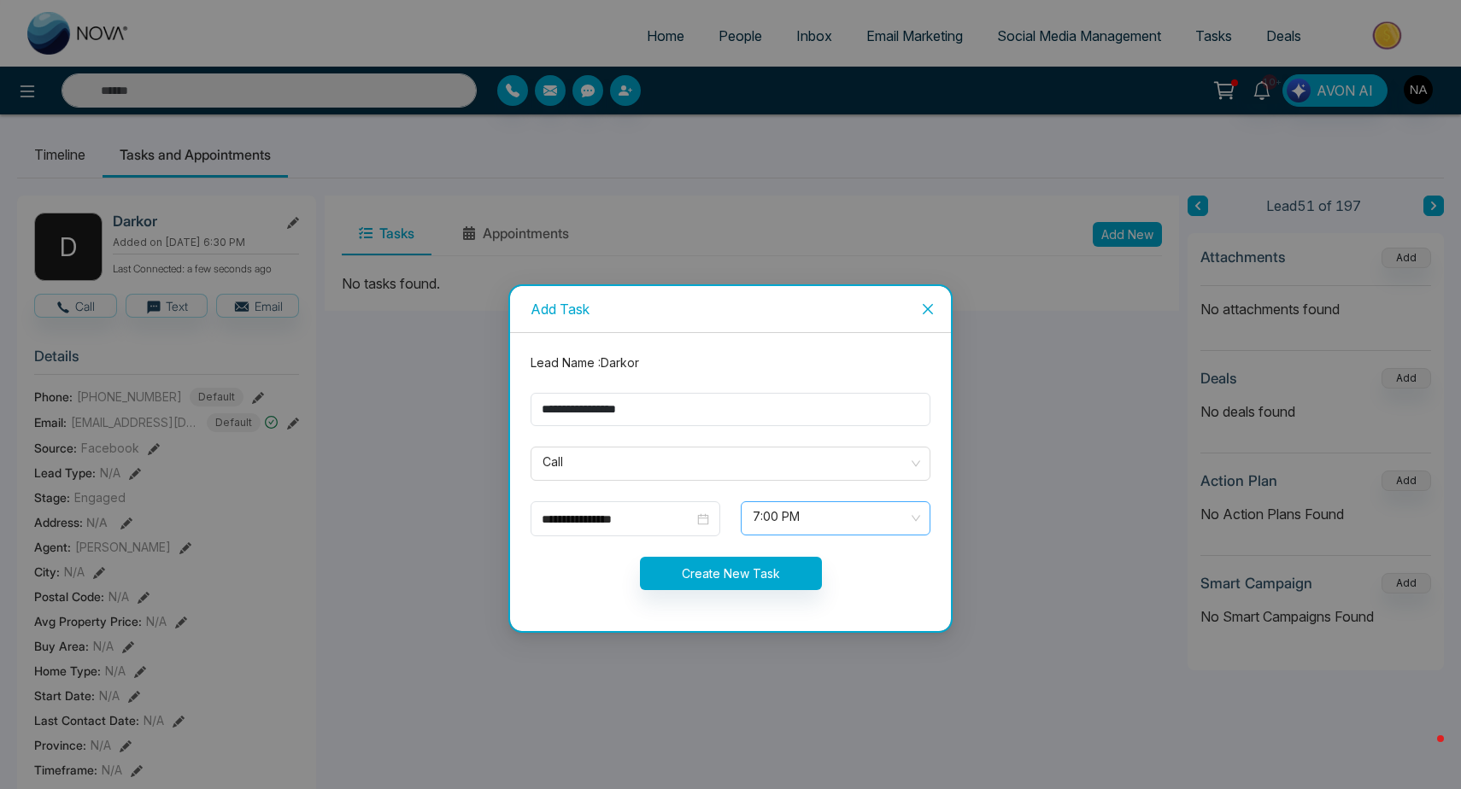
click at [792, 526] on span "7:00 PM" at bounding box center [836, 518] width 166 height 29
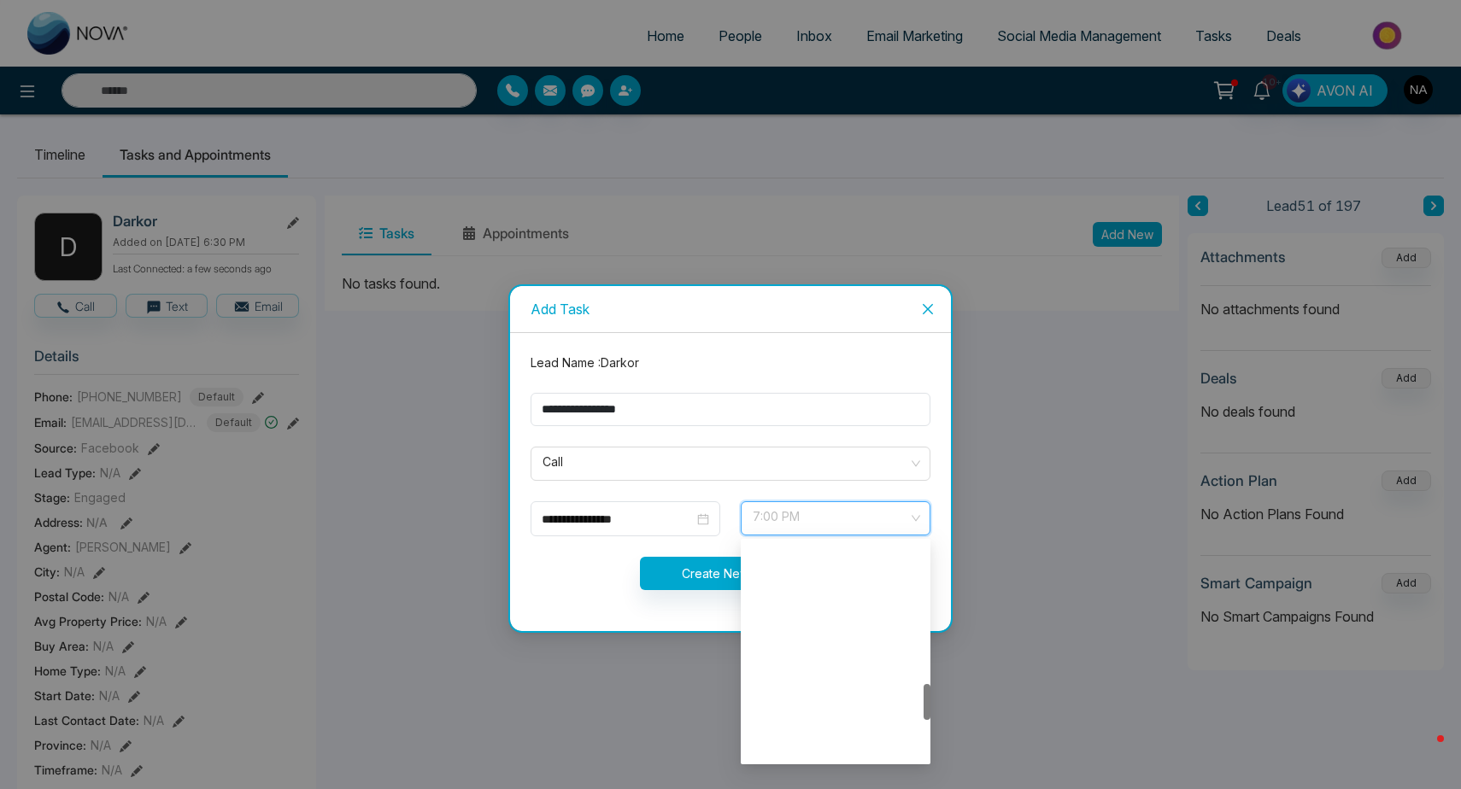
scroll to position [847, 0]
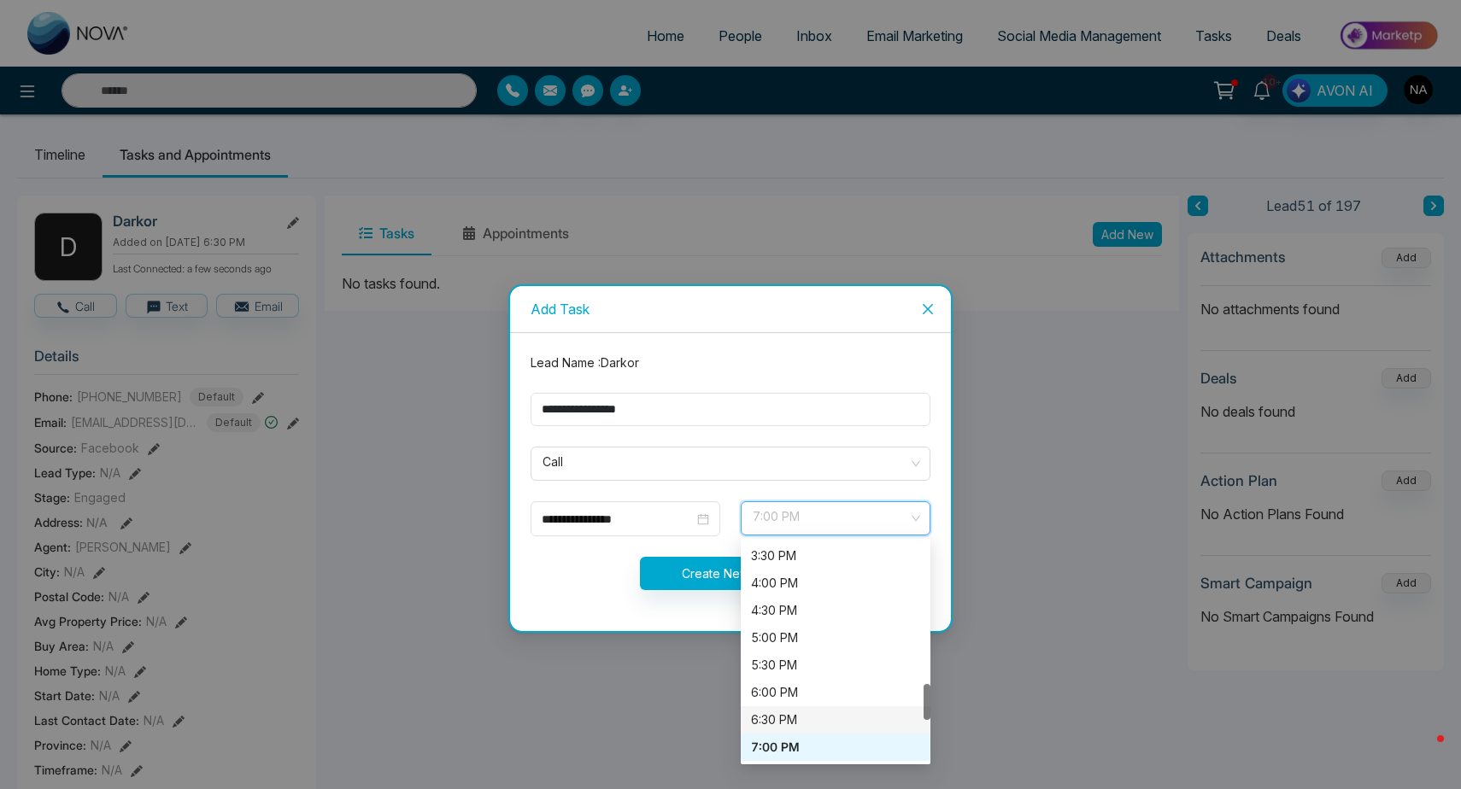
click at [794, 722] on div "6:30 PM" at bounding box center [835, 720] width 169 height 19
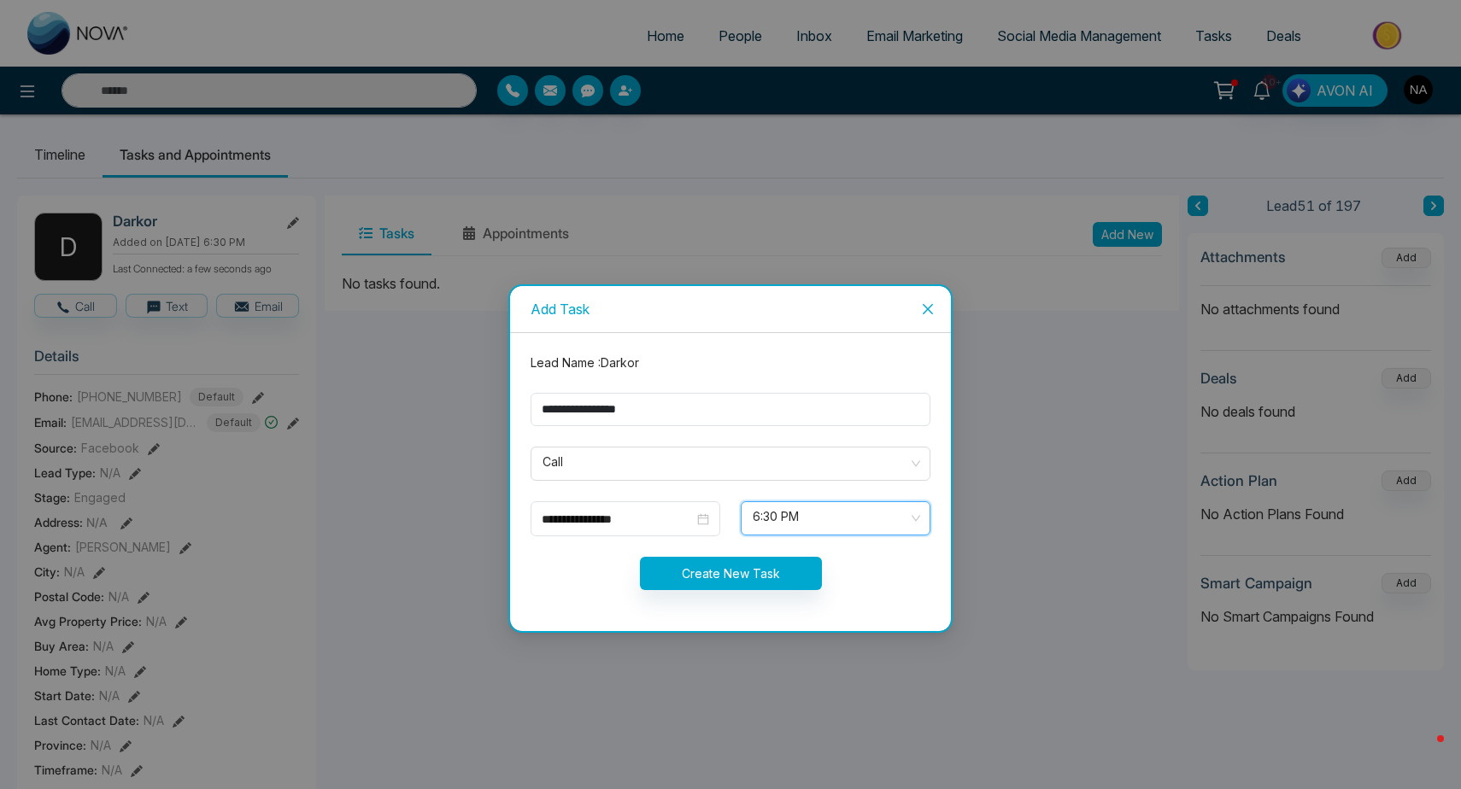
click at [694, 569] on button "Create New Task" at bounding box center [731, 573] width 182 height 33
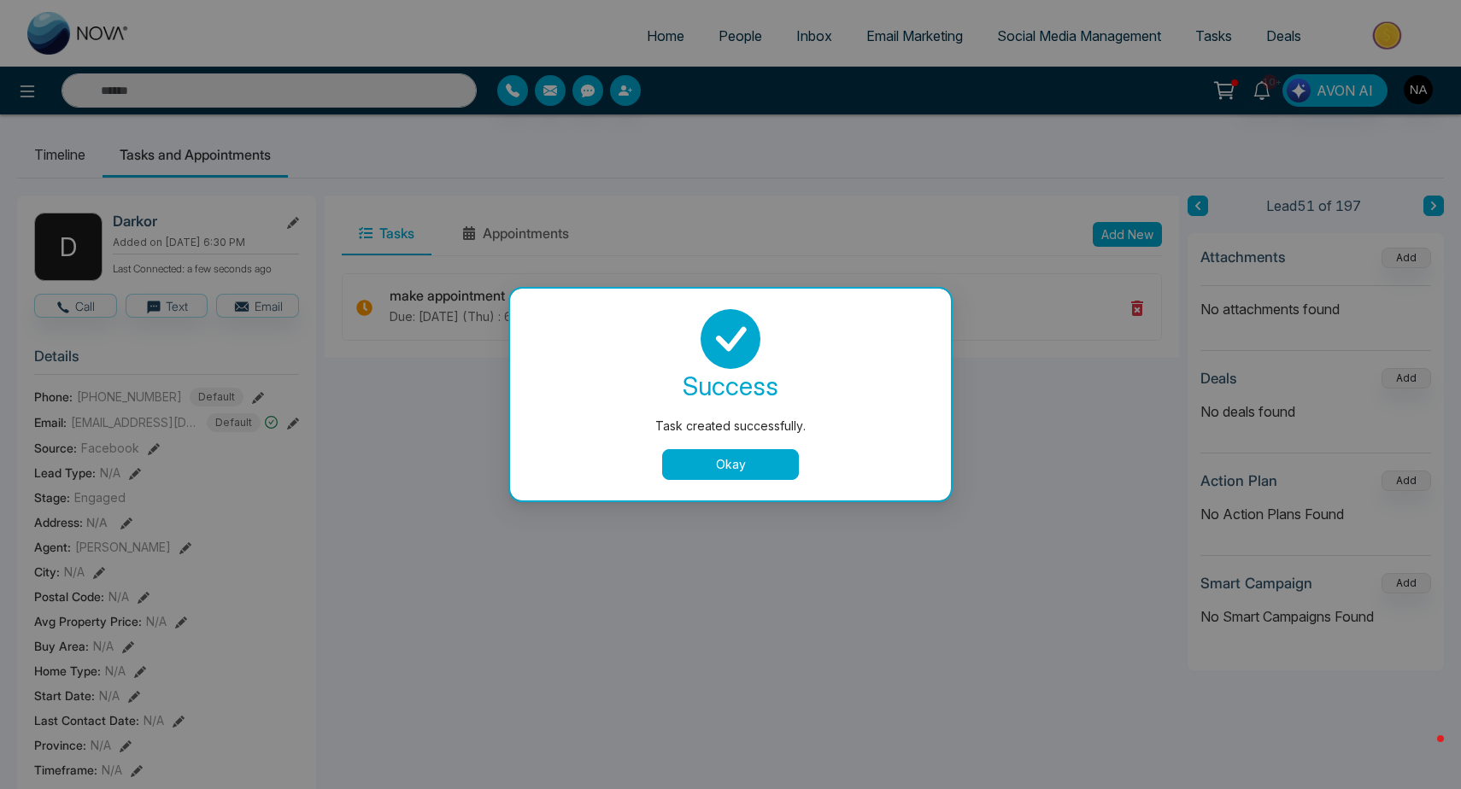
click at [763, 468] on button "Okay" at bounding box center [730, 464] width 137 height 31
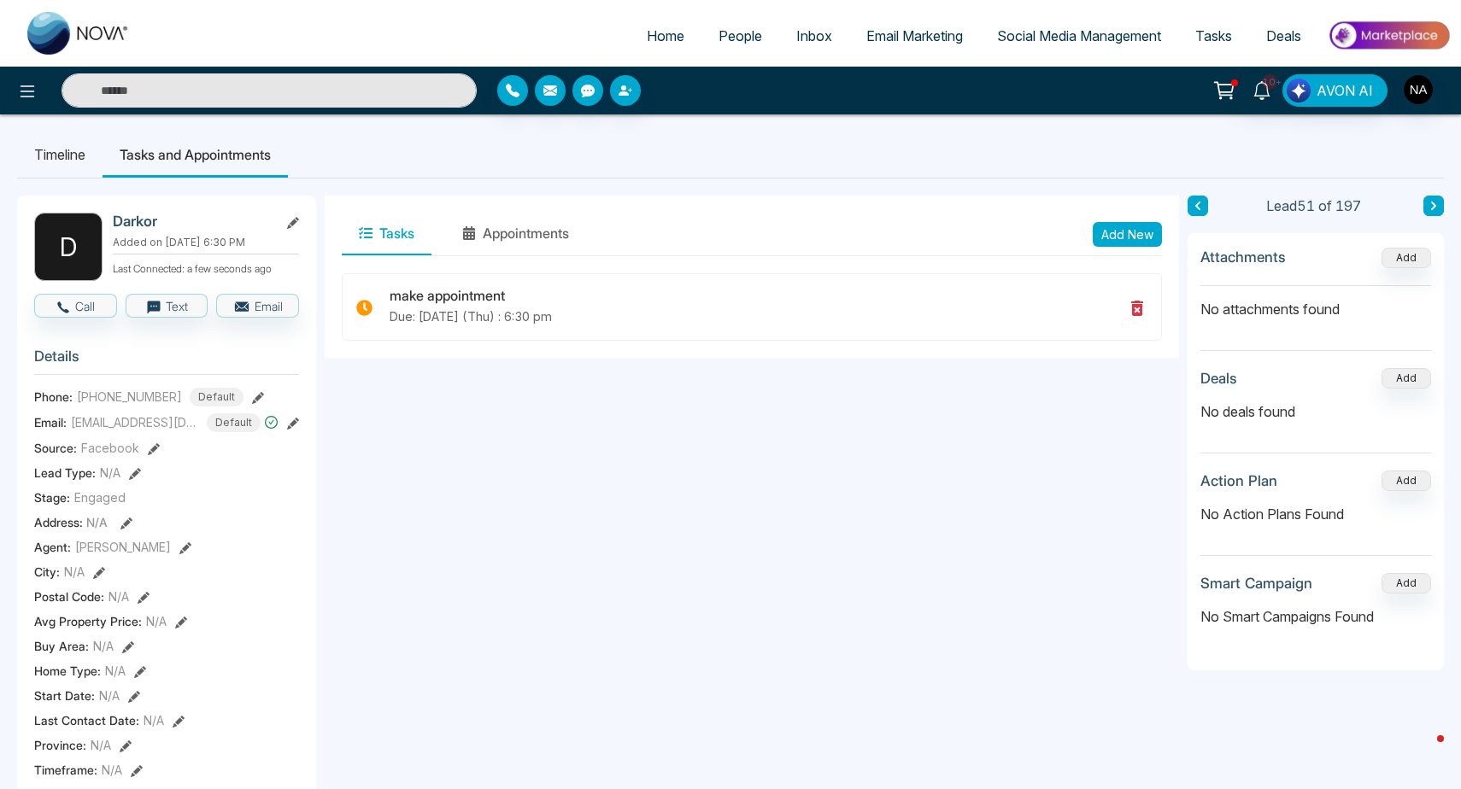
click at [1248, 85] on link "10+" at bounding box center [1261, 89] width 41 height 30
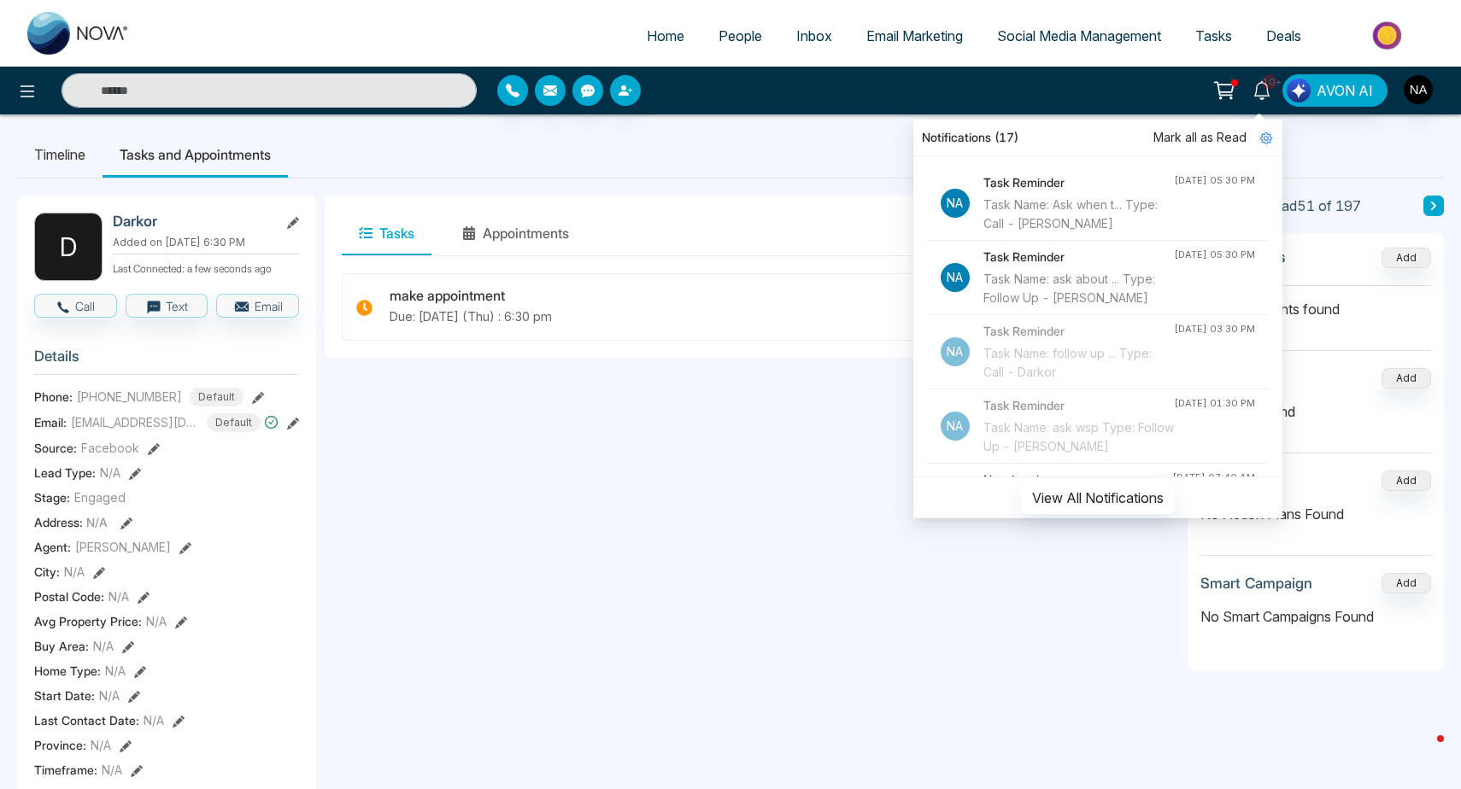
scroll to position [0, 0]
click at [1070, 285] on div "Task Name: ask about ... Type: Follow Up - [PERSON_NAME]" at bounding box center [1078, 289] width 190 height 38
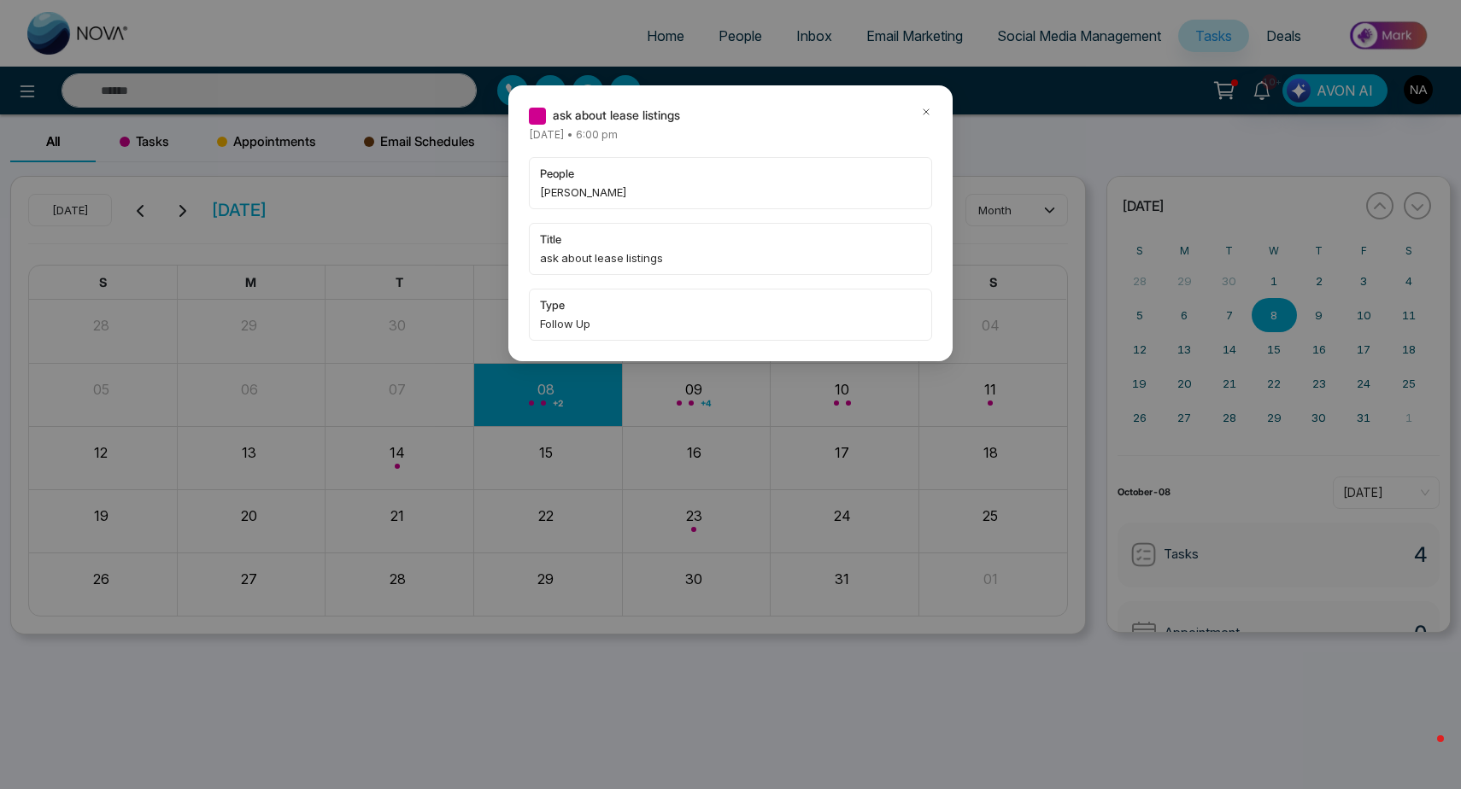
click at [924, 114] on icon at bounding box center [925, 111] width 5 height 5
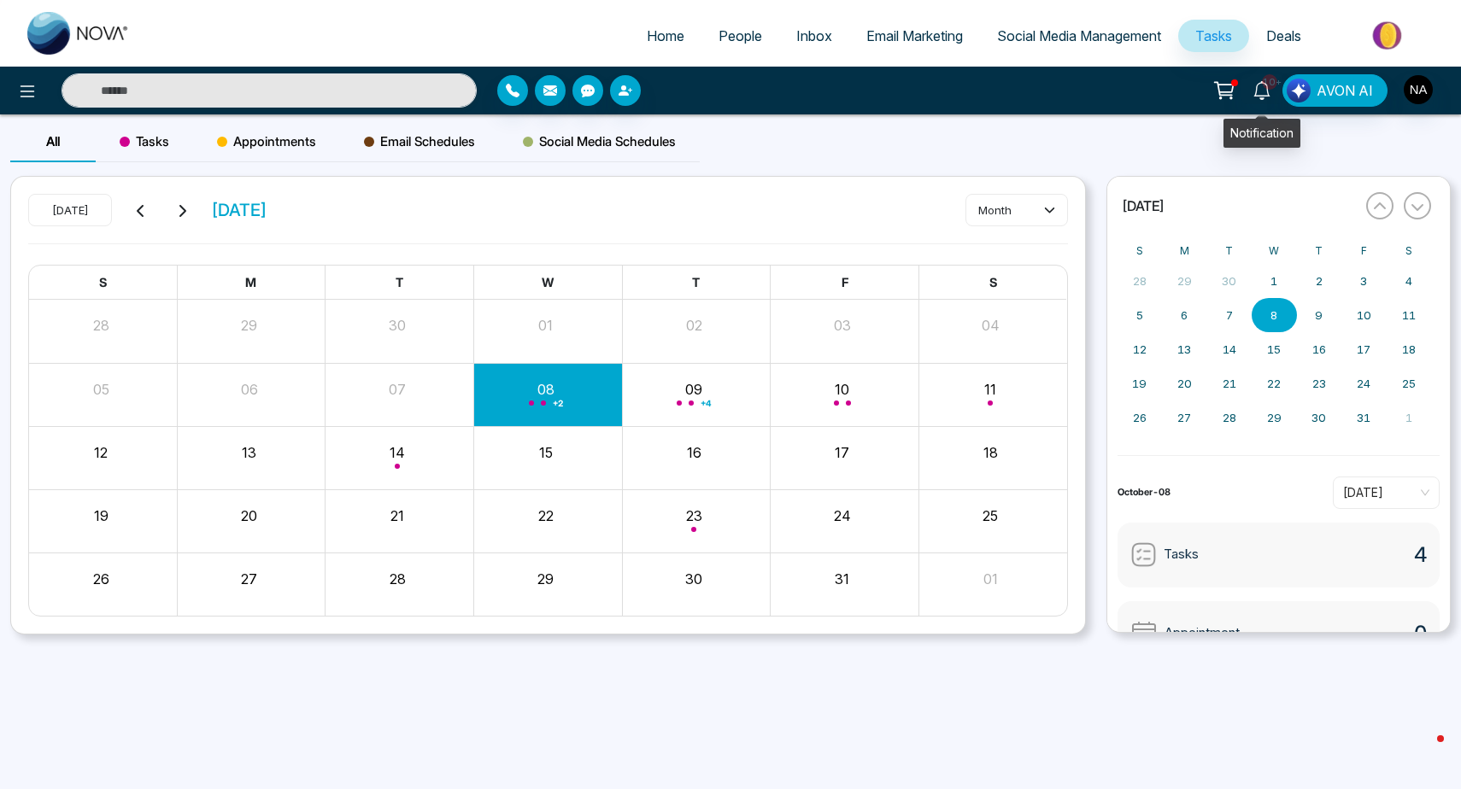
click at [1273, 94] on link "10+" at bounding box center [1261, 89] width 41 height 30
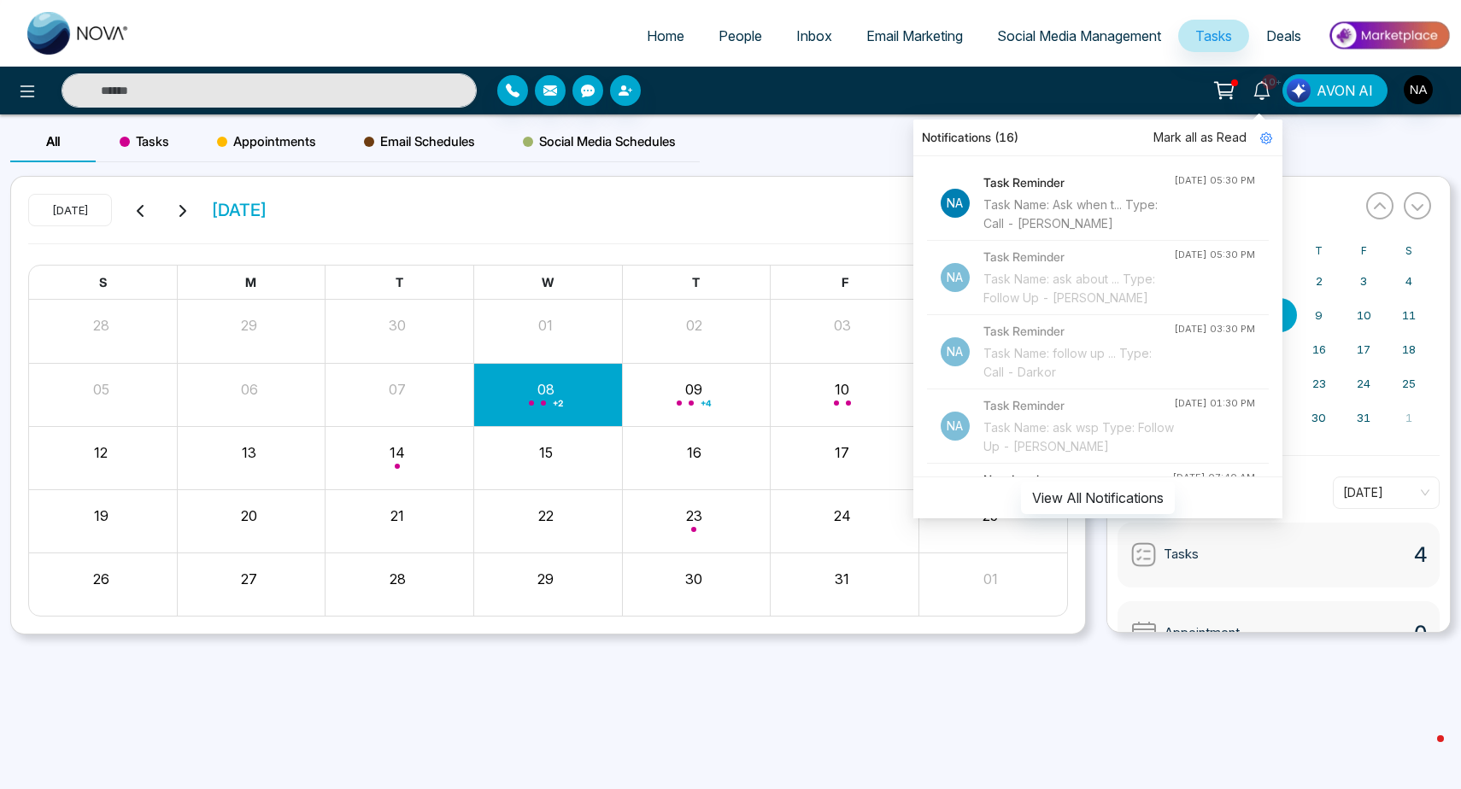
click at [1097, 205] on div "Task Name: Ask when t... Type: Call - [PERSON_NAME]" at bounding box center [1078, 215] width 190 height 38
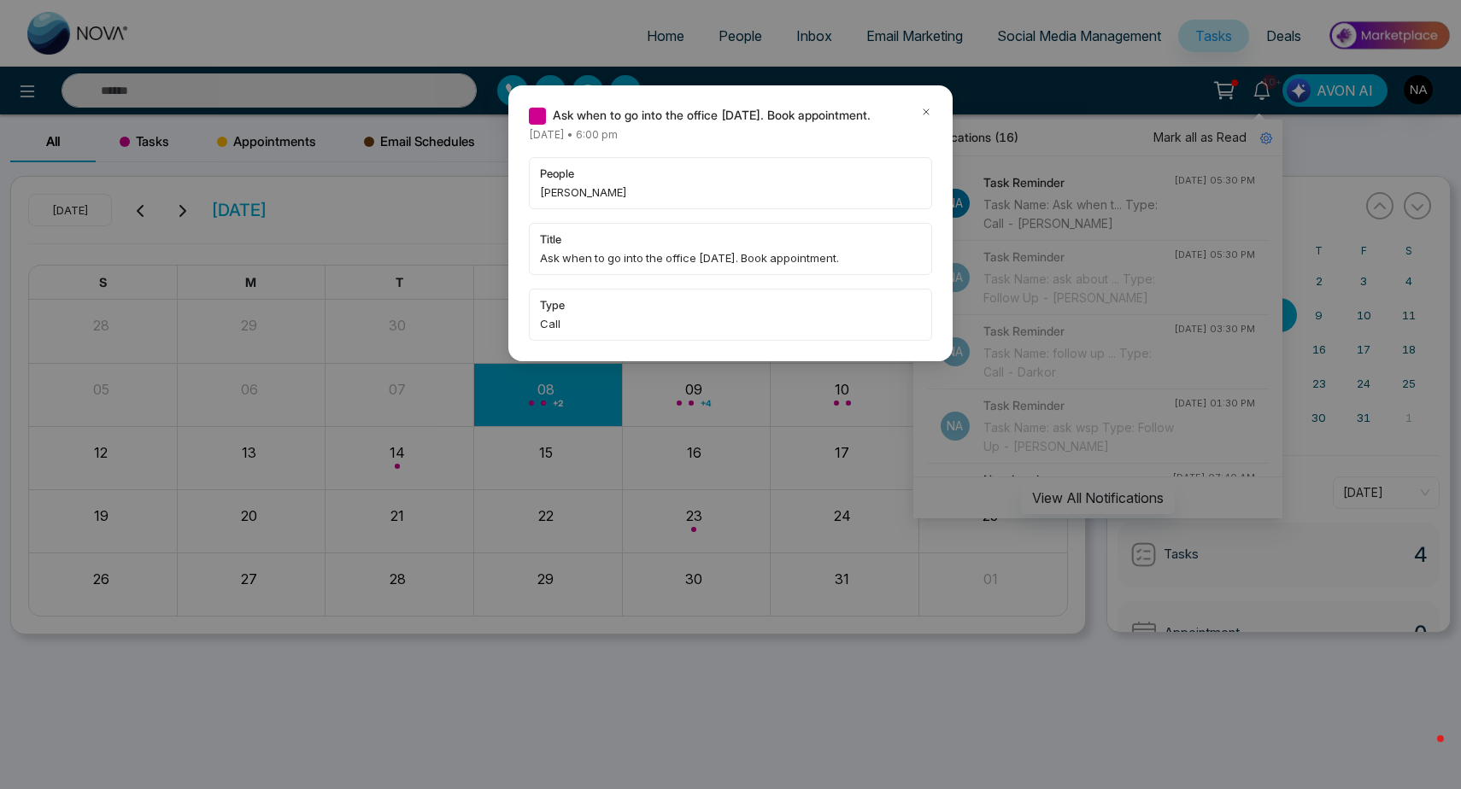
click at [923, 125] on div "Ask when to go into the office [DATE]. Book appointment. [DATE] • 6:00 pm peopl…" at bounding box center [730, 223] width 403 height 235
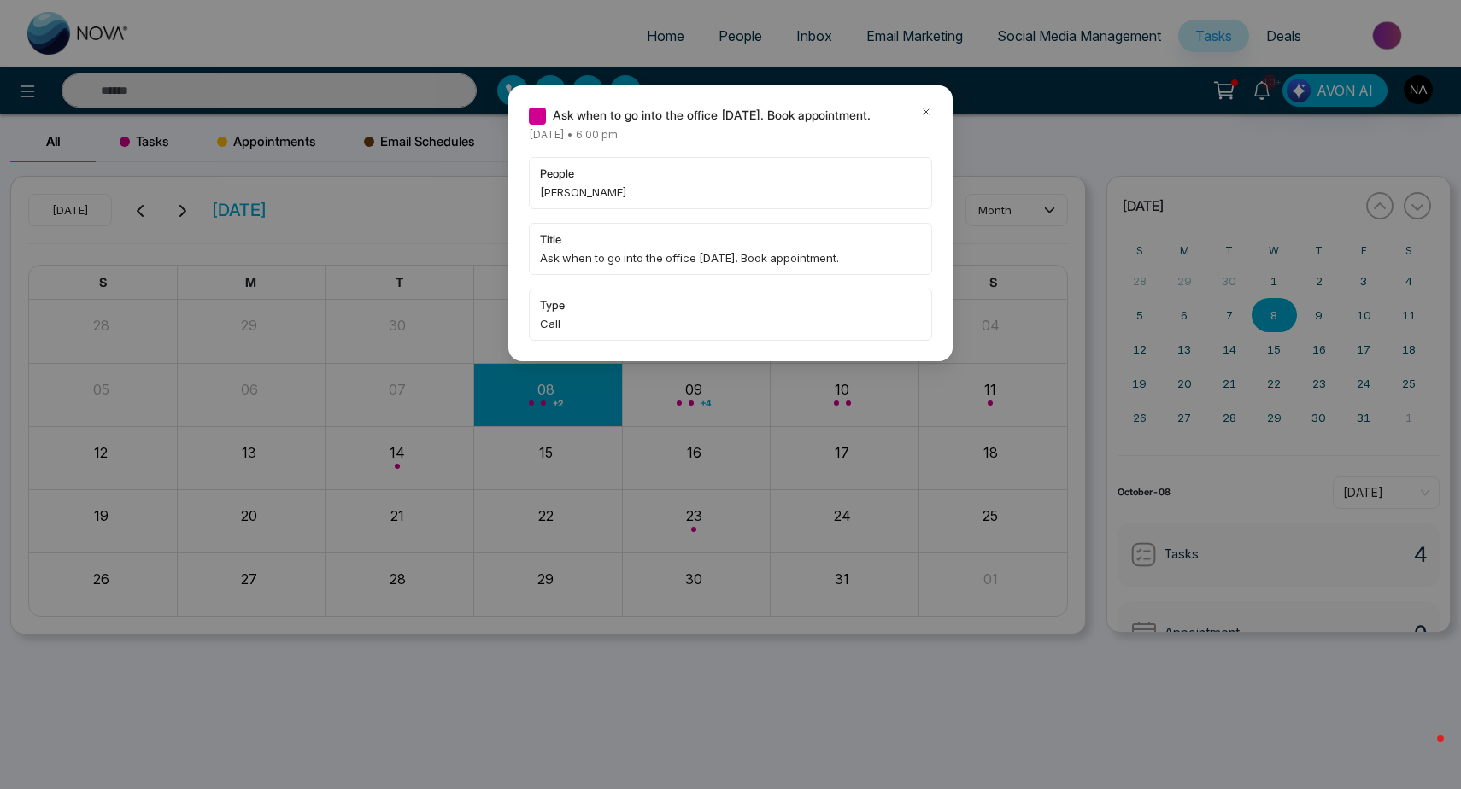
click at [924, 112] on icon at bounding box center [926, 112] width 12 height 12
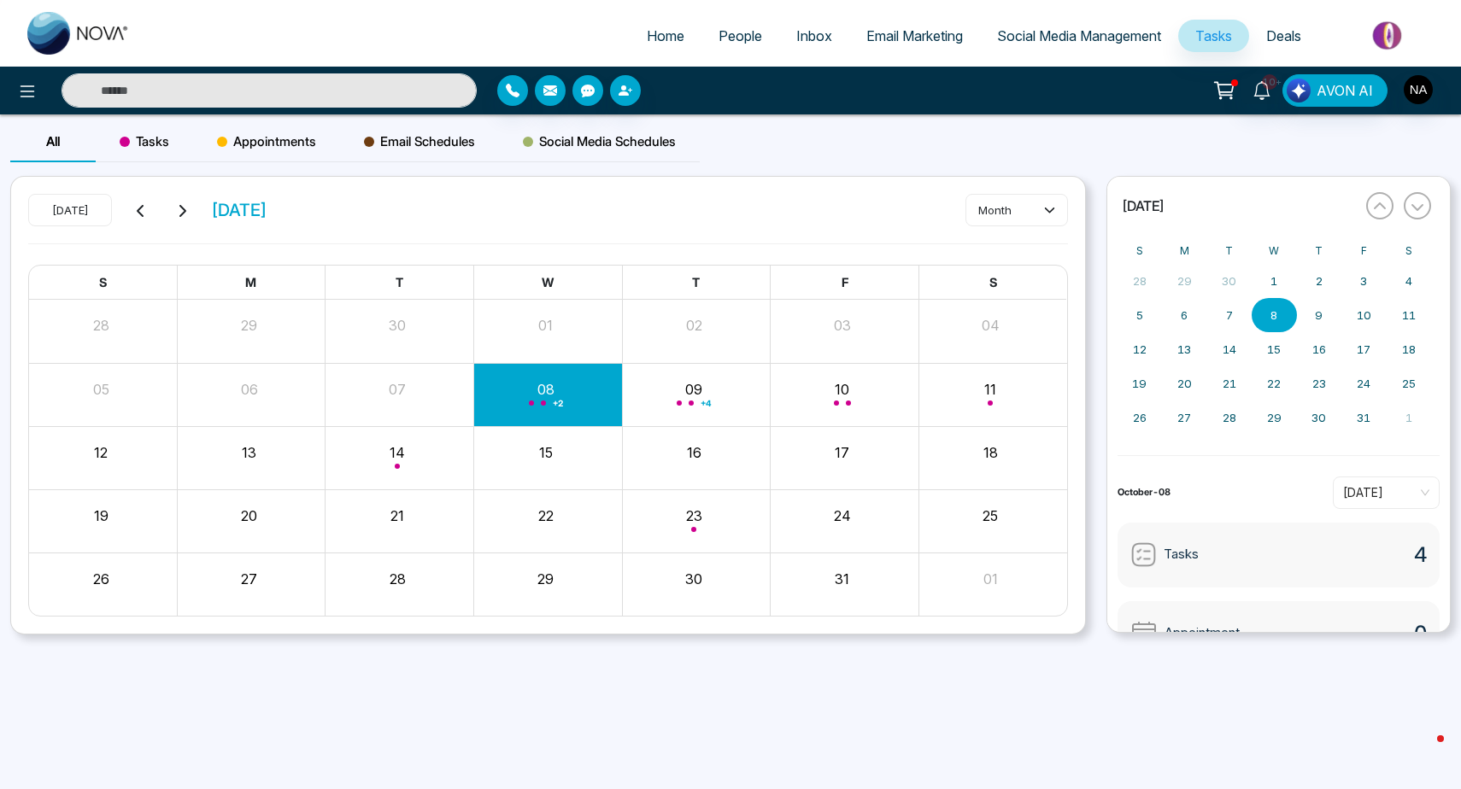
click at [387, 91] on input "text" at bounding box center [269, 90] width 415 height 34
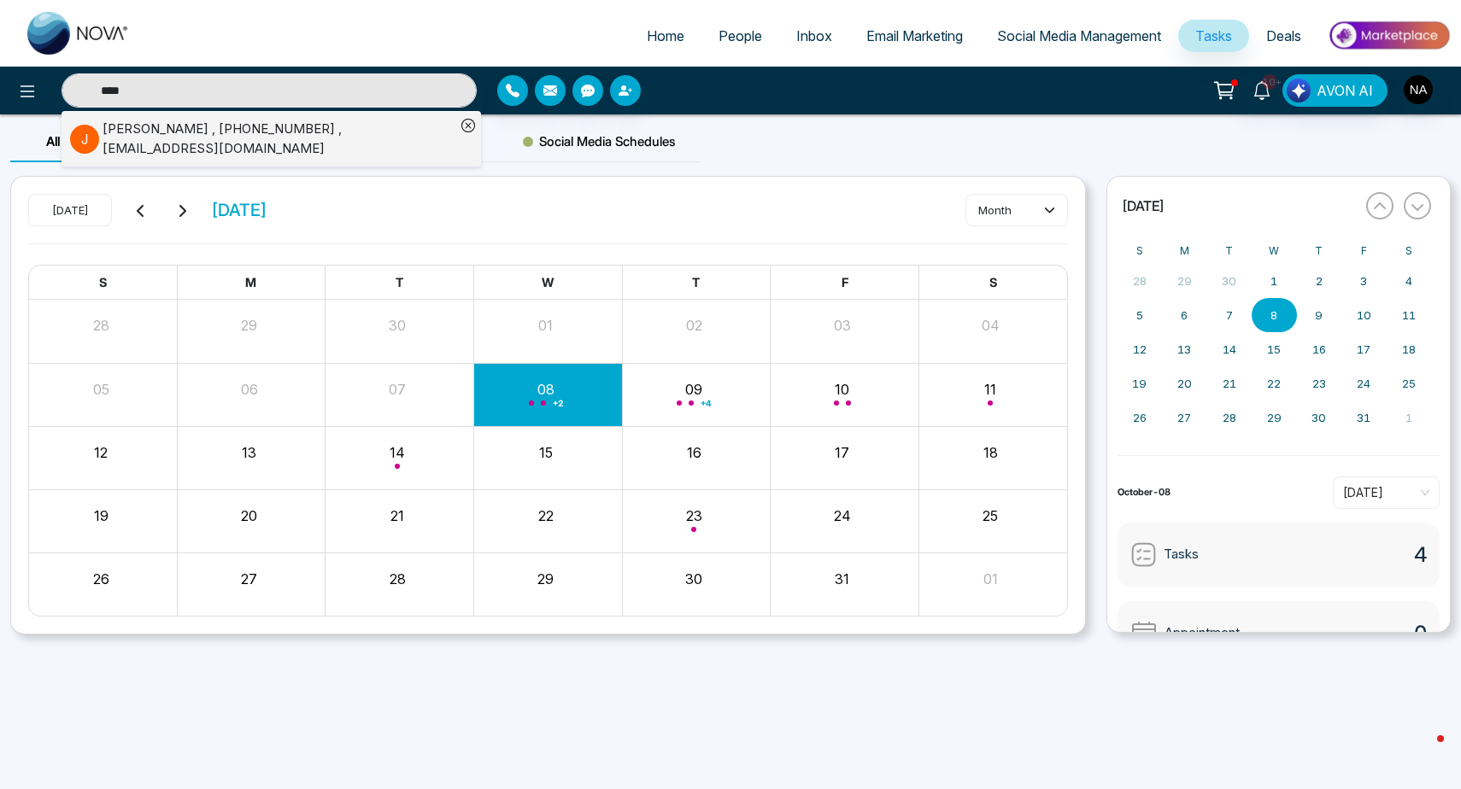
type input "****"
click at [226, 147] on div "[PERSON_NAME] , [PHONE_NUMBER] , [EMAIL_ADDRESS][DOMAIN_NAME]" at bounding box center [279, 139] width 353 height 38
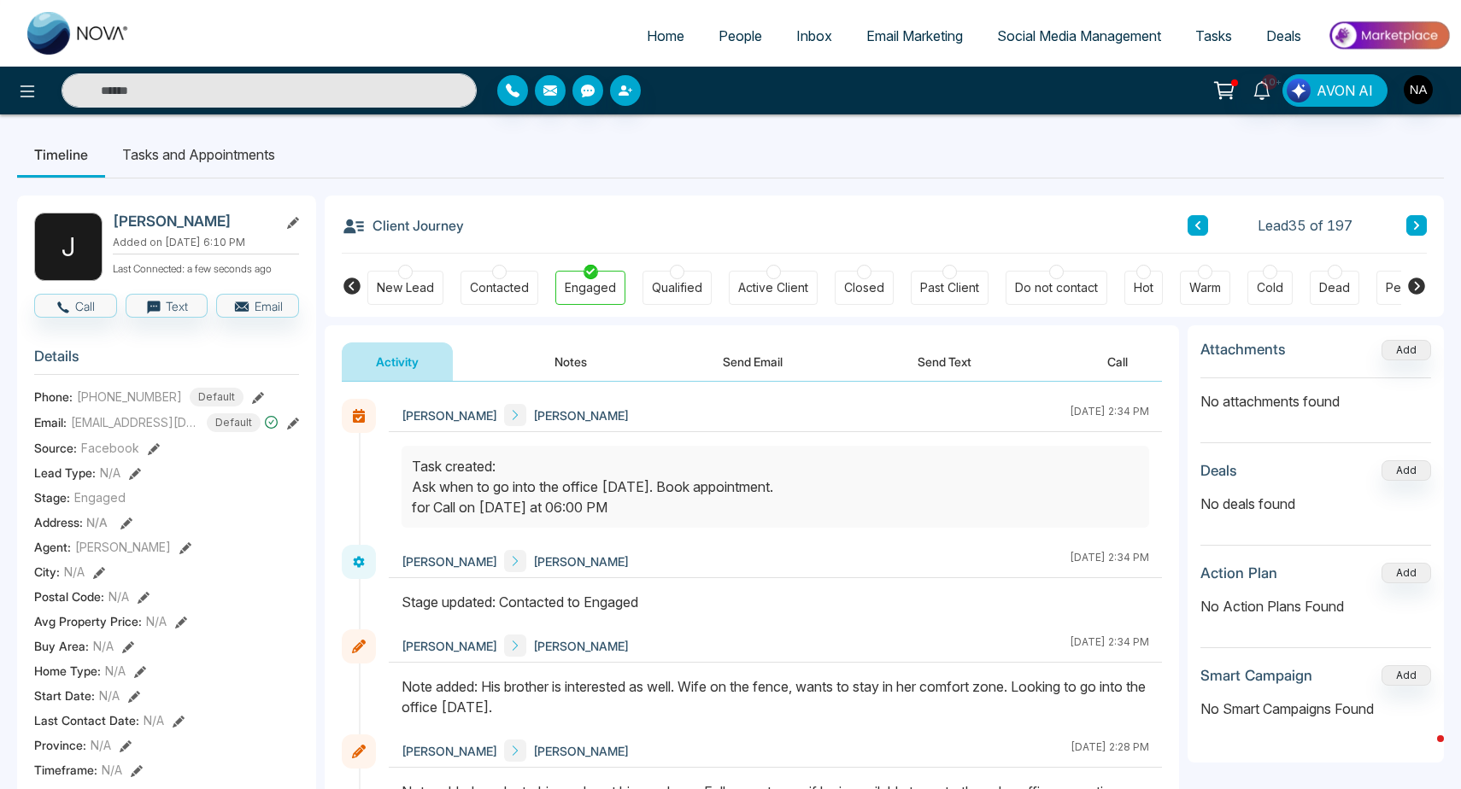
click at [1260, 101] on link "10+" at bounding box center [1261, 89] width 41 height 30
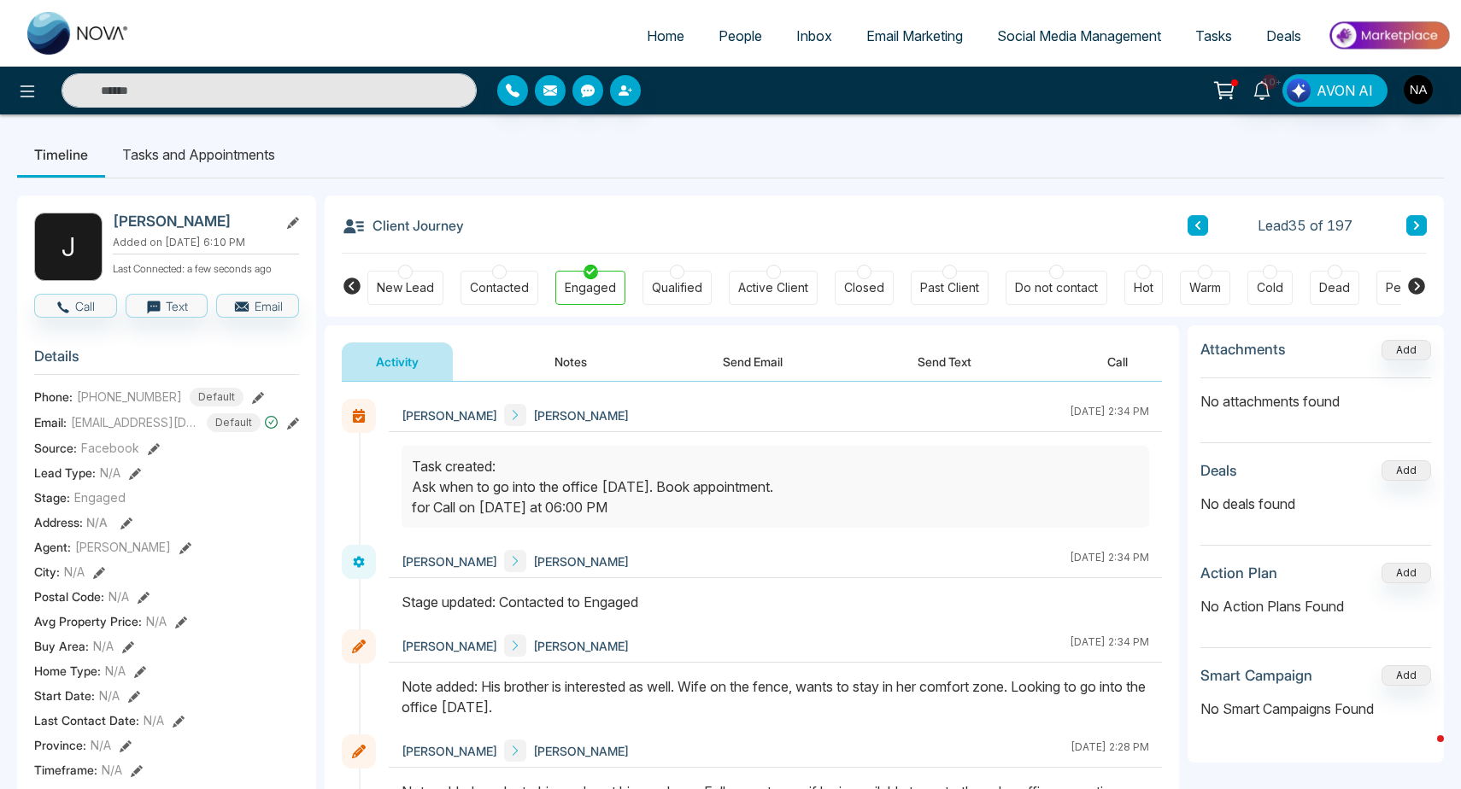
click at [729, 51] on link "People" at bounding box center [740, 36] width 78 height 32
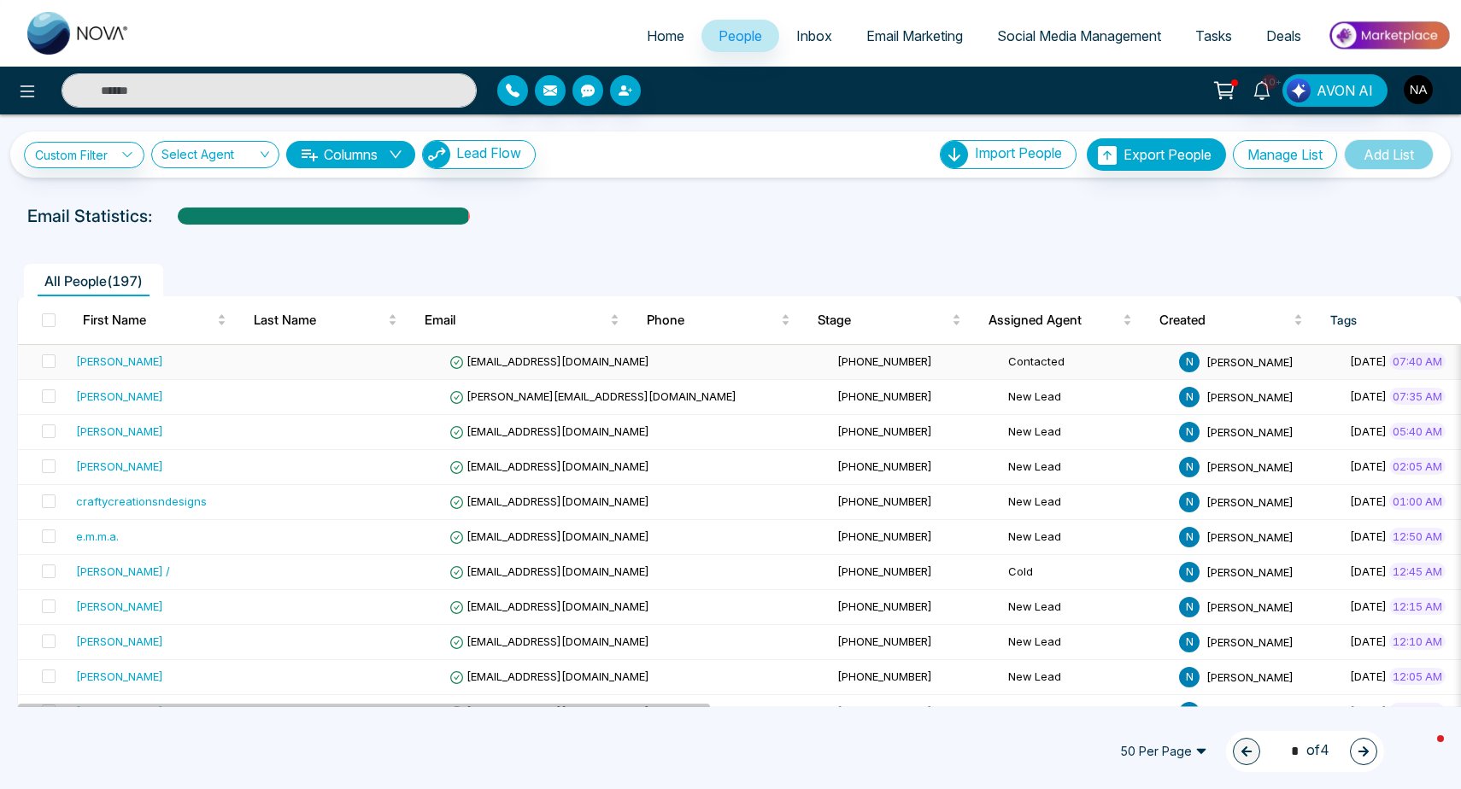
click at [337, 378] on td at bounding box center [357, 362] width 171 height 35
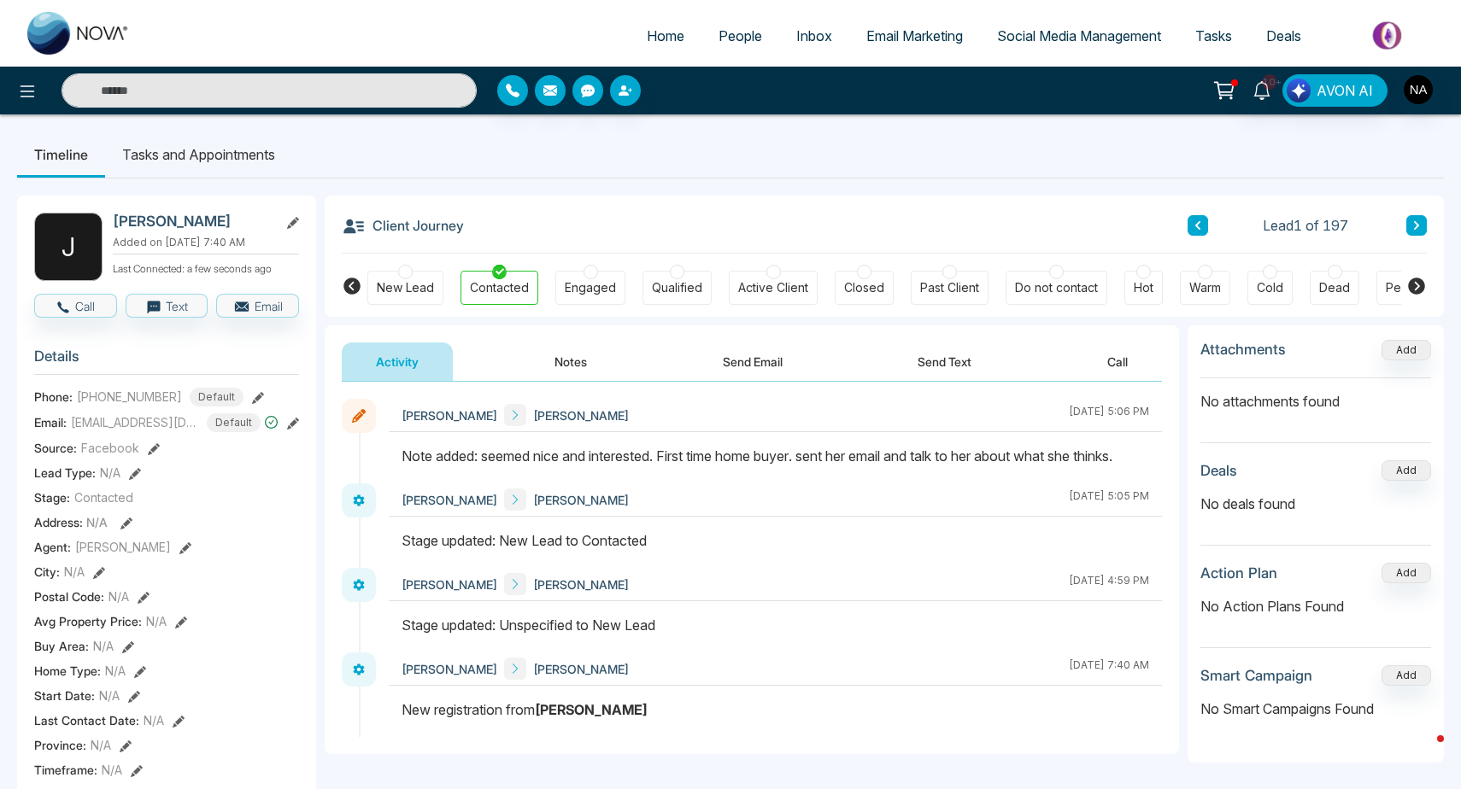
click at [1418, 217] on button at bounding box center [1416, 225] width 21 height 21
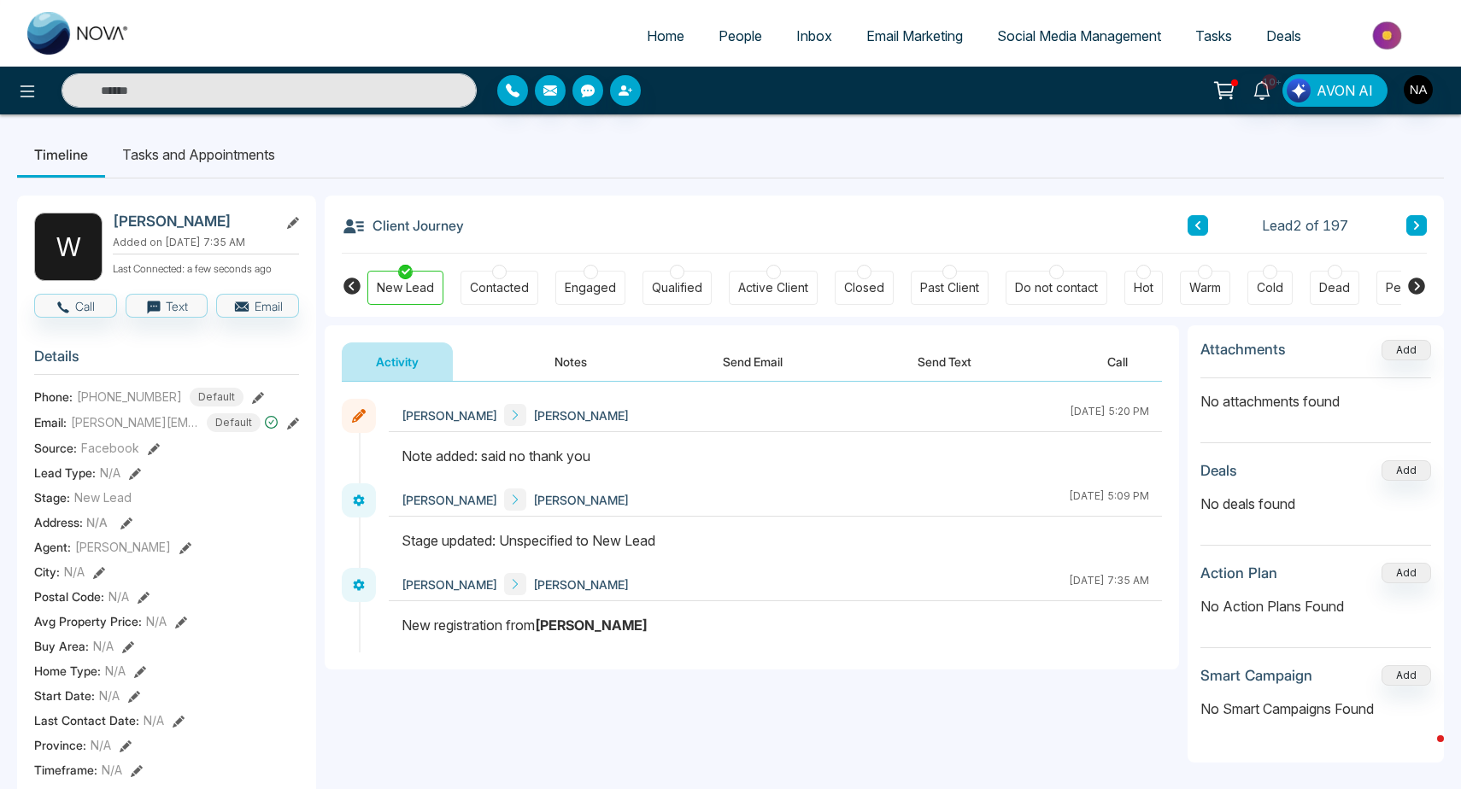
click at [1427, 231] on div "Client Journey Lead 2 of 197 New Lead Contacted Engaged Qualified Active Client…" at bounding box center [884, 256] width 1119 height 121
click at [1426, 231] on button at bounding box center [1416, 225] width 21 height 21
click at [1252, 91] on link "10+" at bounding box center [1261, 89] width 41 height 30
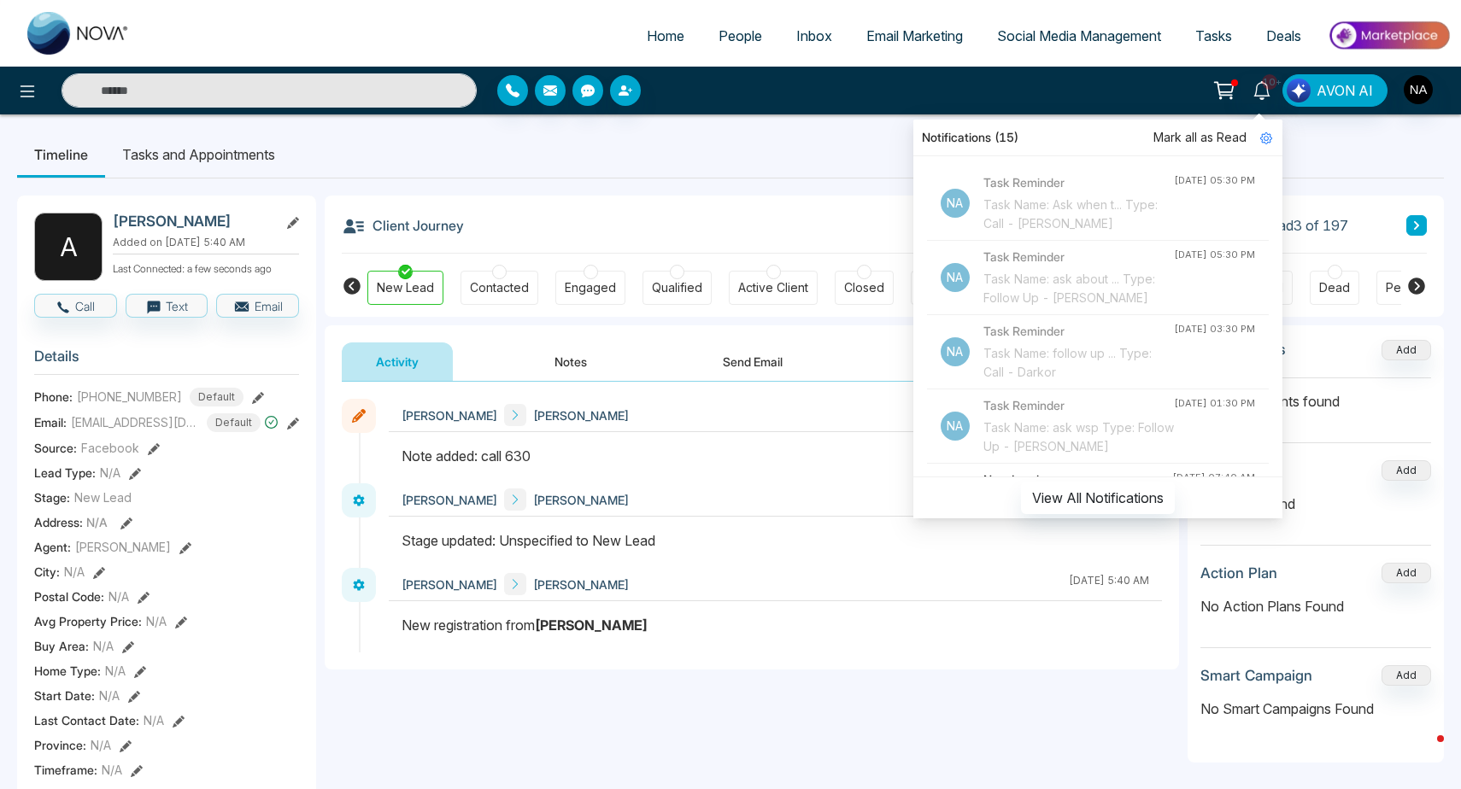
click at [1193, 145] on span "Mark all as Read" at bounding box center [1199, 137] width 93 height 19
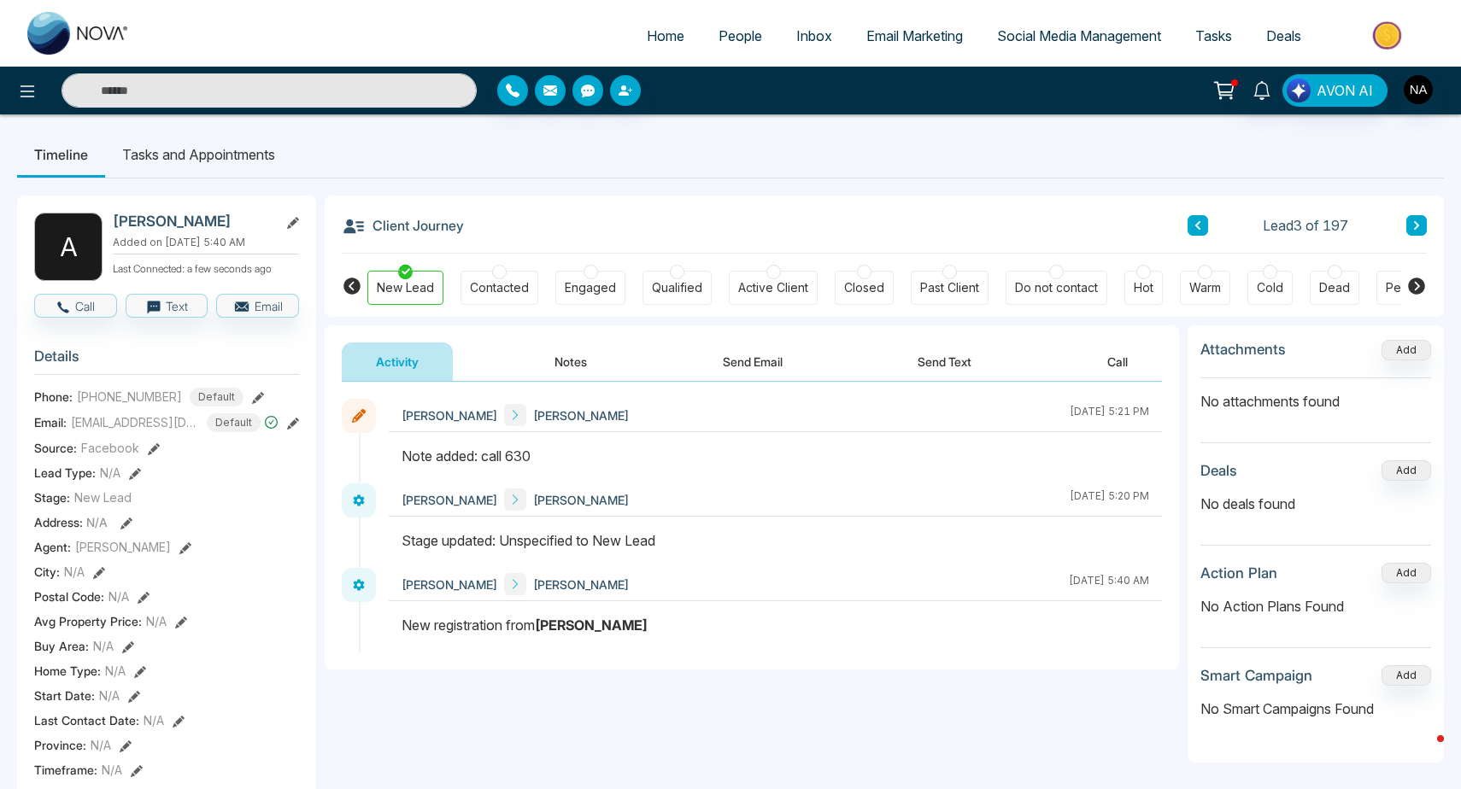
click at [496, 153] on ul "Timeline Tasks and Appointments" at bounding box center [730, 155] width 1427 height 46
click at [571, 345] on button "Notes" at bounding box center [570, 362] width 101 height 38
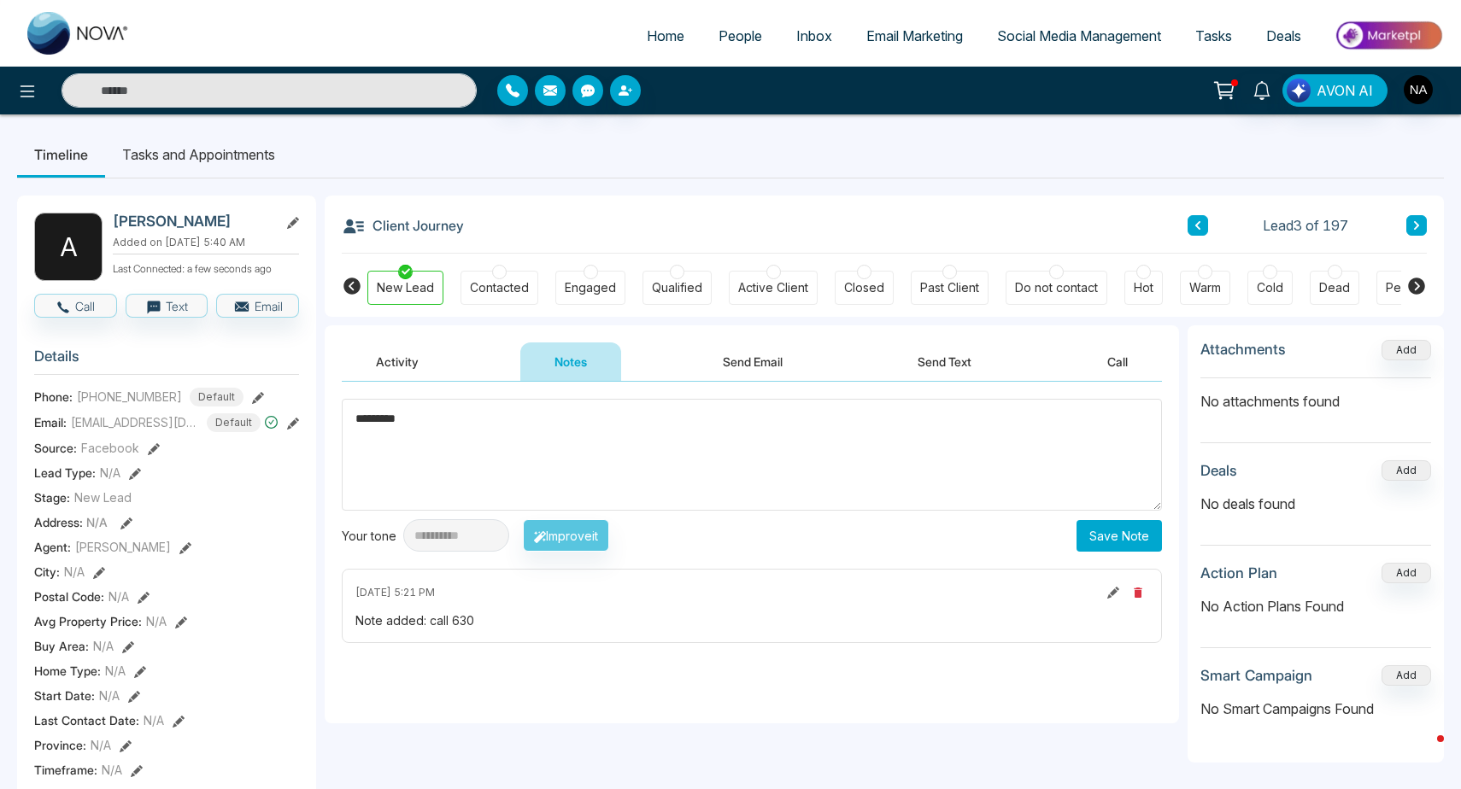
click at [1126, 501] on textarea "*********" at bounding box center [752, 455] width 820 height 112
type textarea "*********"
click at [1108, 525] on button "Save Note" at bounding box center [1118, 536] width 85 height 32
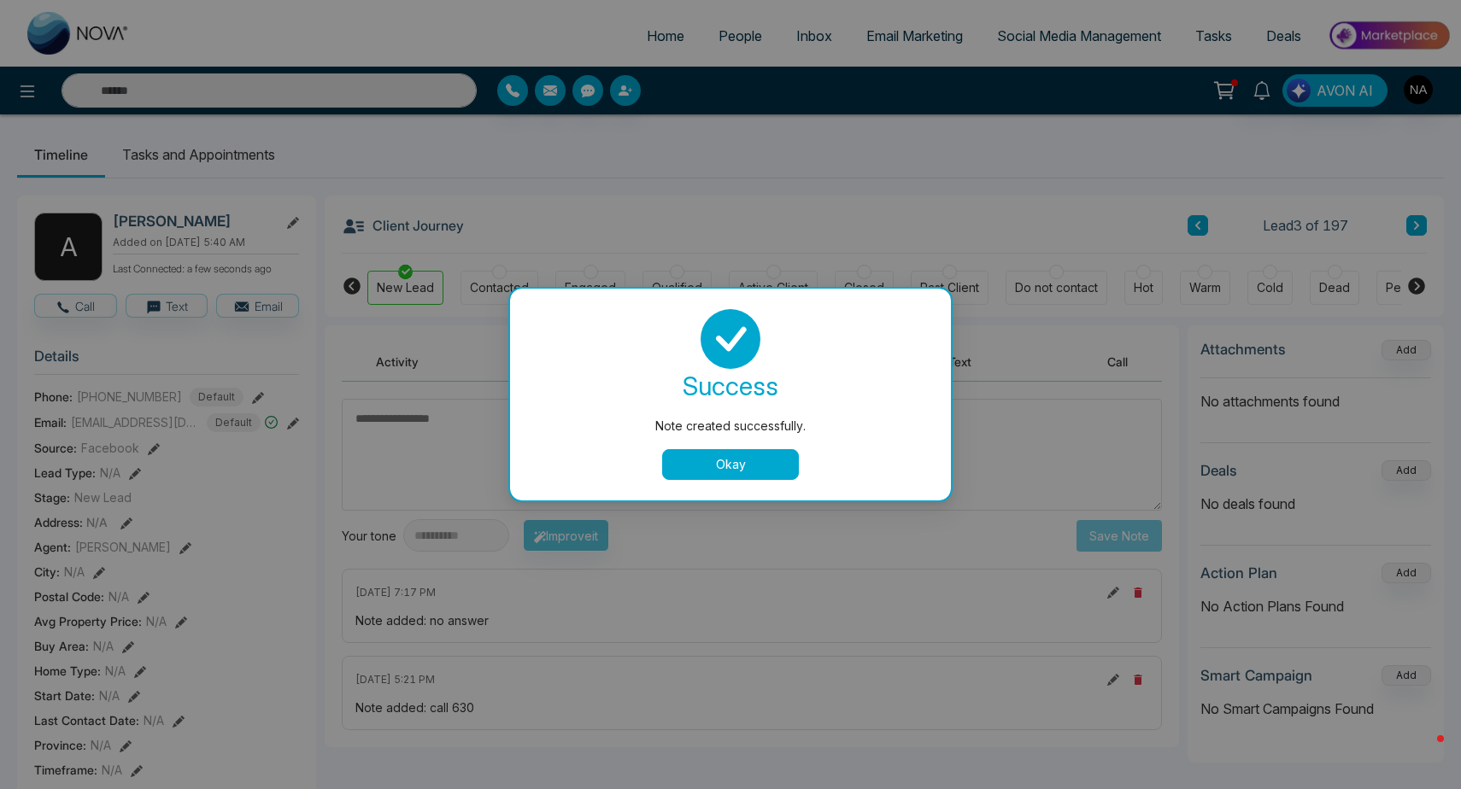
click at [648, 478] on div "Okay" at bounding box center [730, 464] width 400 height 31
click at [731, 472] on button "Okay" at bounding box center [730, 464] width 137 height 31
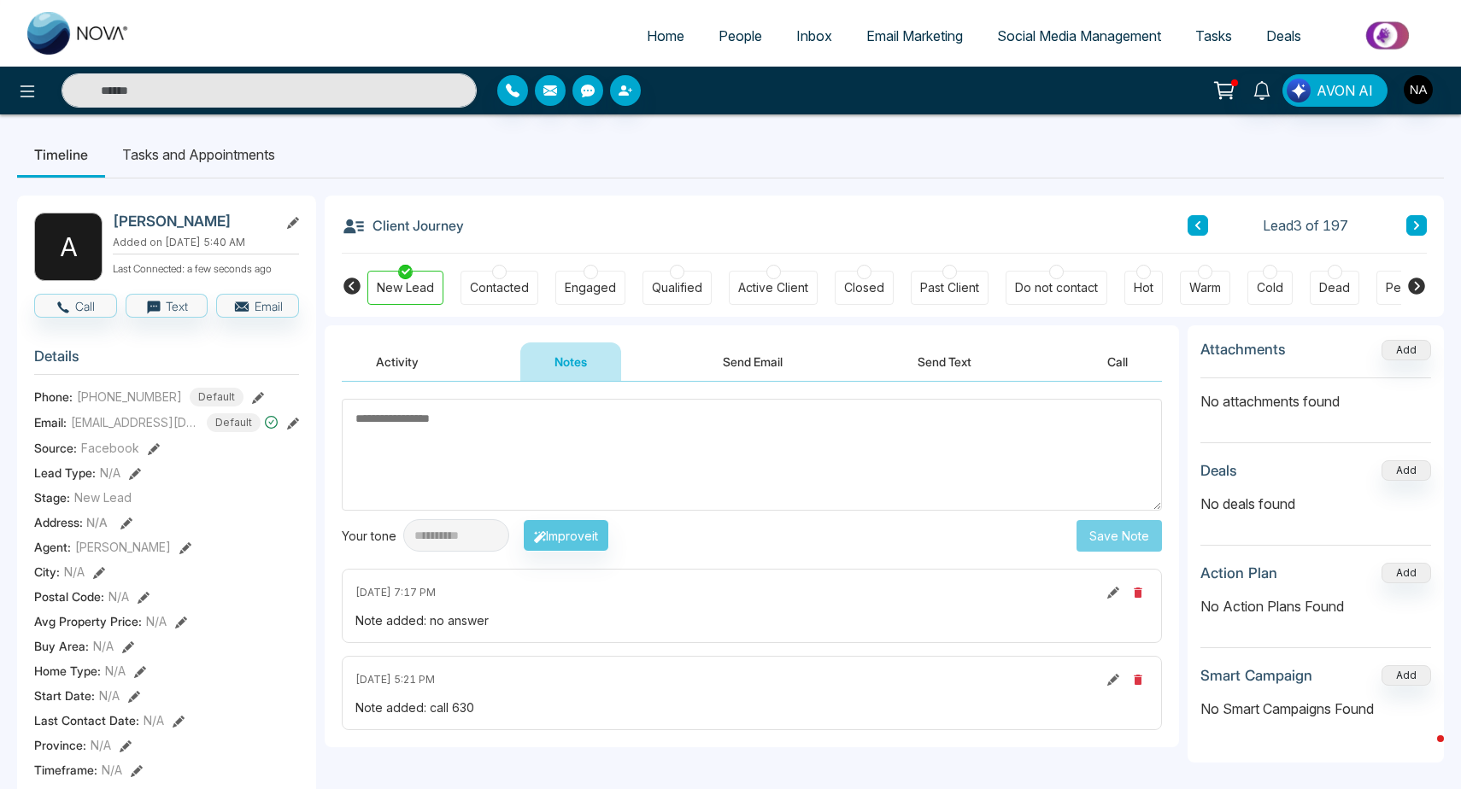
click at [221, 167] on li "Tasks and Appointments" at bounding box center [198, 155] width 187 height 46
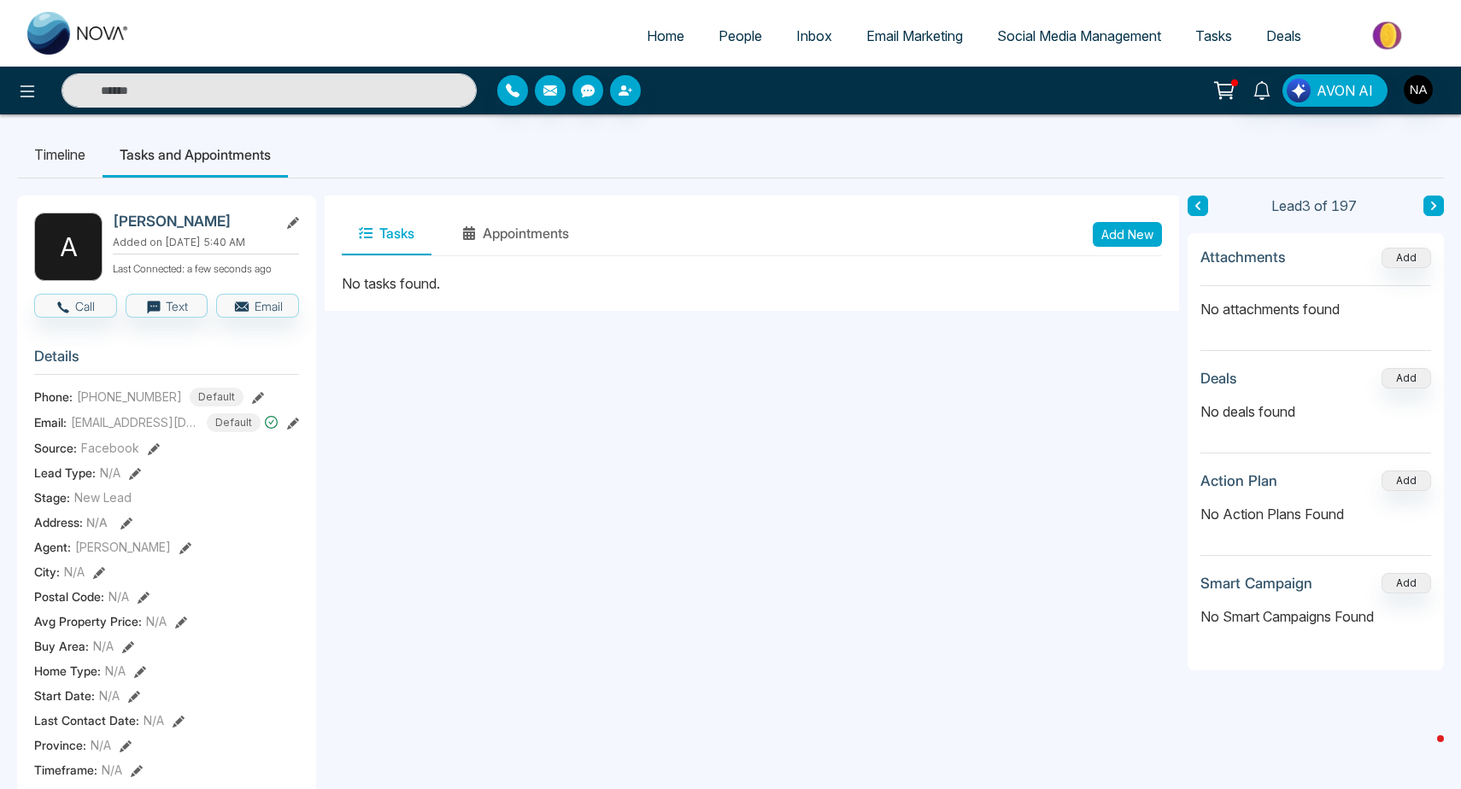
click at [76, 170] on li "Timeline" at bounding box center [59, 155] width 85 height 46
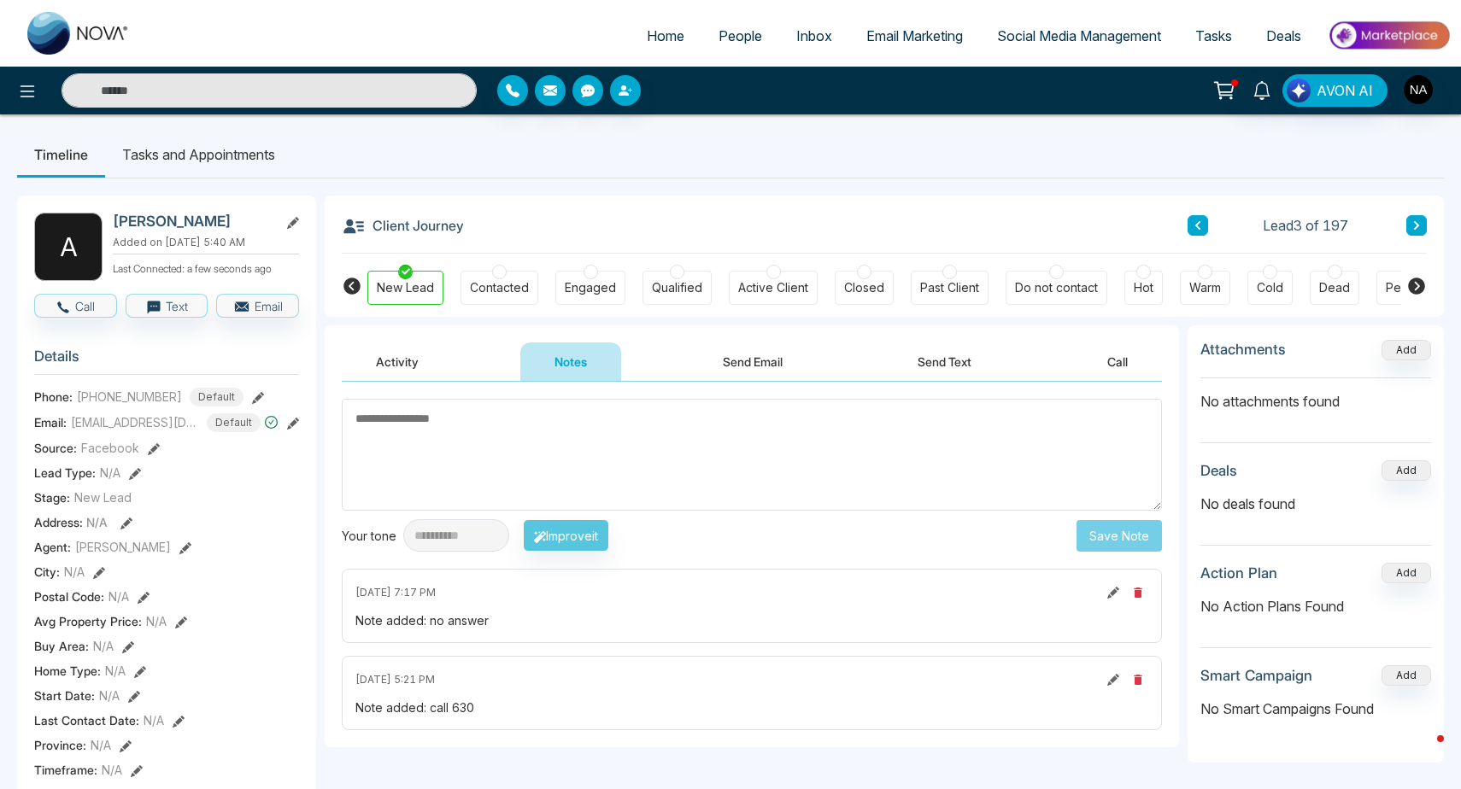
click at [739, 36] on span "People" at bounding box center [740, 35] width 44 height 17
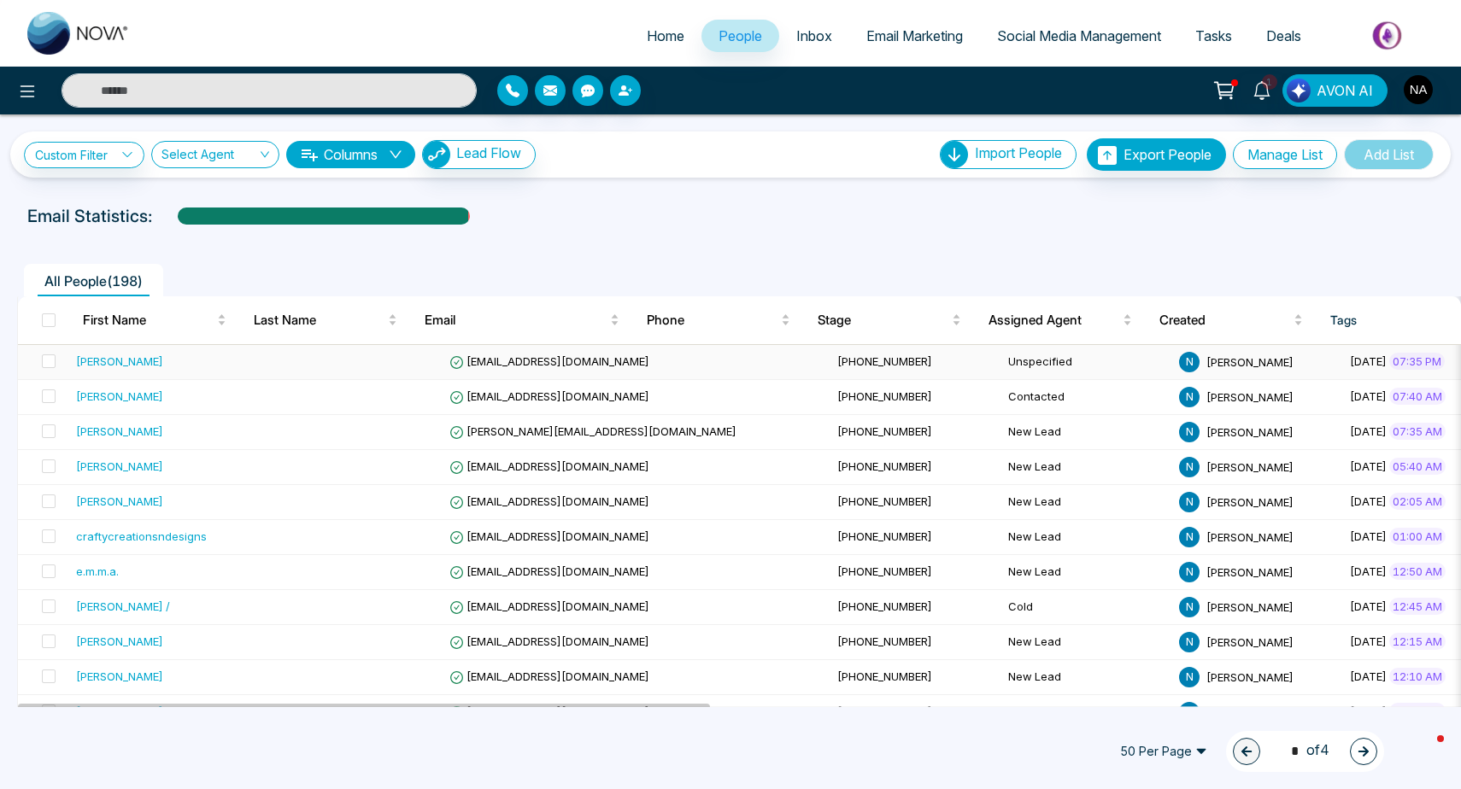
click at [325, 365] on td at bounding box center [357, 362] width 171 height 35
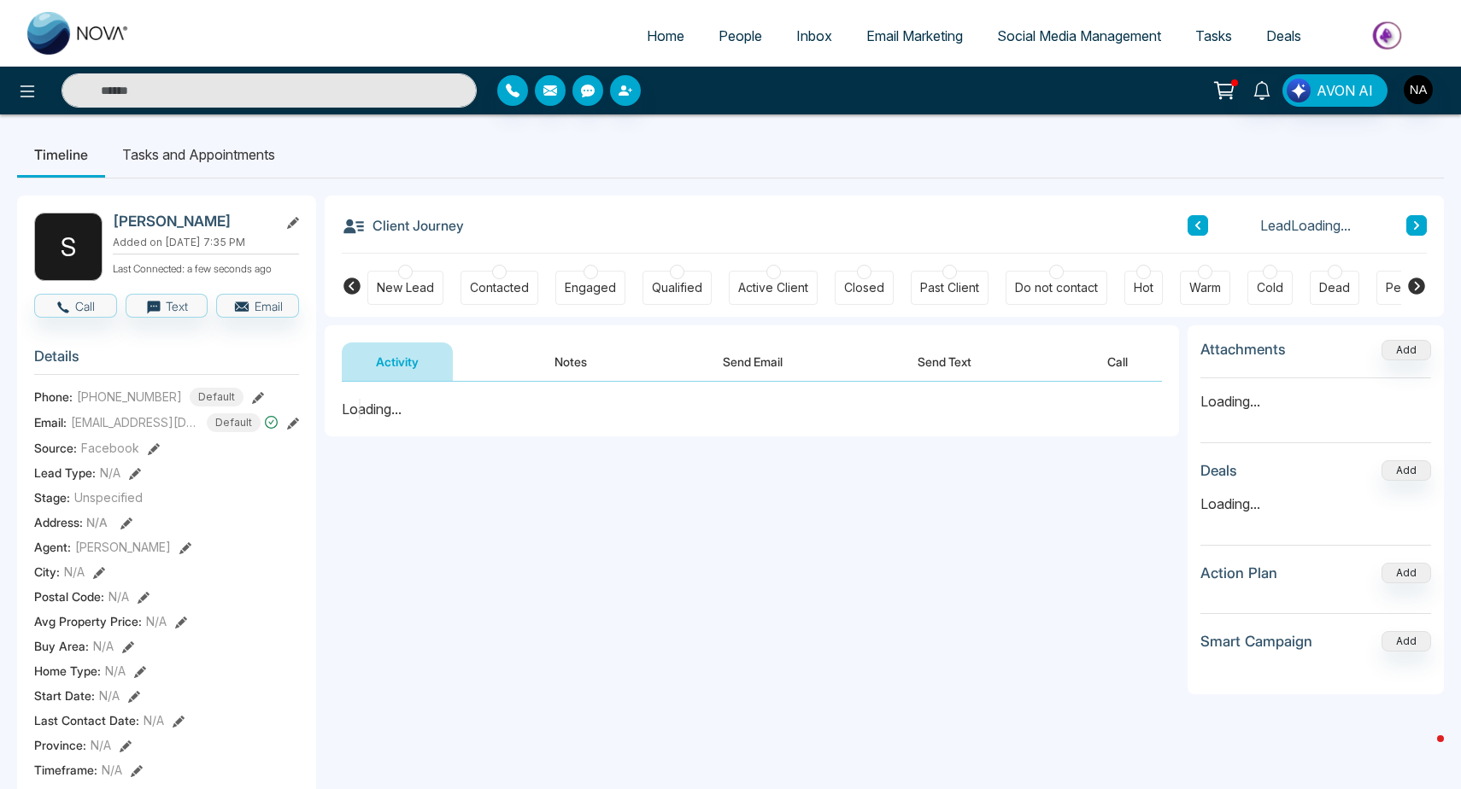
click at [553, 366] on button "Notes" at bounding box center [570, 362] width 101 height 38
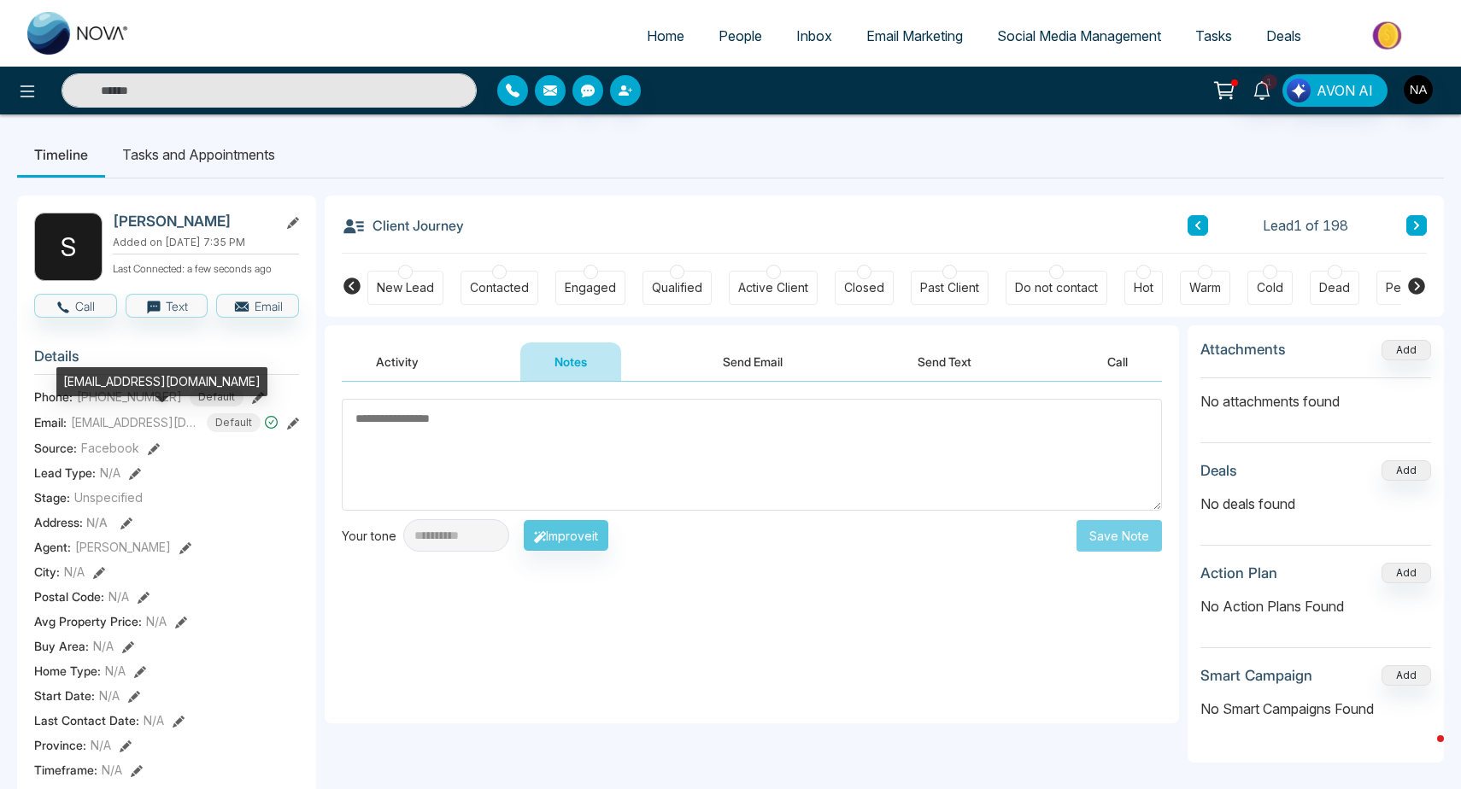
click at [130, 383] on div "[EMAIL_ADDRESS][DOMAIN_NAME]" at bounding box center [161, 381] width 211 height 29
copy div "[EMAIL_ADDRESS][DOMAIN_NAME]"
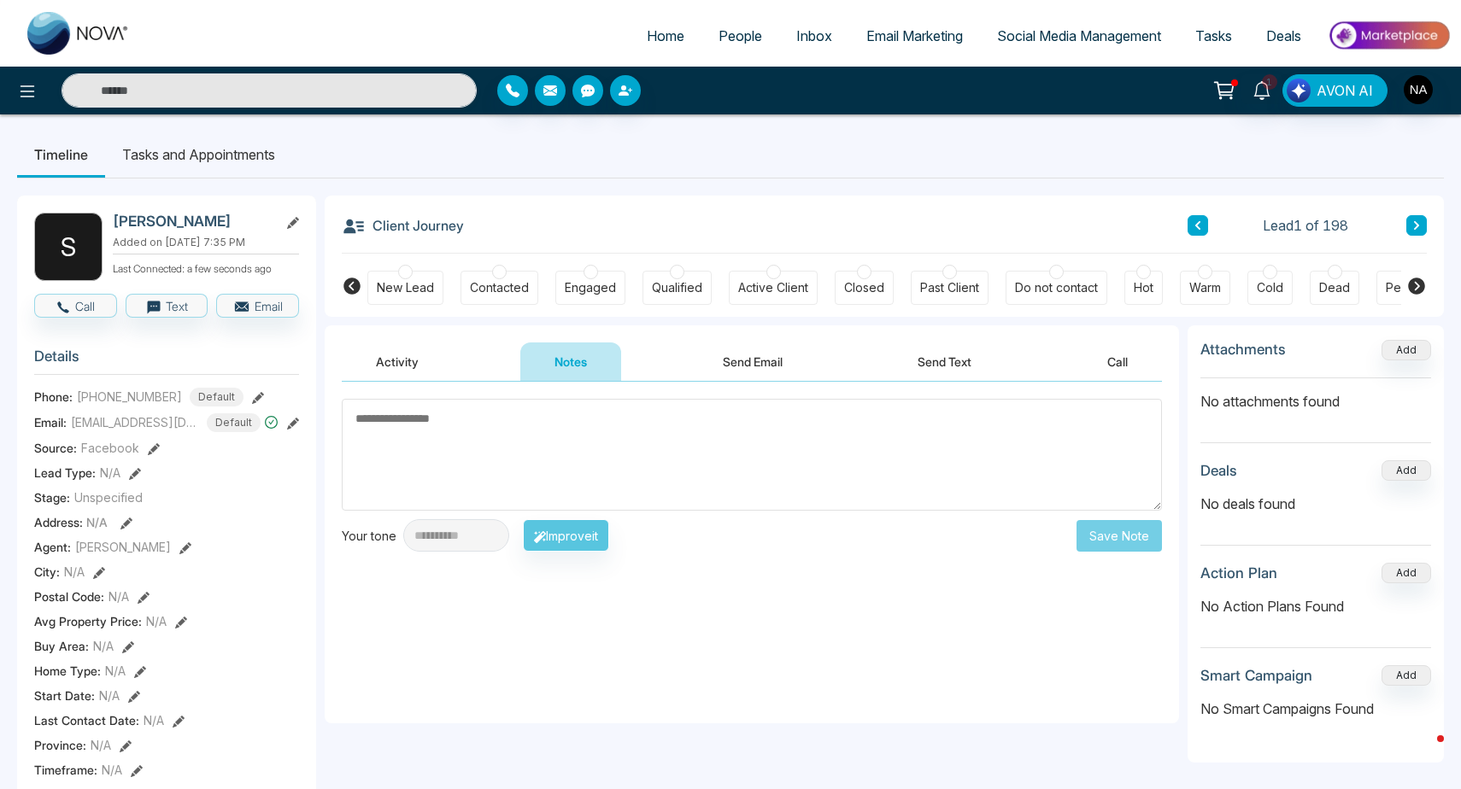
click at [425, 286] on div "New Lead" at bounding box center [405, 287] width 57 height 17
click at [425, 415] on textarea at bounding box center [752, 455] width 820 height 112
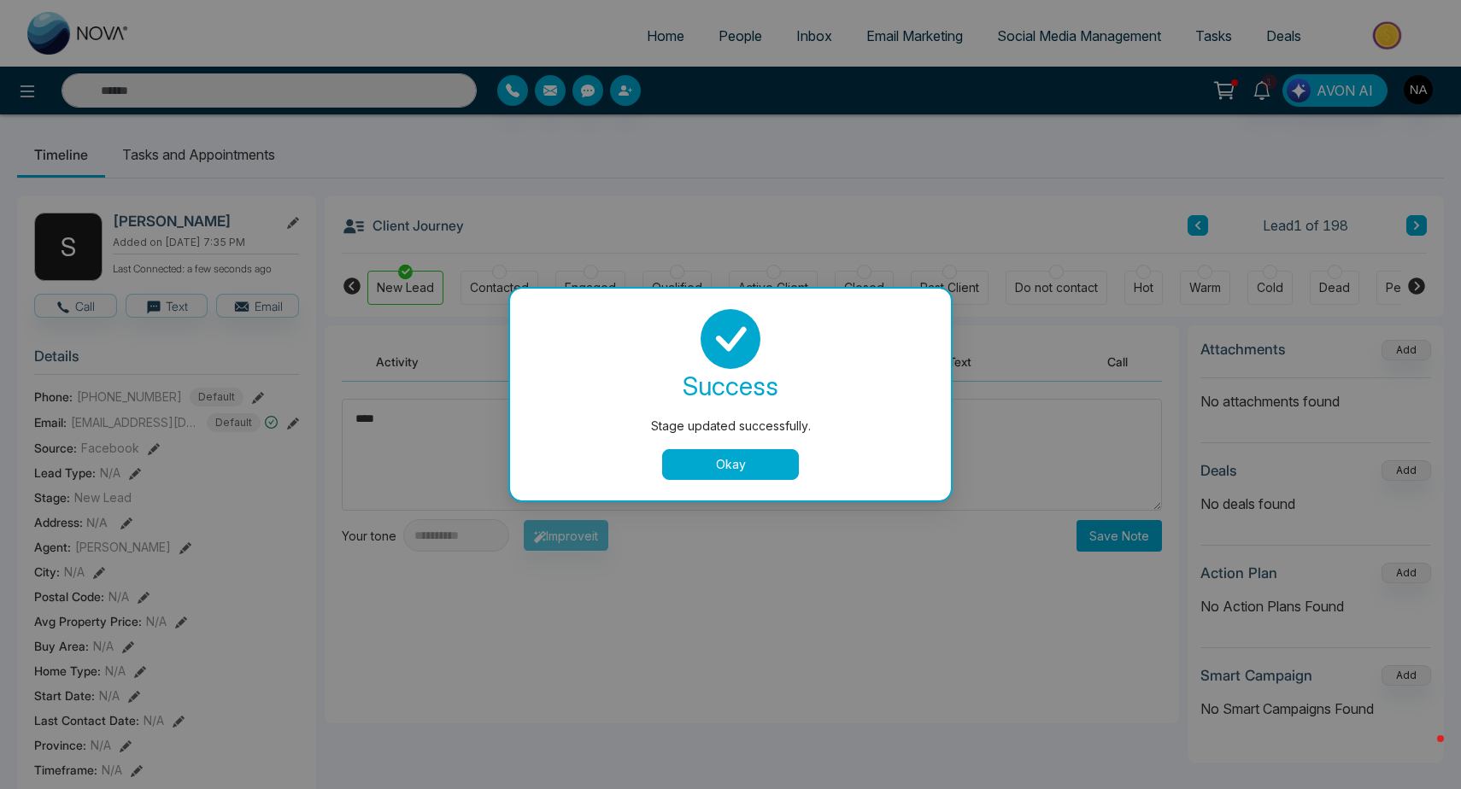
click at [683, 486] on div "success Stage updated successfully. Okay" at bounding box center [730, 395] width 441 height 212
click at [685, 478] on button "Okay" at bounding box center [730, 464] width 137 height 31
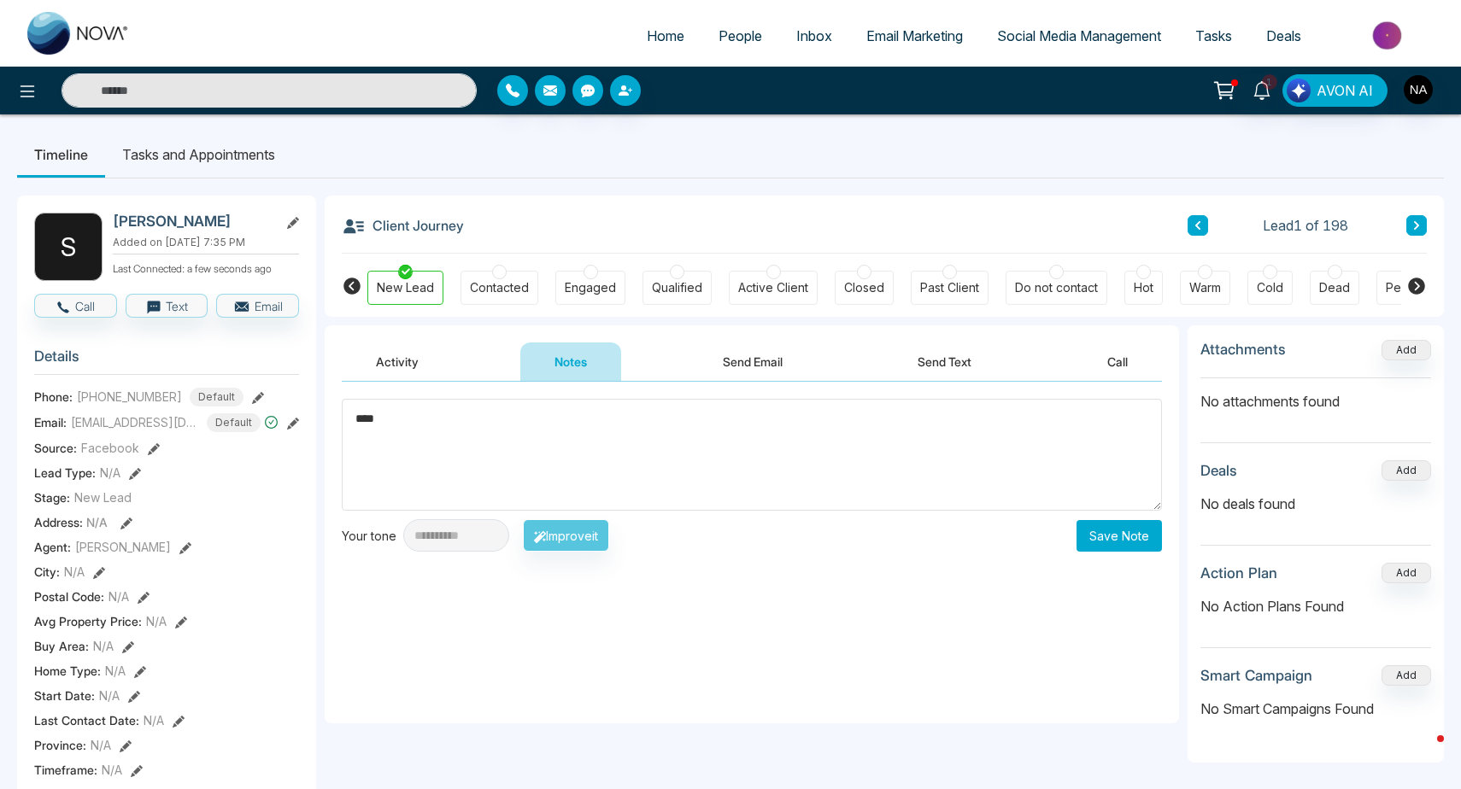
click at [618, 454] on textarea "****" at bounding box center [752, 455] width 820 height 112
type textarea "*********"
click at [1133, 536] on button "Save Note" at bounding box center [1118, 536] width 85 height 32
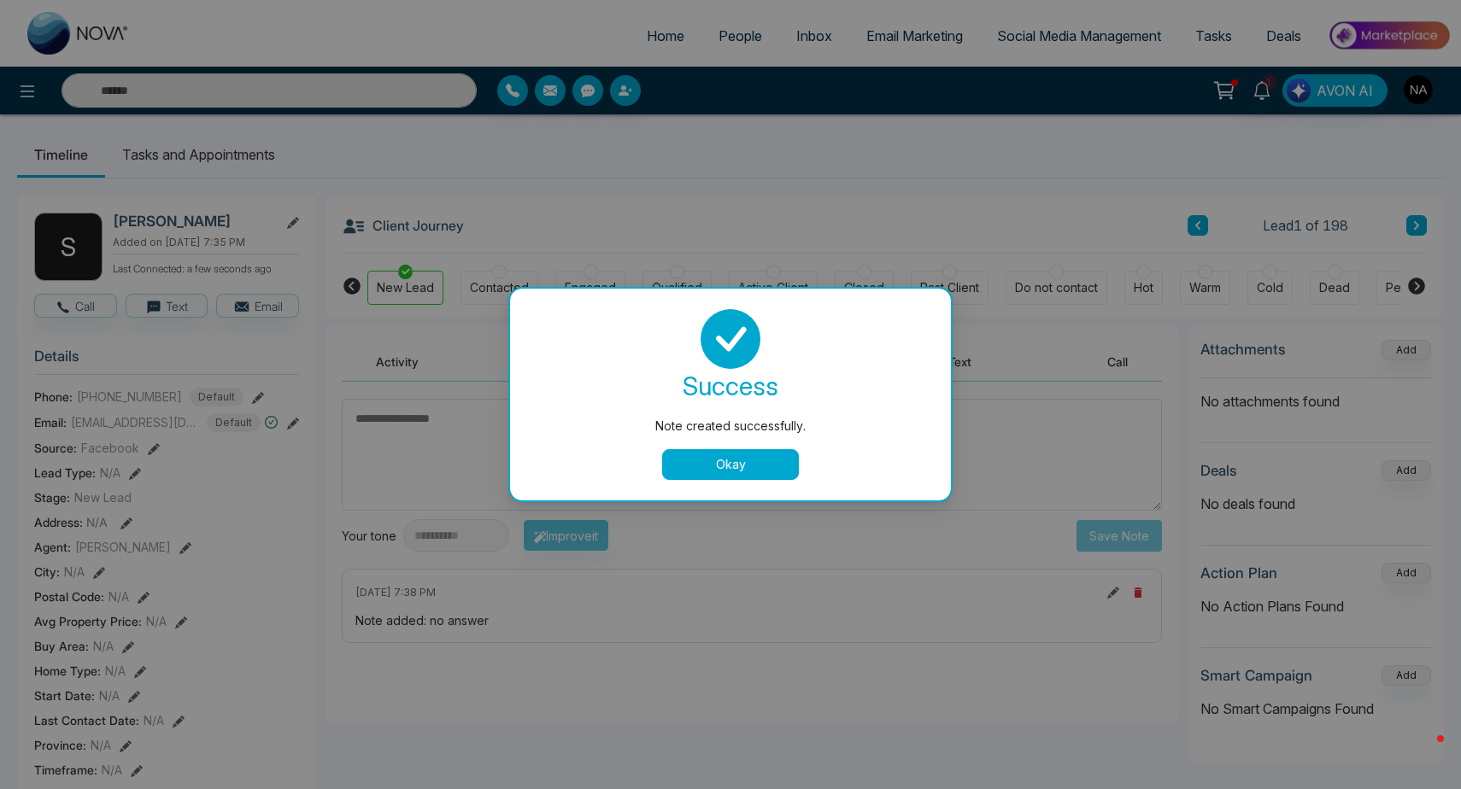
click at [760, 462] on button "Okay" at bounding box center [730, 464] width 137 height 31
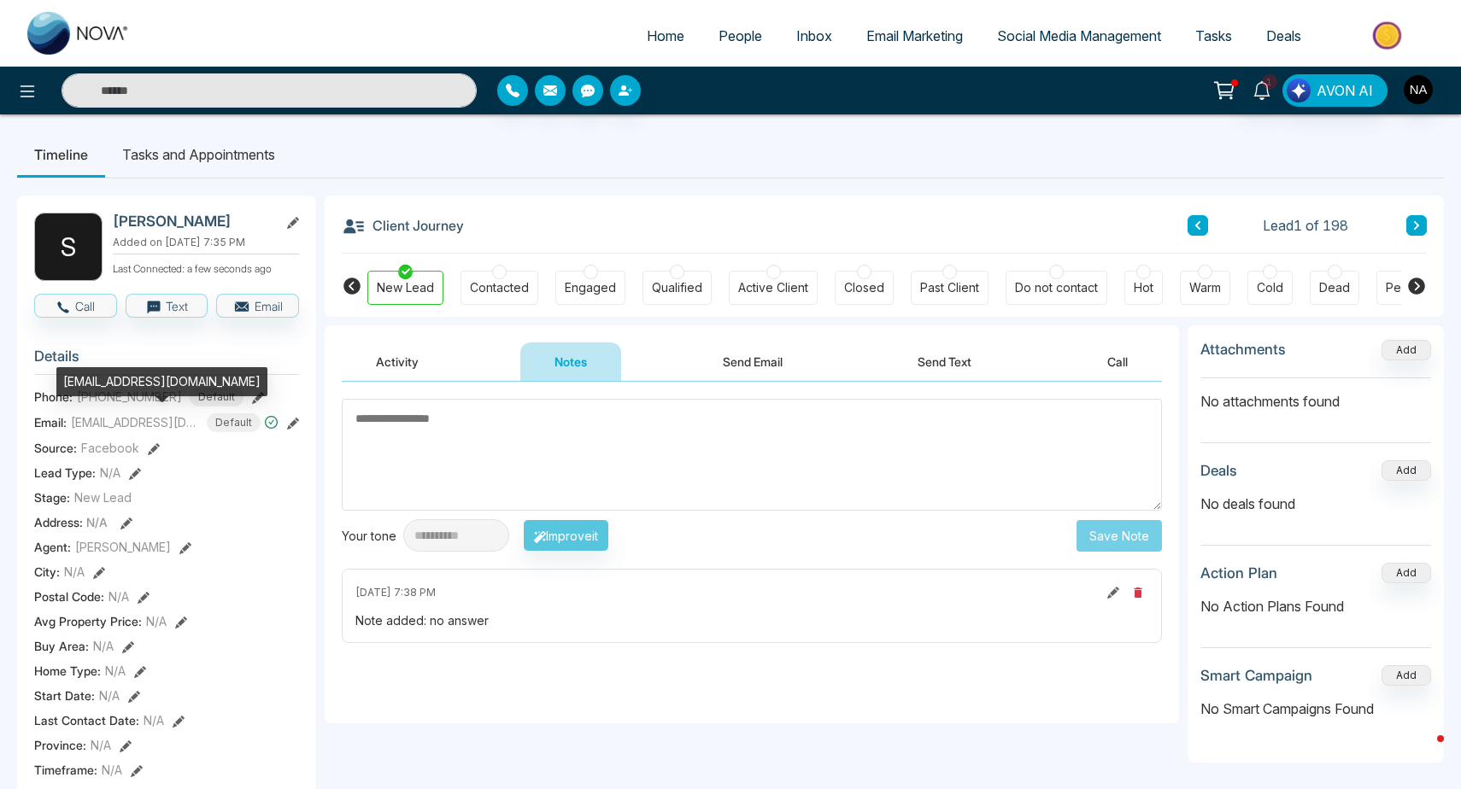
click at [124, 385] on div "[EMAIL_ADDRESS][DOMAIN_NAME]" at bounding box center [161, 381] width 211 height 29
copy div "[EMAIL_ADDRESS][DOMAIN_NAME]"
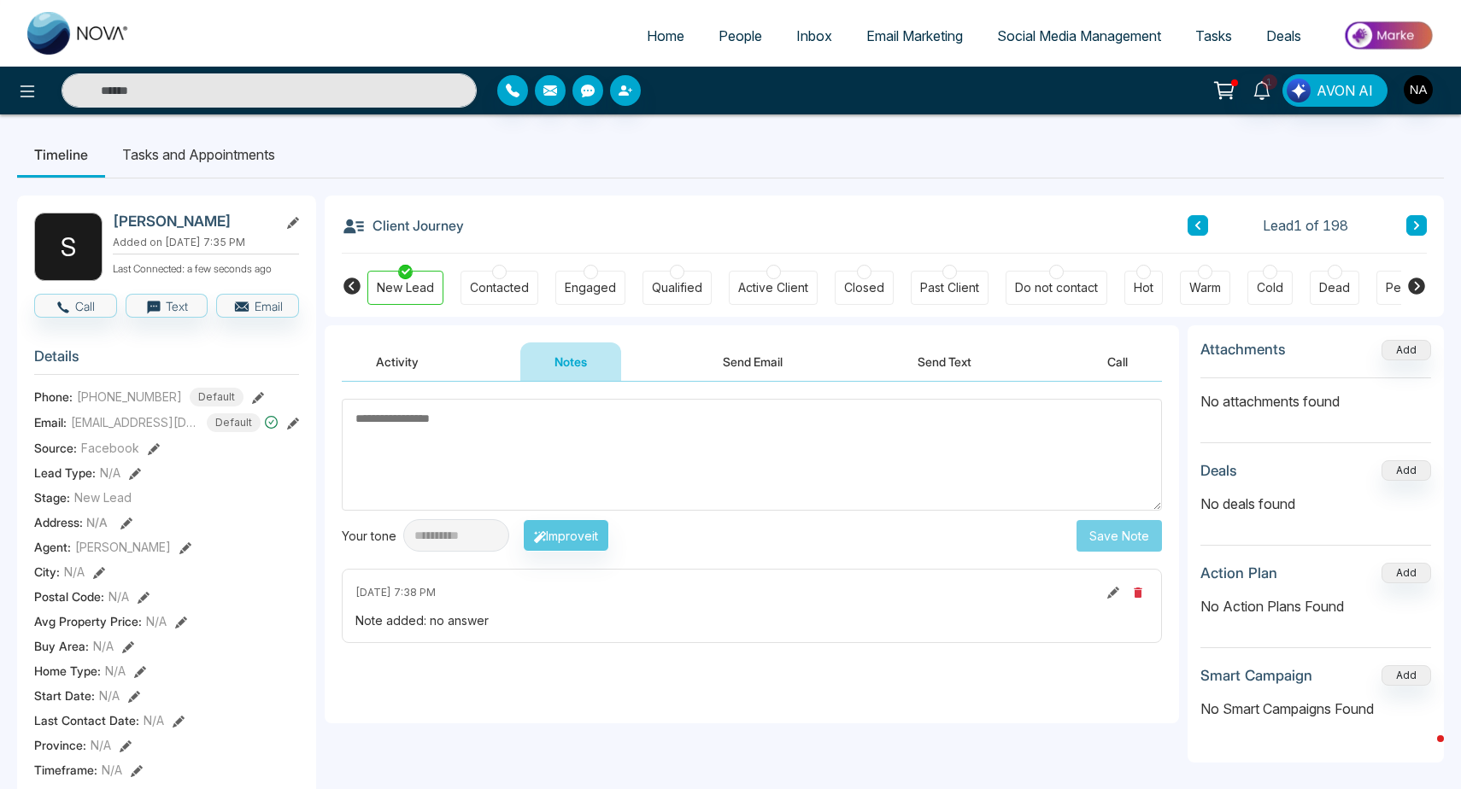
click at [703, 33] on link "People" at bounding box center [740, 36] width 78 height 32
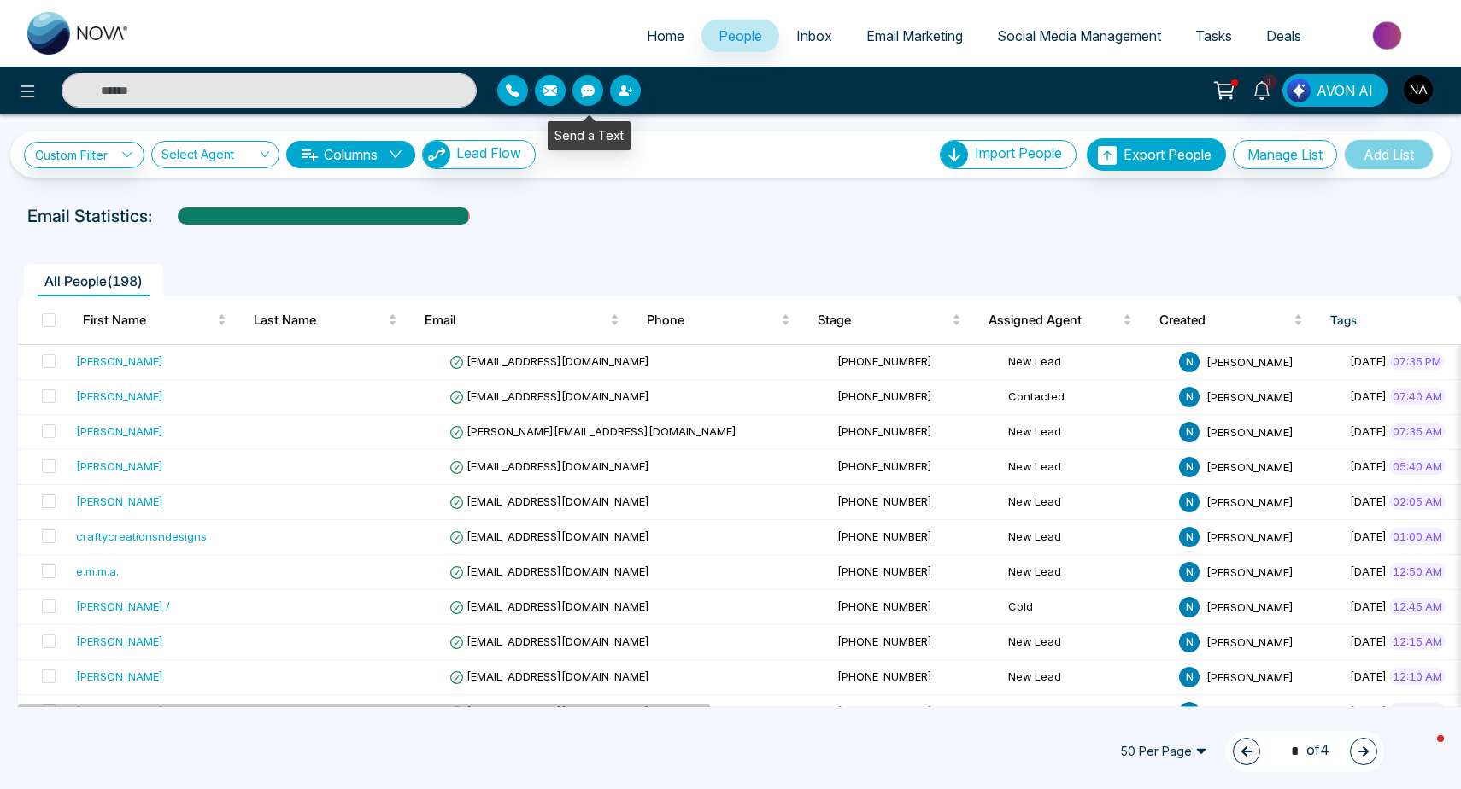
click at [618, 96] on icon "button" at bounding box center [625, 91] width 14 height 14
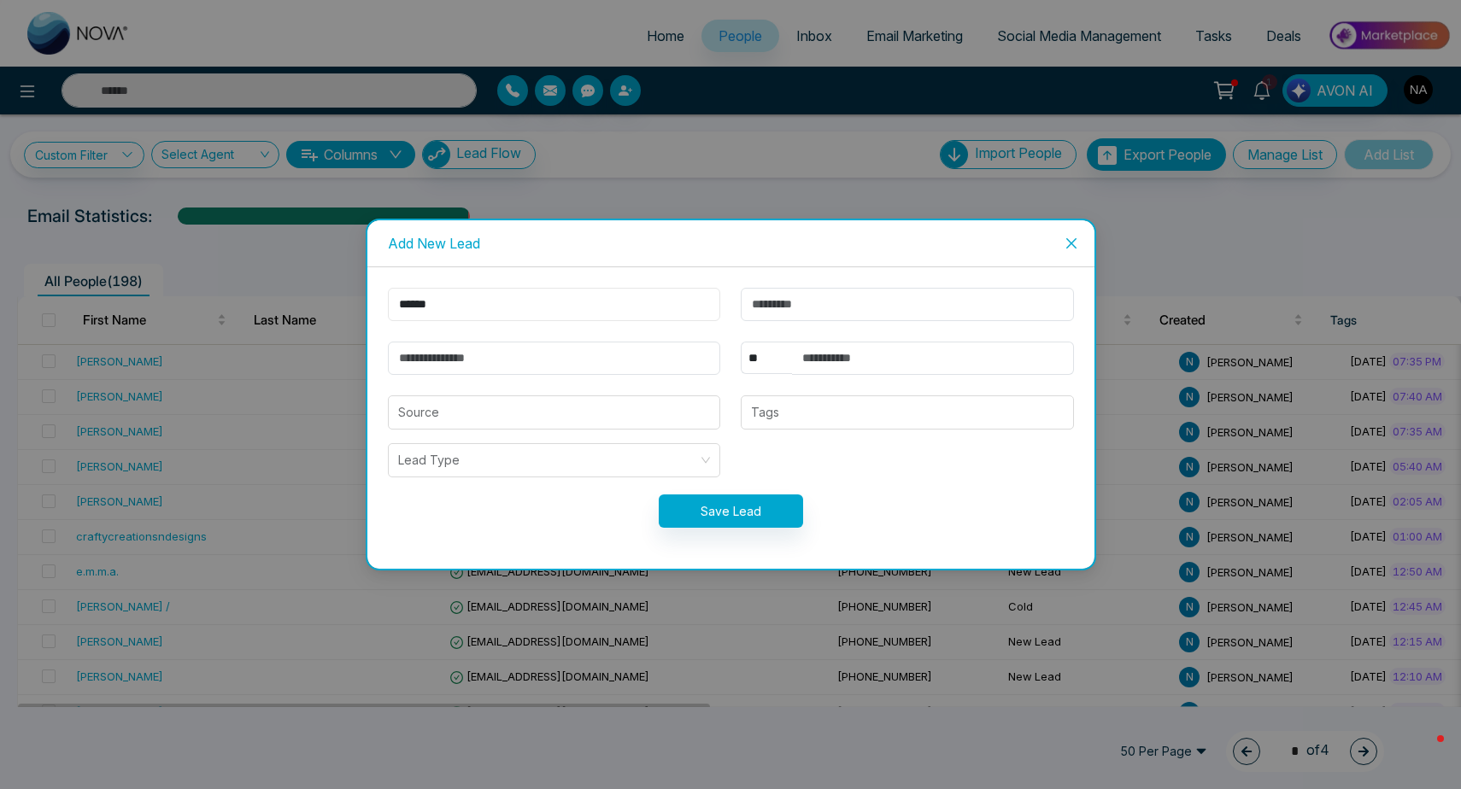
type input "******"
type input "**********"
click at [627, 405] on input "search" at bounding box center [554, 412] width 313 height 32
click at [606, 413] on input "search" at bounding box center [554, 412] width 313 height 32
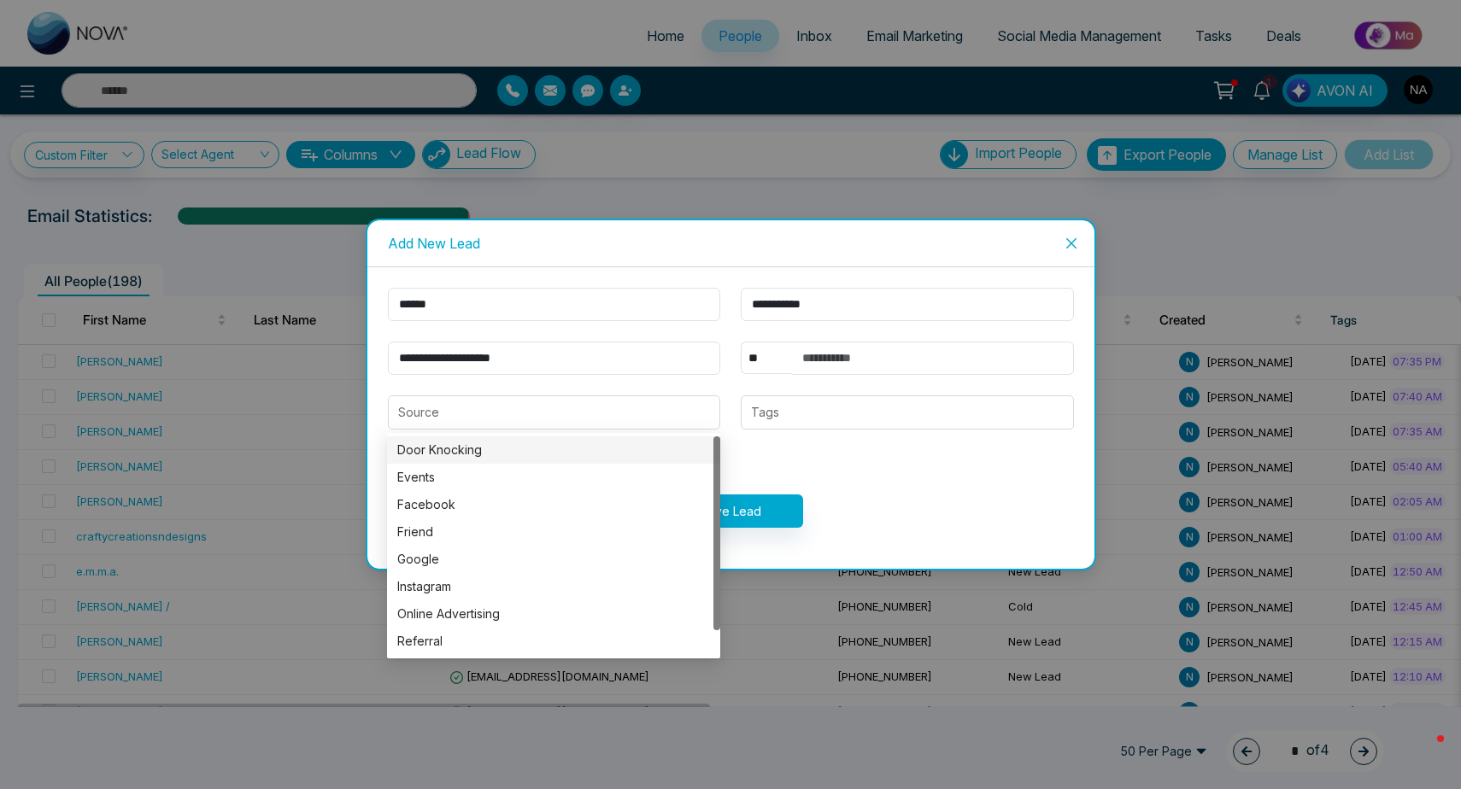
click at [950, 441] on form "**********" at bounding box center [731, 418] width 706 height 261
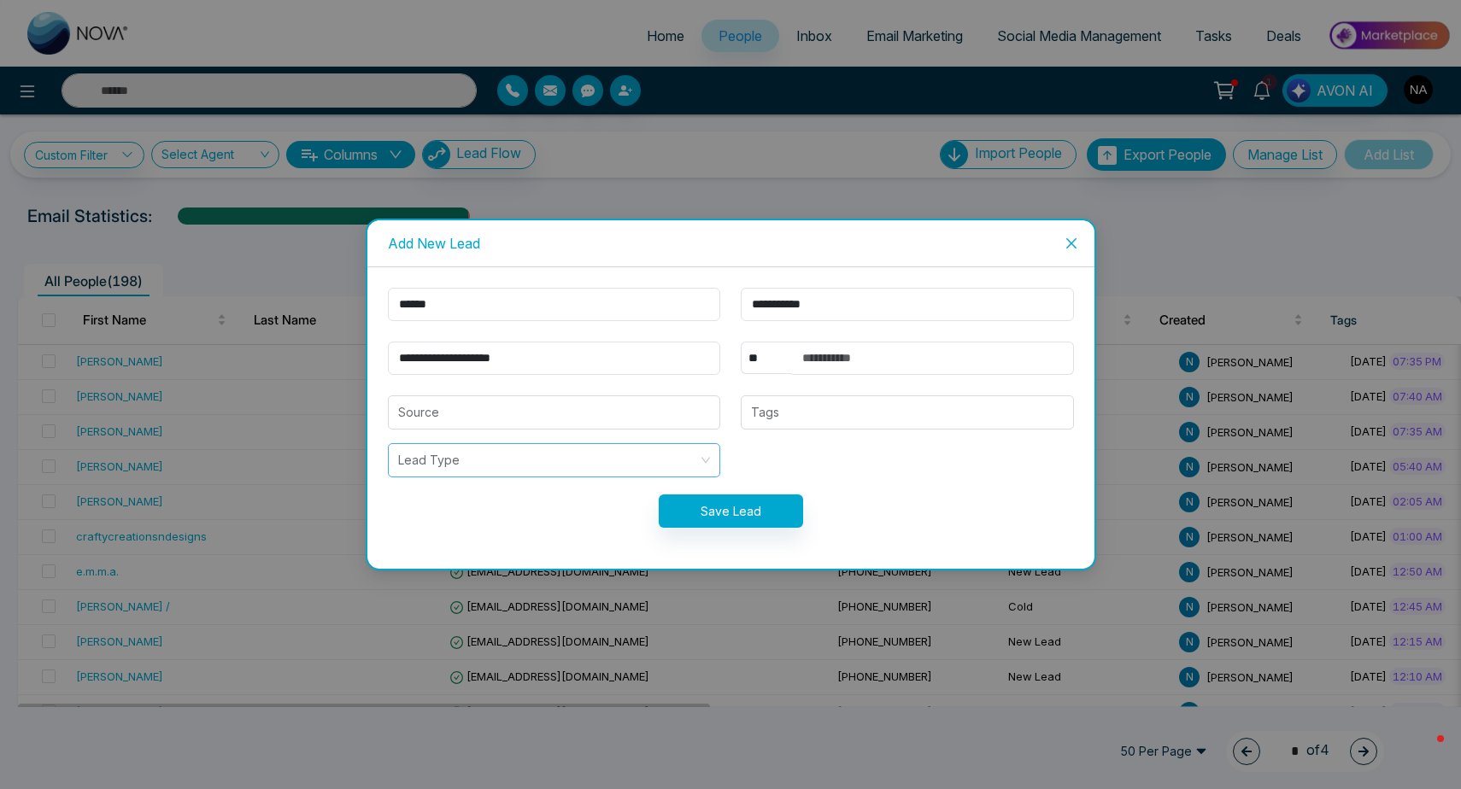
click at [712, 466] on div "Lead Type" at bounding box center [554, 460] width 333 height 34
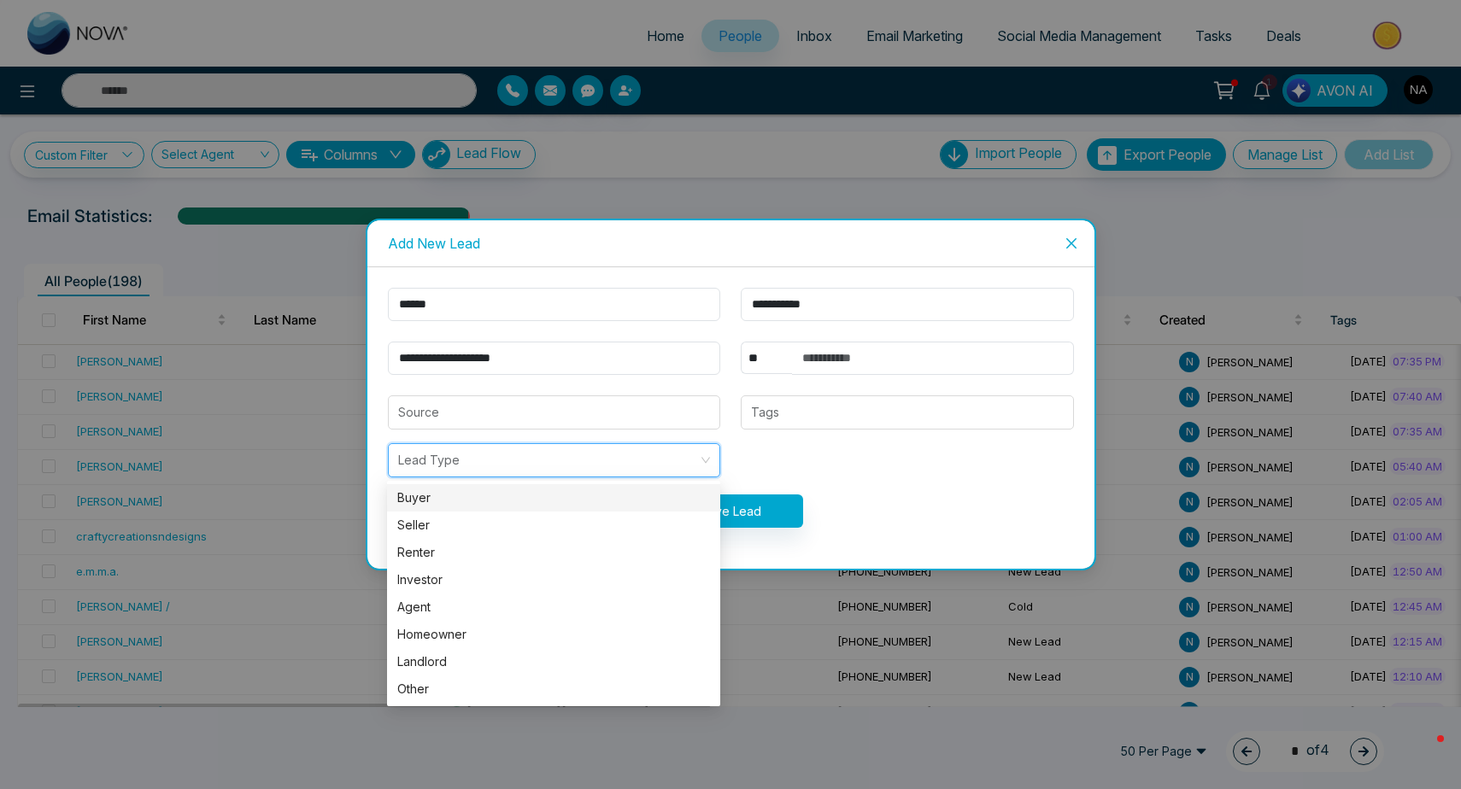
click at [487, 502] on div "Buyer" at bounding box center [553, 498] width 313 height 19
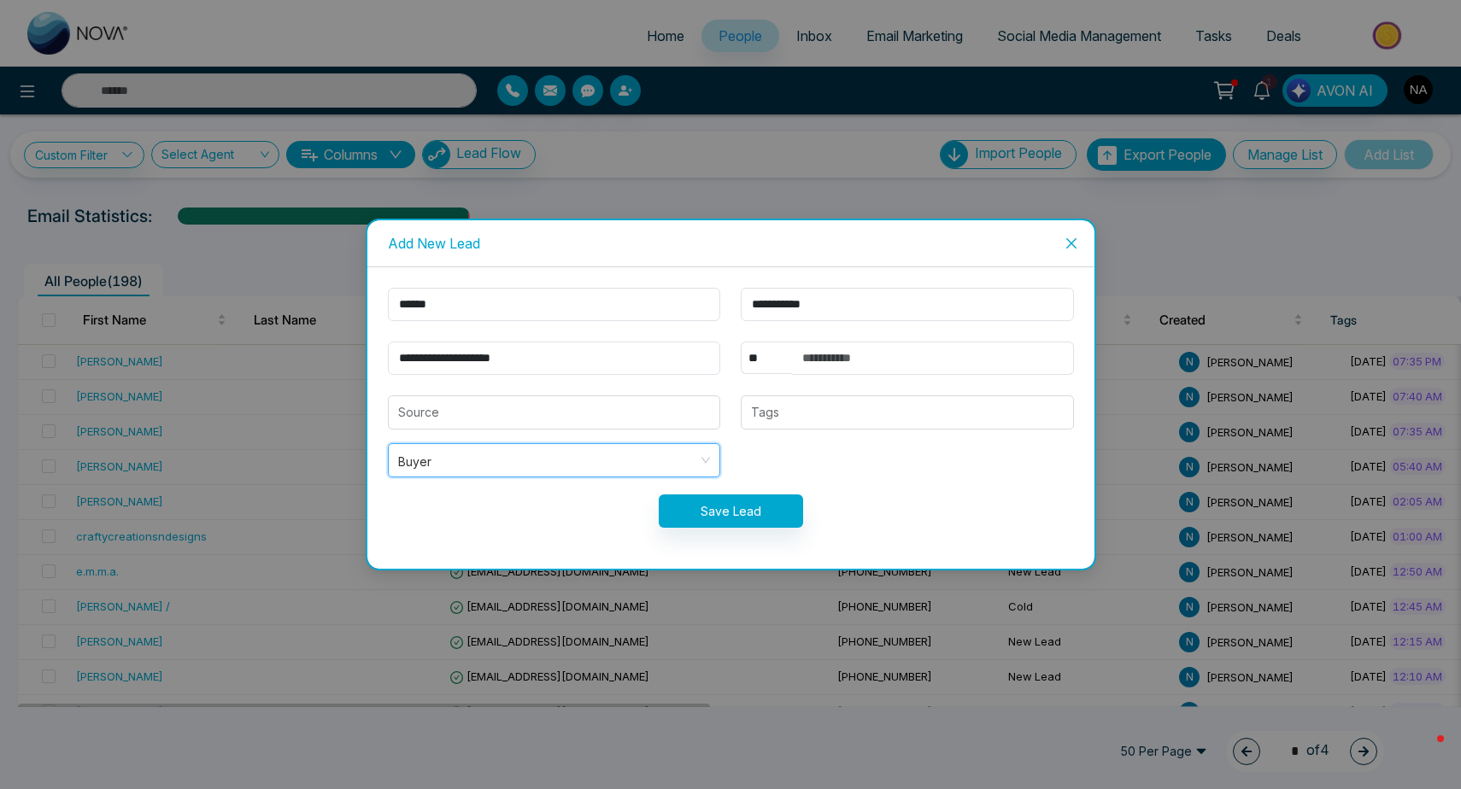
click at [801, 431] on form "**********" at bounding box center [731, 418] width 706 height 261
click at [864, 362] on input "text" at bounding box center [933, 358] width 282 height 33
type input "**********"
click at [698, 517] on button "Save Lead" at bounding box center [731, 511] width 144 height 33
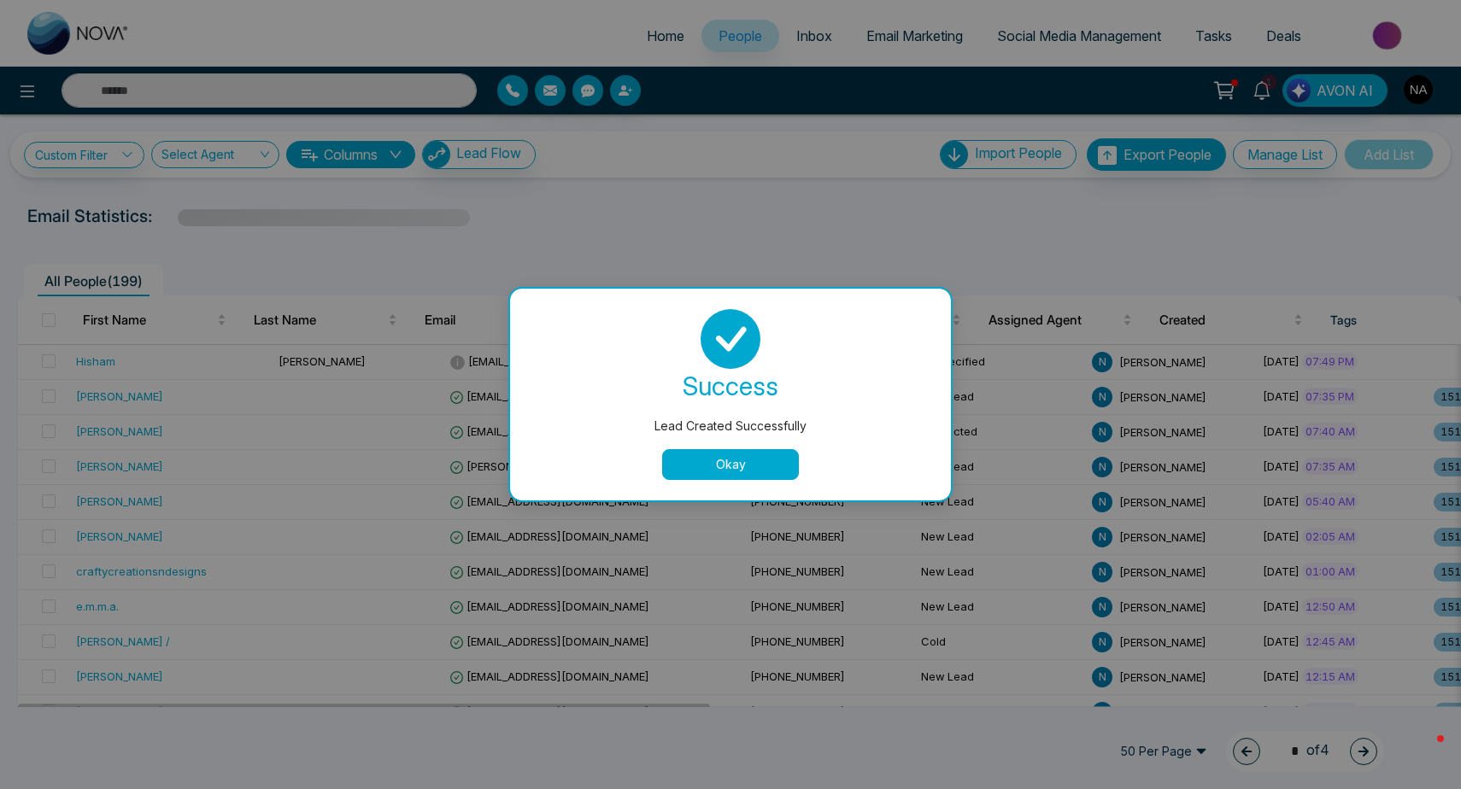
click at [710, 477] on button "Okay" at bounding box center [730, 464] width 137 height 31
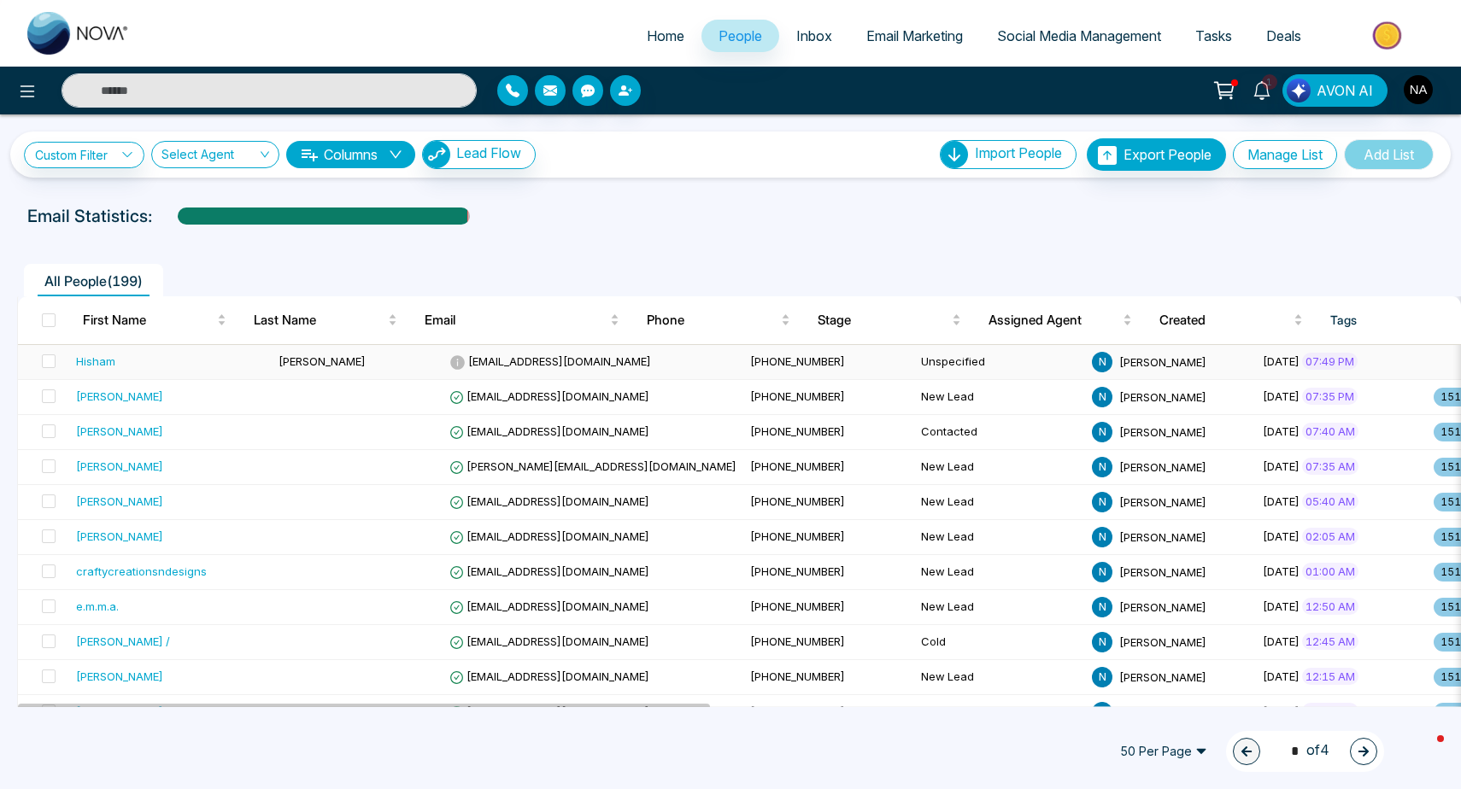
click at [563, 371] on td "[EMAIL_ADDRESS][DOMAIN_NAME]" at bounding box center [592, 362] width 301 height 35
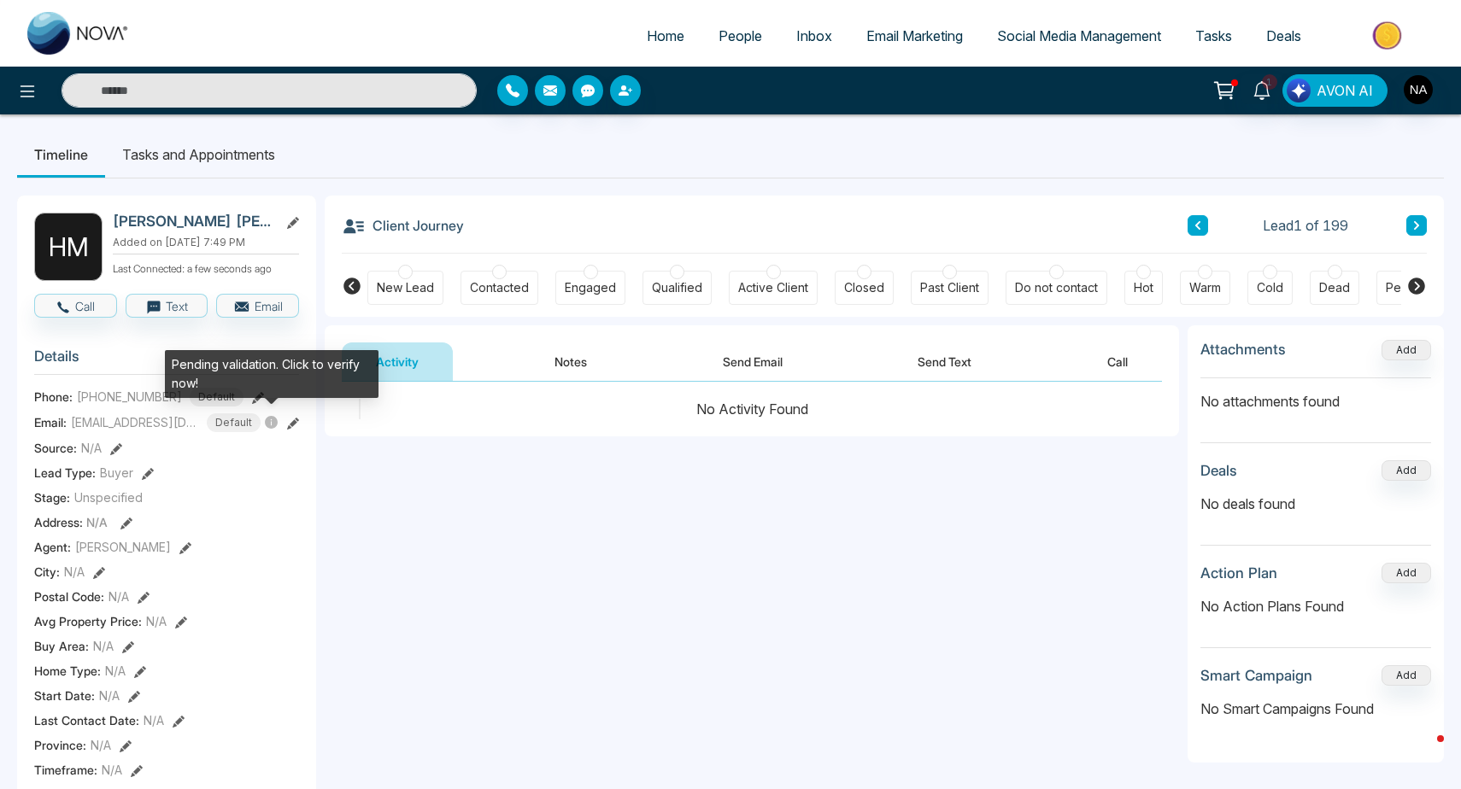
click at [272, 418] on icon at bounding box center [271, 422] width 13 height 13
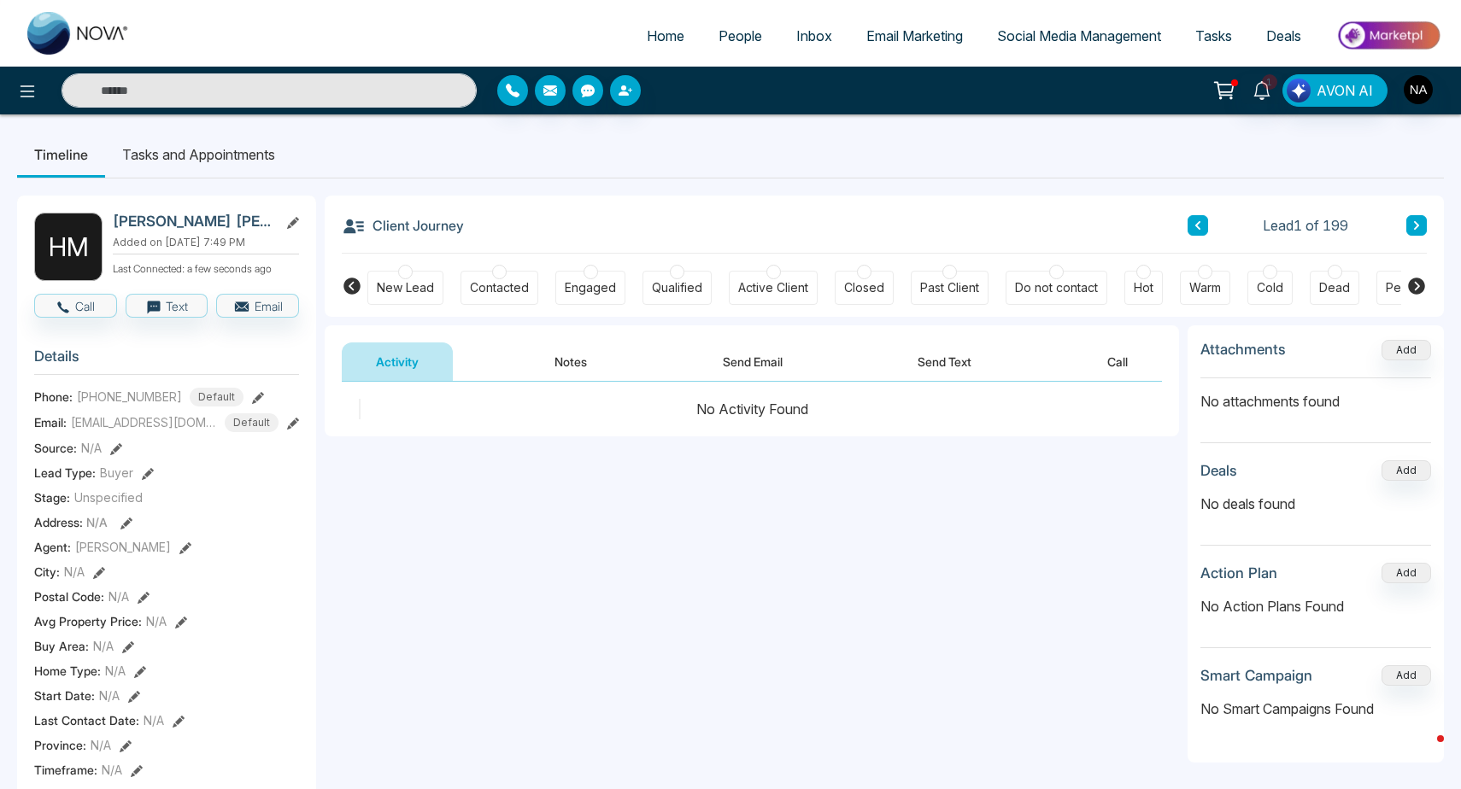
click at [540, 355] on button "Notes" at bounding box center [570, 362] width 101 height 38
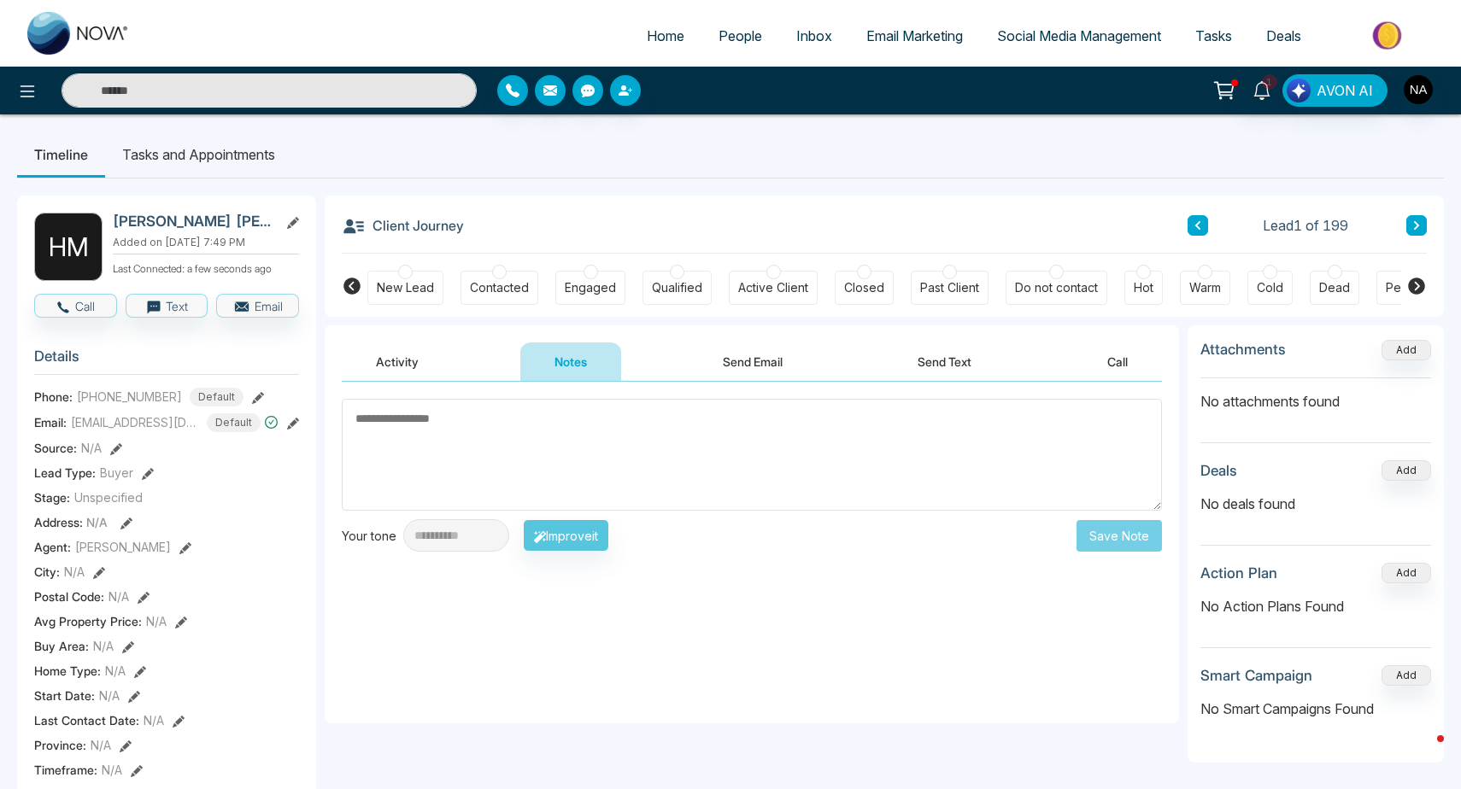
click at [693, 283] on div "Qualified" at bounding box center [677, 287] width 50 height 17
click at [763, 292] on div "Active Client" at bounding box center [773, 287] width 70 height 17
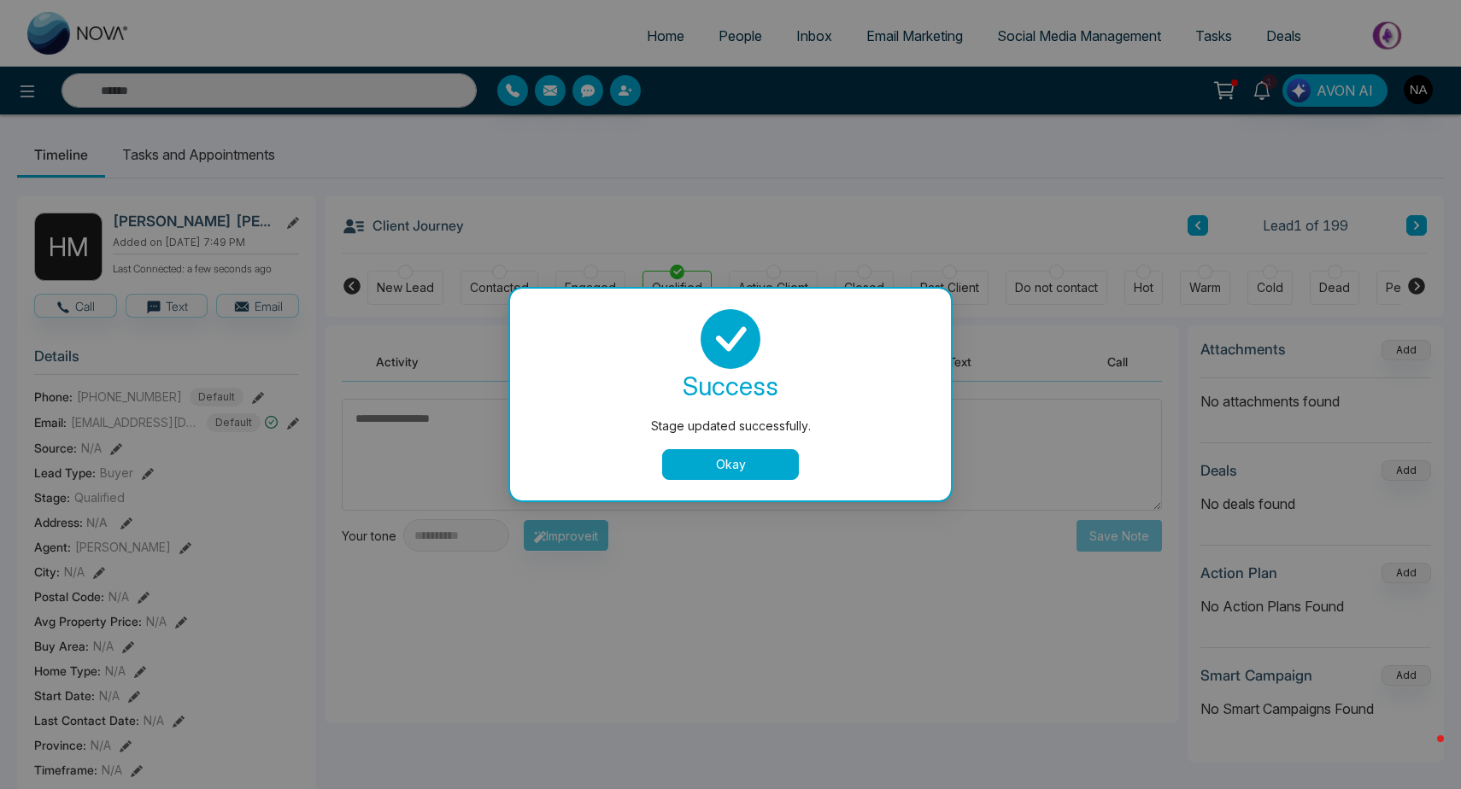
click at [729, 476] on button "Okay" at bounding box center [730, 464] width 137 height 31
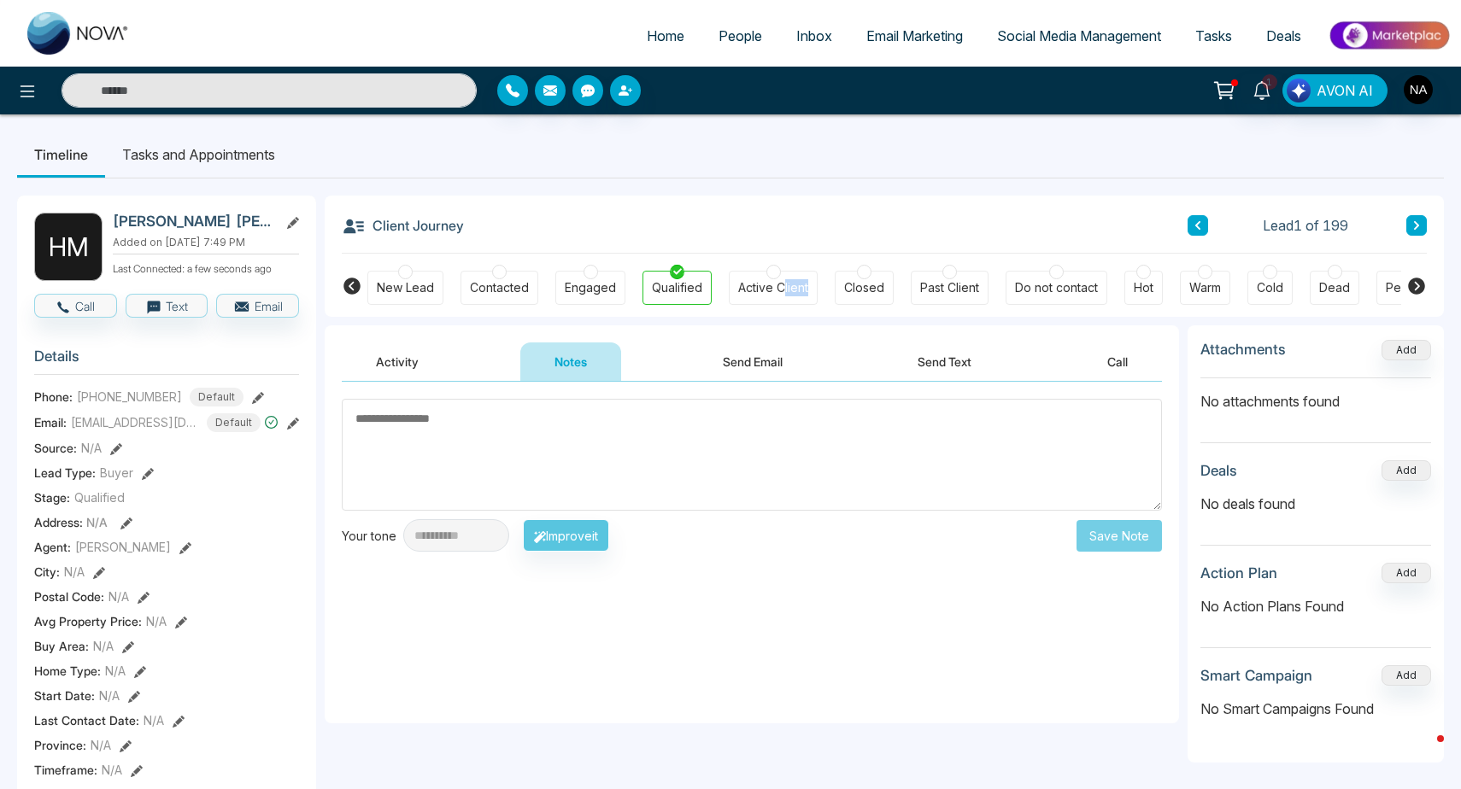
click at [783, 295] on div "Active Client" at bounding box center [773, 287] width 70 height 17
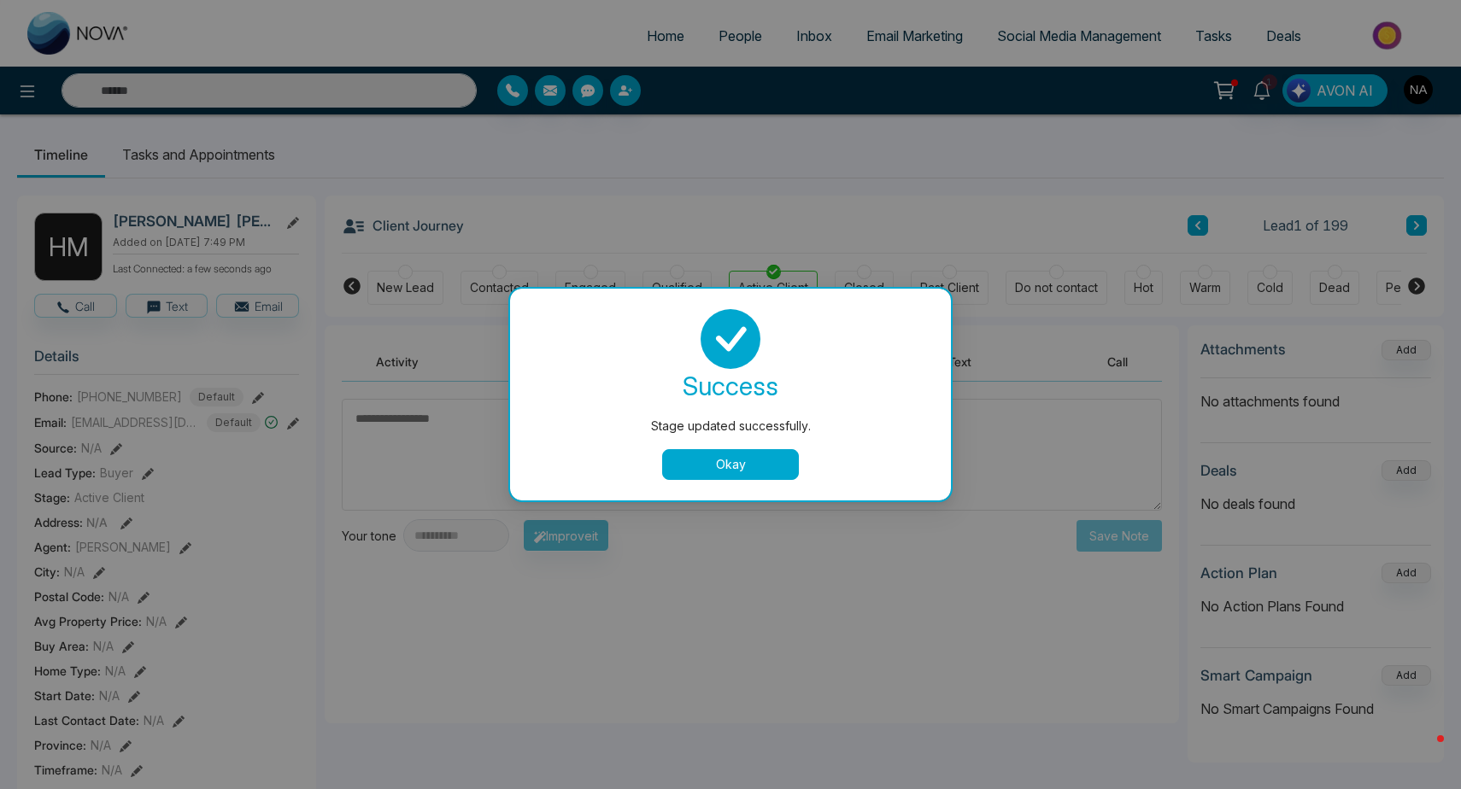
click at [720, 468] on button "Okay" at bounding box center [730, 464] width 137 height 31
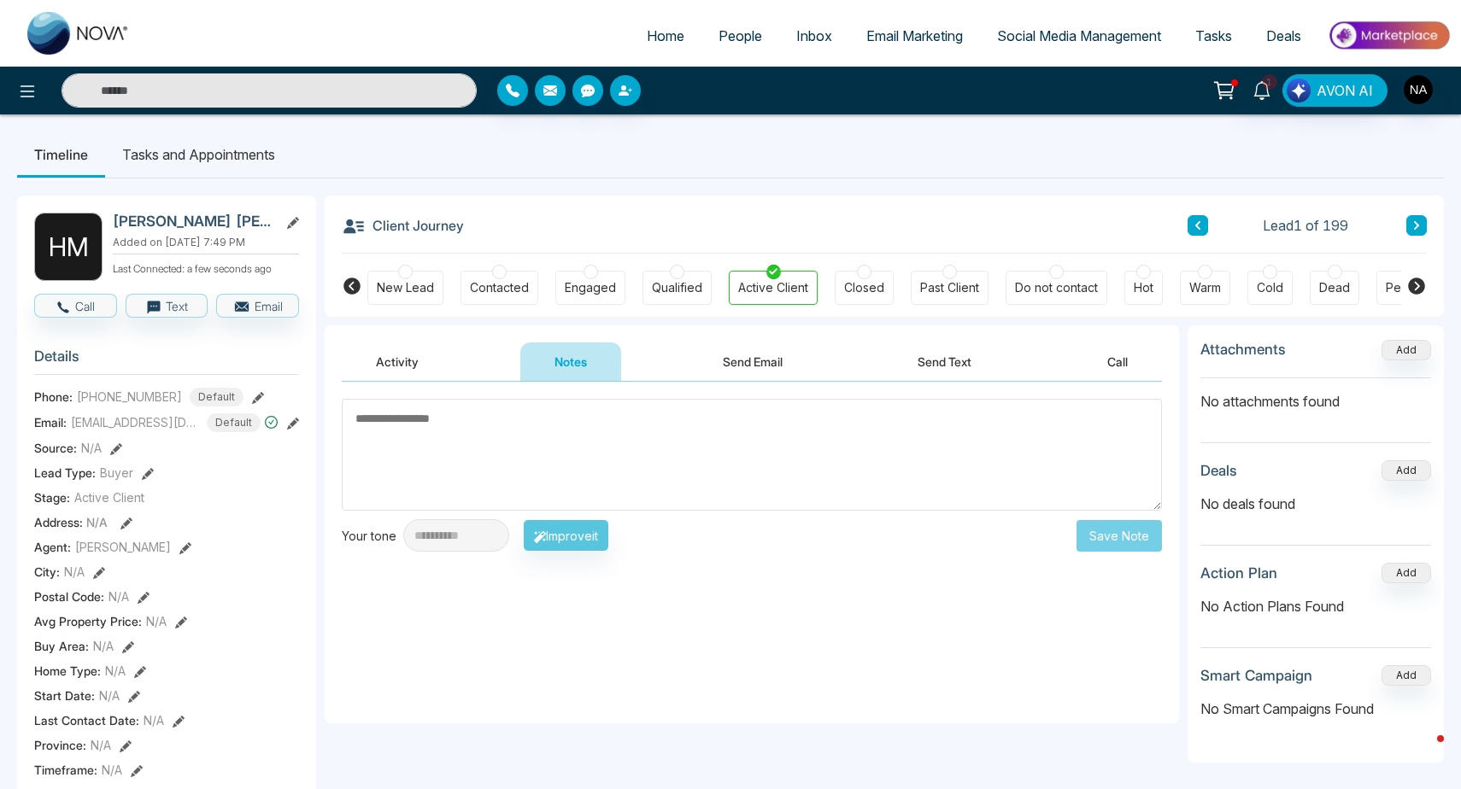
click at [682, 444] on textarea at bounding box center [752, 455] width 820 height 112
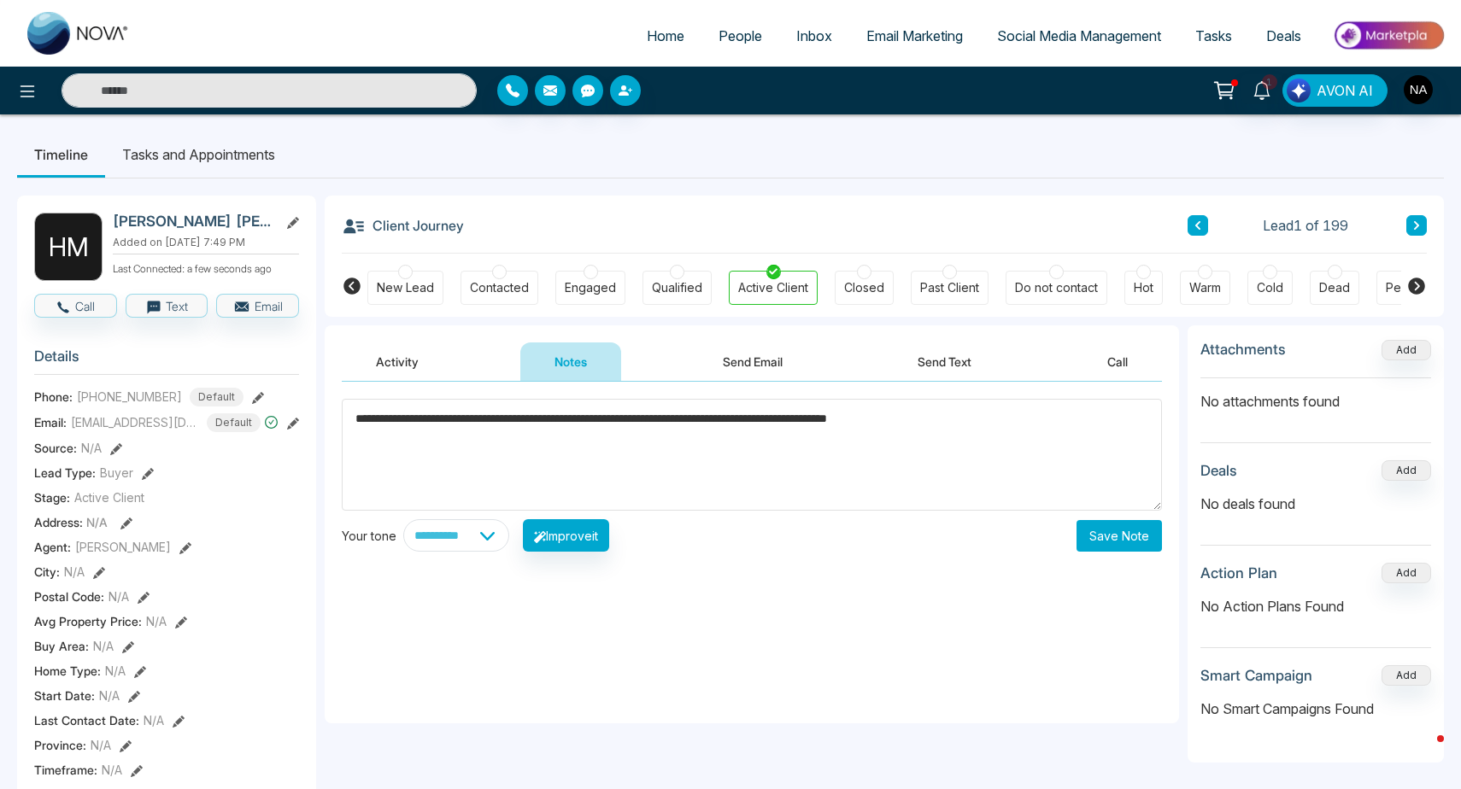
type textarea "**********"
click at [1141, 536] on button "Save Note" at bounding box center [1118, 536] width 85 height 32
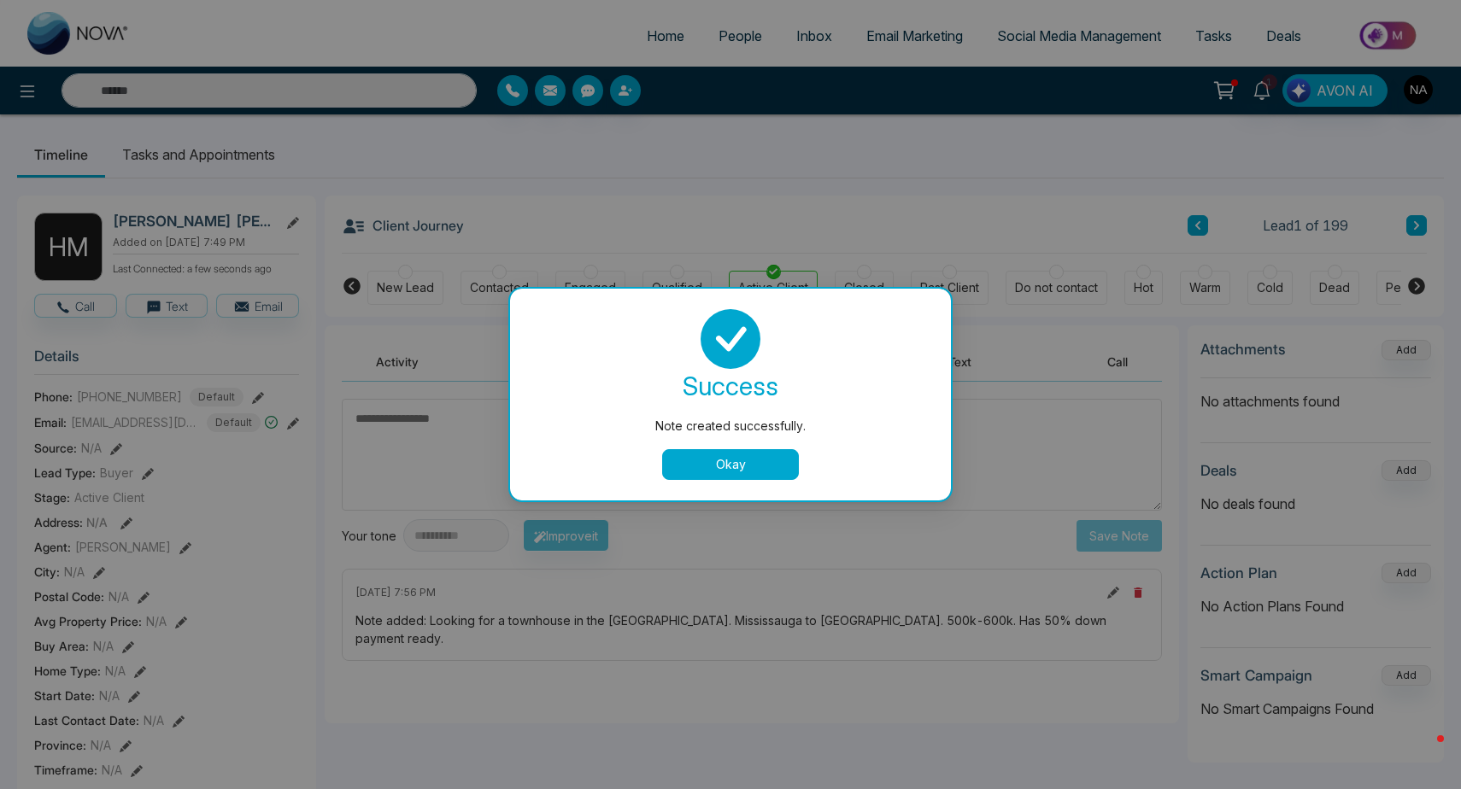
click at [735, 466] on button "Okay" at bounding box center [730, 464] width 137 height 31
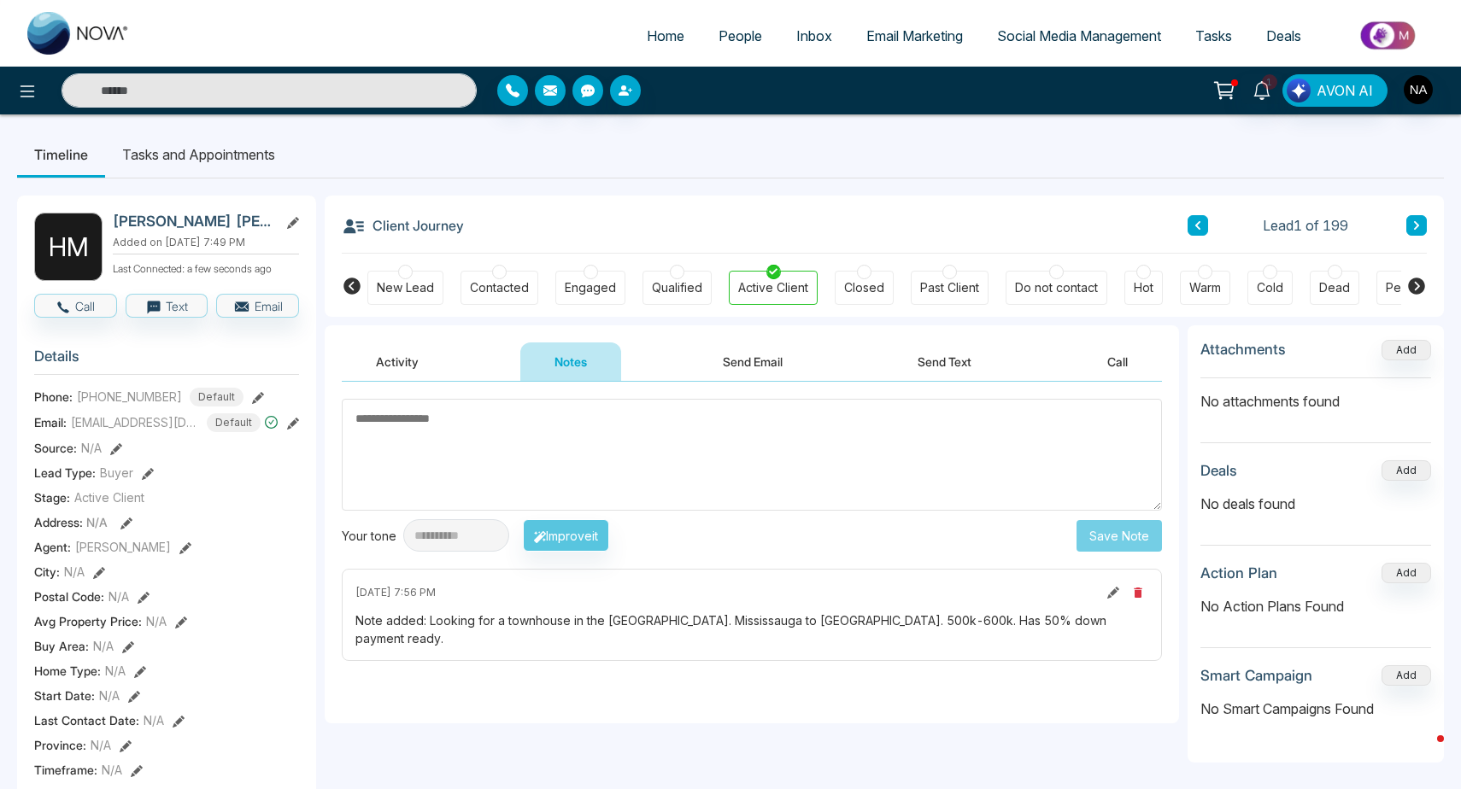
click at [1114, 606] on div "[DATE] 7:56 PM Note added: Looking for a townhouse in the [GEOGRAPHIC_DATA]. Mi…" at bounding box center [752, 615] width 820 height 92
click at [1109, 591] on icon at bounding box center [1113, 593] width 12 height 12
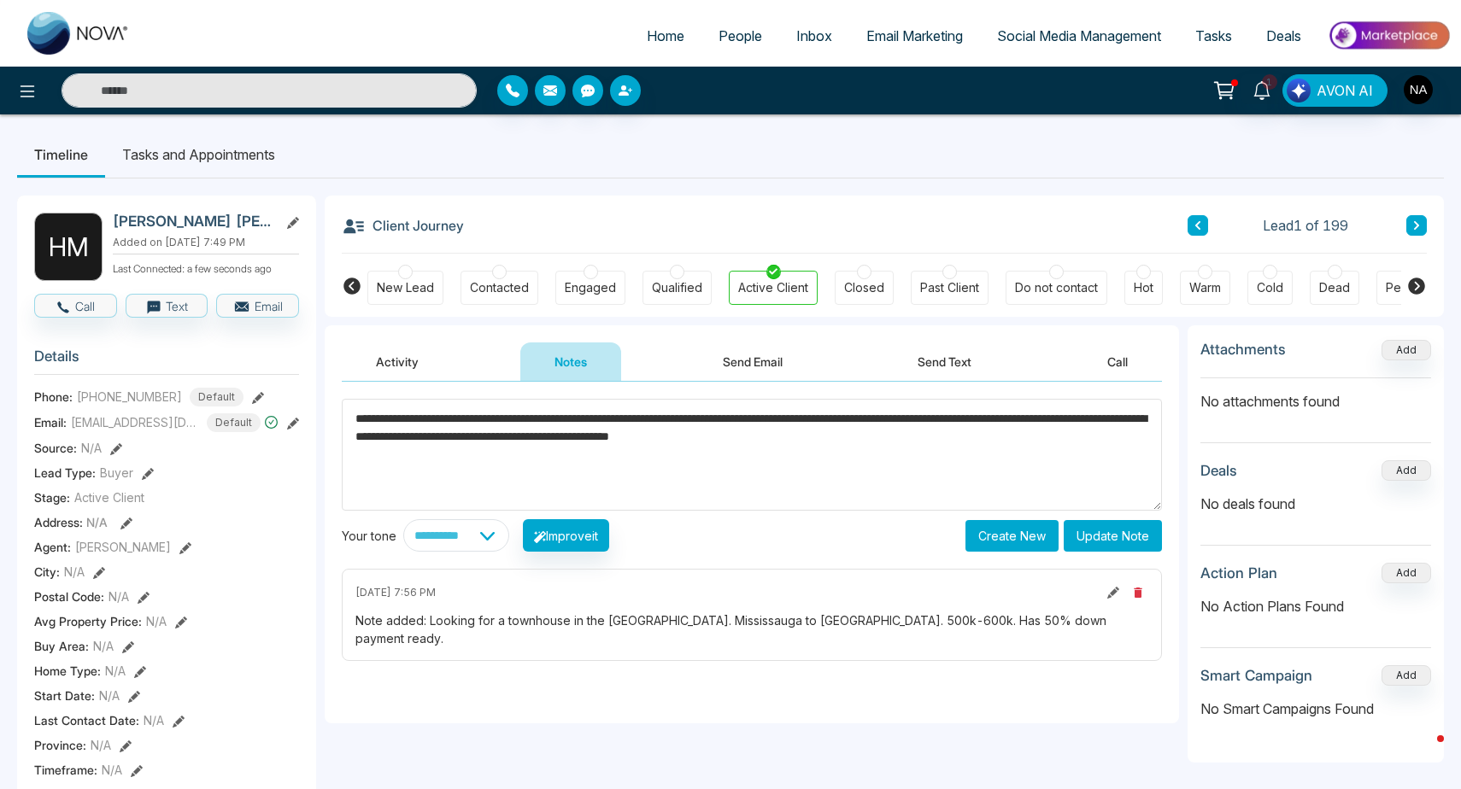
type textarea "**********"
